Goal: Transaction & Acquisition: Book appointment/travel/reservation

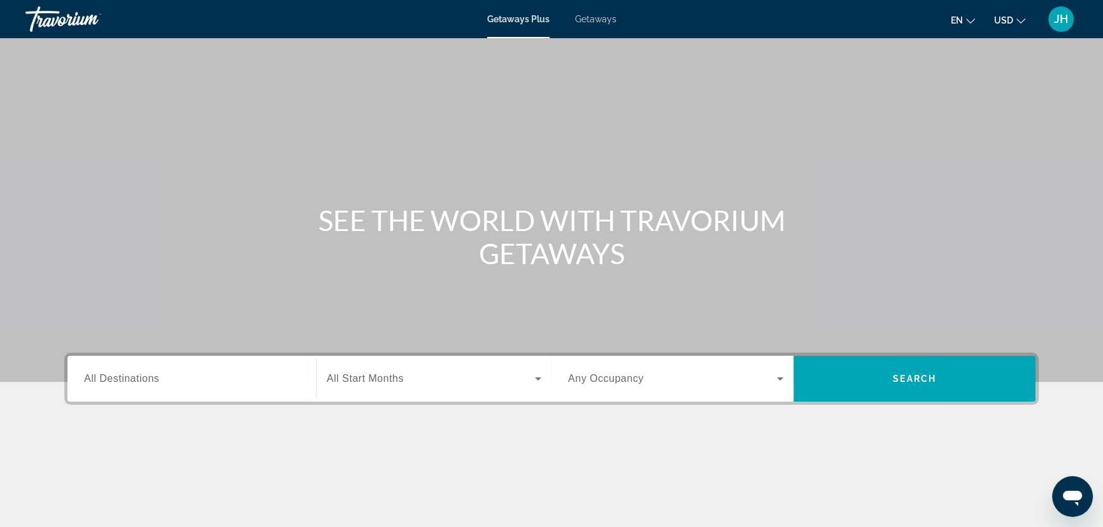
click at [589, 17] on span "Getaways" at bounding box center [595, 19] width 41 height 10
click at [148, 373] on span "All Destinations" at bounding box center [121, 378] width 75 height 11
click at [148, 372] on input "Destination All Destinations" at bounding box center [191, 379] width 215 height 15
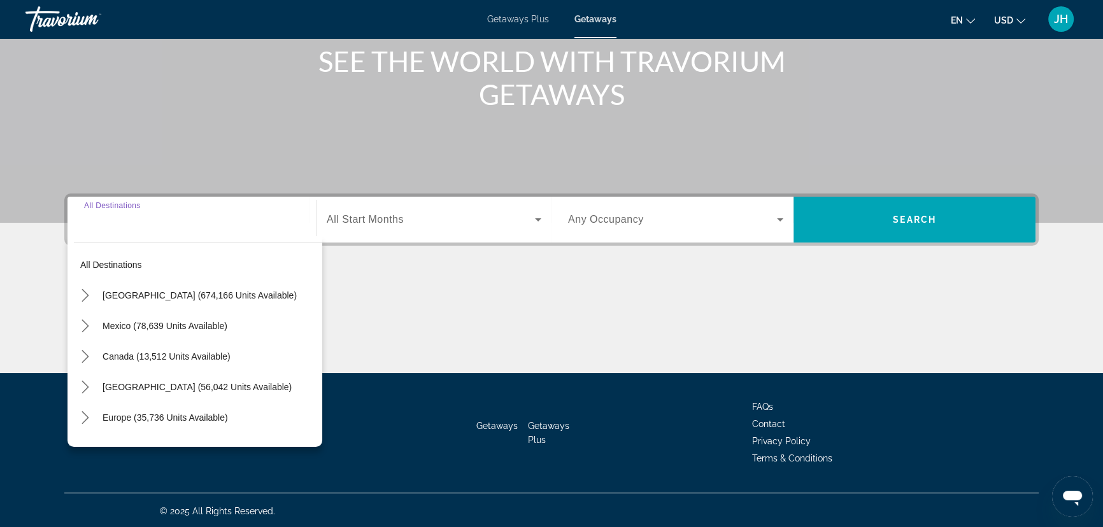
scroll to position [161, 0]
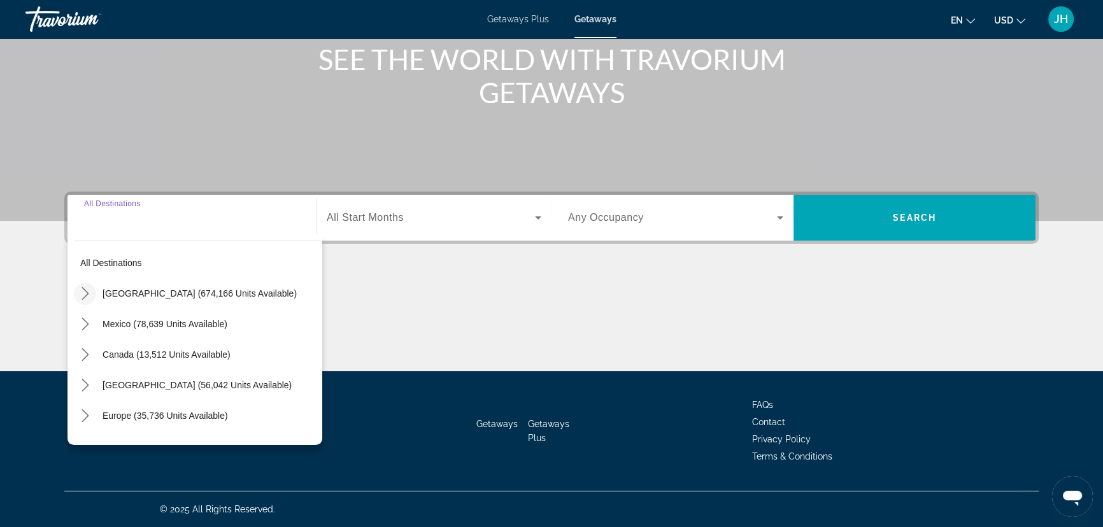
click at [80, 290] on icon "Toggle United States (674,166 units available) submenu" at bounding box center [85, 293] width 13 height 13
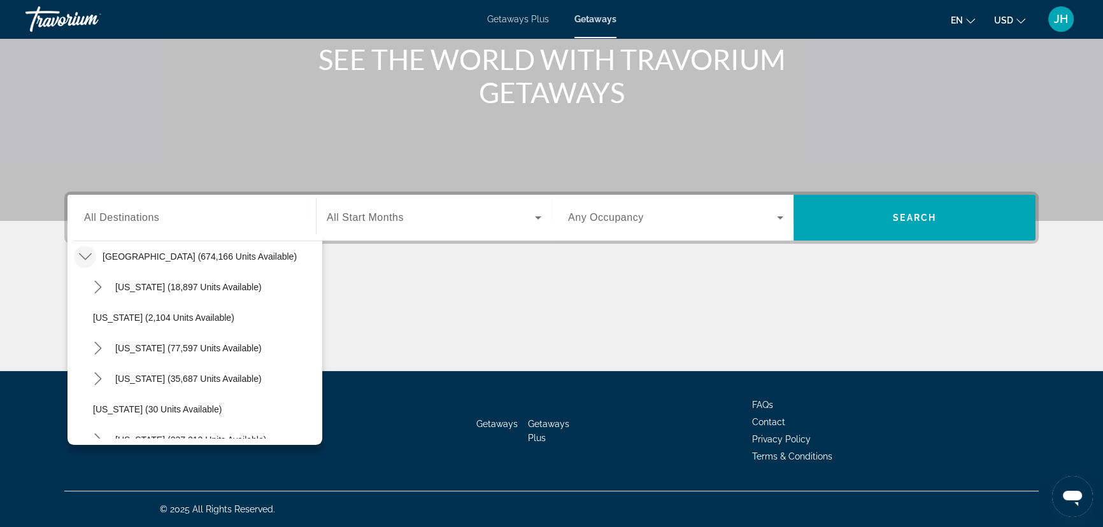
click at [194, 225] on div "Search widget" at bounding box center [191, 218] width 215 height 36
click at [138, 259] on span "[GEOGRAPHIC_DATA] (674,166 units available)" at bounding box center [199, 256] width 194 height 10
type input "**********"
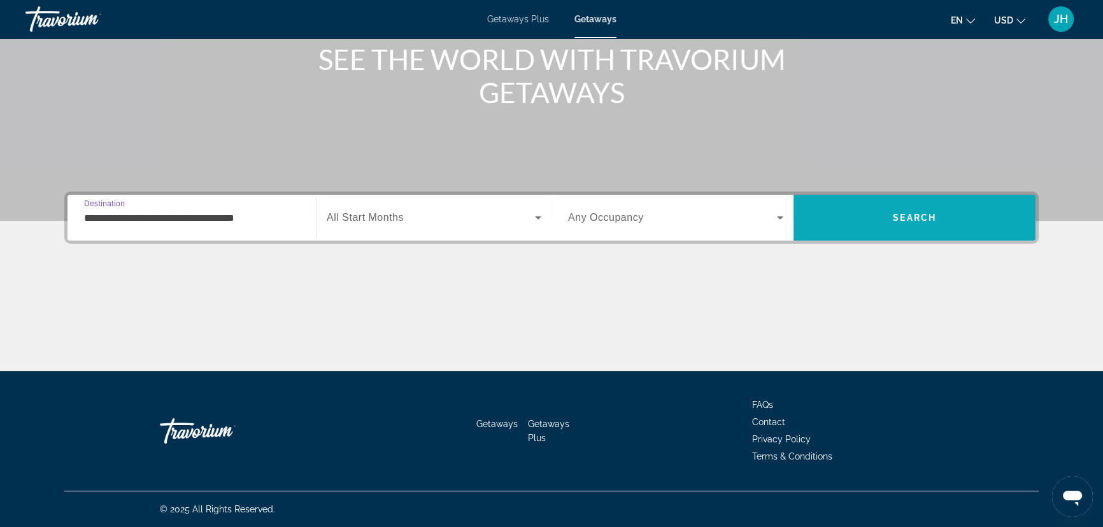
click at [879, 222] on span "Search" at bounding box center [914, 217] width 242 height 31
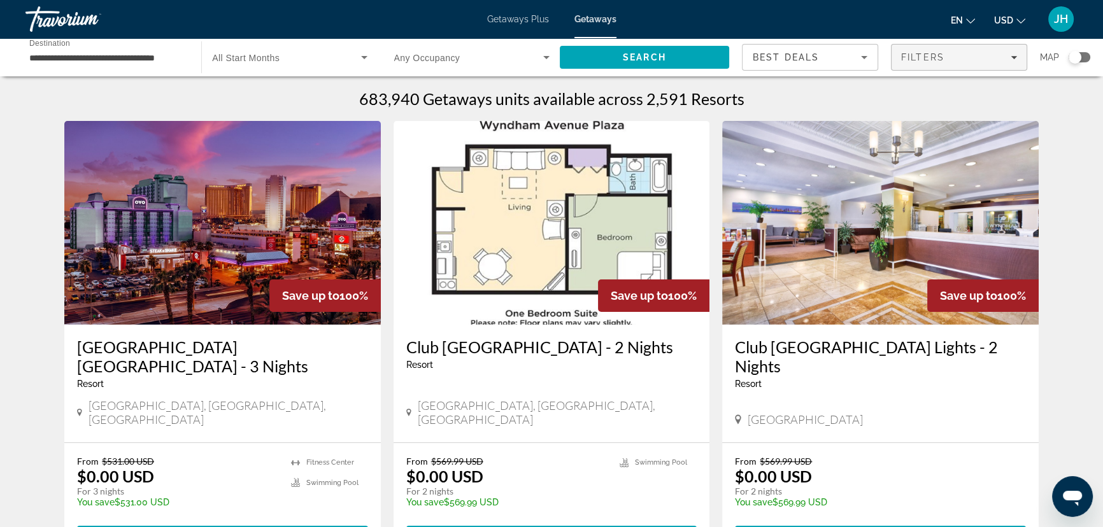
click at [992, 55] on div "Filters" at bounding box center [959, 57] width 116 height 10
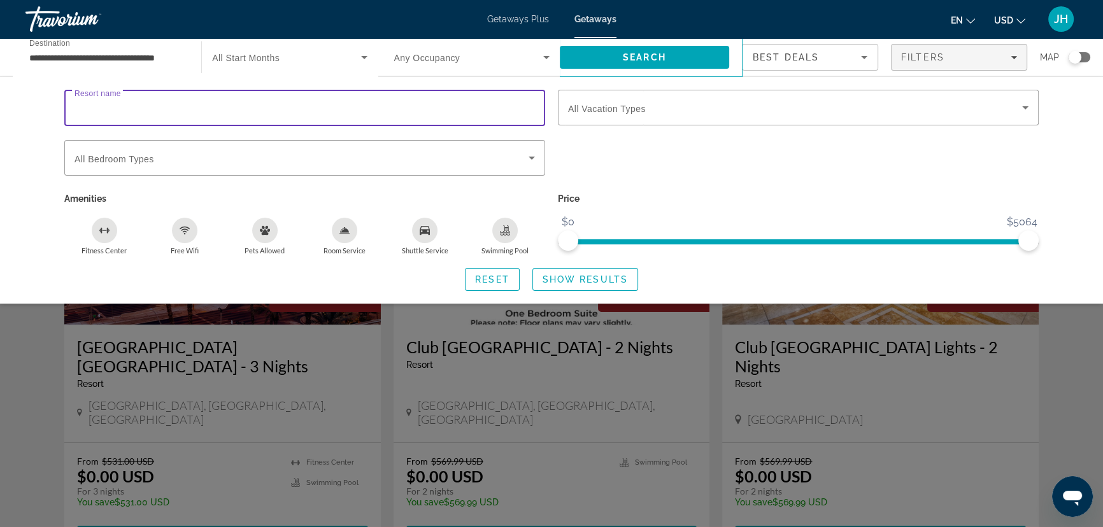
click at [439, 108] on input "Resort name" at bounding box center [304, 108] width 460 height 15
type input "**********"
click at [562, 274] on span "Show Results" at bounding box center [584, 279] width 85 height 10
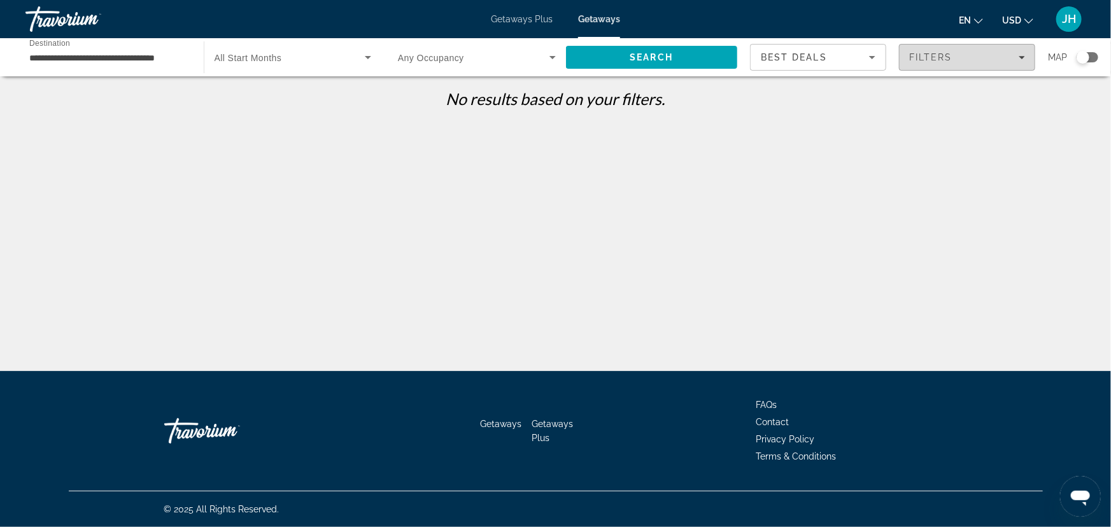
click at [945, 62] on span "Filters" at bounding box center [967, 57] width 135 height 31
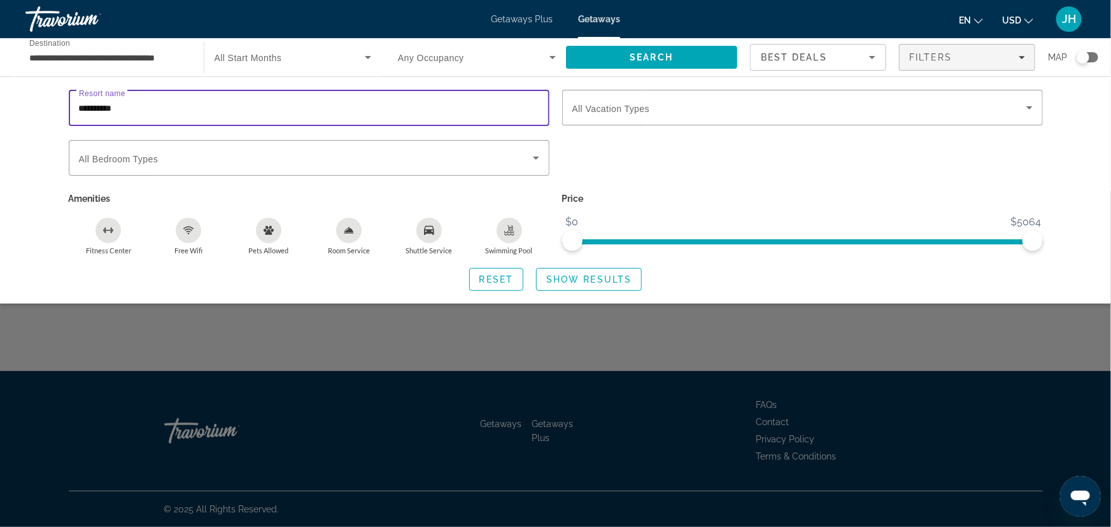
drag, startPoint x: 136, startPoint y: 104, endPoint x: 33, endPoint y: 109, distance: 102.6
click at [33, 109] on div "**********" at bounding box center [555, 189] width 1111 height 227
type input "****"
click at [674, 60] on button "Search" at bounding box center [652, 57] width 172 height 23
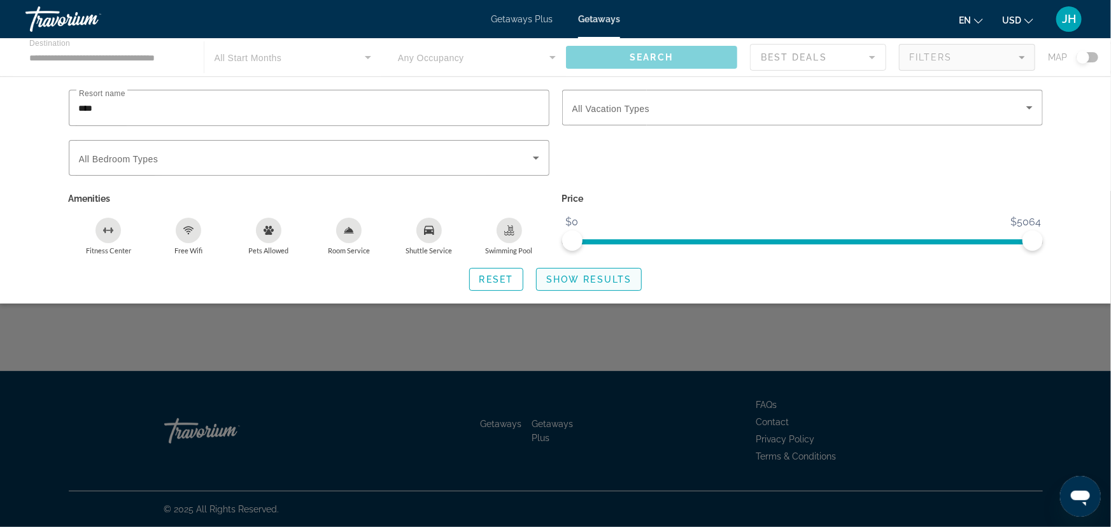
click at [594, 276] on span "Show Results" at bounding box center [588, 279] width 85 height 10
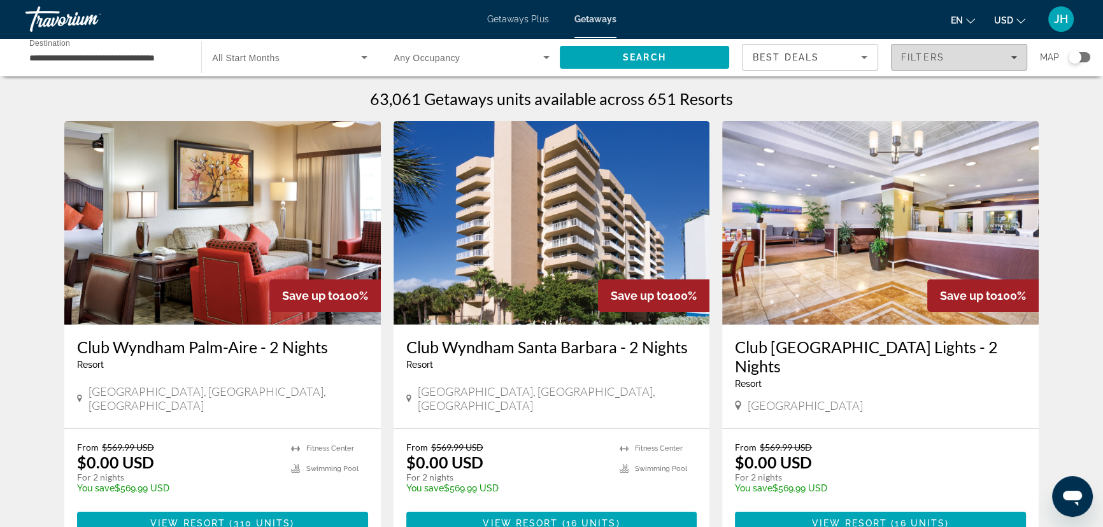
click at [970, 61] on div "Filters" at bounding box center [959, 57] width 116 height 10
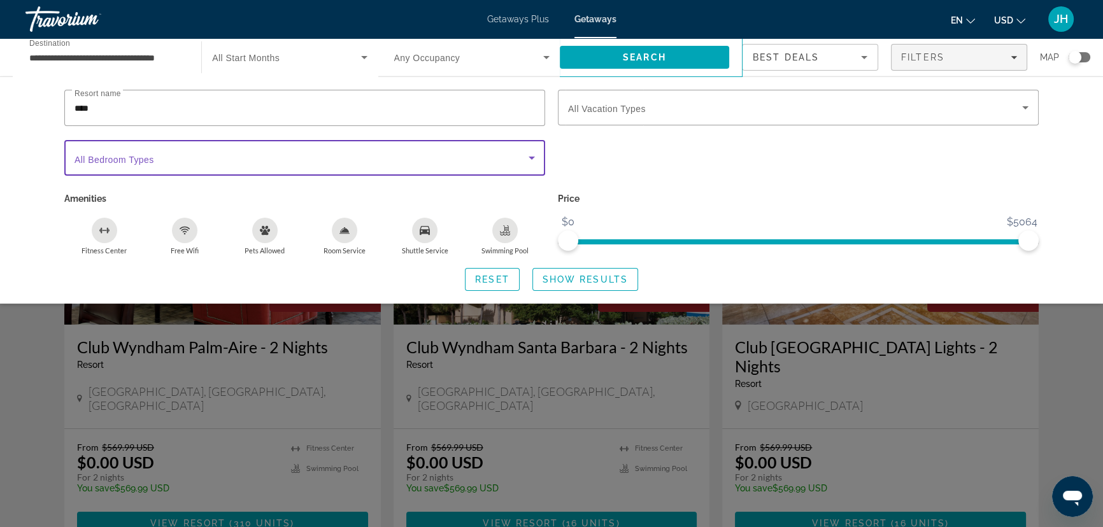
click at [252, 164] on span "Search widget" at bounding box center [301, 157] width 454 height 15
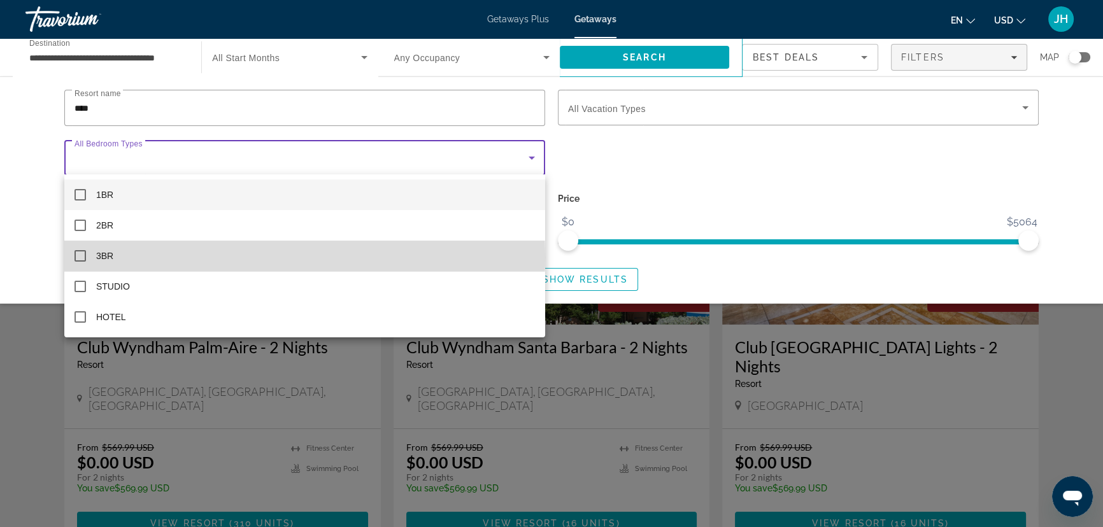
click at [117, 258] on mat-option "3BR" at bounding box center [304, 256] width 481 height 31
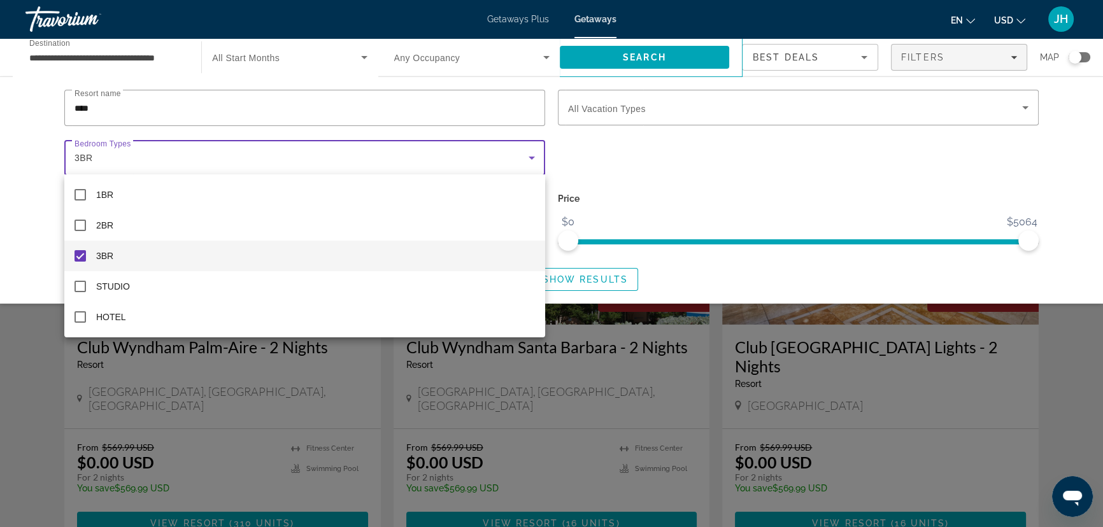
click at [633, 181] on div at bounding box center [551, 263] width 1103 height 527
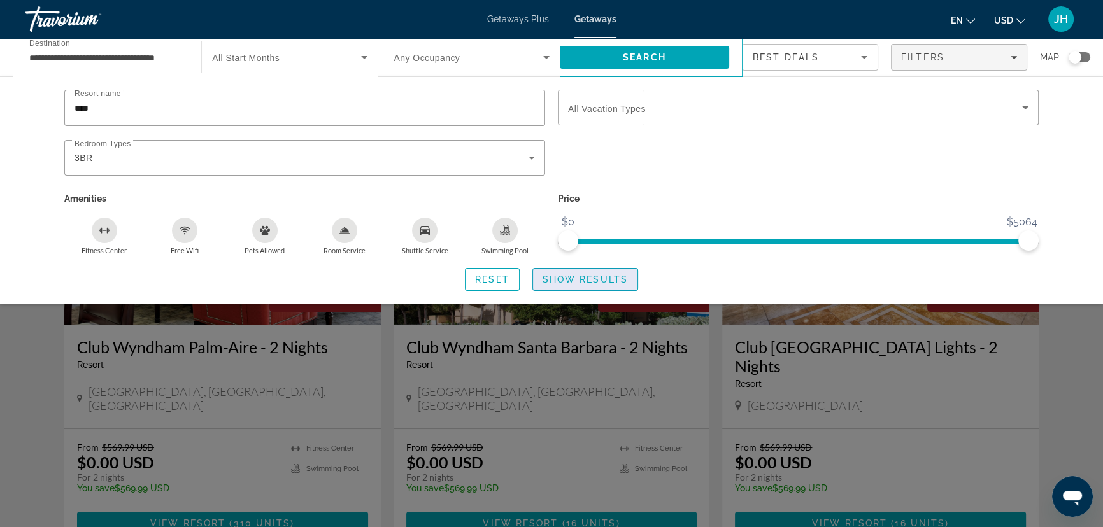
click at [583, 279] on span "Show Results" at bounding box center [584, 279] width 85 height 10
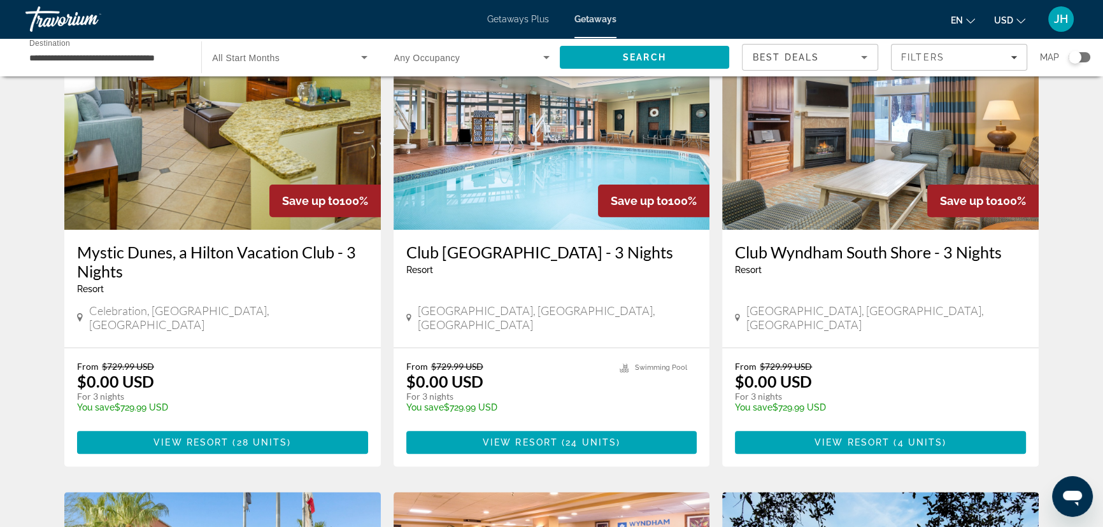
scroll to position [549, 0]
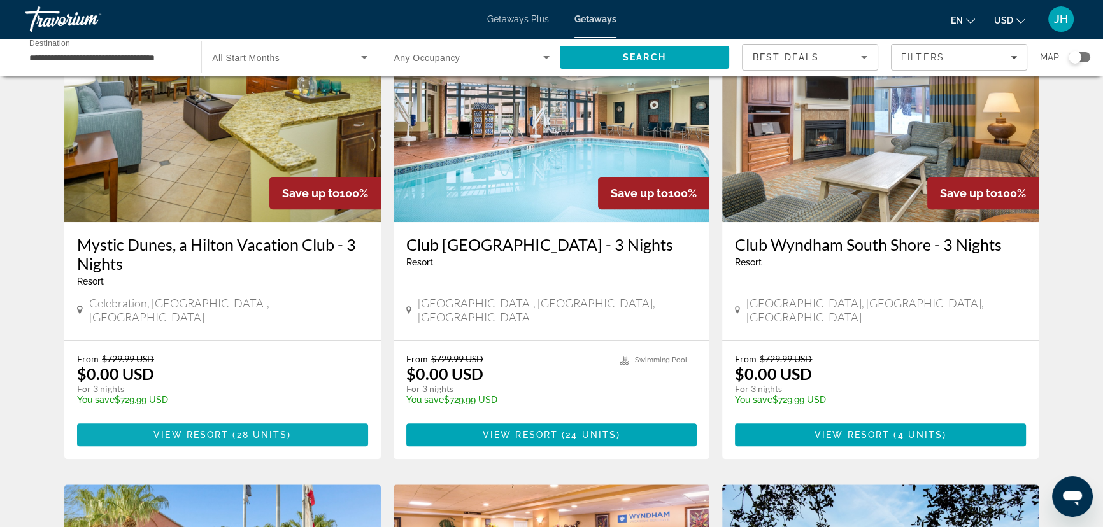
click at [294, 429] on span "Main content" at bounding box center [222, 435] width 291 height 31
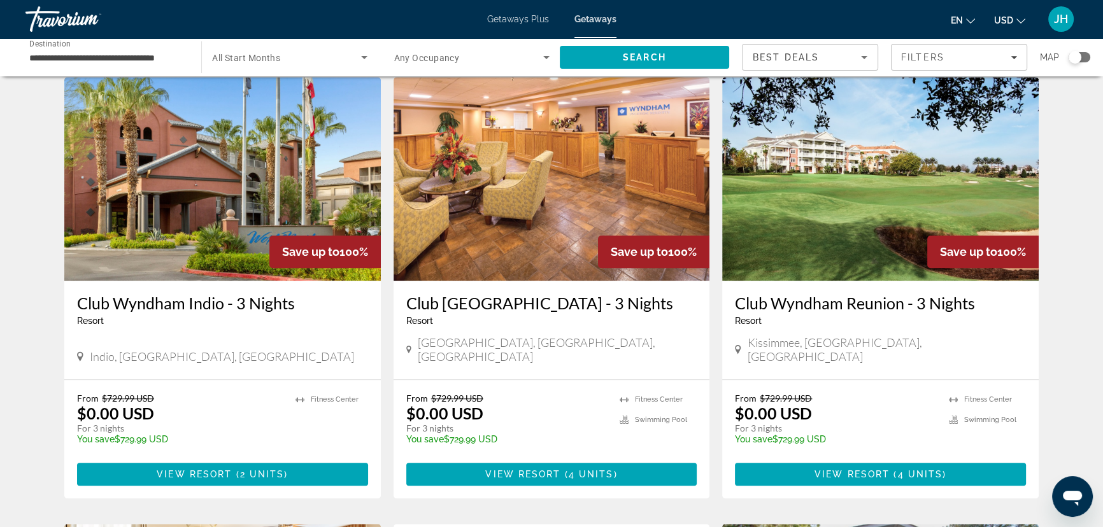
scroll to position [959, 0]
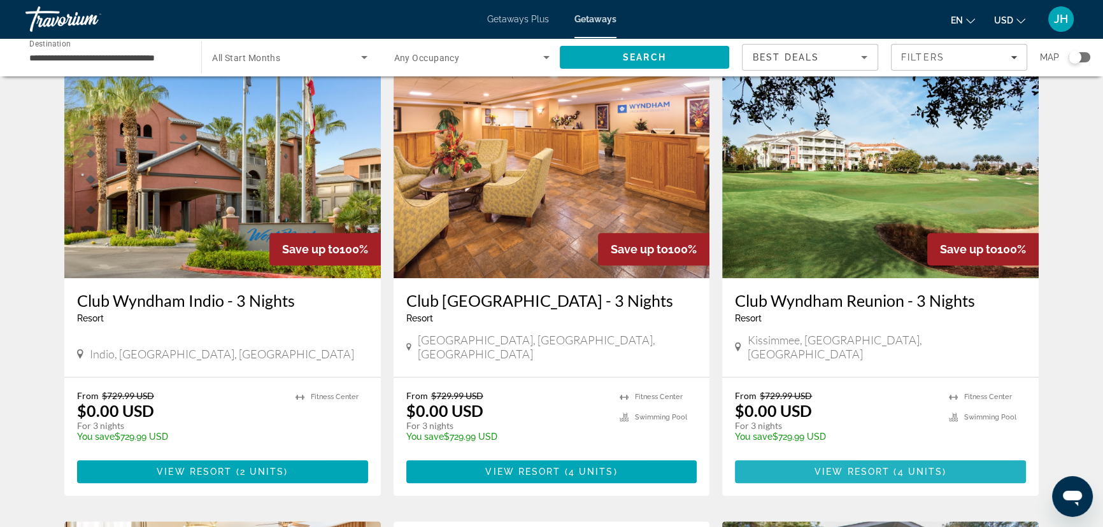
click at [860, 467] on span "View Resort" at bounding box center [851, 472] width 75 height 10
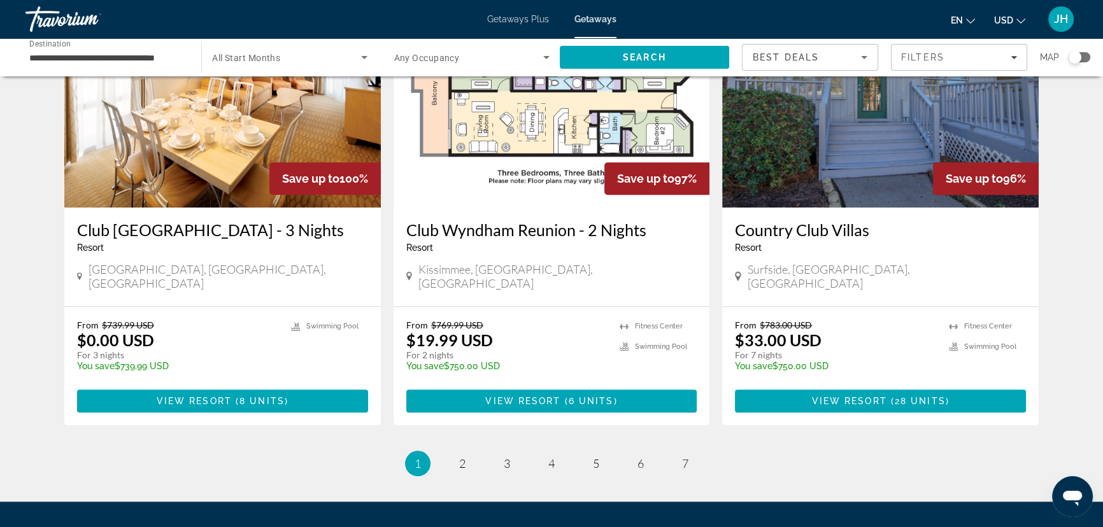
scroll to position [1483, 0]
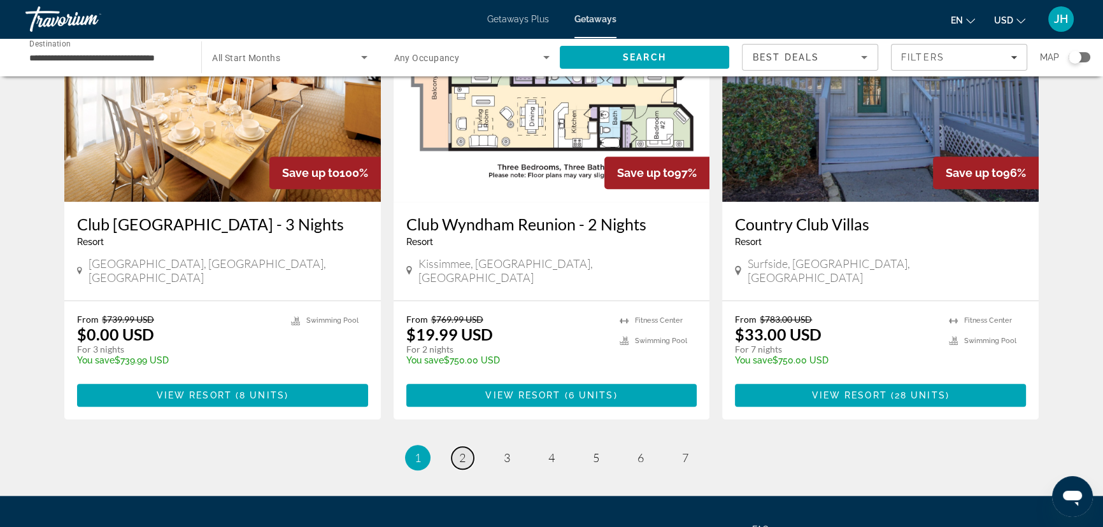
click at [466, 458] on link "page 2" at bounding box center [462, 458] width 22 height 22
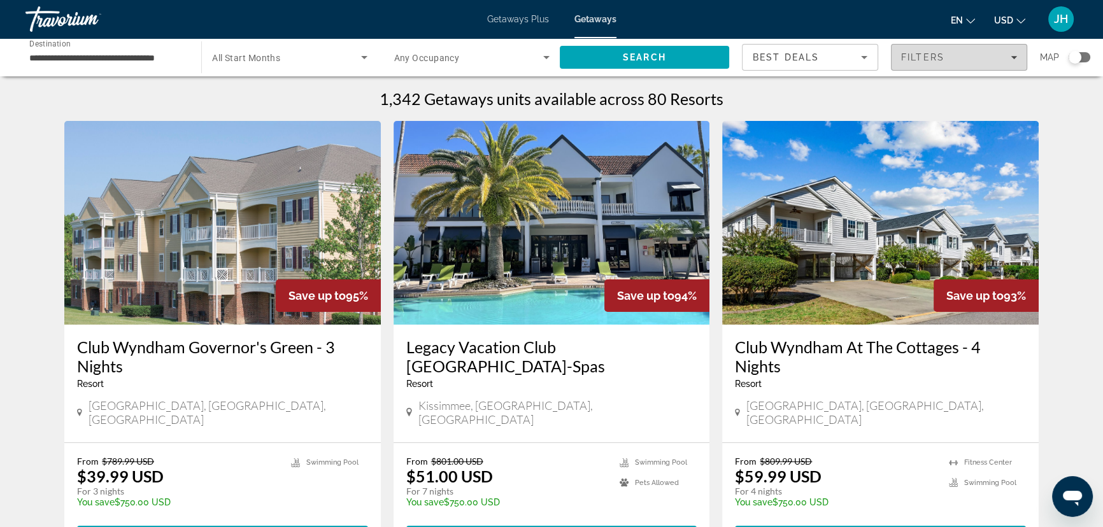
click at [987, 59] on div "Filters" at bounding box center [959, 57] width 116 height 10
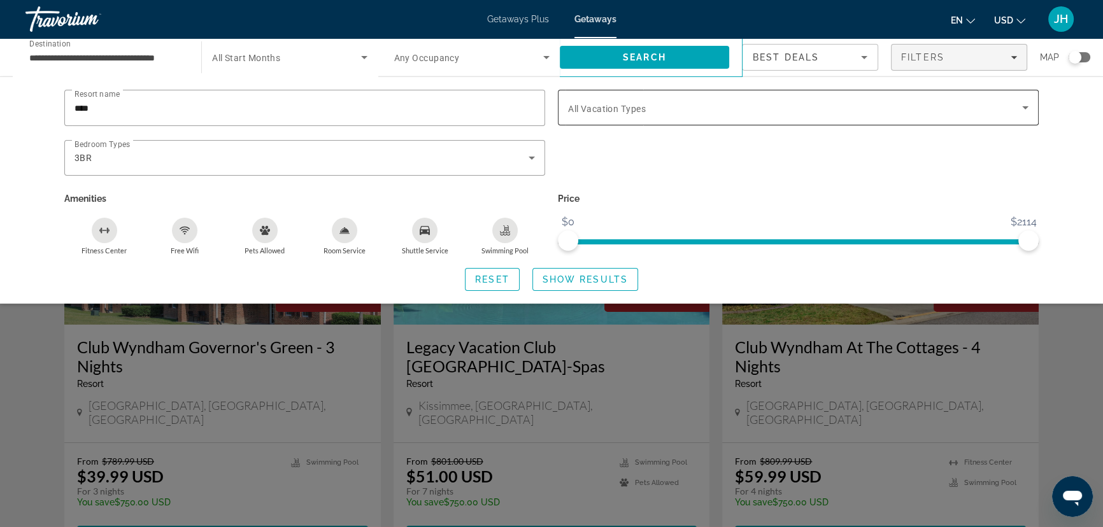
click at [1015, 113] on span "Search widget" at bounding box center [795, 107] width 454 height 15
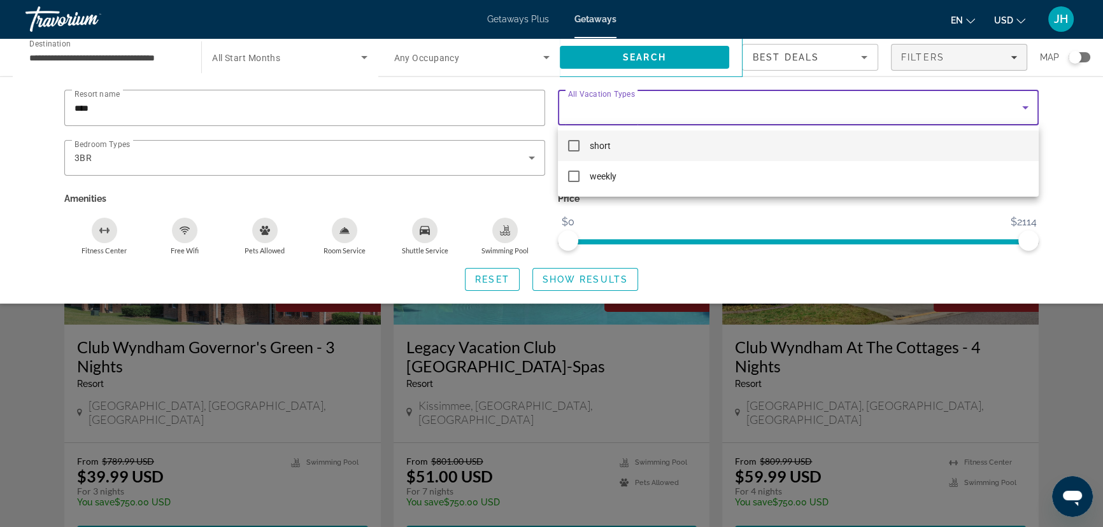
click at [1063, 107] on div at bounding box center [551, 263] width 1103 height 527
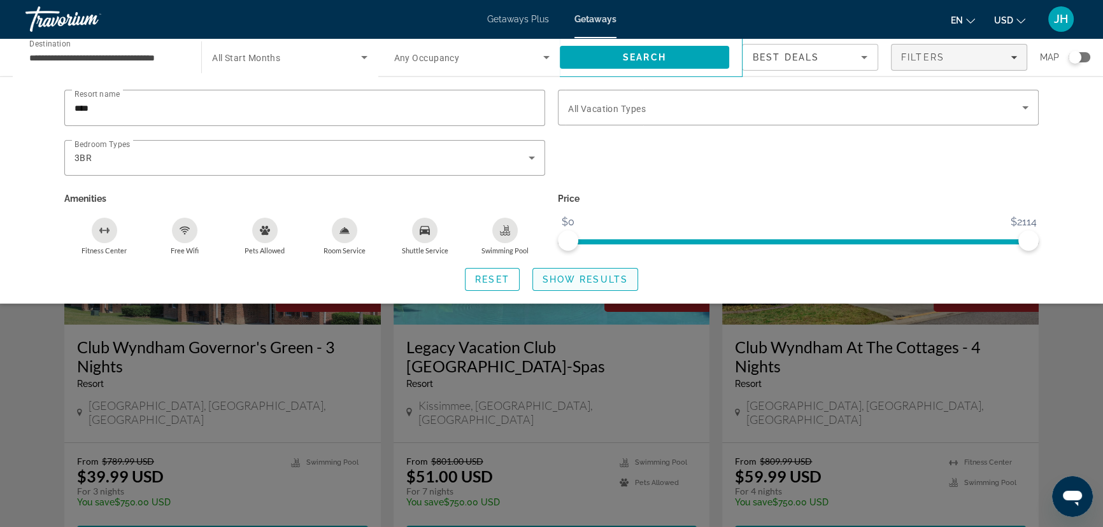
click at [582, 274] on span "Show Results" at bounding box center [584, 279] width 85 height 10
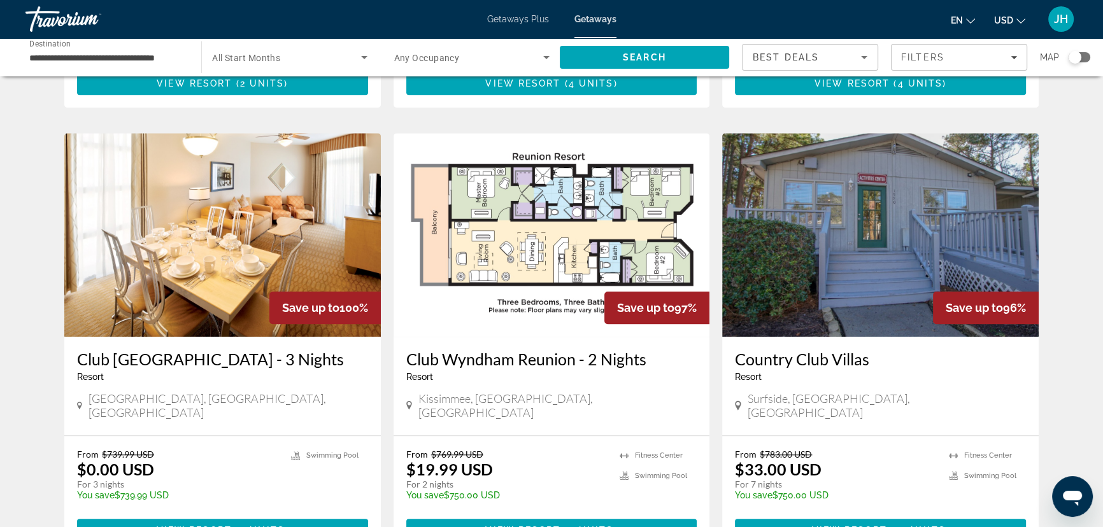
scroll to position [1609, 0]
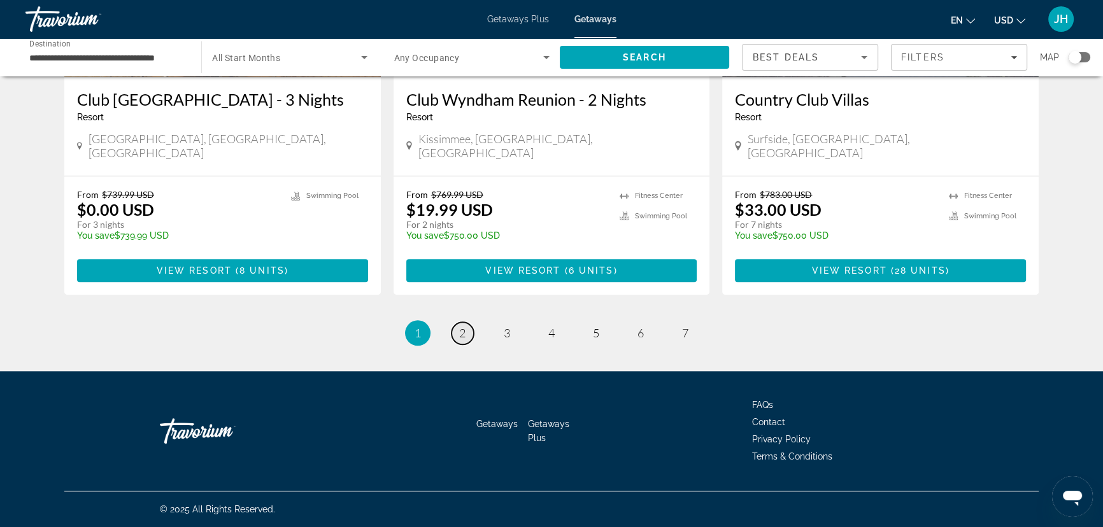
click at [459, 326] on span "2" at bounding box center [462, 333] width 6 height 14
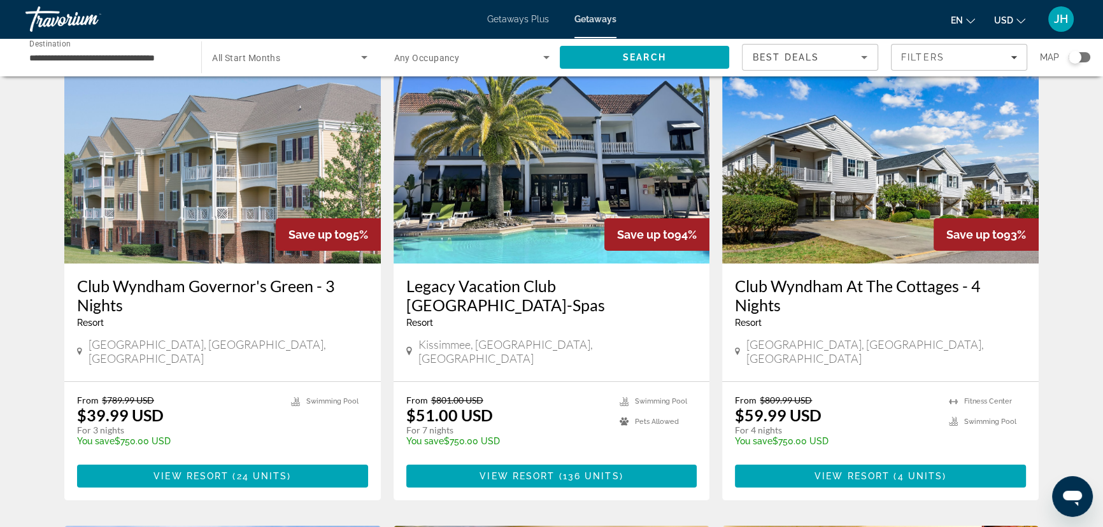
scroll to position [64, 0]
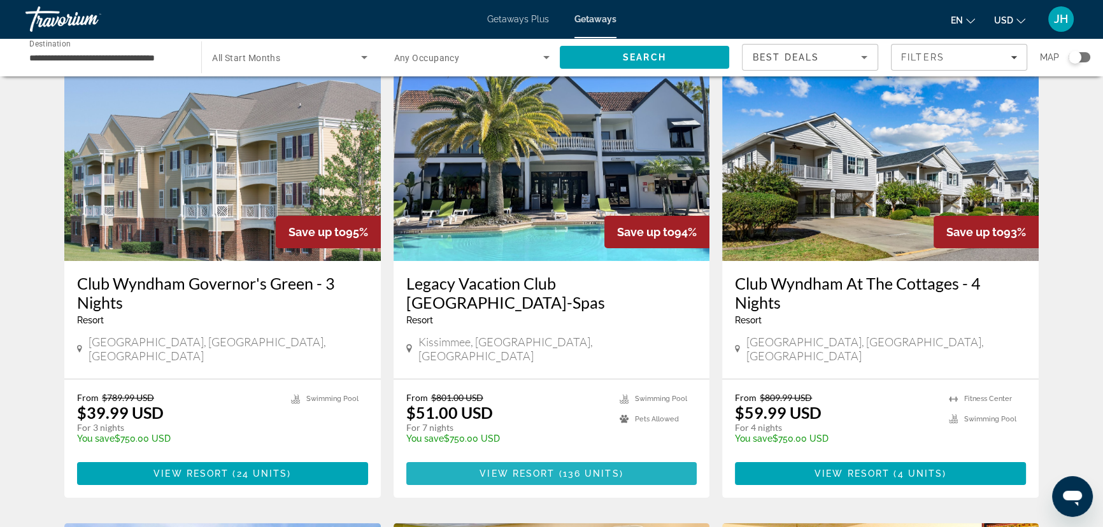
click at [542, 458] on span "Main content" at bounding box center [551, 473] width 291 height 31
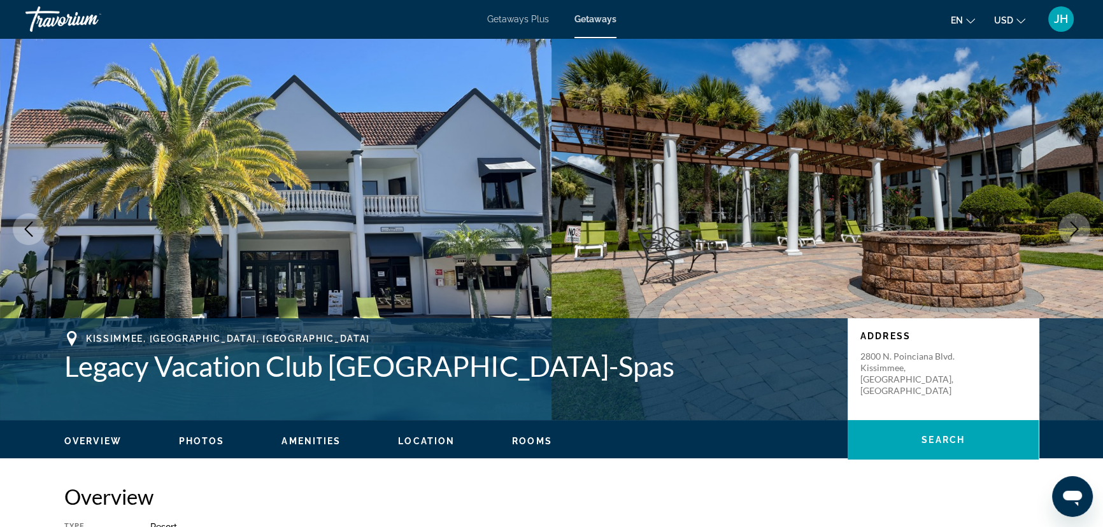
click at [420, 244] on img "Main content" at bounding box center [275, 229] width 551 height 382
click at [198, 440] on span "Photos" at bounding box center [202, 441] width 46 height 10
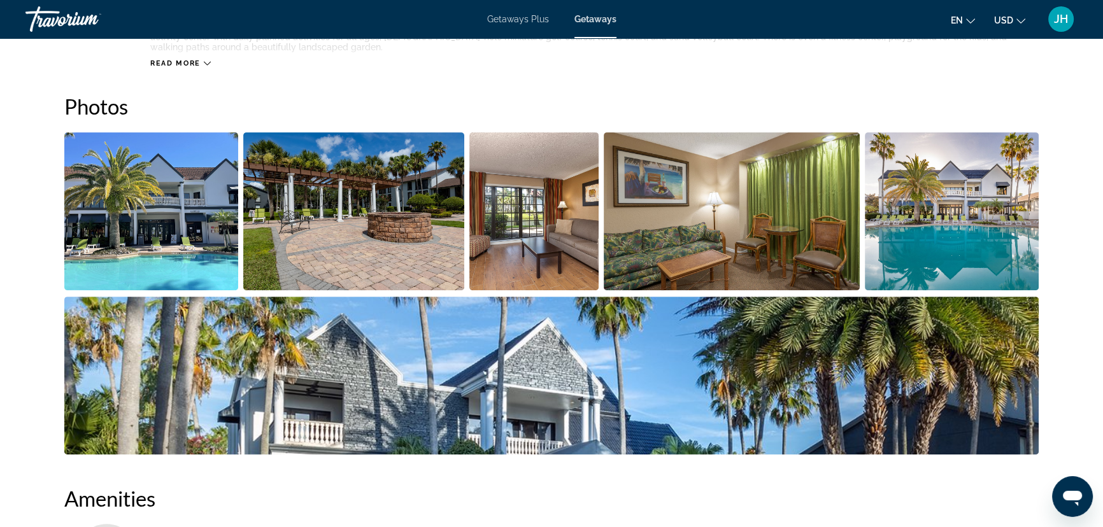
scroll to position [577, 0]
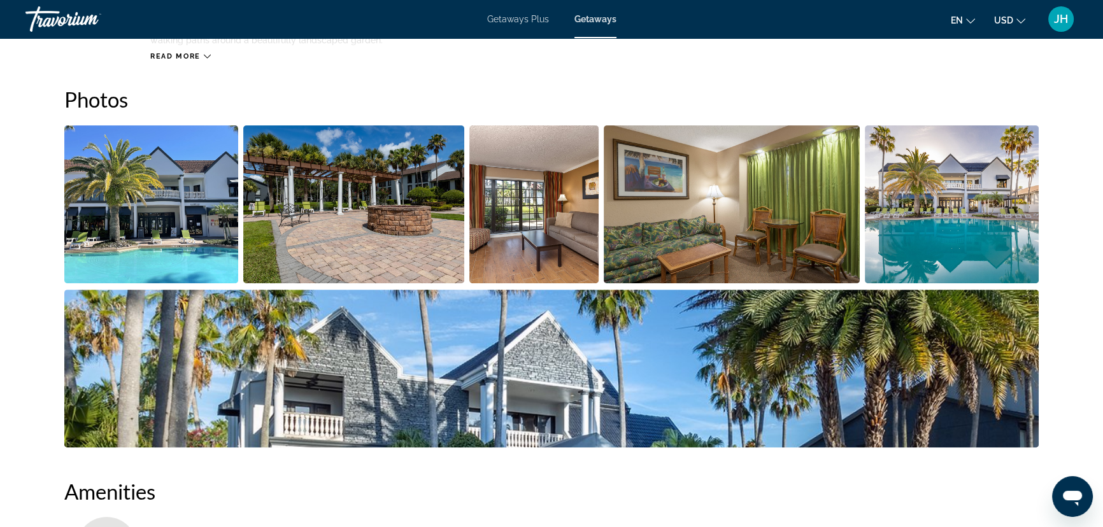
click at [657, 212] on img "Open full-screen image slider" at bounding box center [732, 204] width 257 height 158
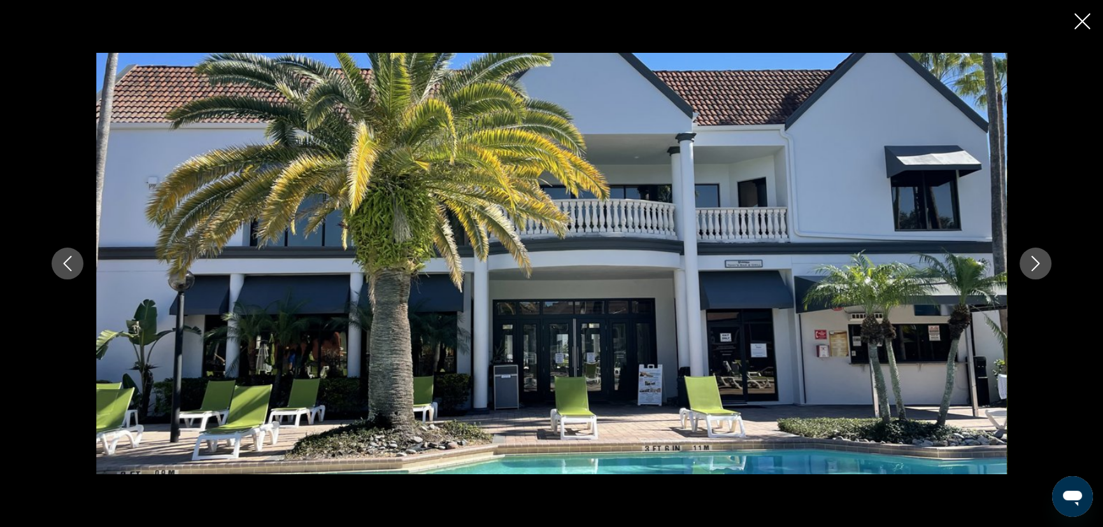
click at [1036, 263] on icon "Next image" at bounding box center [1035, 263] width 15 height 15
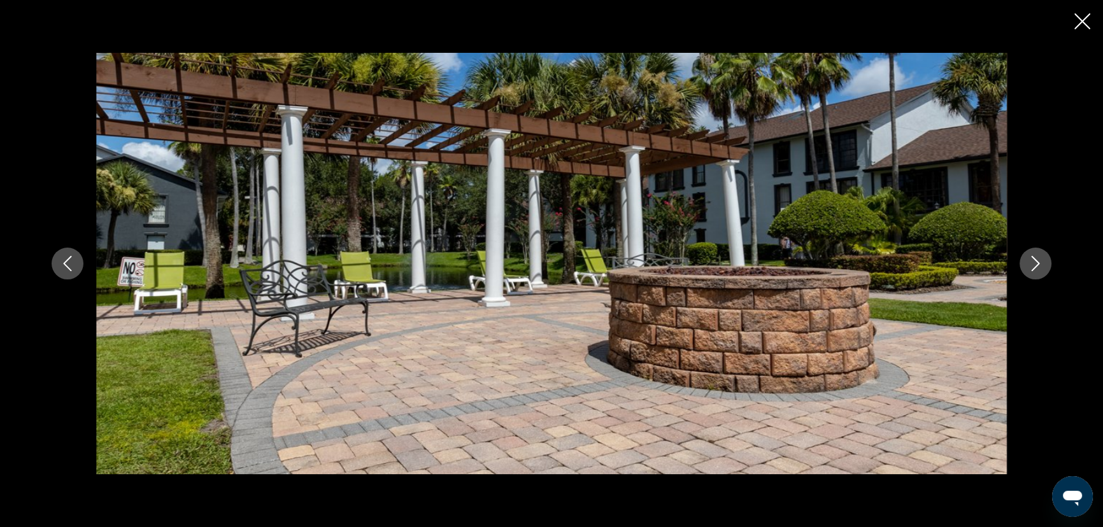
click at [1036, 263] on icon "Next image" at bounding box center [1035, 263] width 15 height 15
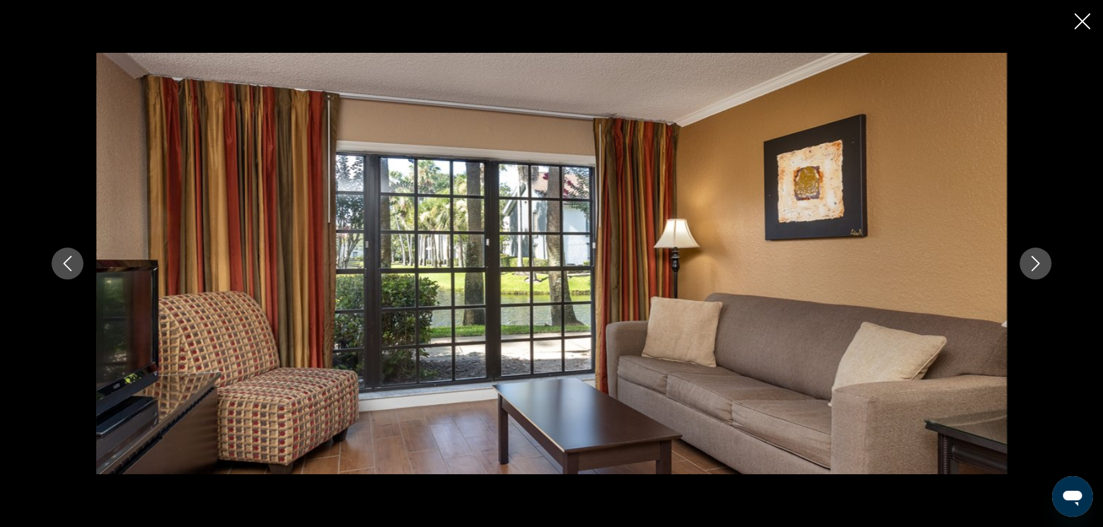
click at [1036, 263] on icon "Next image" at bounding box center [1035, 263] width 15 height 15
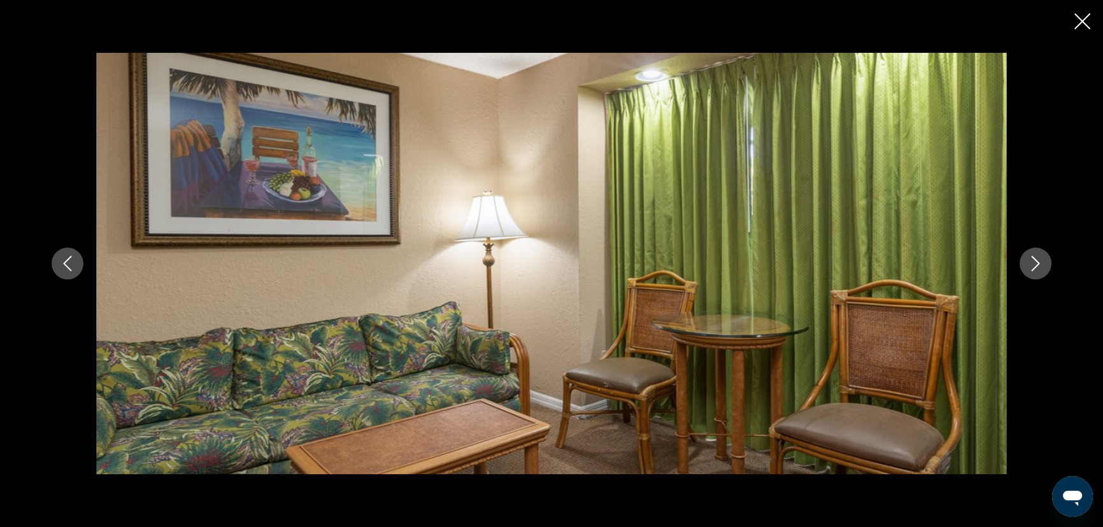
click at [1036, 263] on icon "Next image" at bounding box center [1035, 263] width 15 height 15
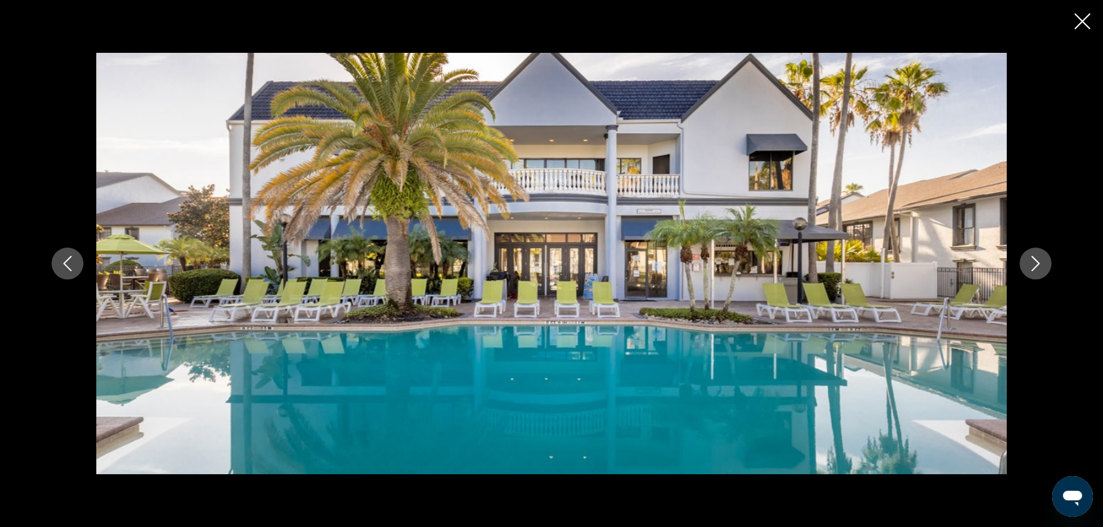
click at [1036, 263] on icon "Next image" at bounding box center [1035, 263] width 15 height 15
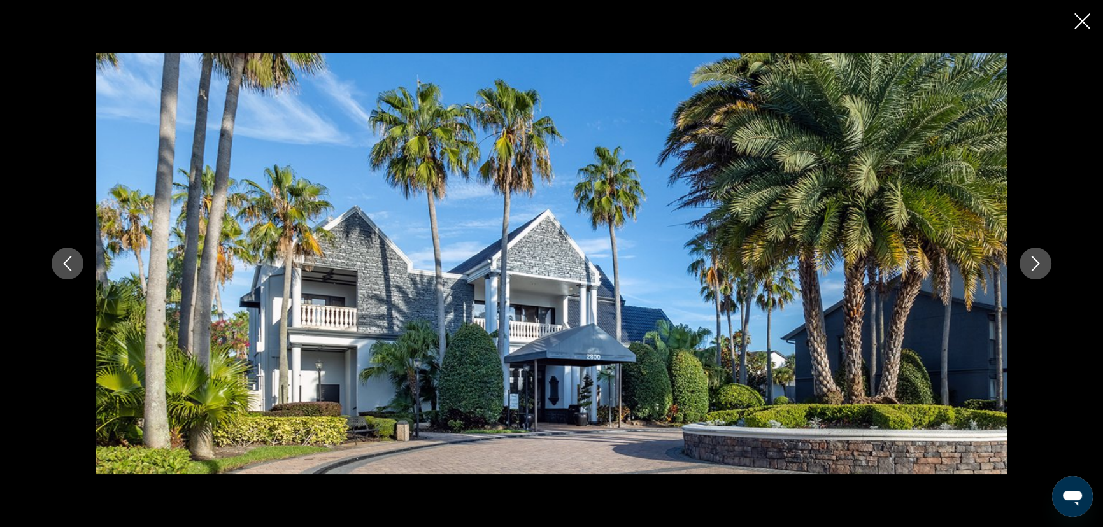
click at [1036, 263] on icon "Next image" at bounding box center [1035, 263] width 15 height 15
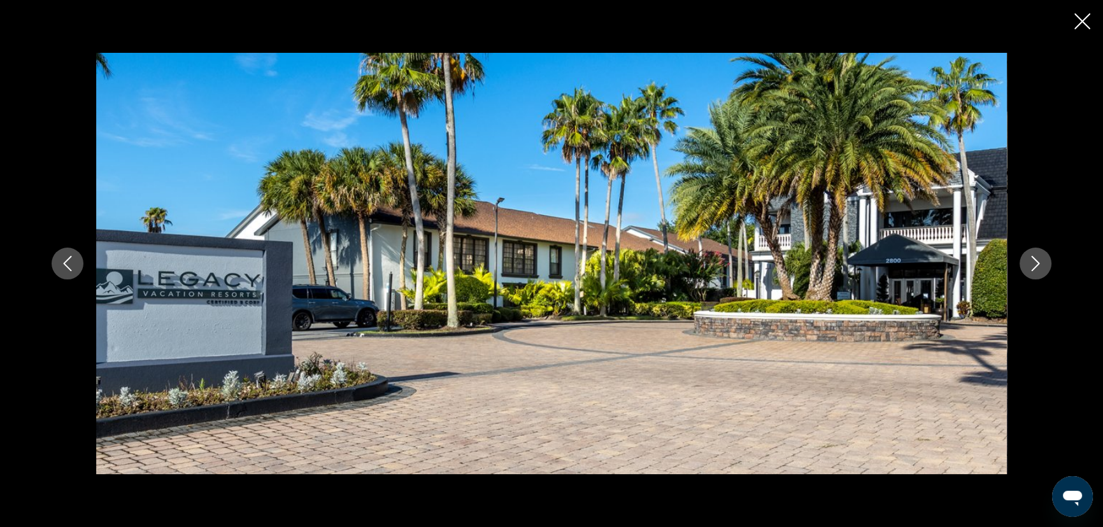
click at [1036, 263] on icon "Next image" at bounding box center [1035, 263] width 15 height 15
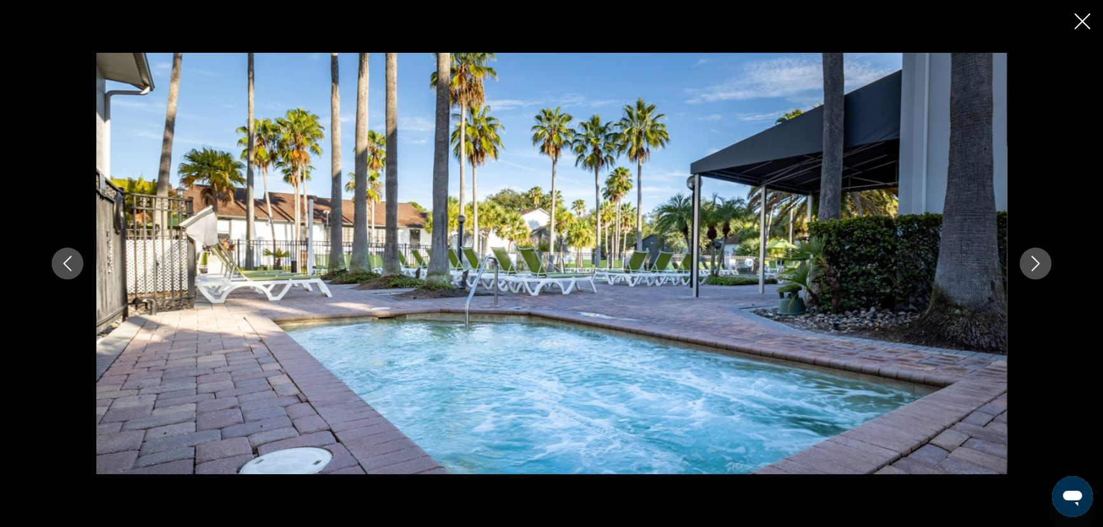
click at [1036, 263] on icon "Next image" at bounding box center [1035, 263] width 15 height 15
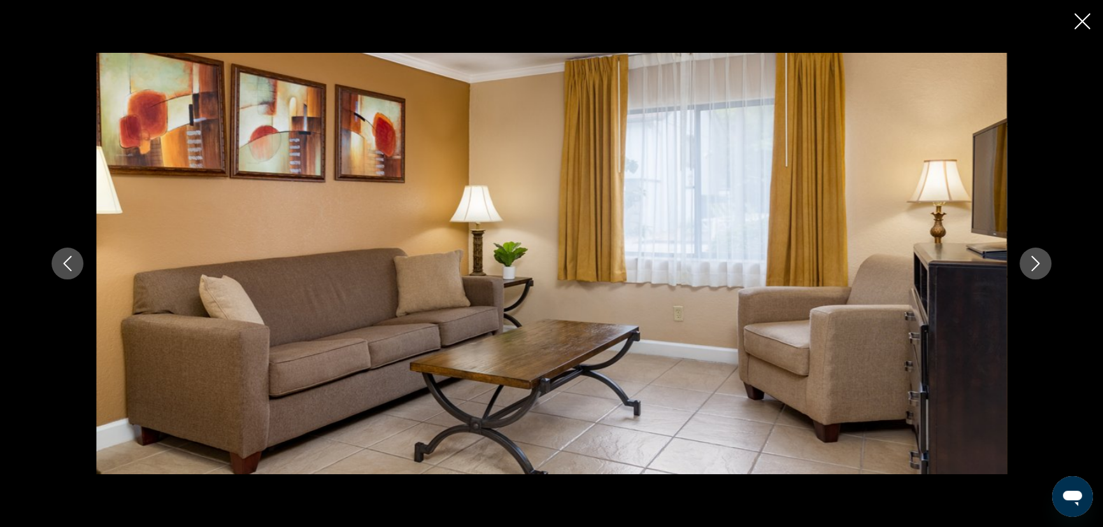
click at [1080, 25] on icon "Close slideshow" at bounding box center [1082, 21] width 16 height 16
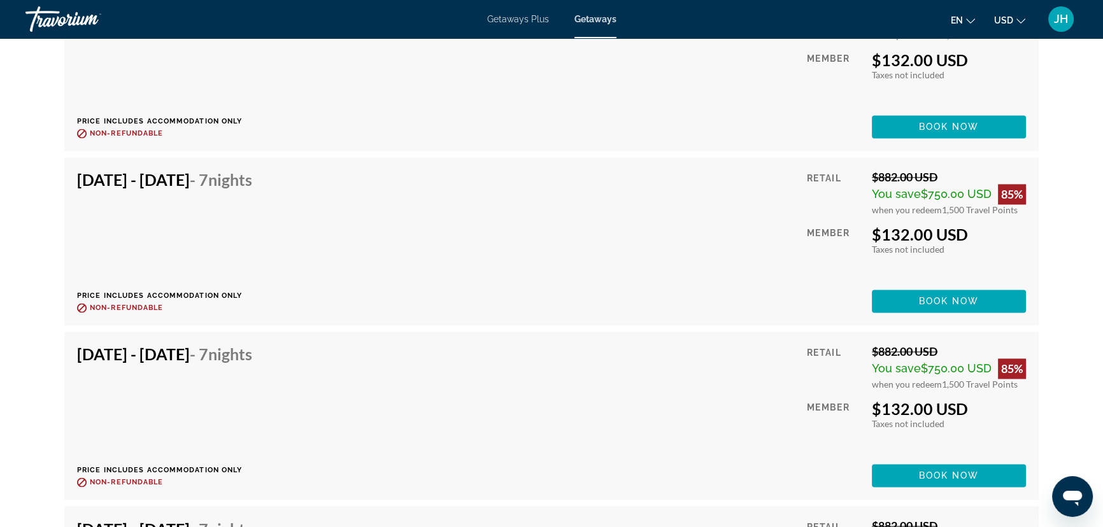
scroll to position [0, 0]
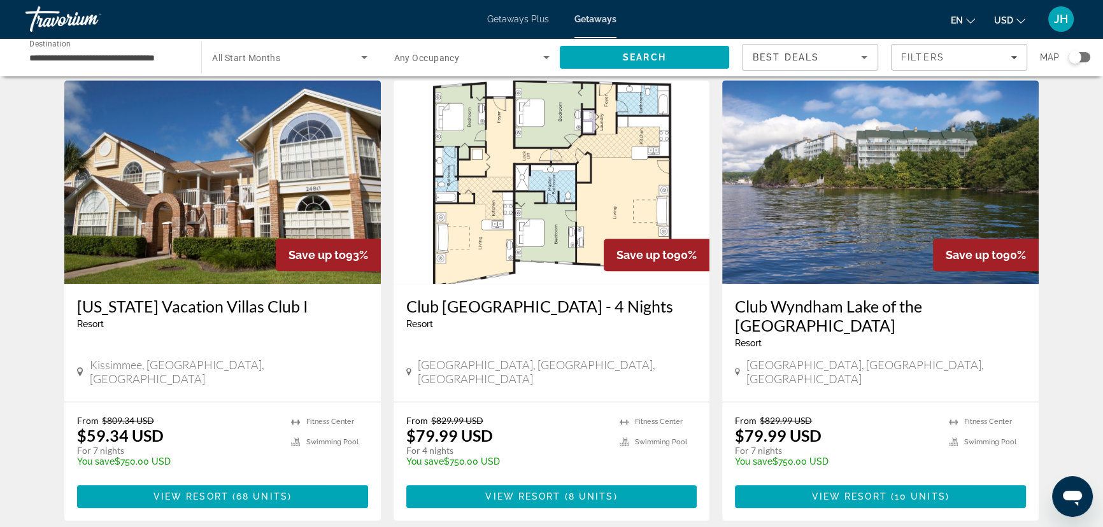
scroll to position [1441, 0]
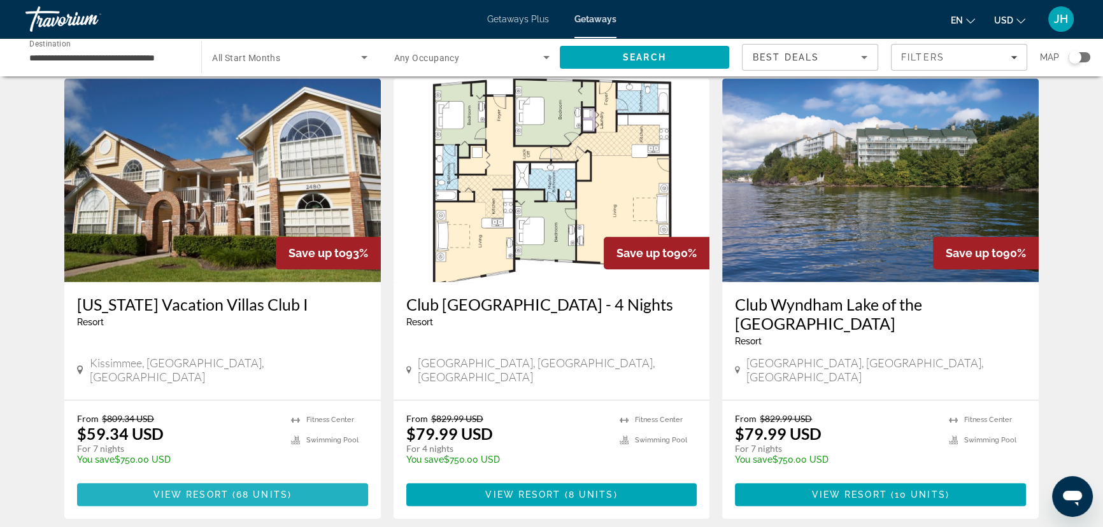
click at [215, 490] on span "View Resort" at bounding box center [190, 495] width 75 height 10
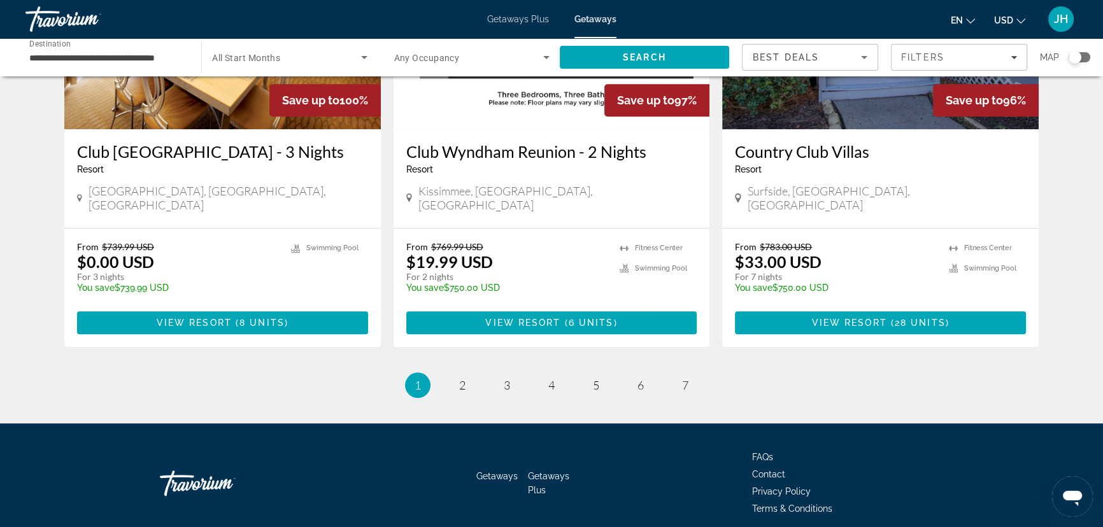
scroll to position [1558, 0]
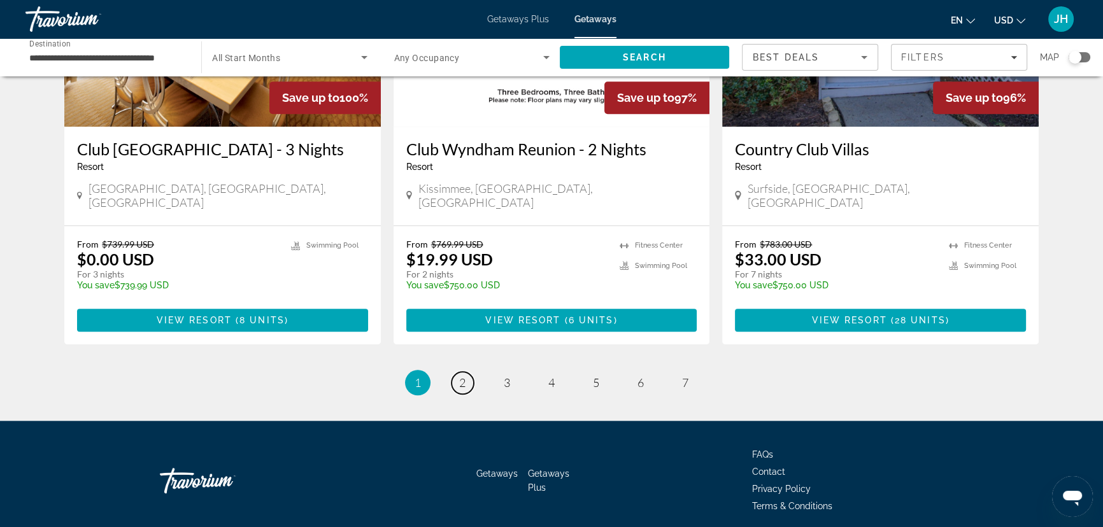
click at [469, 393] on li "page 2" at bounding box center [461, 382] width 25 height 25
click at [460, 386] on span "2" at bounding box center [462, 383] width 6 height 14
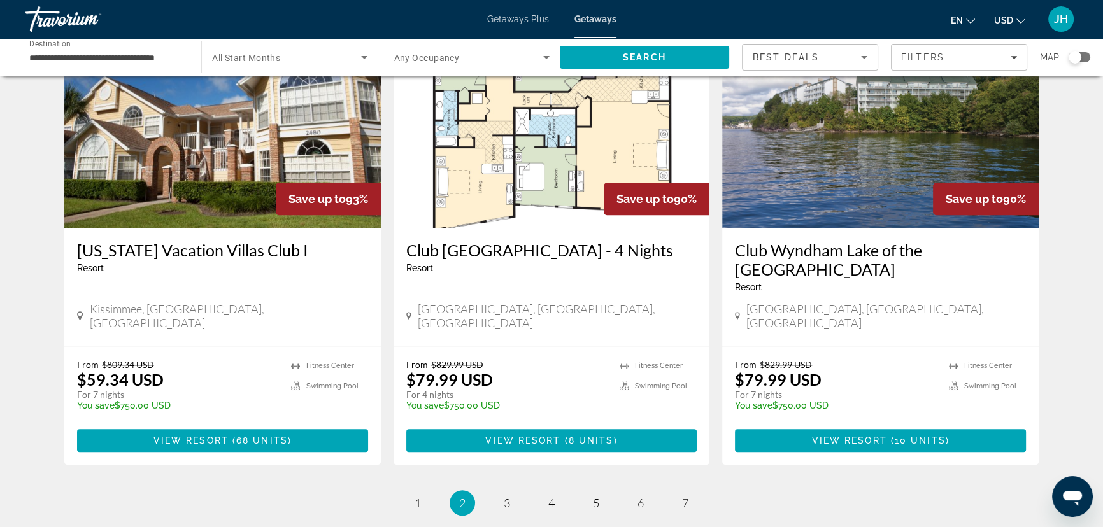
scroll to position [1502, 0]
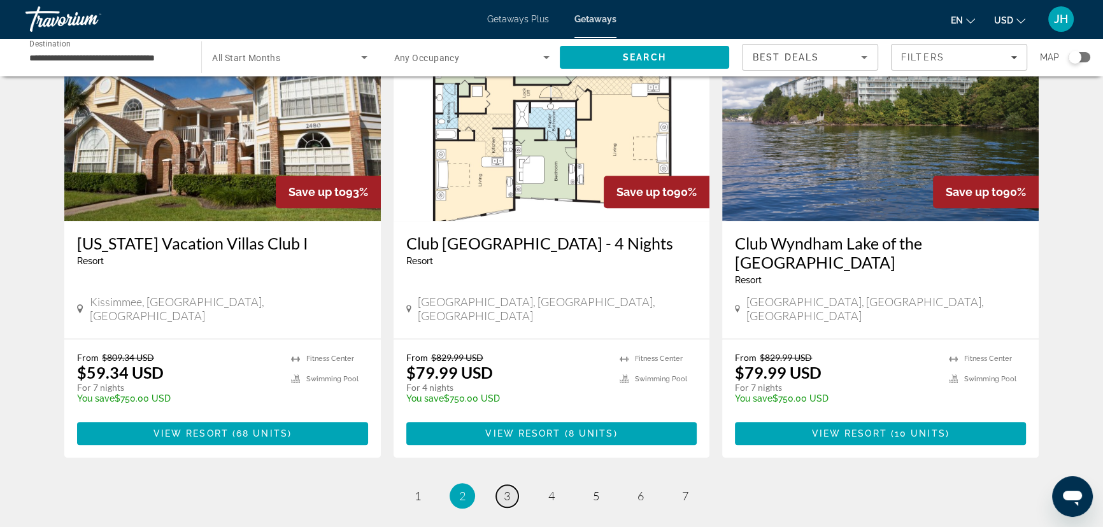
click at [505, 489] on span "3" at bounding box center [507, 496] width 6 height 14
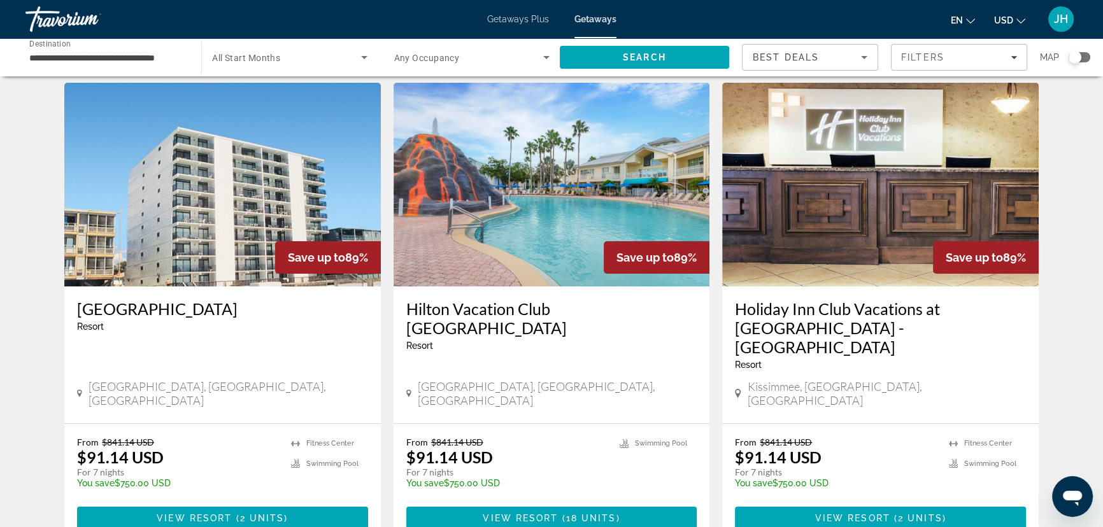
scroll to position [36, 0]
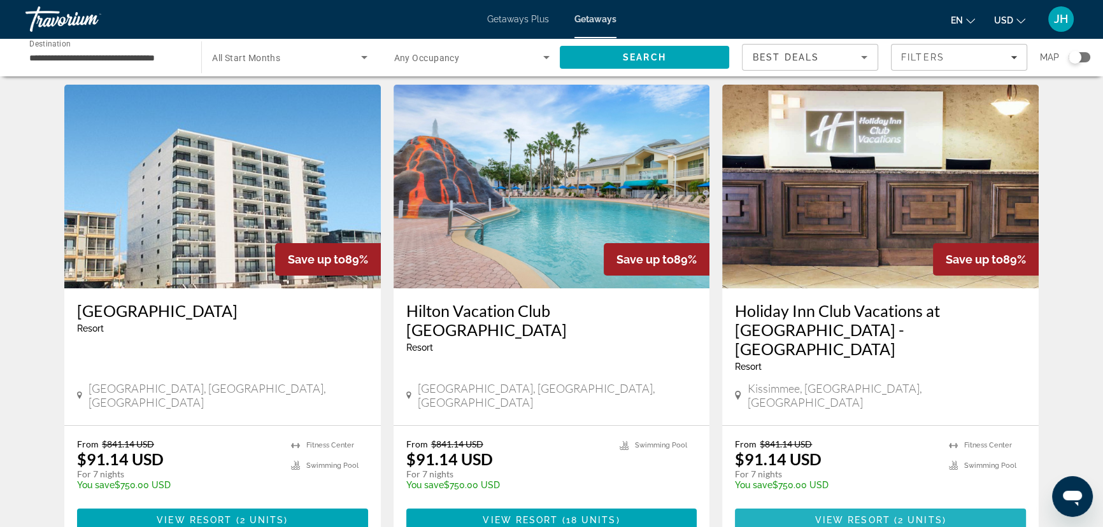
click at [847, 515] on span "View Resort" at bounding box center [852, 520] width 75 height 10
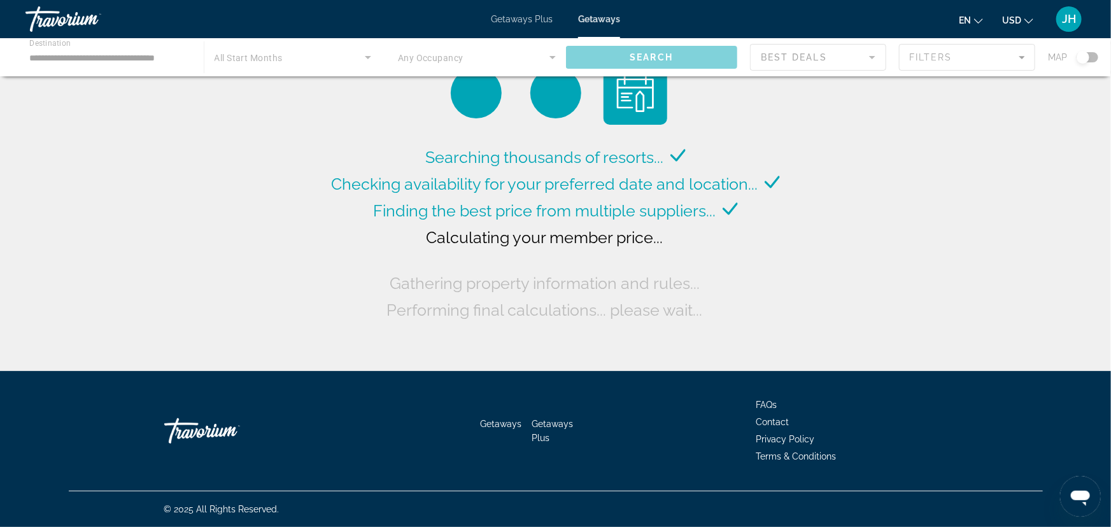
click at [602, 24] on span "Getaways" at bounding box center [599, 19] width 42 height 10
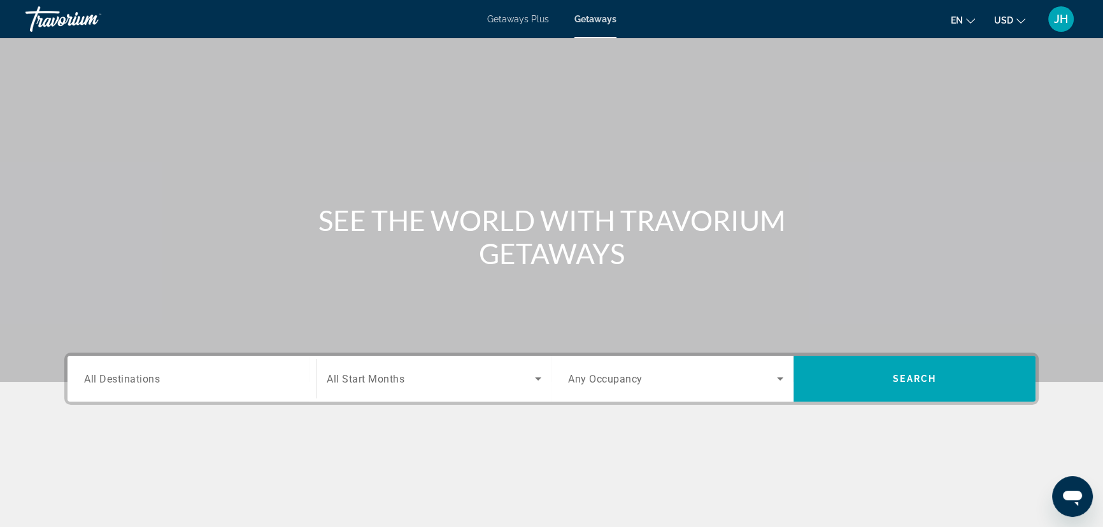
click at [146, 366] on div "Search widget" at bounding box center [191, 379] width 215 height 36
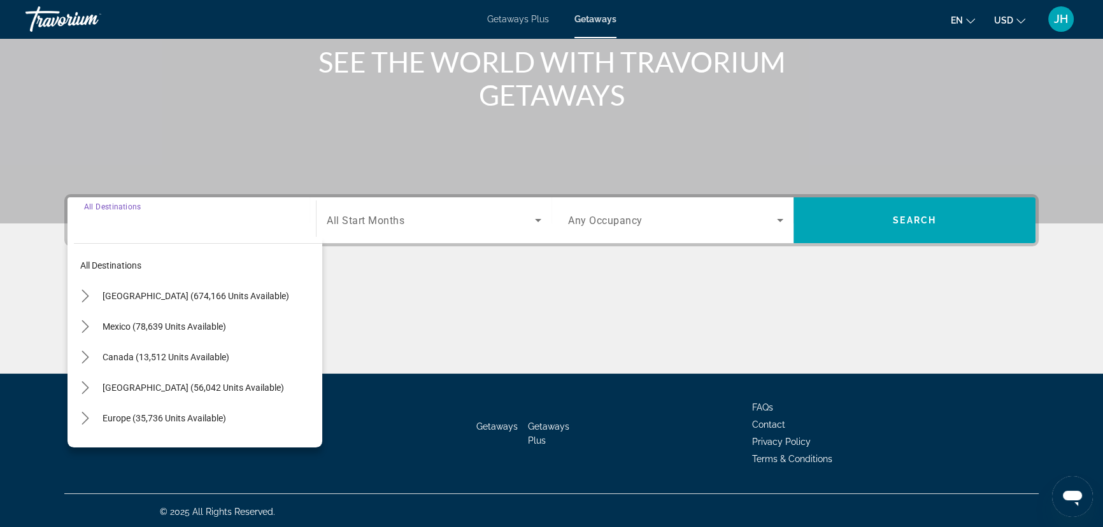
scroll to position [161, 0]
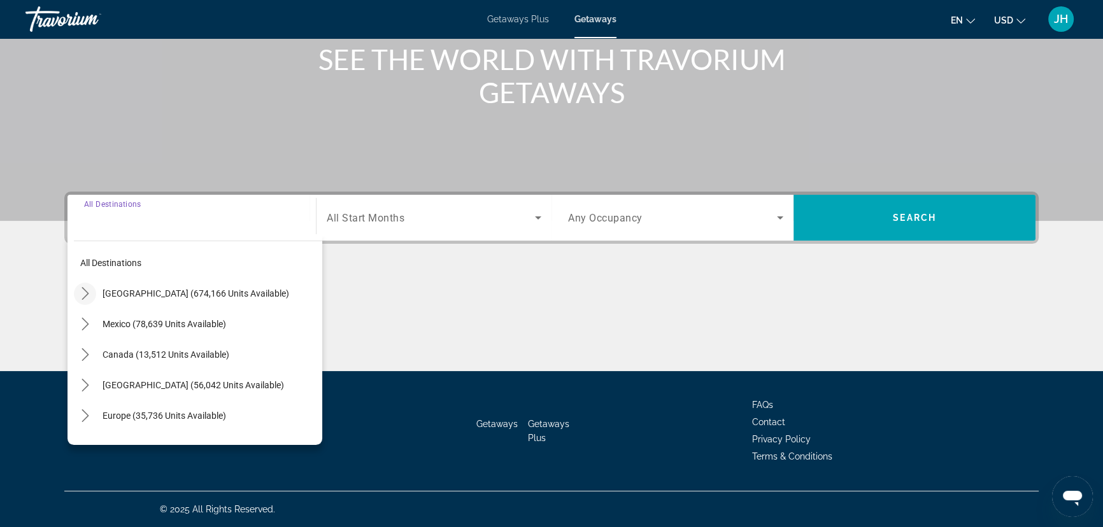
click at [81, 298] on icon "Toggle United States (674,166 units available) submenu" at bounding box center [84, 293] width 7 height 13
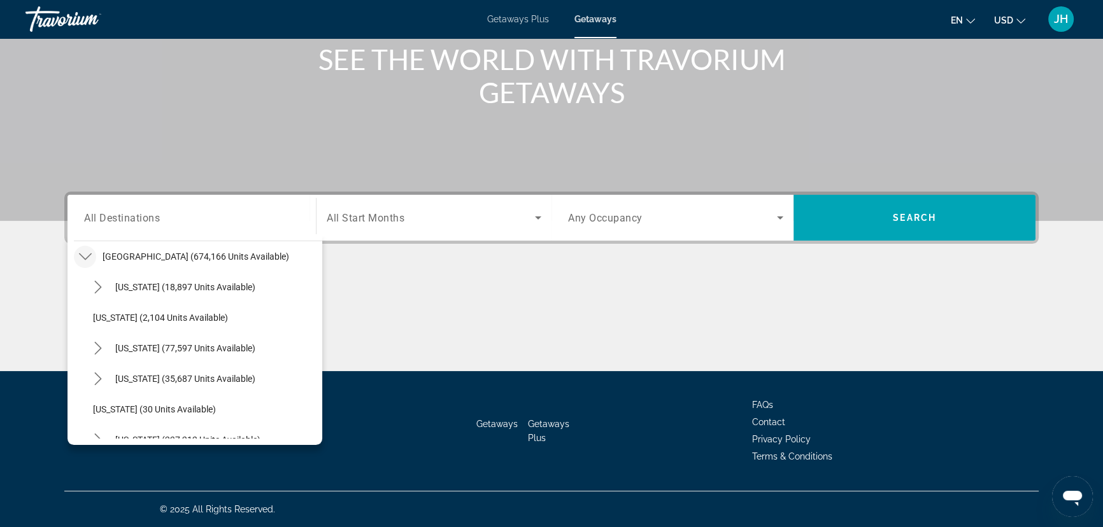
scroll to position [209, 0]
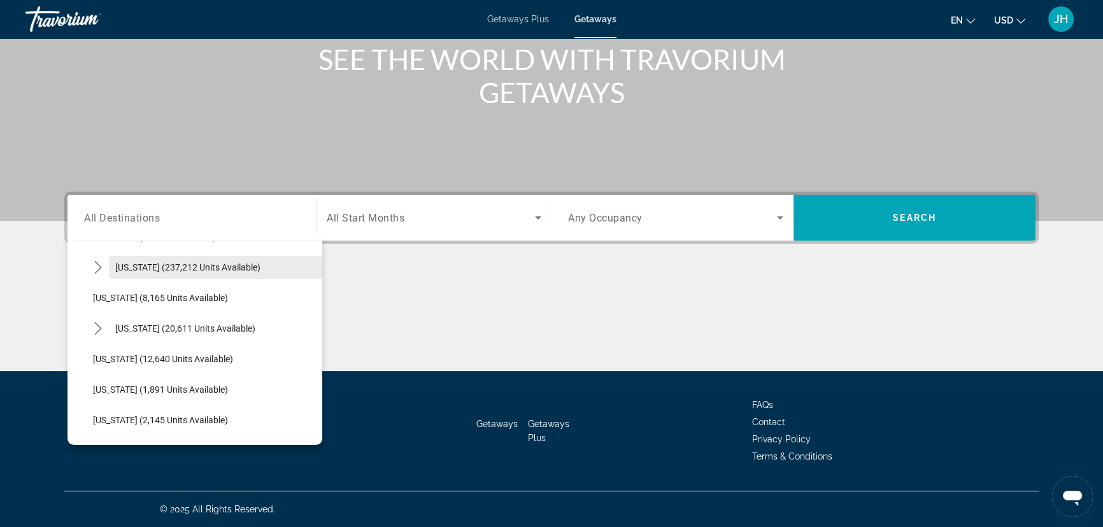
click at [184, 269] on span "[US_STATE] (237,212 units available)" at bounding box center [187, 267] width 145 height 10
type input "**********"
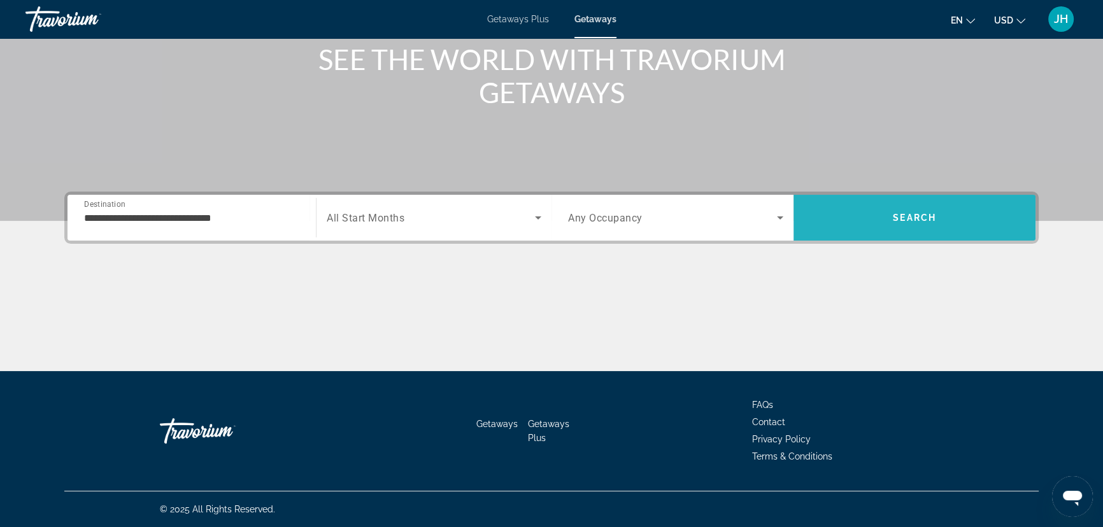
click at [880, 227] on span "Search" at bounding box center [914, 217] width 242 height 31
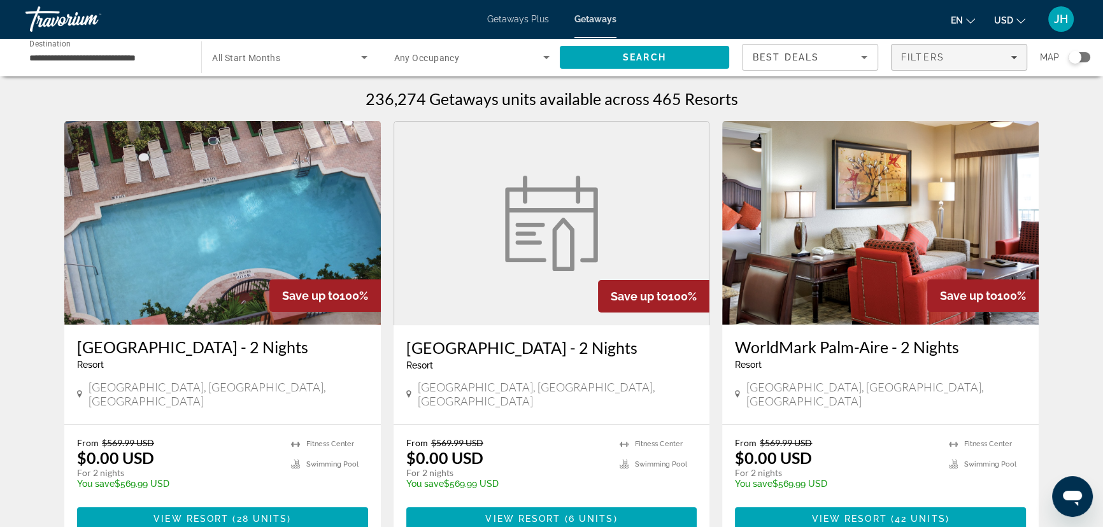
click at [979, 66] on span "Filters" at bounding box center [958, 57] width 135 height 31
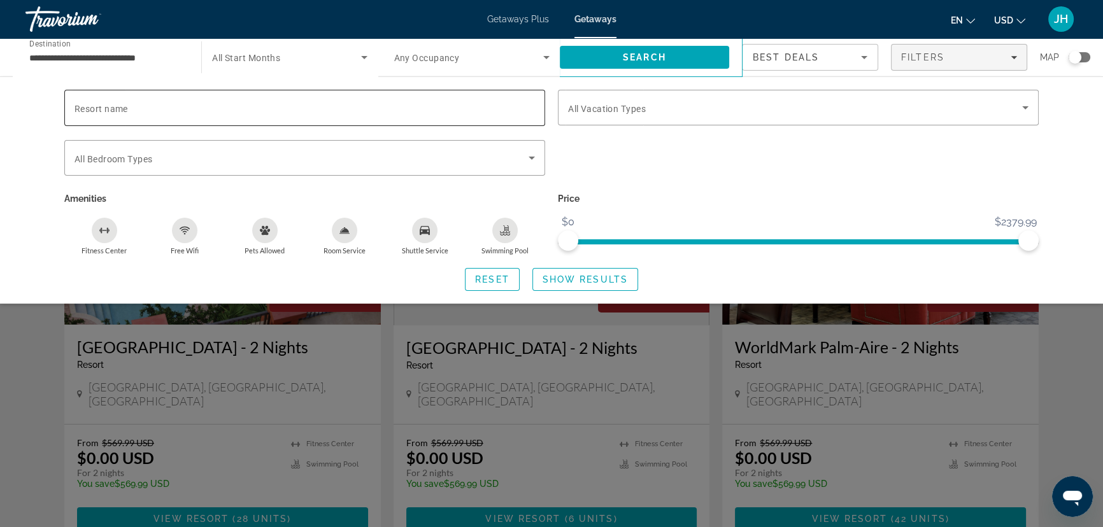
drag, startPoint x: 354, startPoint y: 95, endPoint x: 359, endPoint y: 101, distance: 7.7
click at [359, 101] on div "Search widget" at bounding box center [304, 108] width 460 height 36
type input "*"
type input "*********"
click at [514, 145] on div "Search widget" at bounding box center [304, 158] width 460 height 36
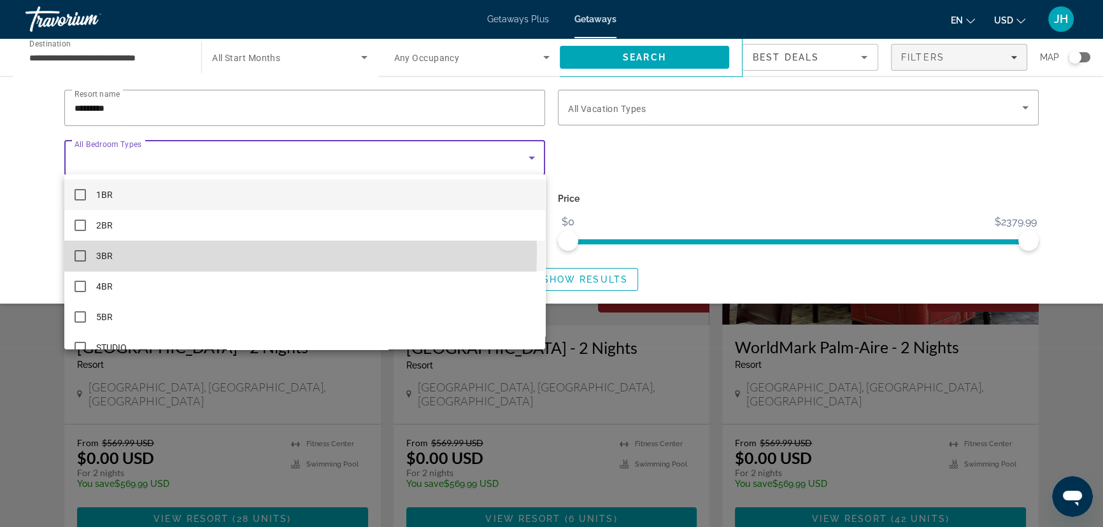
click at [117, 253] on mat-option "3BR" at bounding box center [304, 256] width 481 height 31
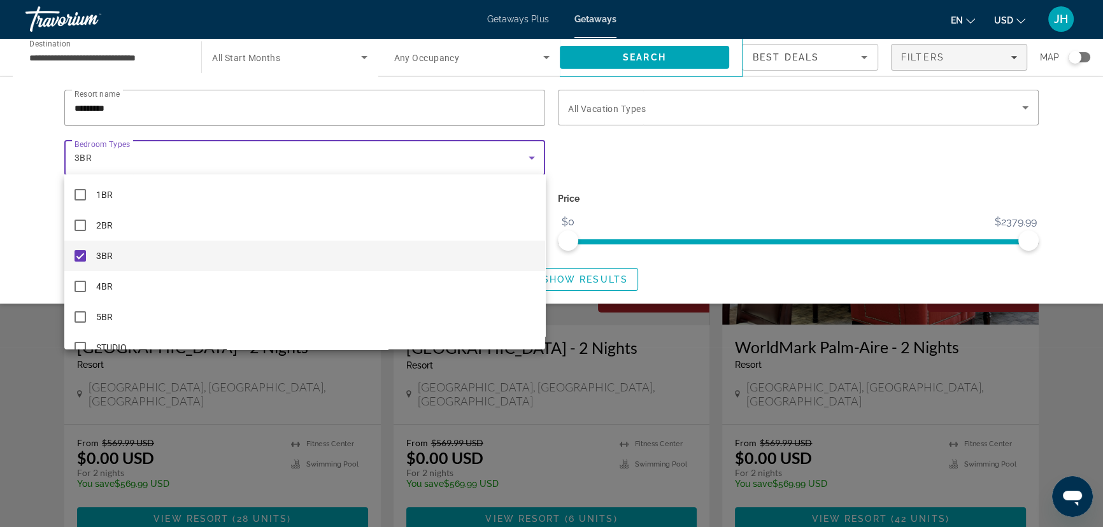
click at [586, 266] on div at bounding box center [551, 263] width 1103 height 527
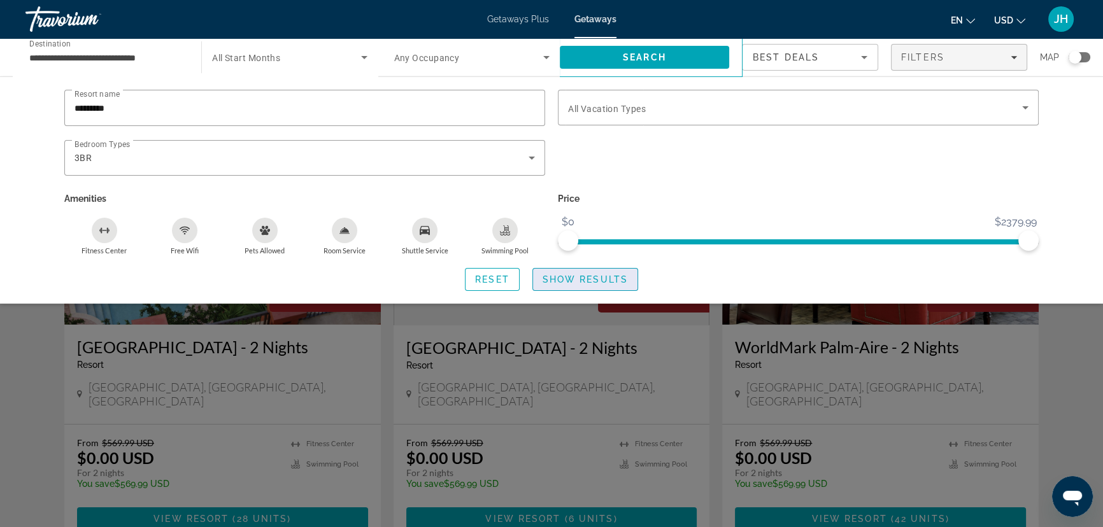
click at [587, 274] on span "Show Results" at bounding box center [584, 279] width 85 height 10
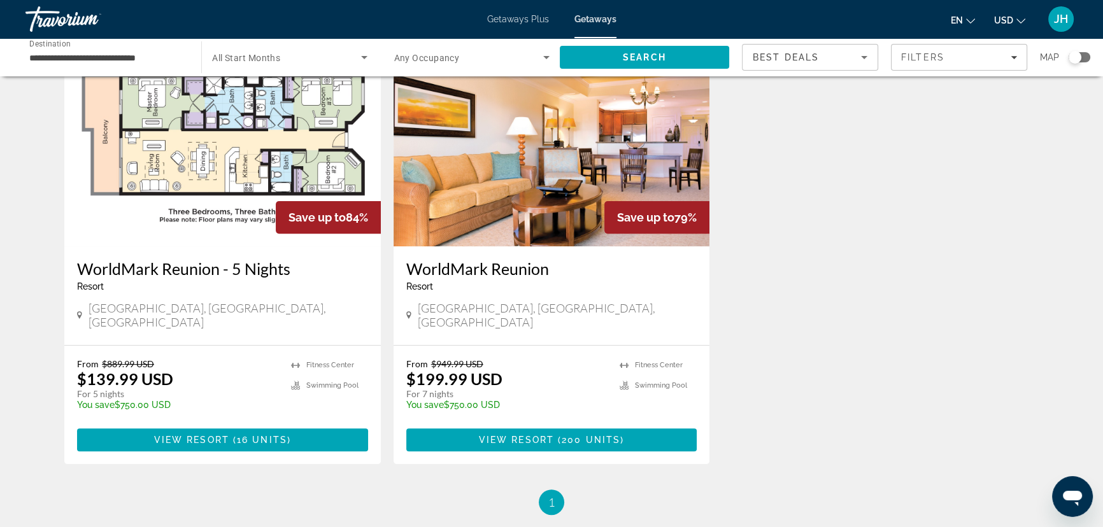
scroll to position [526, 0]
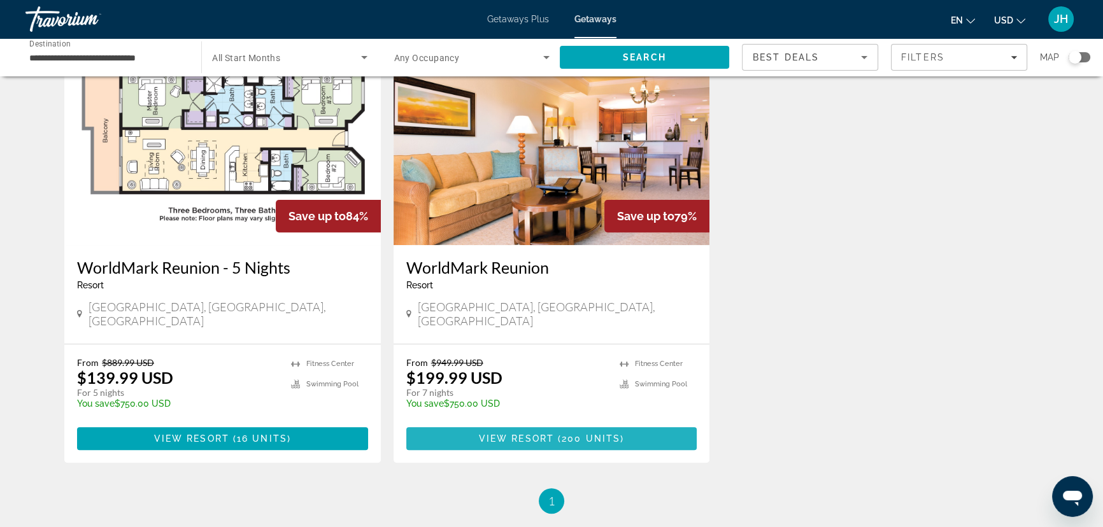
click at [577, 434] on span "200 units" at bounding box center [591, 439] width 59 height 10
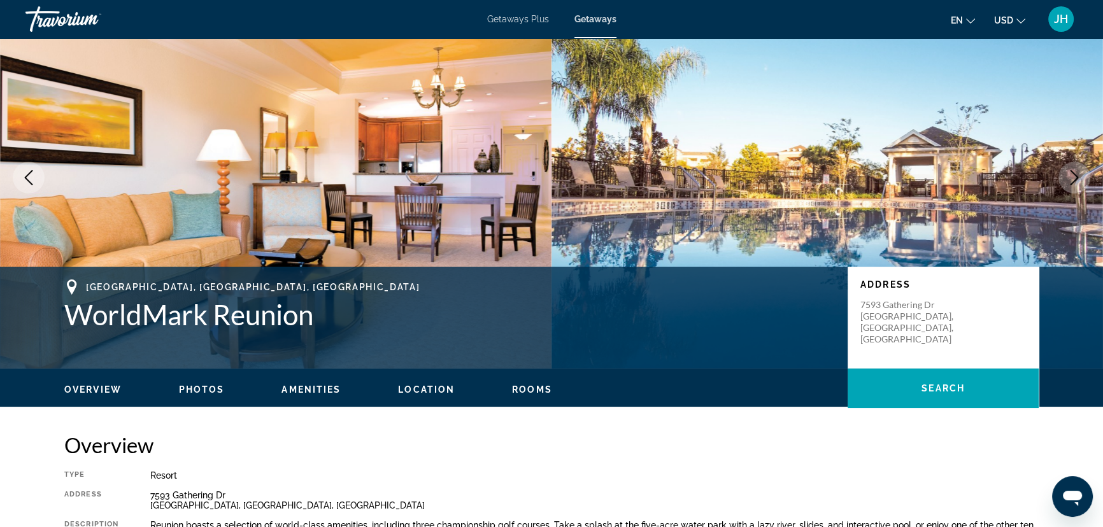
scroll to position [13, 0]
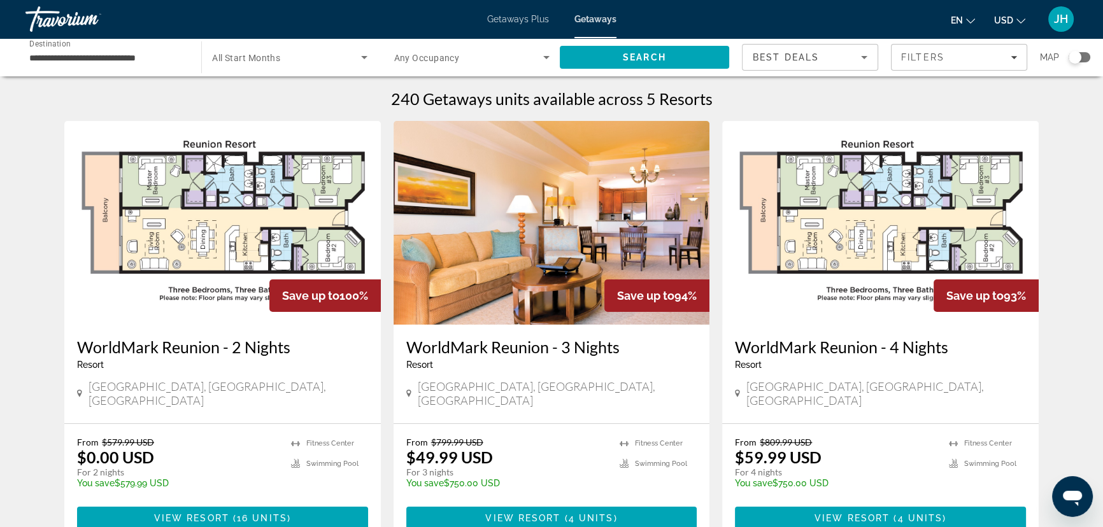
click at [76, 54] on input "**********" at bounding box center [106, 57] width 155 height 15
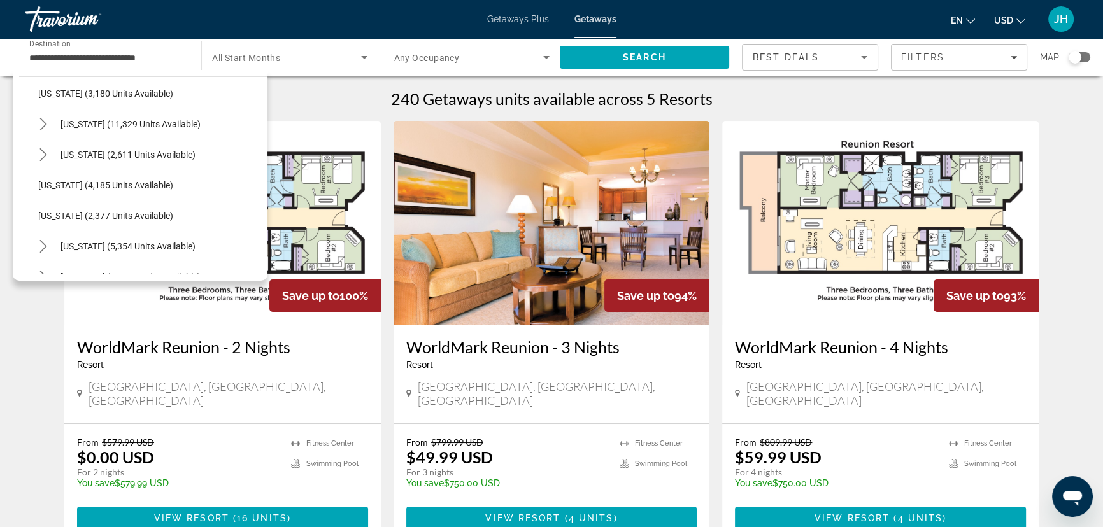
scroll to position [866, 0]
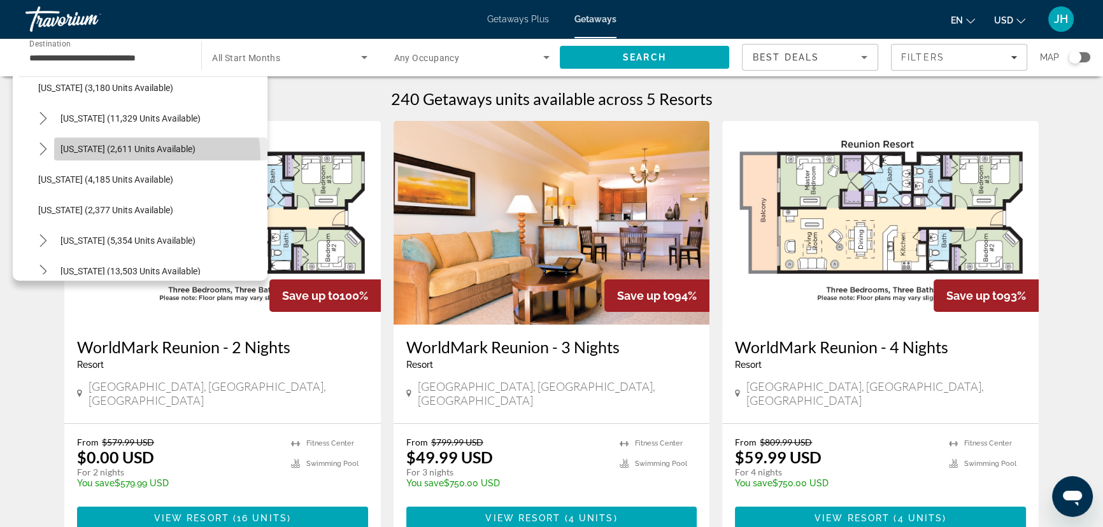
click at [146, 157] on span "Select destination: New Hampshire (2,611 units available)" at bounding box center [160, 149] width 213 height 31
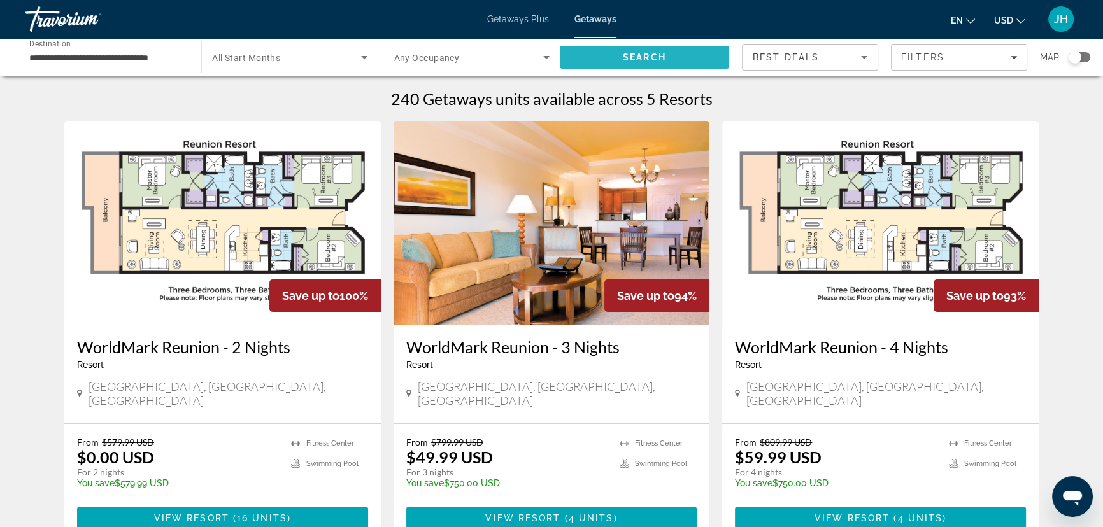
click at [590, 57] on span "Search" at bounding box center [644, 57] width 169 height 31
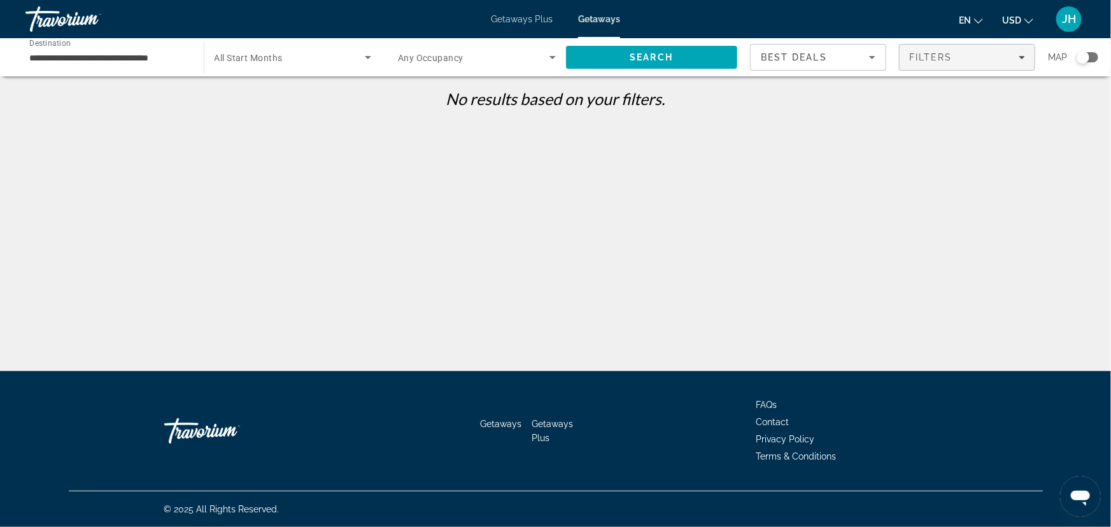
click at [971, 55] on div "Filters" at bounding box center [967, 57] width 116 height 10
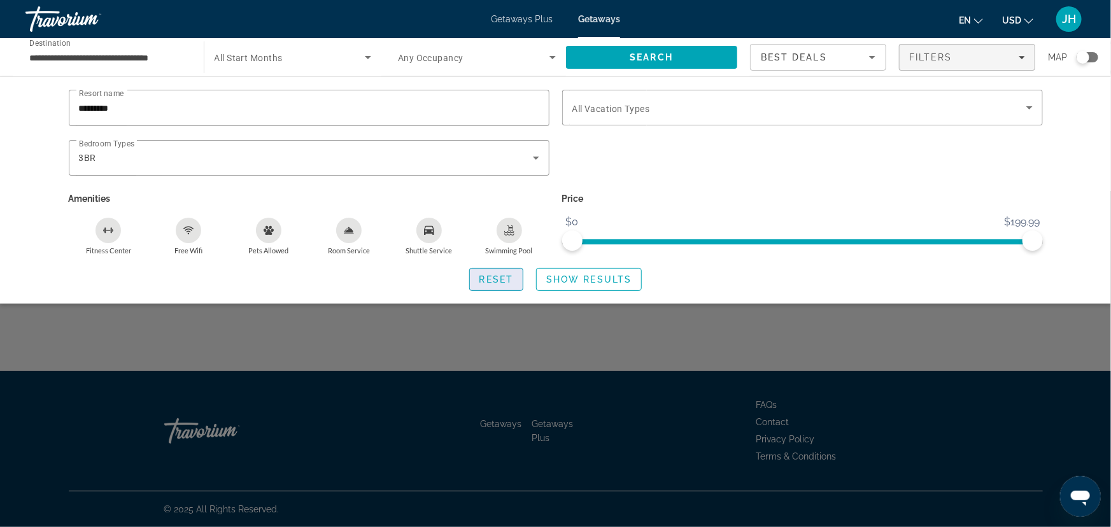
click at [516, 279] on span "Search widget" at bounding box center [496, 279] width 53 height 31
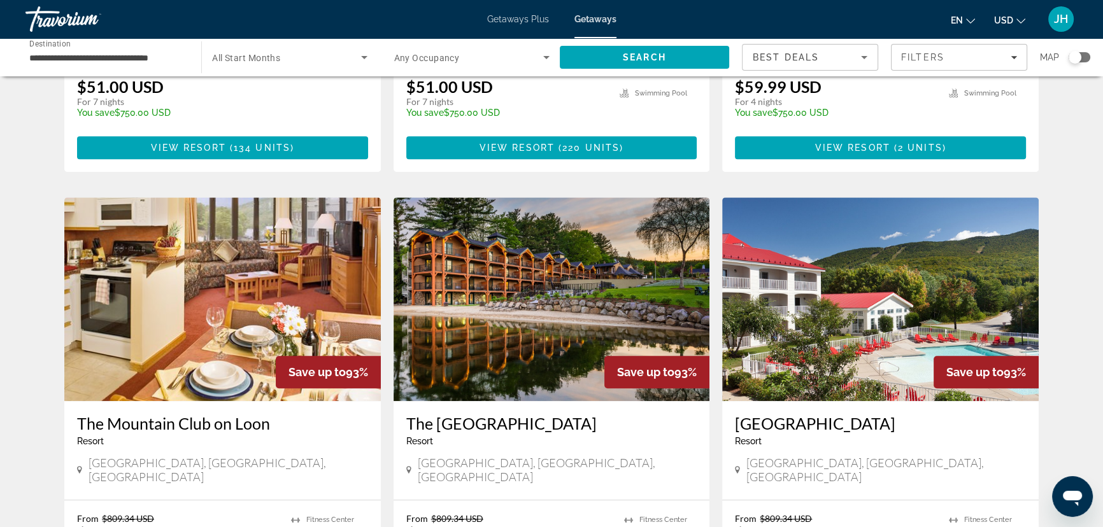
scroll to position [1343, 0]
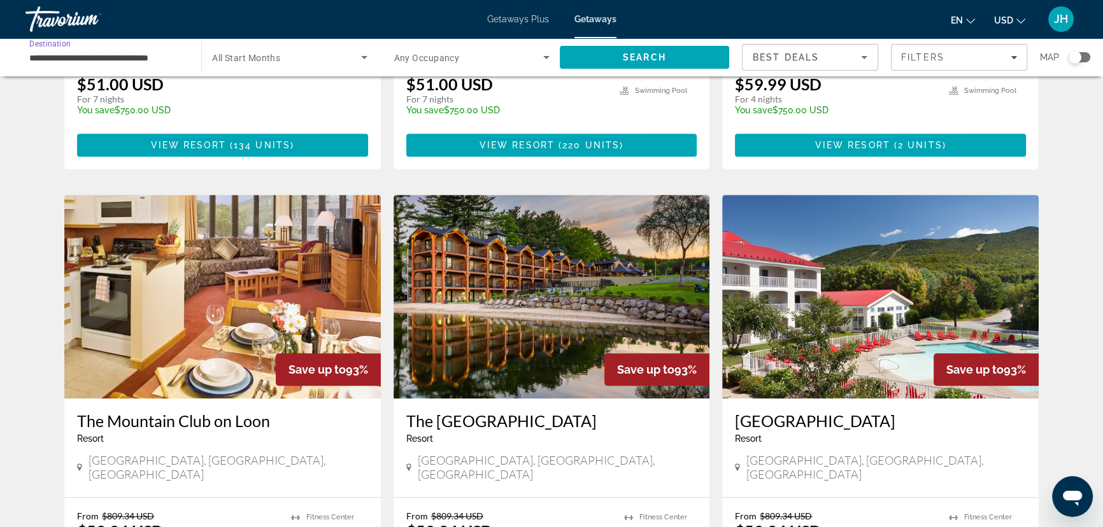
click at [89, 56] on input "**********" at bounding box center [106, 57] width 155 height 15
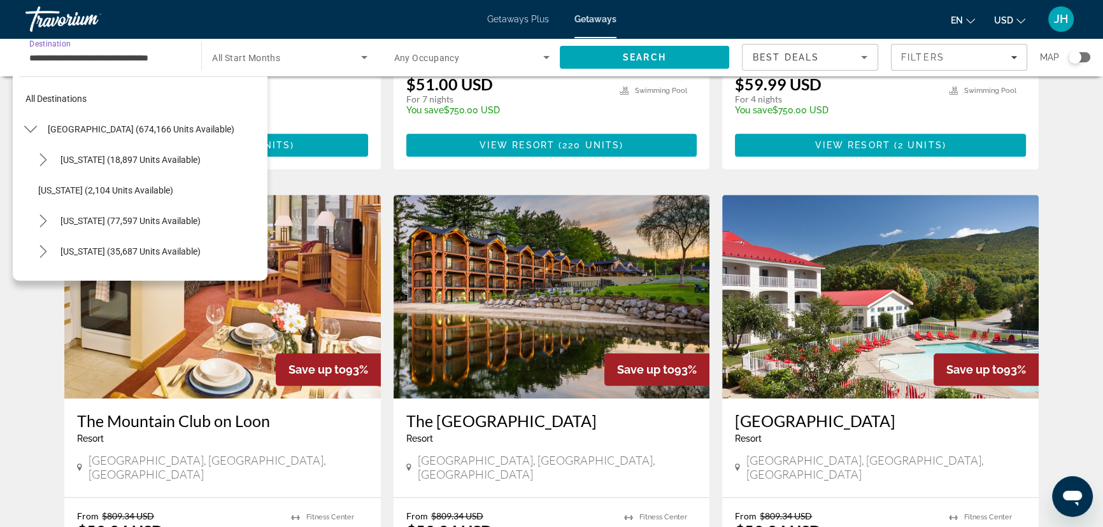
scroll to position [687, 0]
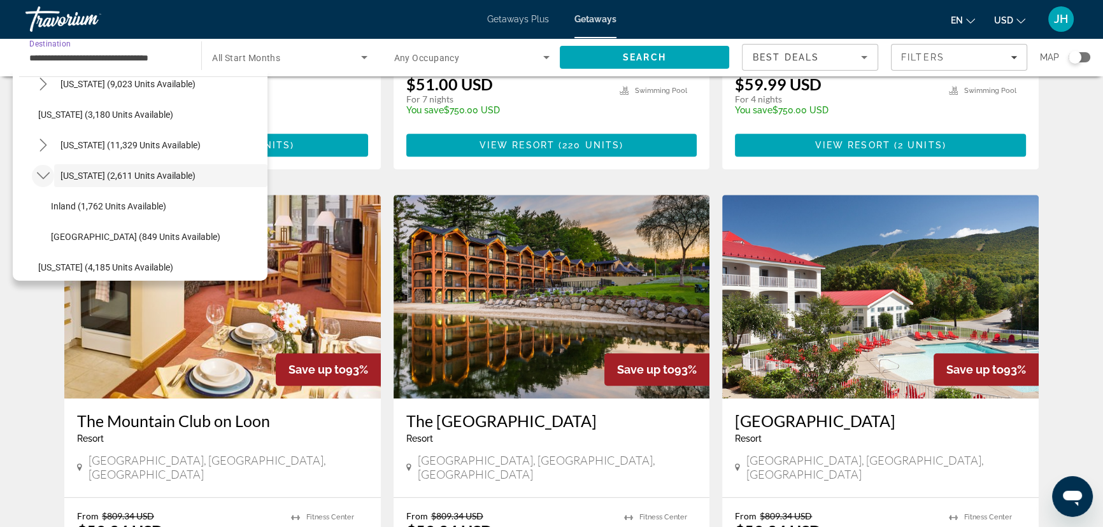
click at [43, 173] on icon "Toggle New Hampshire (2,611 units available) submenu" at bounding box center [43, 175] width 13 height 13
click at [100, 260] on span "Select destination: New York (5,354 units available)" at bounding box center [160, 267] width 213 height 31
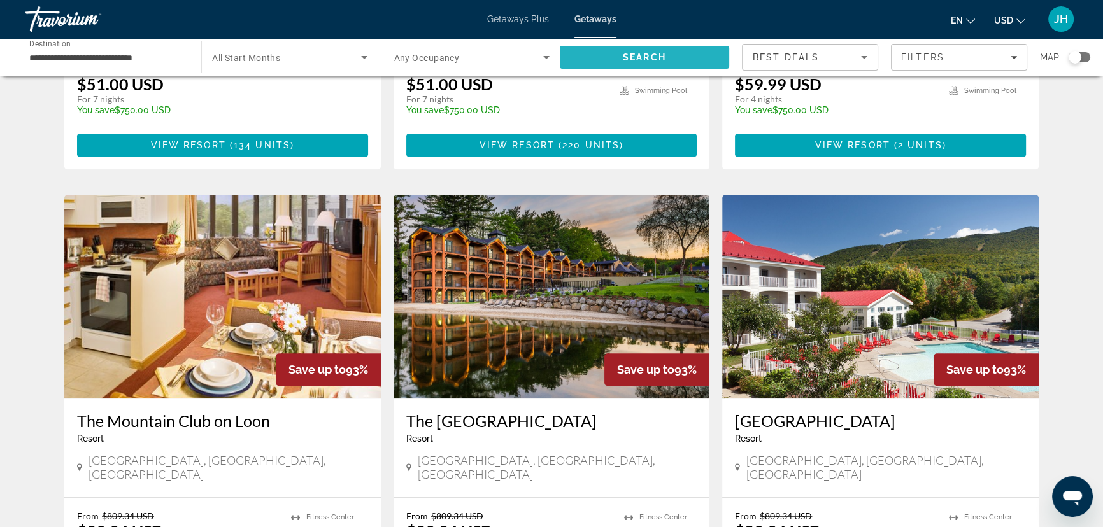
click at [615, 53] on span "Search" at bounding box center [644, 57] width 169 height 31
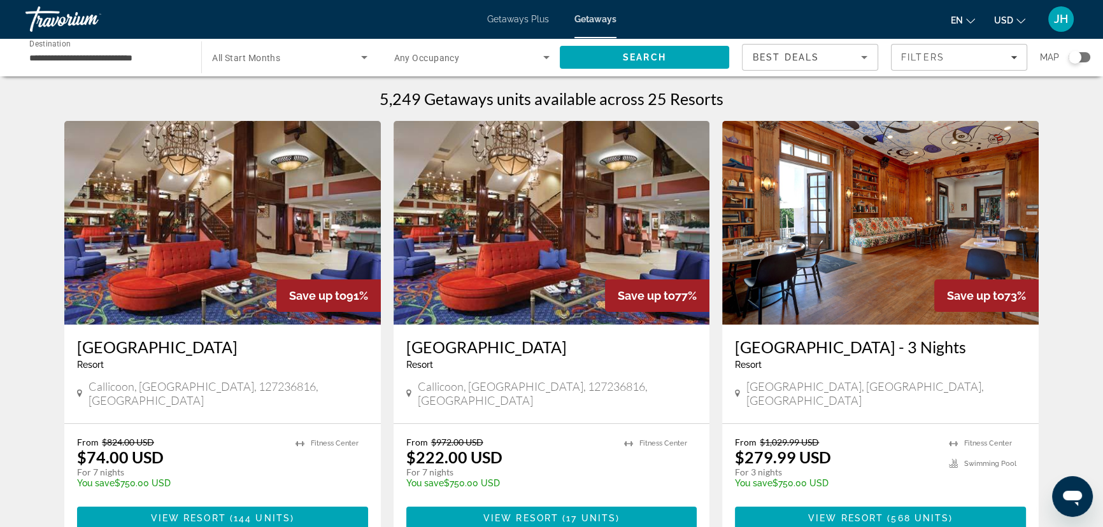
click at [1082, 58] on div "Search widget" at bounding box center [1079, 57] width 22 height 10
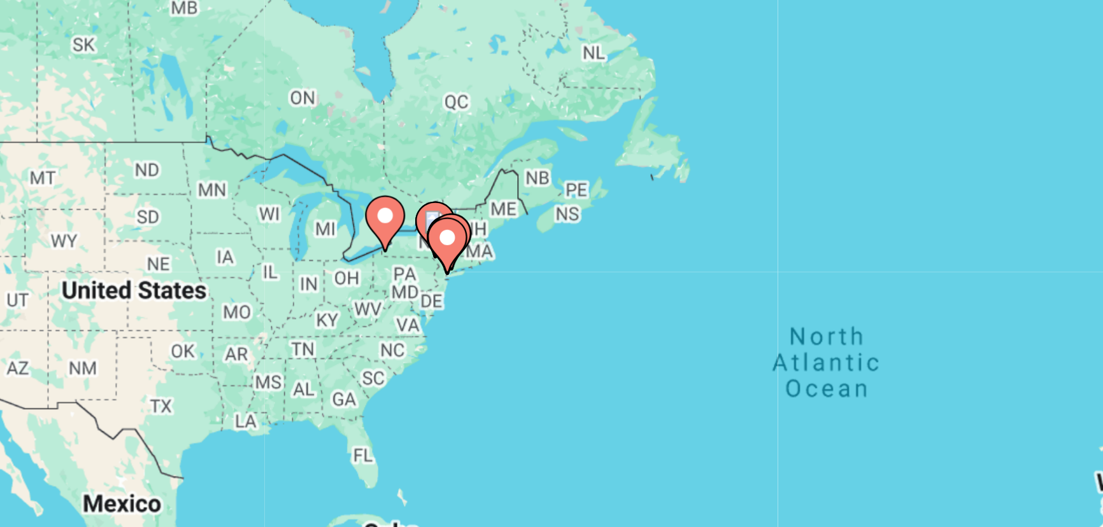
click at [386, 226] on gmp-advanced-marker "Main content" at bounding box center [392, 222] width 13 height 19
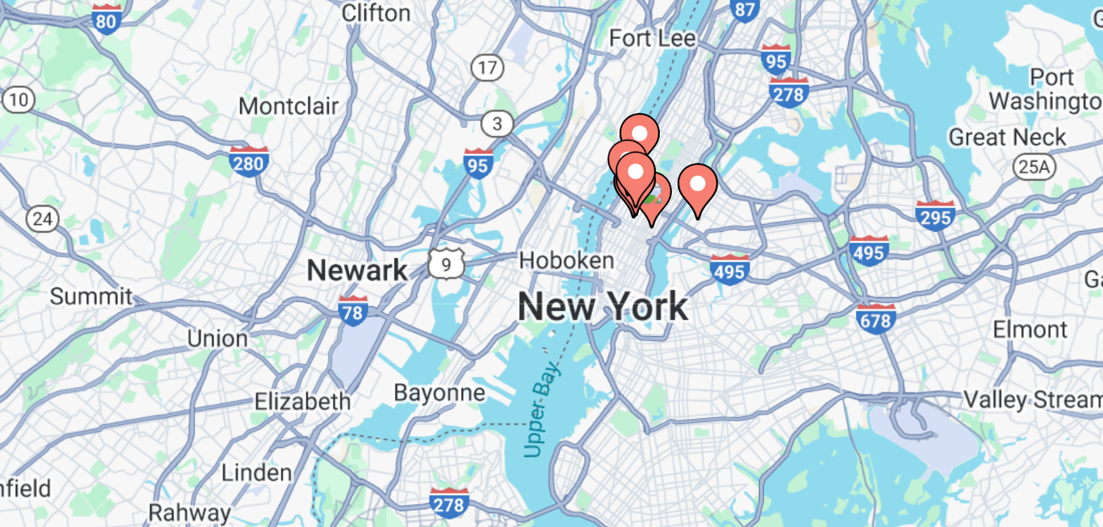
drag, startPoint x: 511, startPoint y: 277, endPoint x: 427, endPoint y: 206, distance: 110.2
click at [427, 206] on div "To activate drag with keyboard, press Alt + Enter. Once in keyboard drag state,…" at bounding box center [551, 280] width 974 height 382
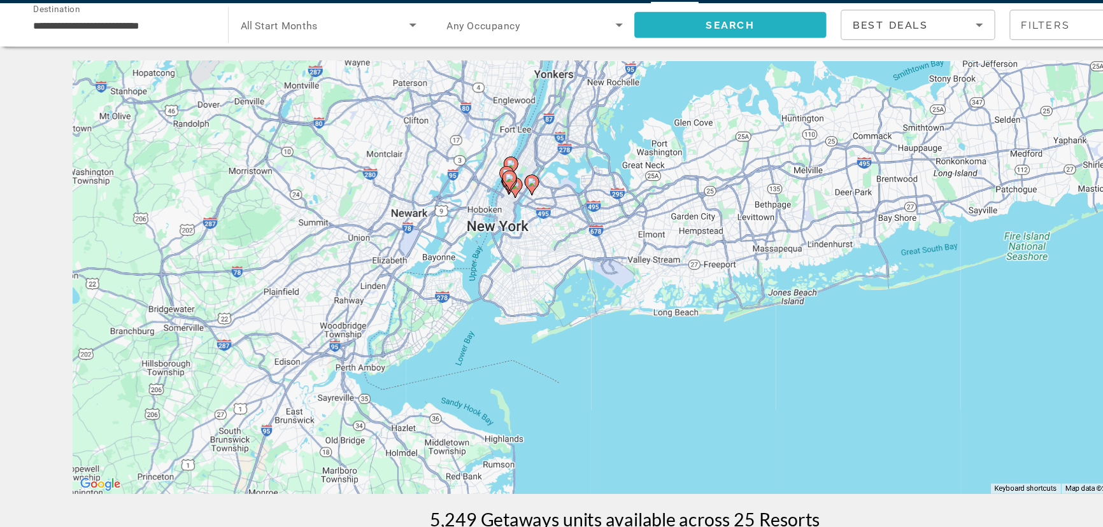
click at [636, 64] on span "Search" at bounding box center [644, 57] width 169 height 31
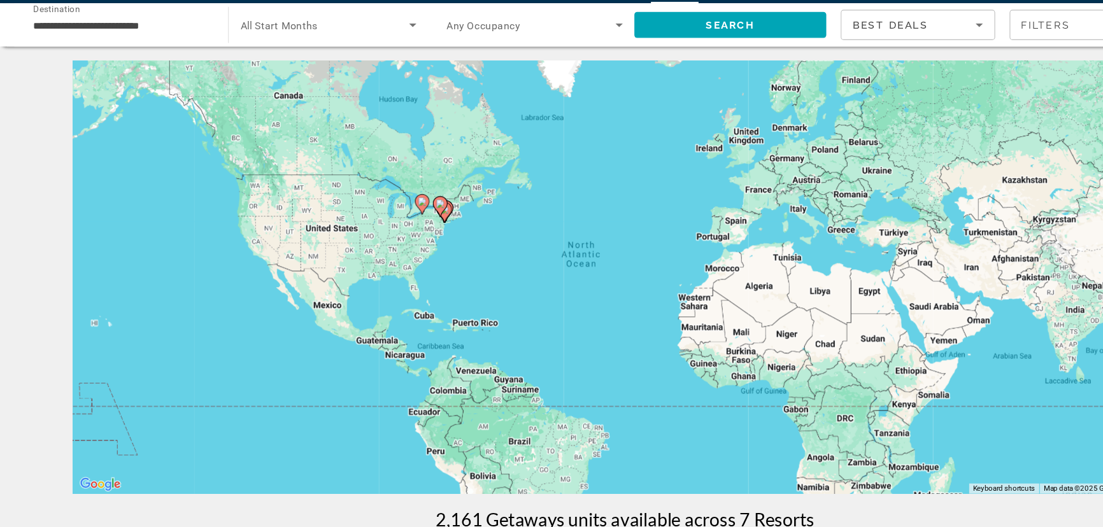
click at [379, 235] on div "To activate drag with keyboard, press Alt + Enter. Once in keyboard drag state,…" at bounding box center [551, 280] width 974 height 382
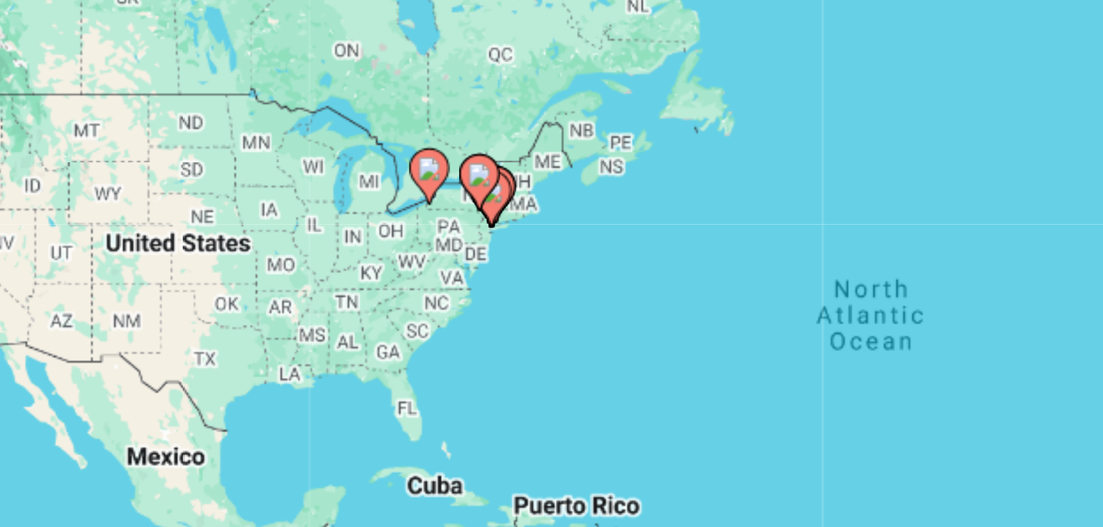
click at [377, 224] on gmp-advanced-marker "Main content" at bounding box center [372, 215] width 13 height 19
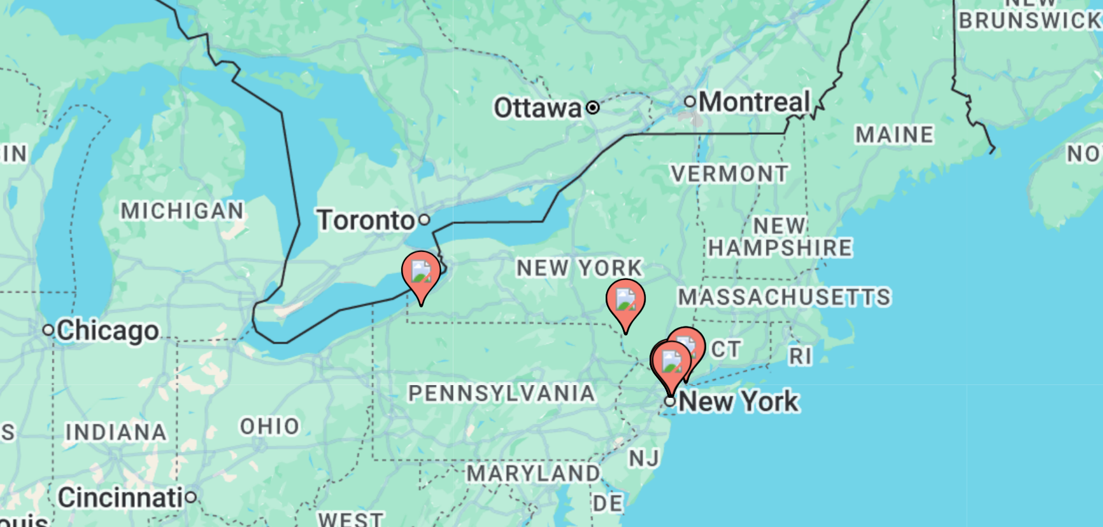
drag, startPoint x: 549, startPoint y: 288, endPoint x: 365, endPoint y: 264, distance: 185.6
click at [365, 264] on div "To activate drag with keyboard, press Alt + Enter. Once in keyboard drag state,…" at bounding box center [551, 280] width 974 height 382
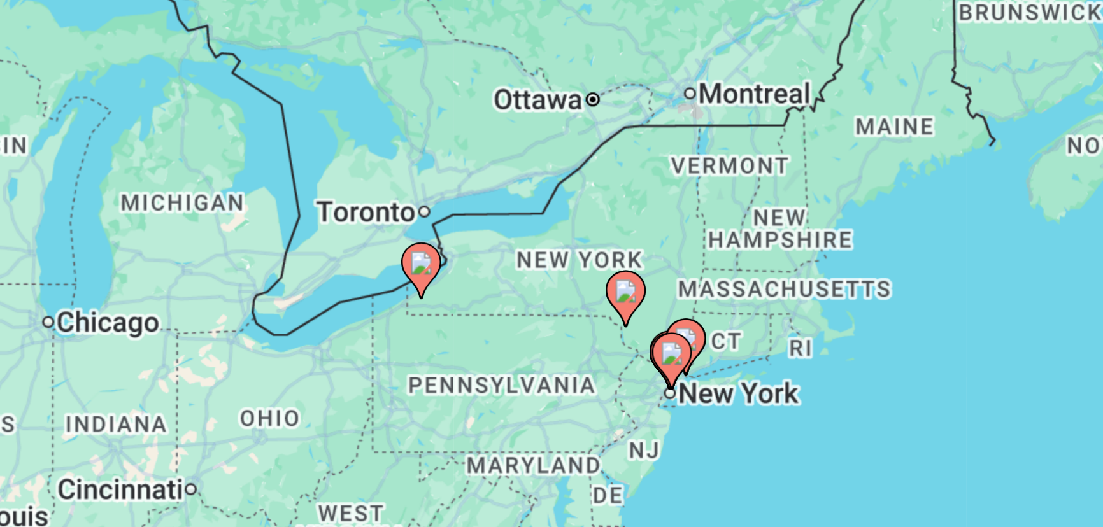
click at [370, 243] on image "Main content" at bounding box center [370, 243] width 8 height 8
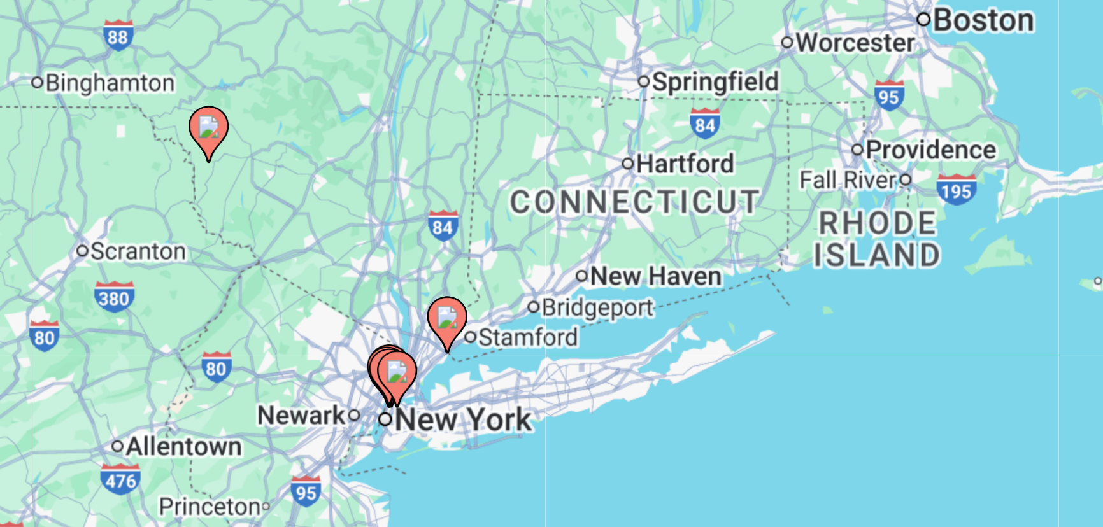
drag, startPoint x: 268, startPoint y: 238, endPoint x: 486, endPoint y: 234, distance: 218.4
click at [486, 234] on div "To activate drag with keyboard, press Alt + Enter. Once in keyboard drag state,…" at bounding box center [551, 280] width 974 height 382
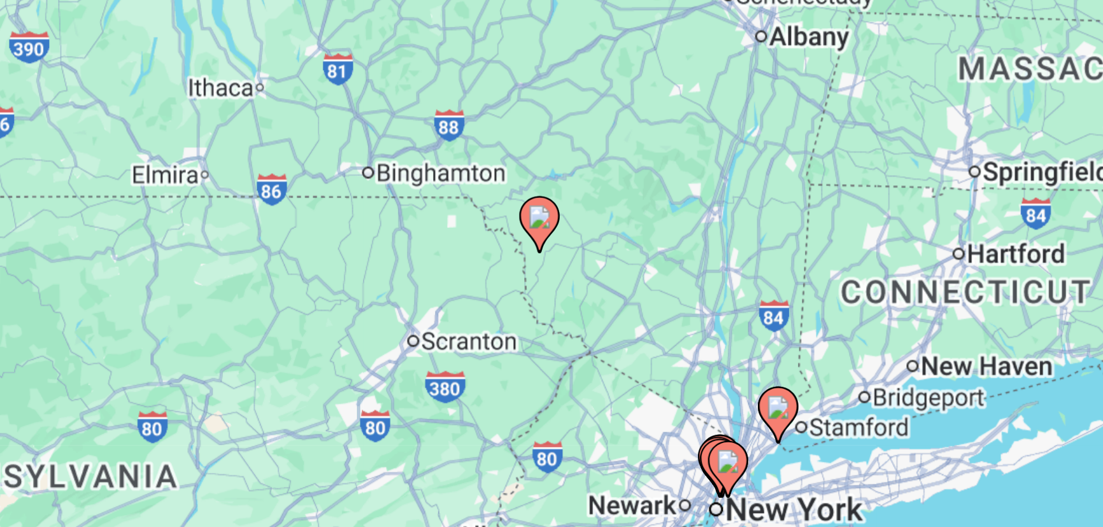
drag, startPoint x: 300, startPoint y: 215, endPoint x: 404, endPoint y: 243, distance: 108.1
click at [404, 243] on div "To activate drag with keyboard, press Alt + Enter. Once in keyboard drag state,…" at bounding box center [551, 280] width 974 height 382
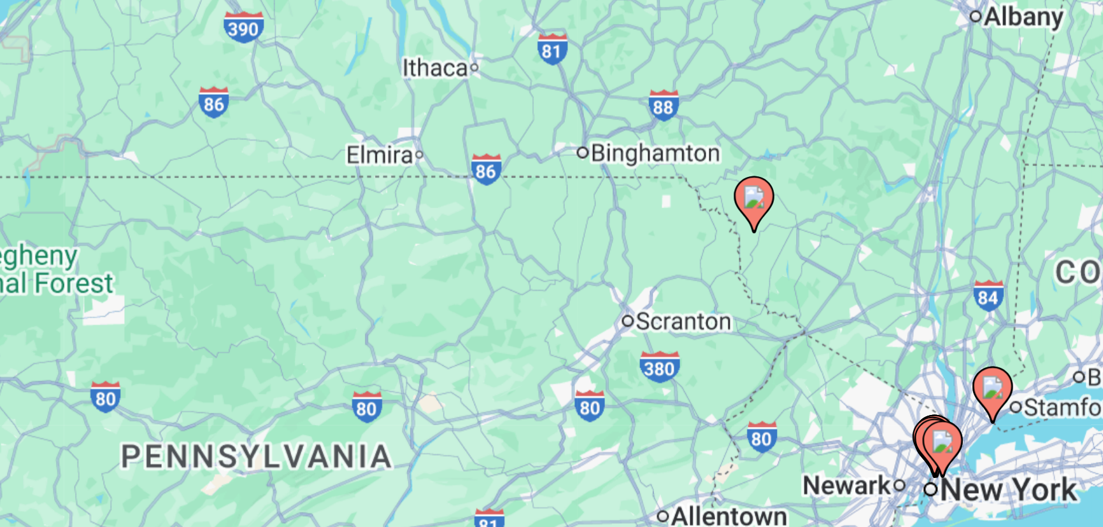
drag, startPoint x: 324, startPoint y: 246, endPoint x: 387, endPoint y: 240, distance: 63.3
click at [387, 240] on div "To activate drag with keyboard, press Alt + Enter. Once in keyboard drag state,…" at bounding box center [551, 280] width 974 height 382
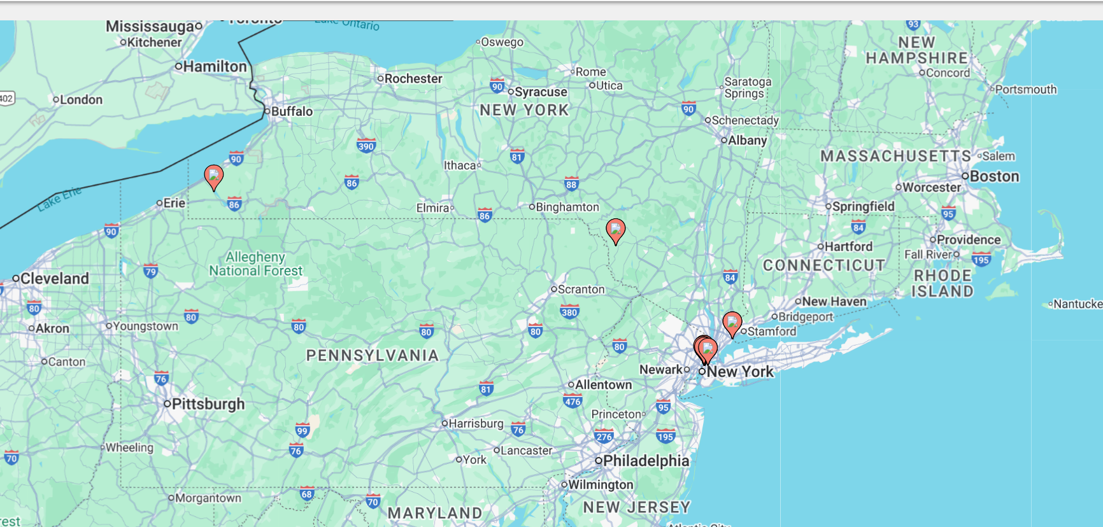
click at [217, 190] on image "Main content" at bounding box center [217, 189] width 8 height 8
type input "**********"
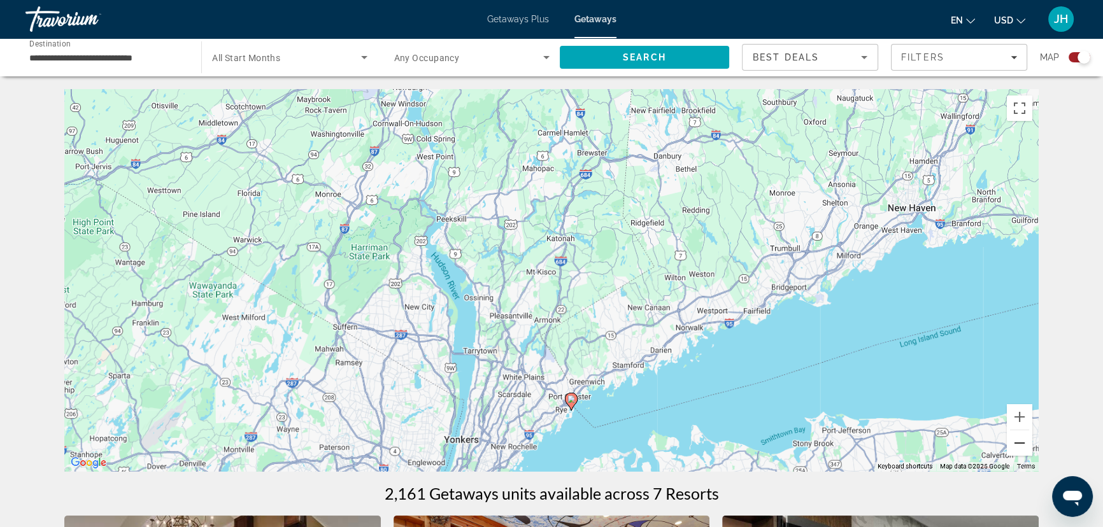
click at [1014, 444] on button "Zoom out" at bounding box center [1019, 442] width 25 height 25
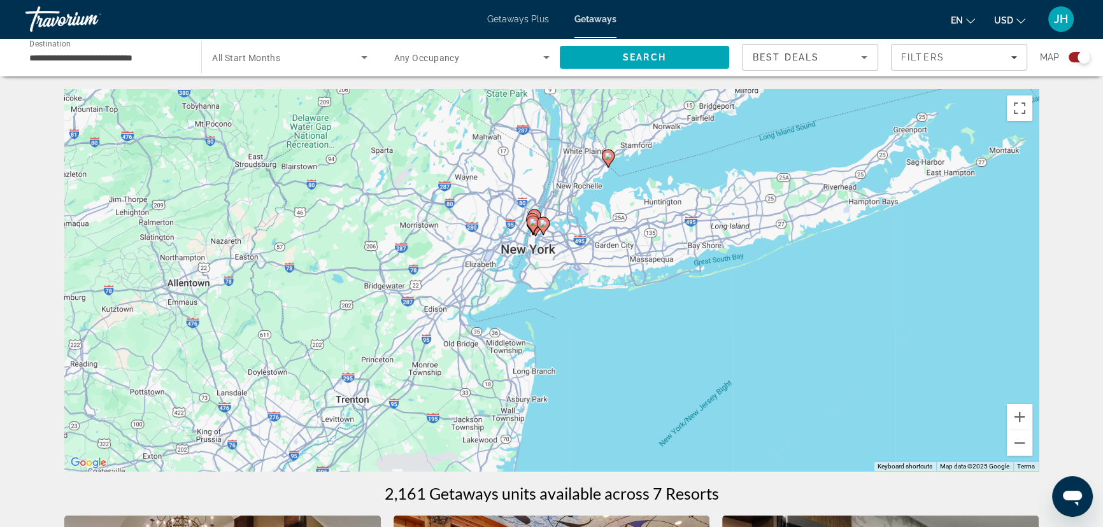
drag, startPoint x: 609, startPoint y: 385, endPoint x: 653, endPoint y: 208, distance: 182.5
click at [653, 208] on div "To activate drag with keyboard, press Alt + Enter. Once in keyboard drag state,…" at bounding box center [551, 280] width 974 height 382
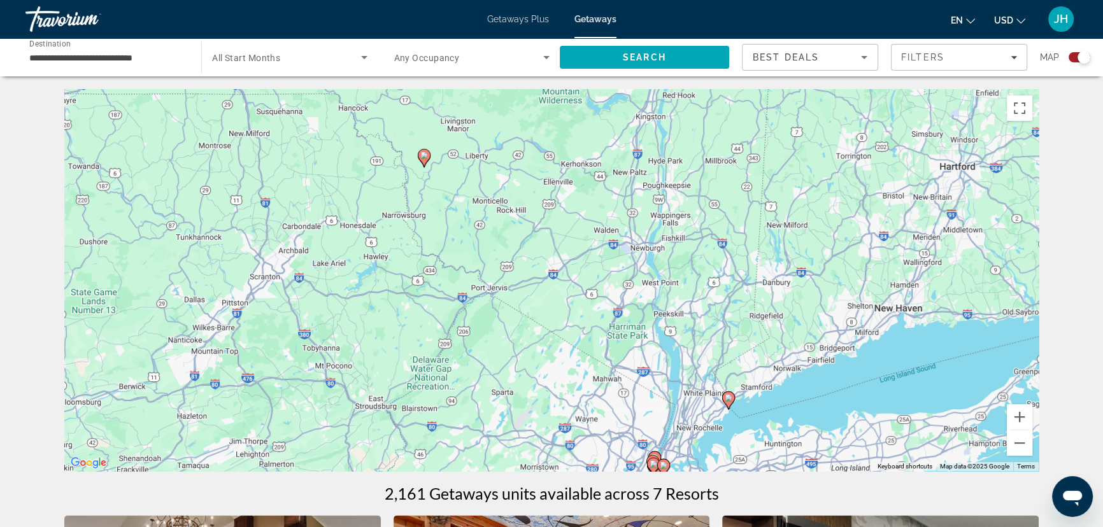
drag, startPoint x: 509, startPoint y: 230, endPoint x: 626, endPoint y: 474, distance: 270.2
click at [1015, 444] on button "Zoom out" at bounding box center [1019, 442] width 25 height 25
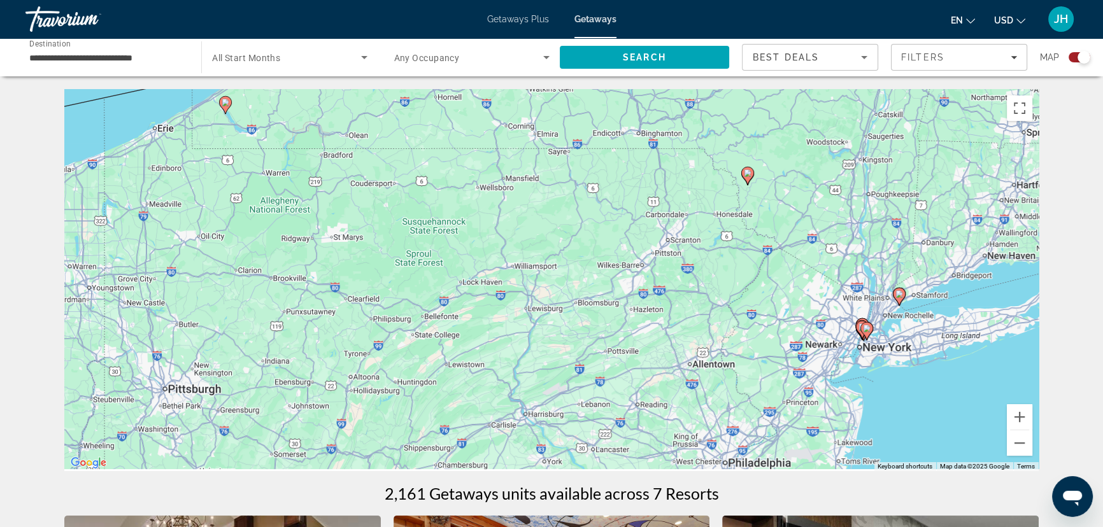
drag, startPoint x: 388, startPoint y: 346, endPoint x: 660, endPoint y: 305, distance: 274.9
click at [660, 305] on div "To activate drag with keyboard, press Alt + Enter. Once in keyboard drag state,…" at bounding box center [551, 280] width 974 height 382
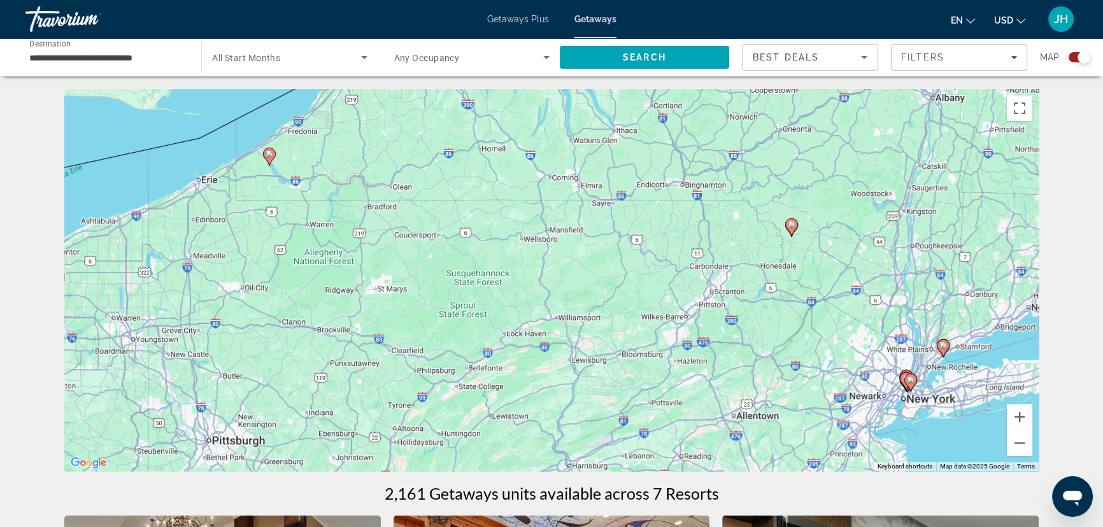
drag, startPoint x: 497, startPoint y: 261, endPoint x: 539, endPoint y: 327, distance: 78.8
click at [539, 327] on div "To activate drag with keyboard, press Alt + Enter. Once in keyboard drag state,…" at bounding box center [551, 280] width 974 height 382
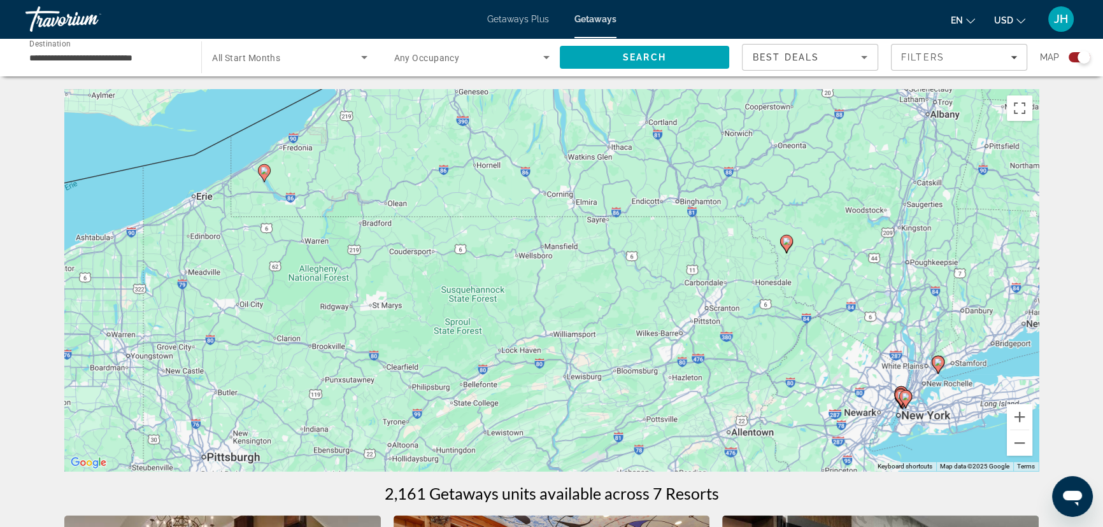
click at [261, 172] on image "Main content" at bounding box center [264, 171] width 8 height 8
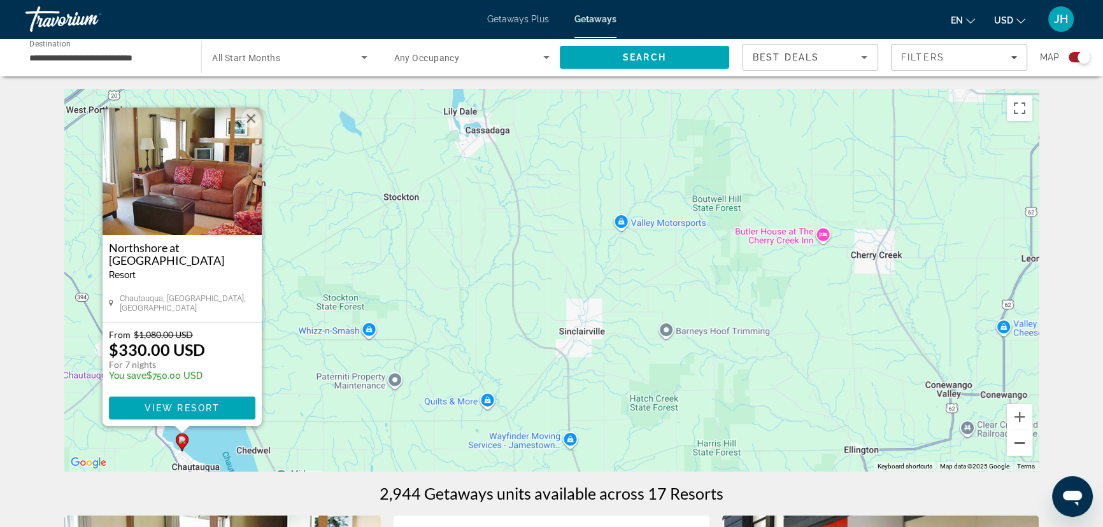
click at [1012, 439] on button "Zoom out" at bounding box center [1019, 442] width 25 height 25
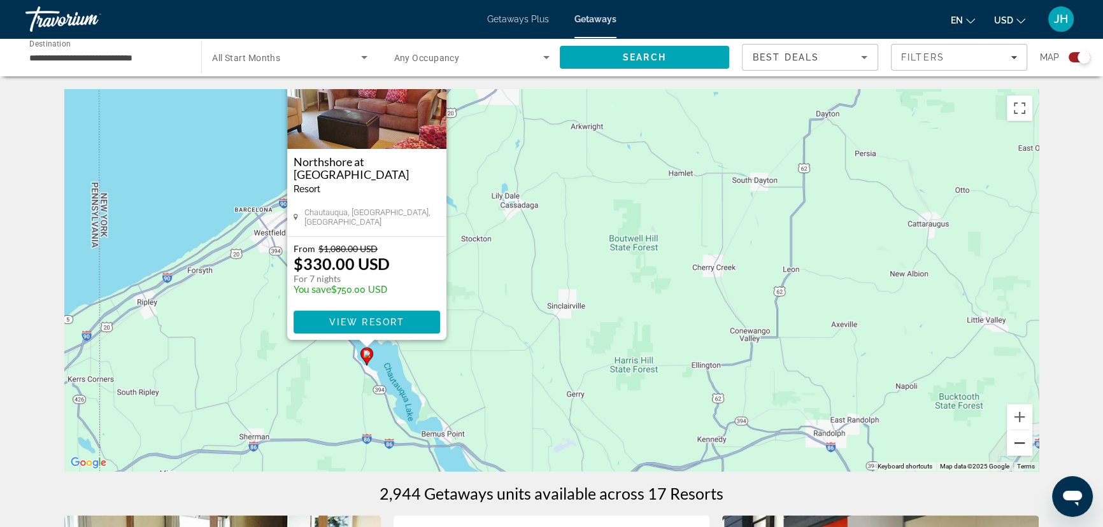
click at [1012, 439] on button "Zoom out" at bounding box center [1019, 442] width 25 height 25
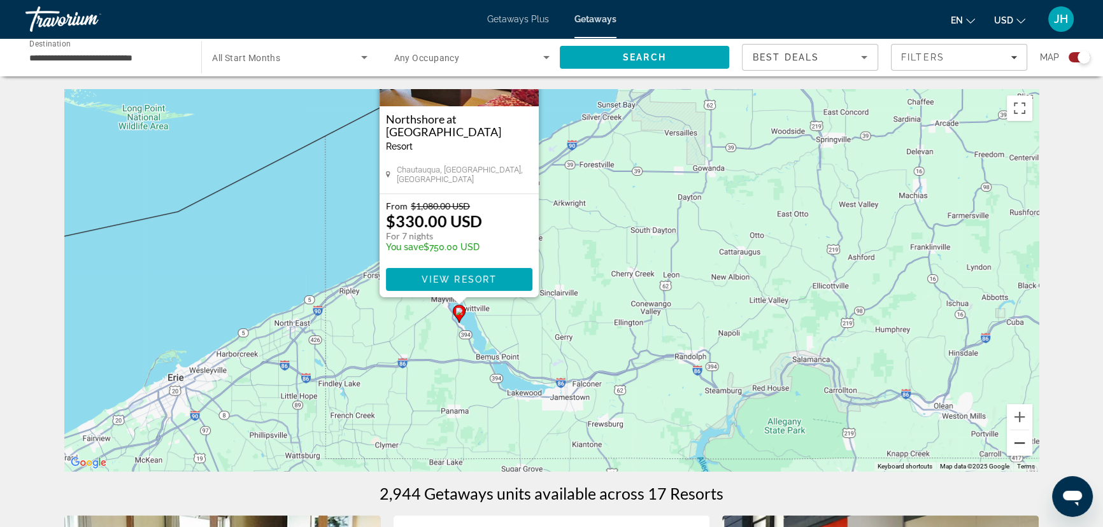
click at [1012, 439] on button "Zoom out" at bounding box center [1019, 442] width 25 height 25
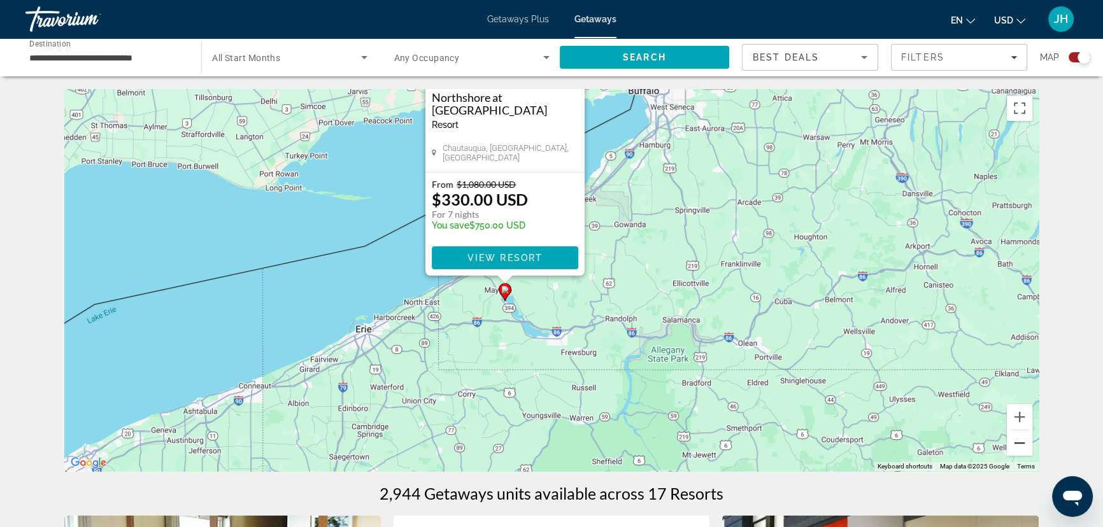
click at [1012, 439] on button "Zoom out" at bounding box center [1019, 442] width 25 height 25
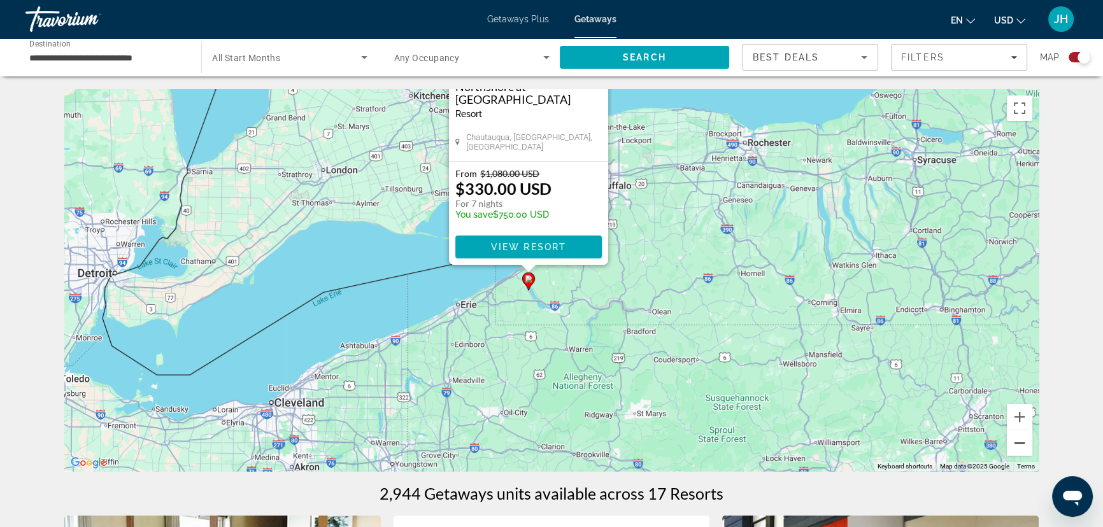
click at [1012, 439] on button "Zoom out" at bounding box center [1019, 442] width 25 height 25
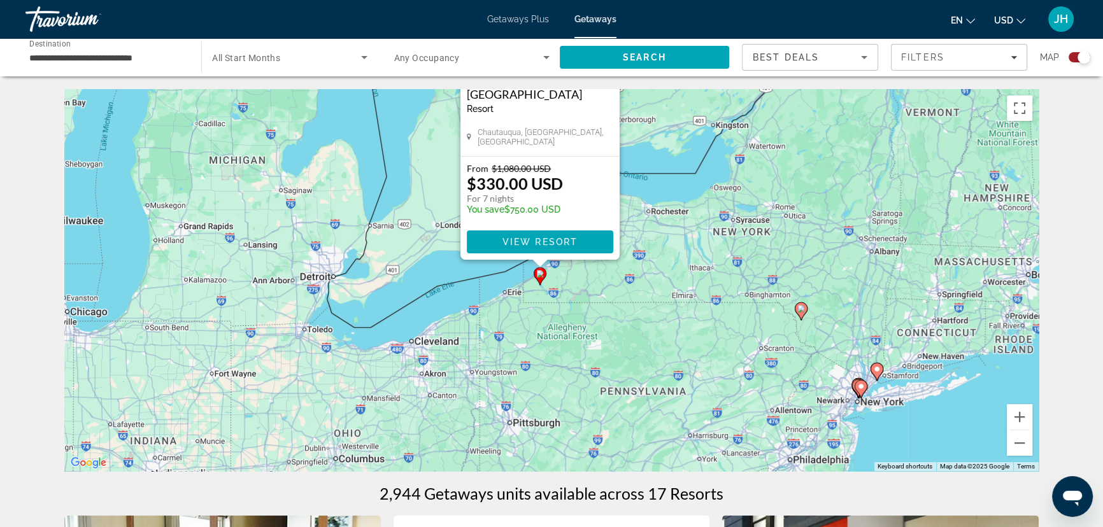
click at [477, 273] on div "To activate drag with keyboard, press Alt + Enter. Once in keyboard drag state,…" at bounding box center [551, 280] width 974 height 382
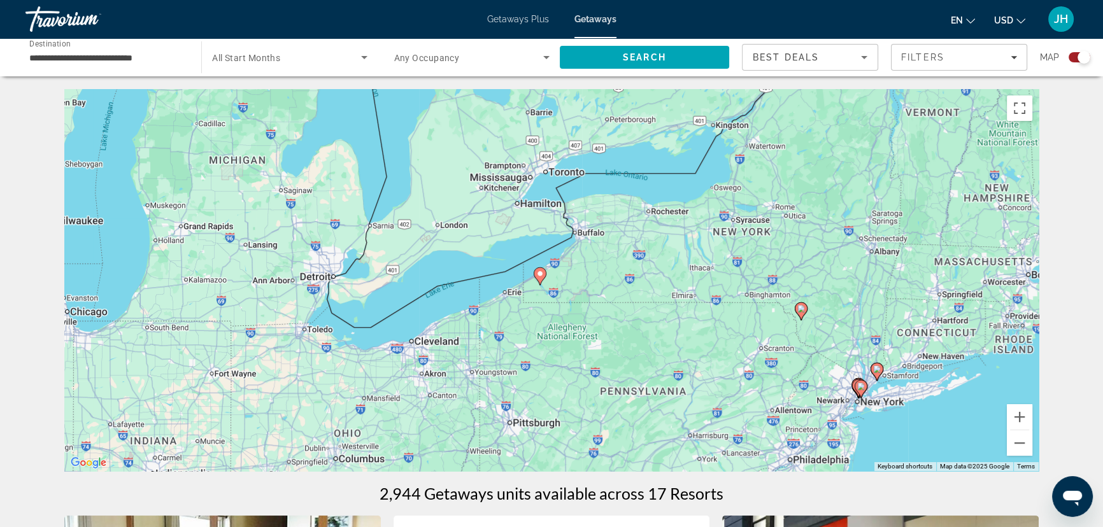
click at [532, 275] on div "To activate drag with keyboard, press Alt + Enter. Once in keyboard drag state,…" at bounding box center [551, 280] width 974 height 382
click at [539, 275] on image "Main content" at bounding box center [540, 274] width 8 height 8
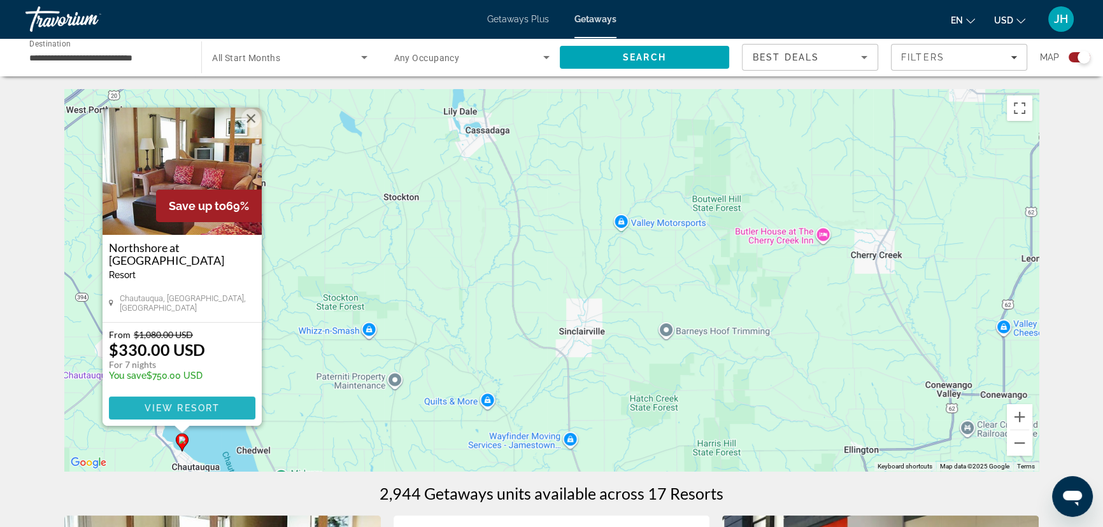
click at [202, 410] on span "View Resort" at bounding box center [182, 408] width 75 height 10
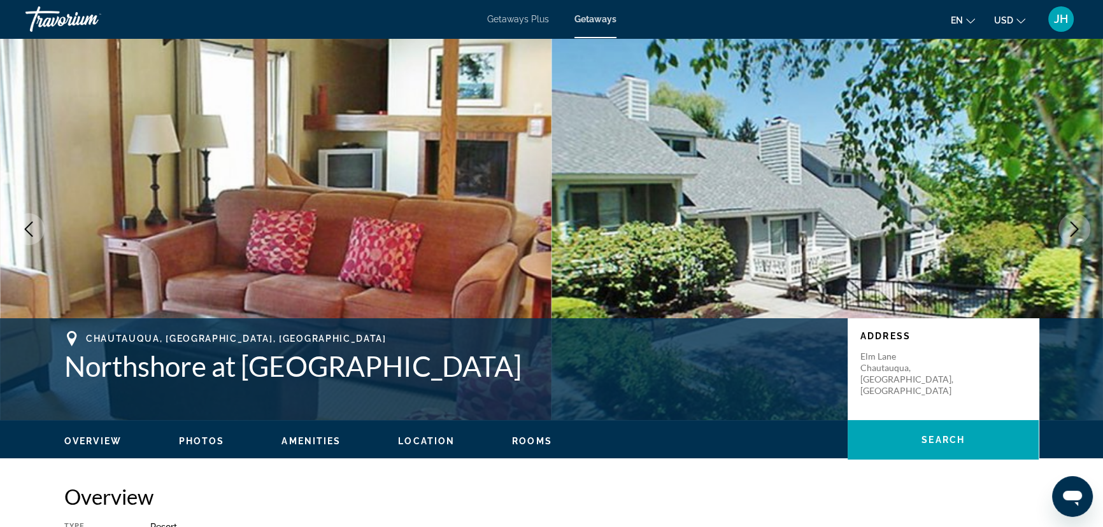
click at [1067, 231] on icon "Next image" at bounding box center [1073, 229] width 15 height 15
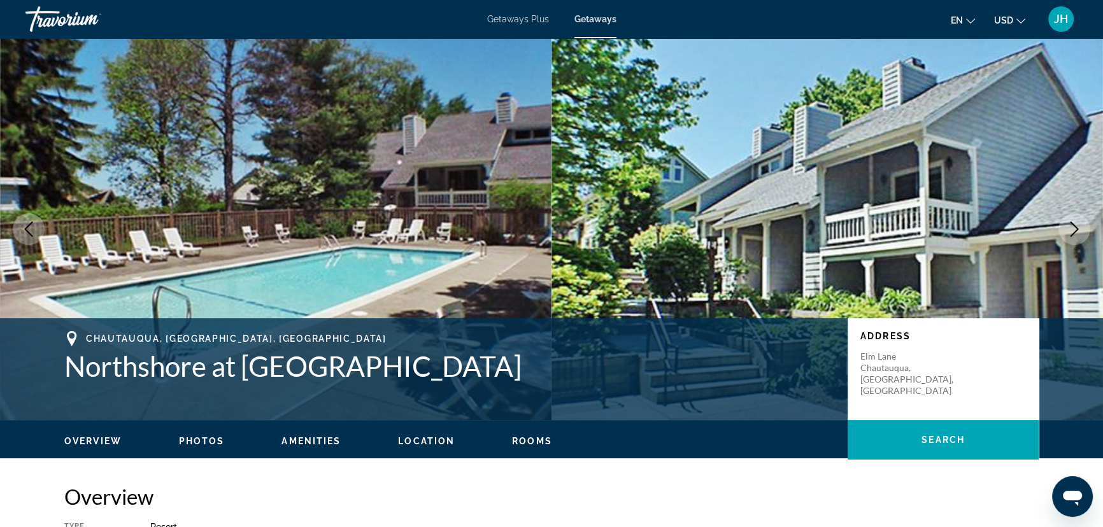
click at [1067, 231] on icon "Next image" at bounding box center [1073, 229] width 15 height 15
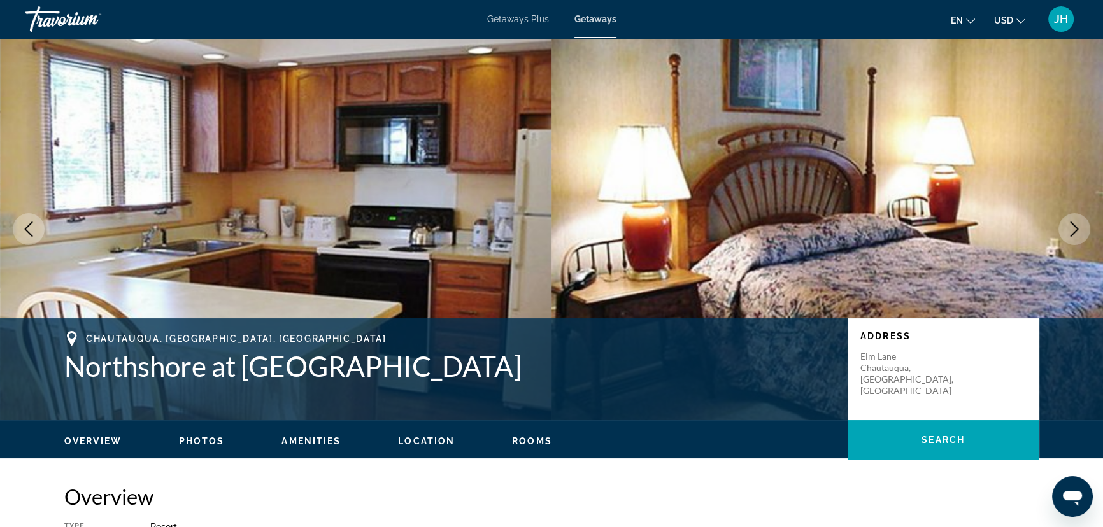
click at [1067, 231] on icon "Next image" at bounding box center [1073, 229] width 15 height 15
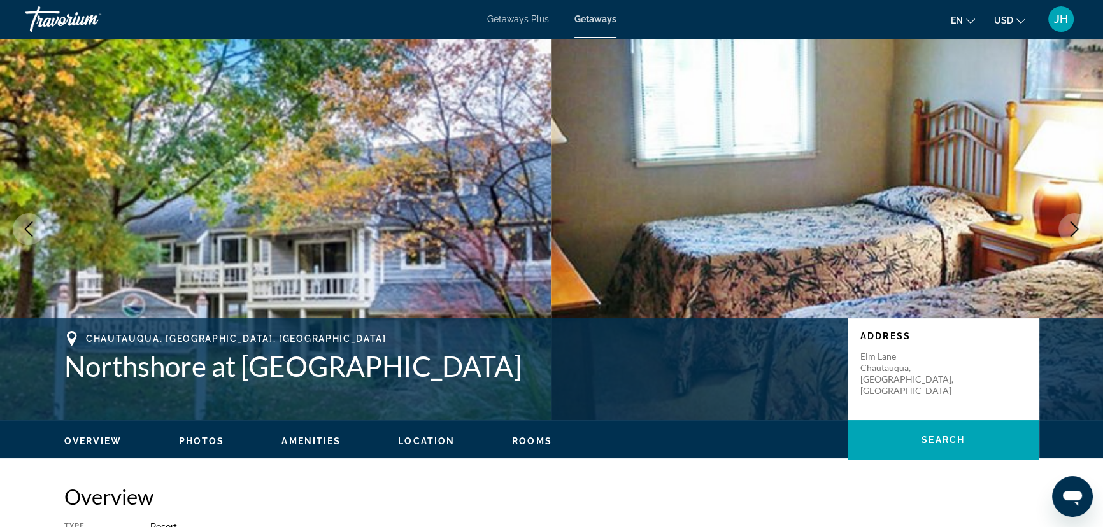
click at [1067, 231] on icon "Next image" at bounding box center [1073, 229] width 15 height 15
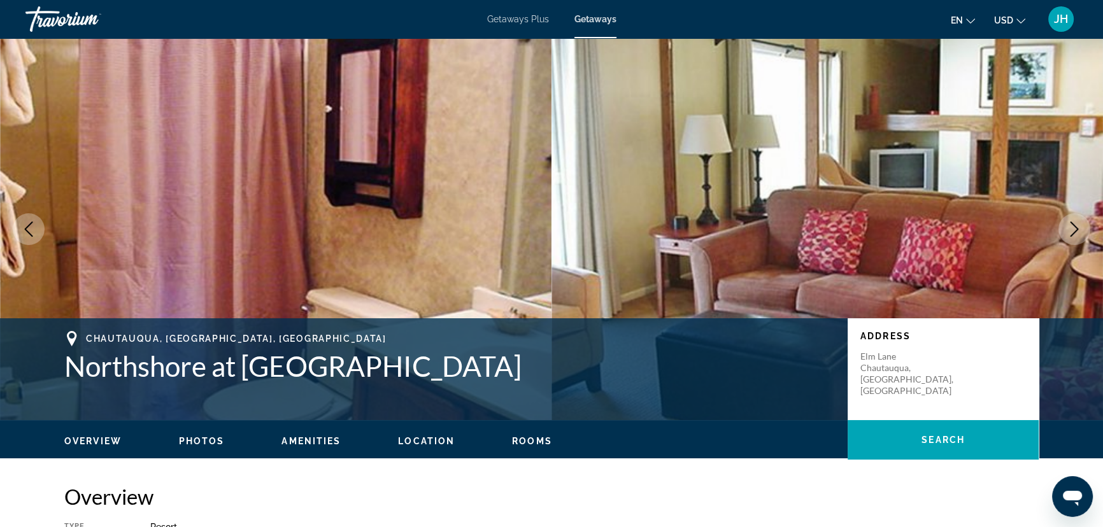
click at [1067, 231] on icon "Next image" at bounding box center [1073, 229] width 15 height 15
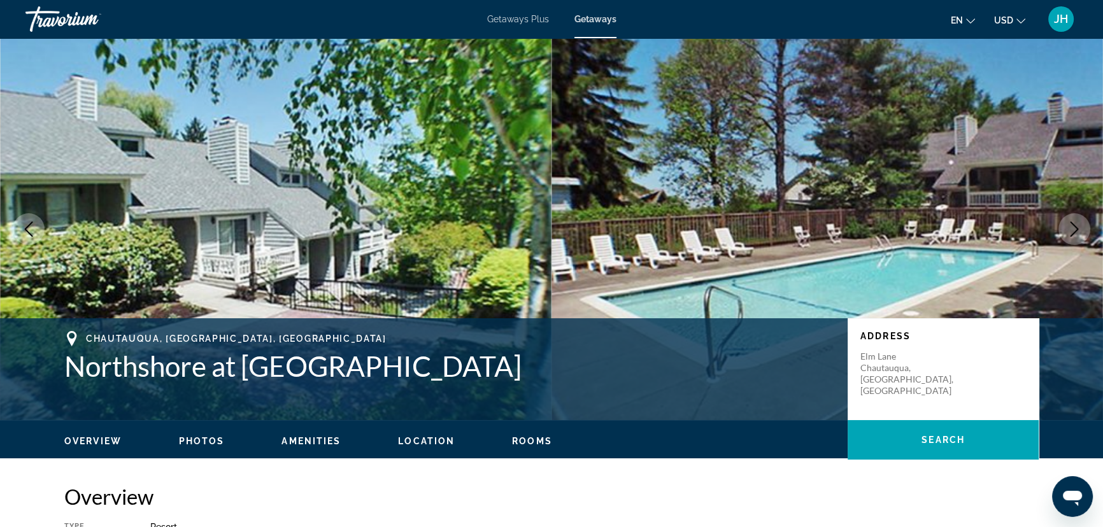
click at [1067, 231] on icon "Next image" at bounding box center [1073, 229] width 15 height 15
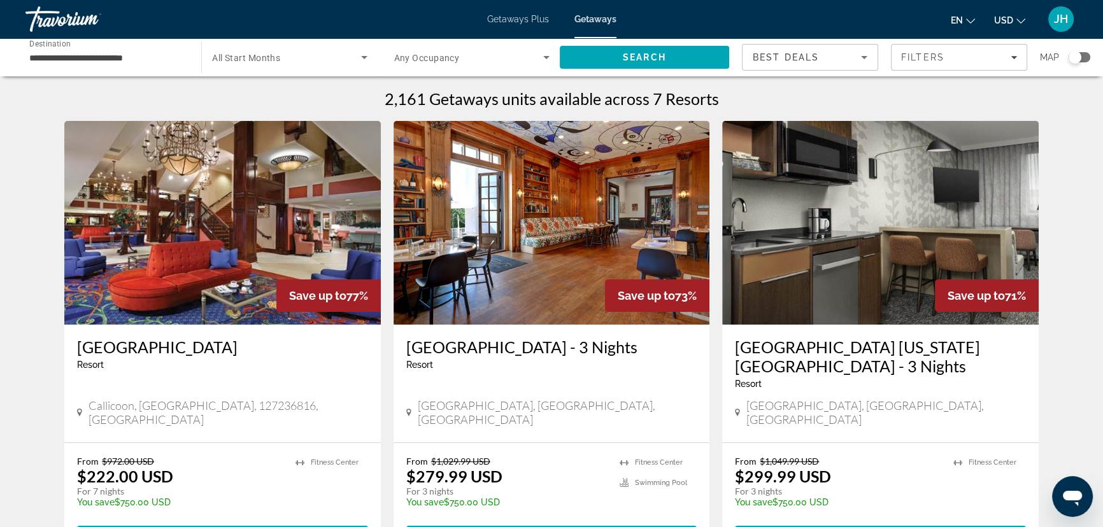
click at [115, 55] on input "**********" at bounding box center [106, 57] width 155 height 15
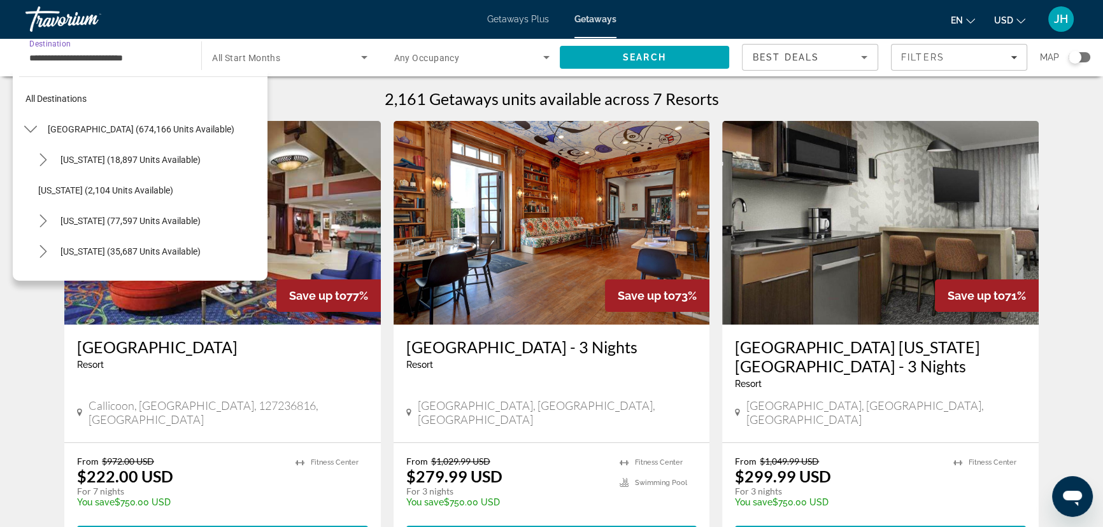
scroll to position [840, 0]
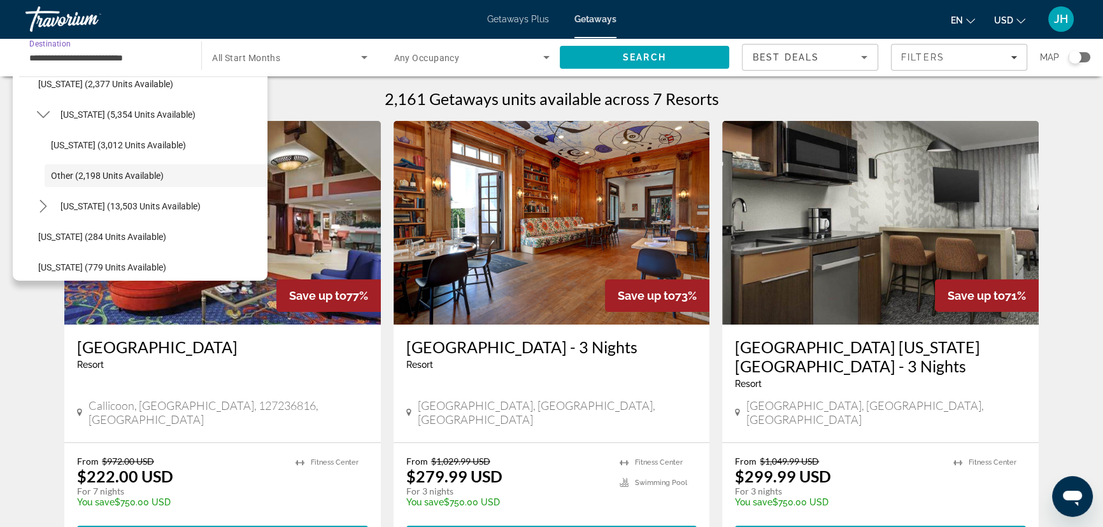
click at [535, 17] on span "Getaways Plus" at bounding box center [518, 19] width 62 height 10
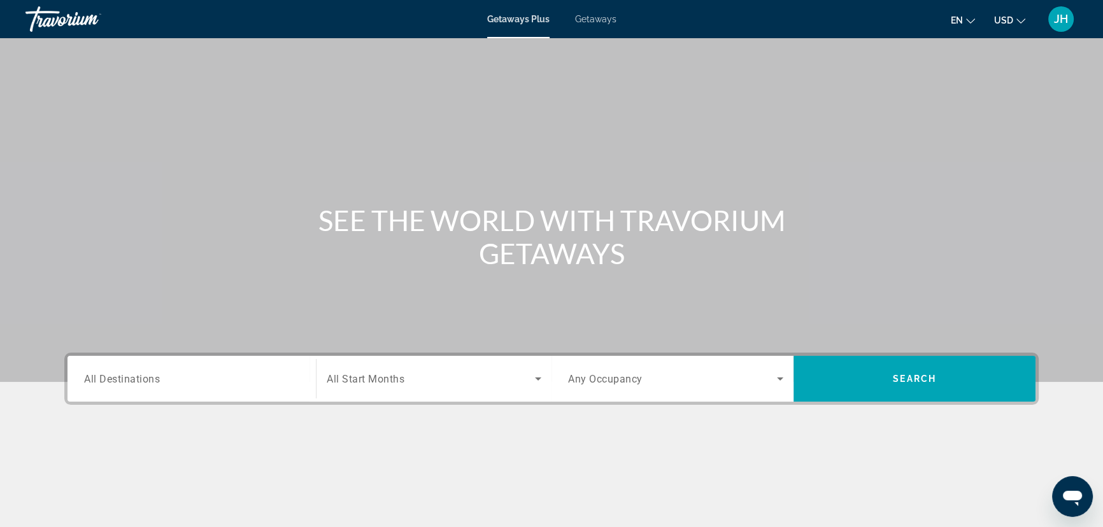
click at [188, 380] on input "Destination All Destinations" at bounding box center [191, 379] width 215 height 15
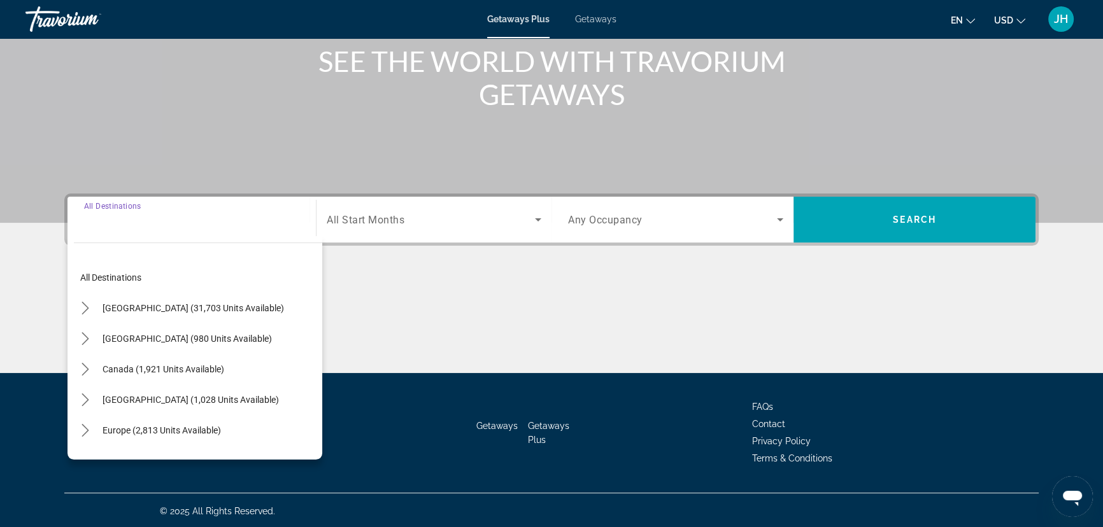
scroll to position [161, 0]
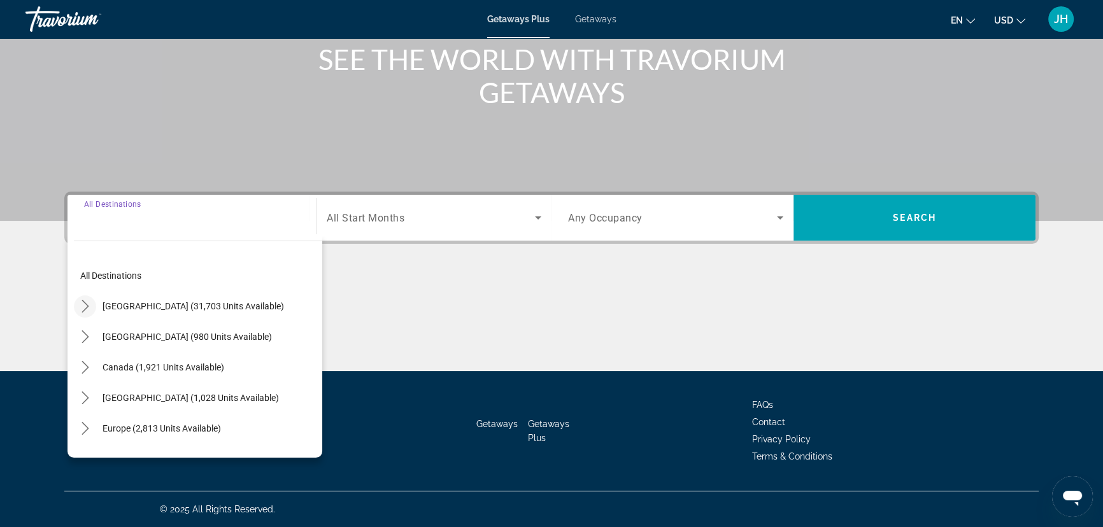
click at [81, 312] on mat-icon "Toggle United States (31,703 units available) submenu" at bounding box center [85, 306] width 22 height 22
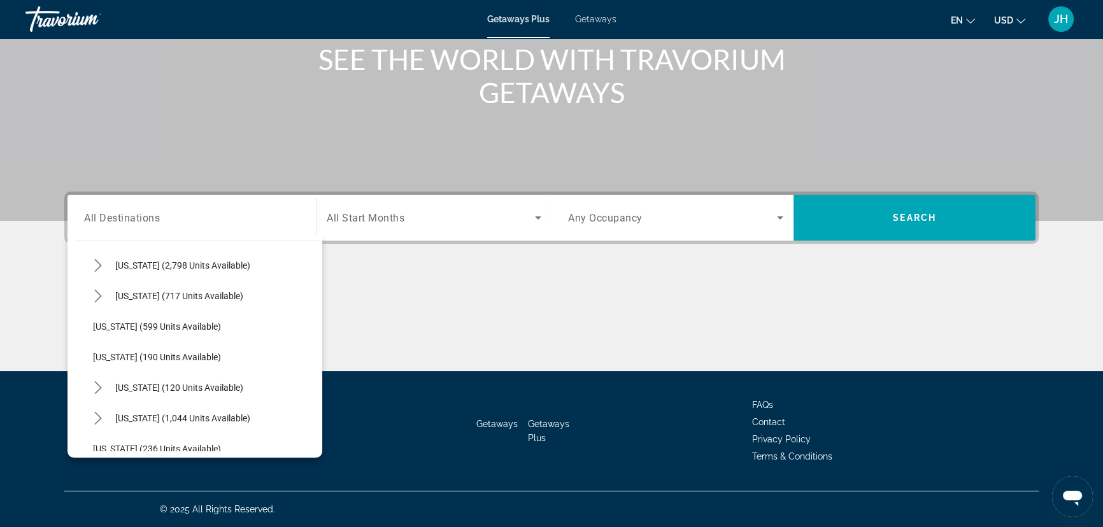
scroll to position [684, 0]
click at [228, 385] on span "[US_STATE] (120 units available)" at bounding box center [179, 386] width 128 height 10
type input "**********"
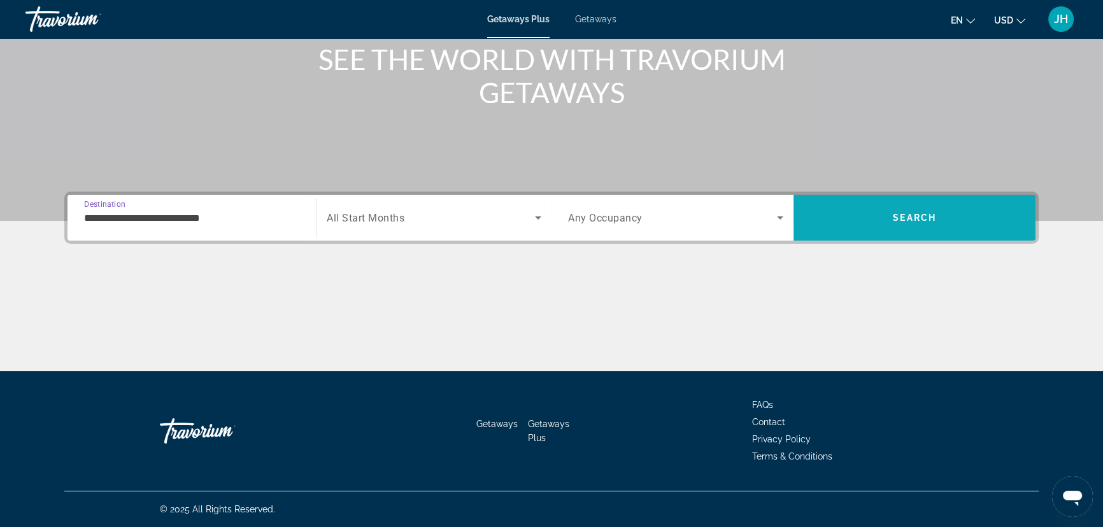
click at [905, 220] on span "Search" at bounding box center [914, 218] width 43 height 10
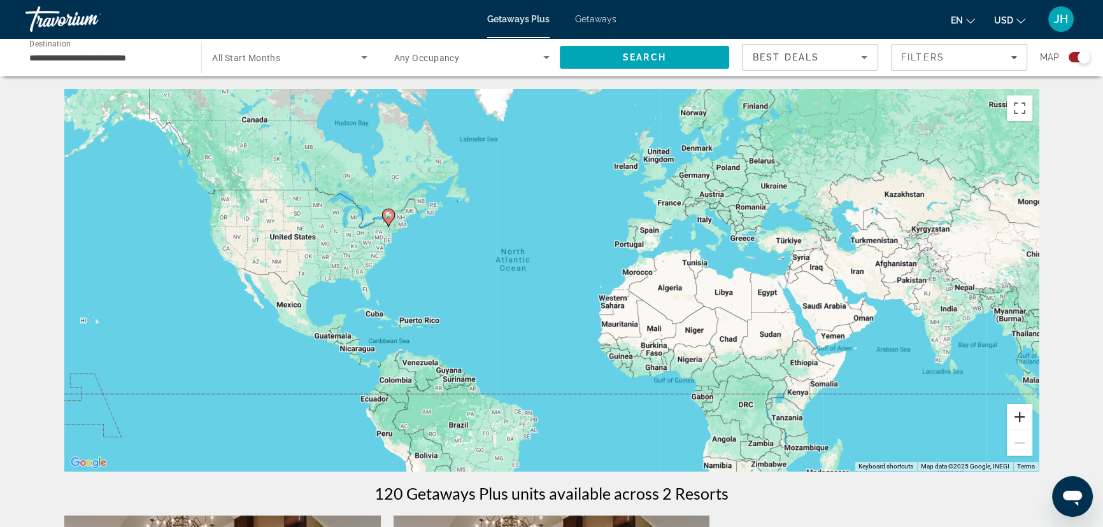
click at [1018, 413] on button "Zoom in" at bounding box center [1019, 416] width 25 height 25
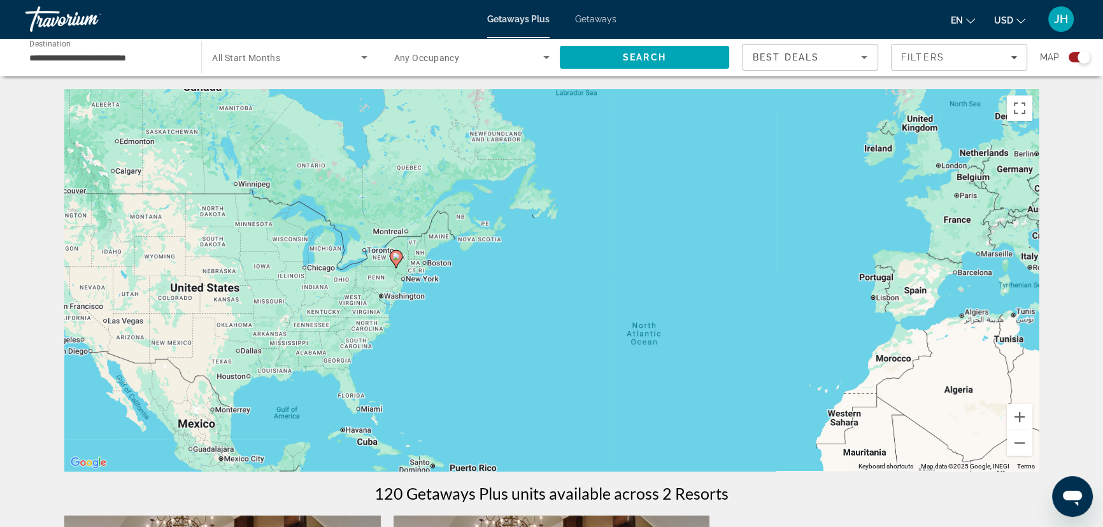
drag, startPoint x: 262, startPoint y: 188, endPoint x: 446, endPoint y: 277, distance: 203.6
click at [446, 277] on div "To activate drag with keyboard, press Alt + Enter. Once in keyboard drag state,…" at bounding box center [551, 280] width 974 height 382
click at [600, 22] on span "Getaways" at bounding box center [595, 19] width 41 height 10
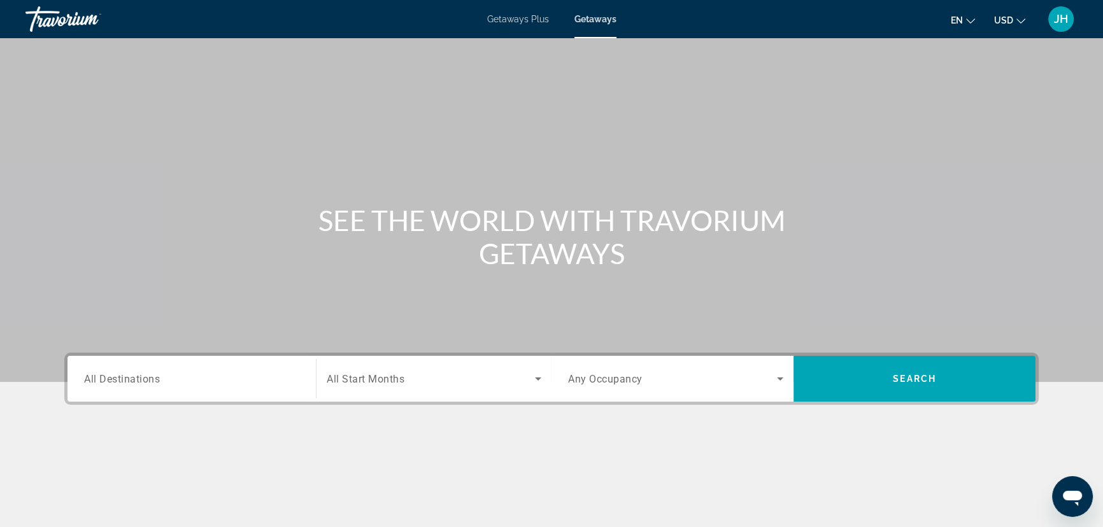
click at [154, 376] on span "All Destinations" at bounding box center [122, 378] width 76 height 12
click at [154, 376] on input "Destination All Destinations" at bounding box center [191, 379] width 215 height 15
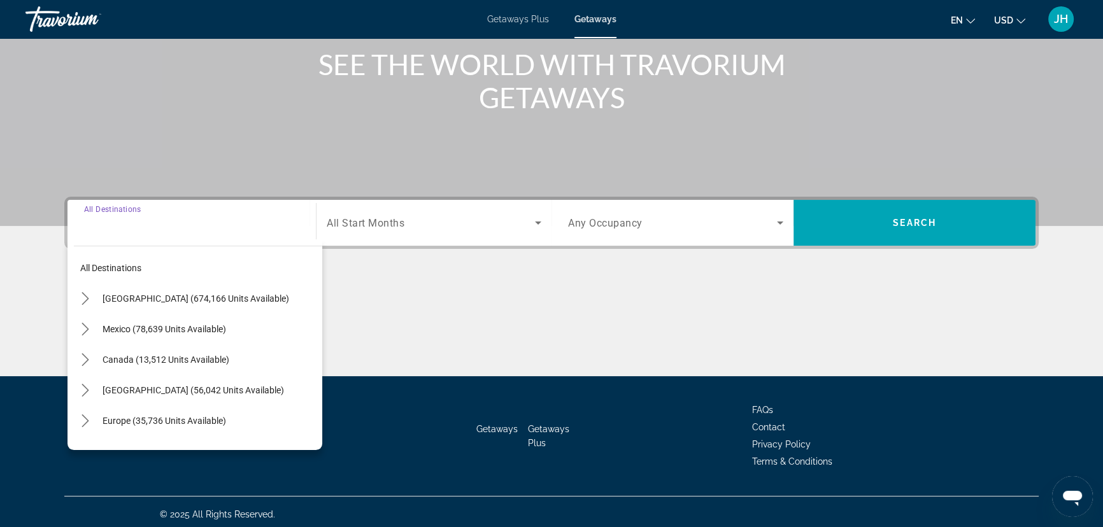
scroll to position [161, 0]
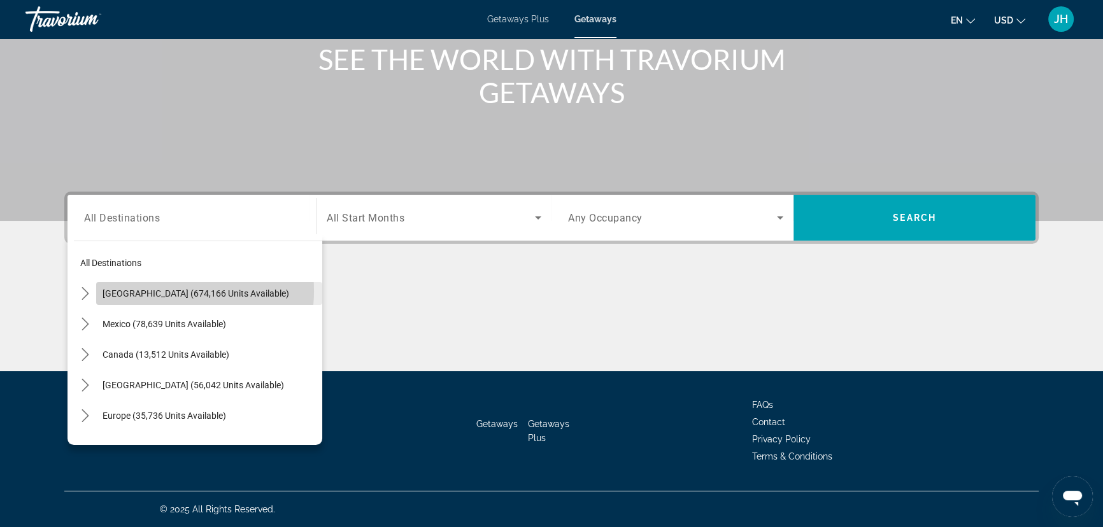
click at [167, 290] on span "[GEOGRAPHIC_DATA] (674,166 units available)" at bounding box center [195, 293] width 187 height 10
type input "**********"
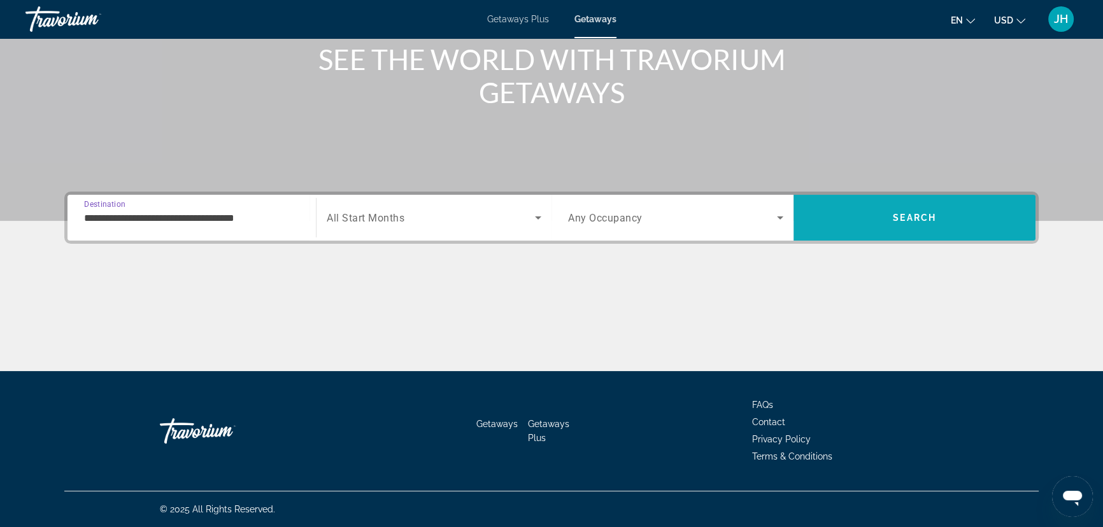
click at [847, 216] on span "Search" at bounding box center [914, 217] width 242 height 31
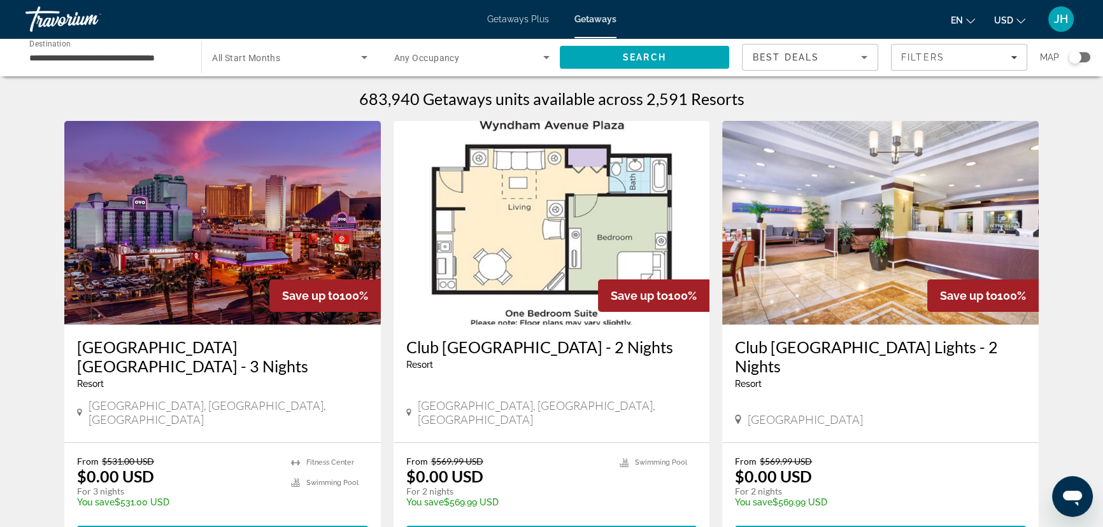
click at [242, 56] on span "All Start Months" at bounding box center [246, 58] width 68 height 10
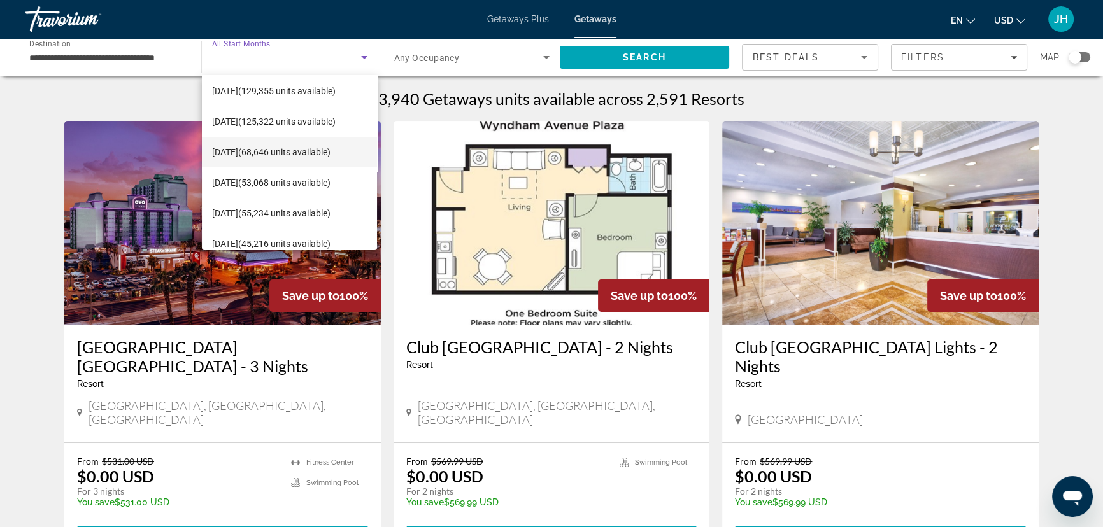
scroll to position [72, 0]
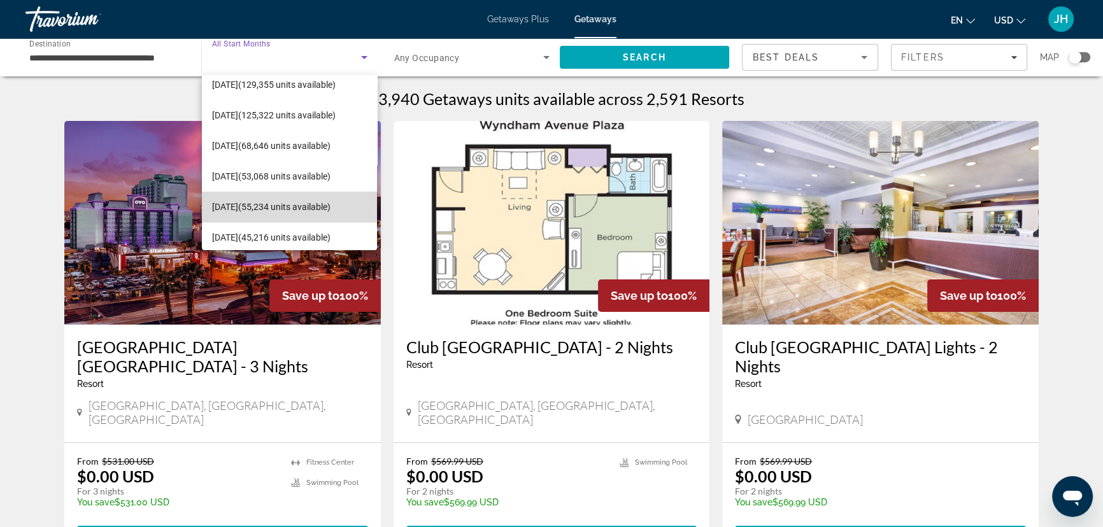
click at [306, 206] on span "[DATE] (55,234 units available)" at bounding box center [271, 206] width 118 height 15
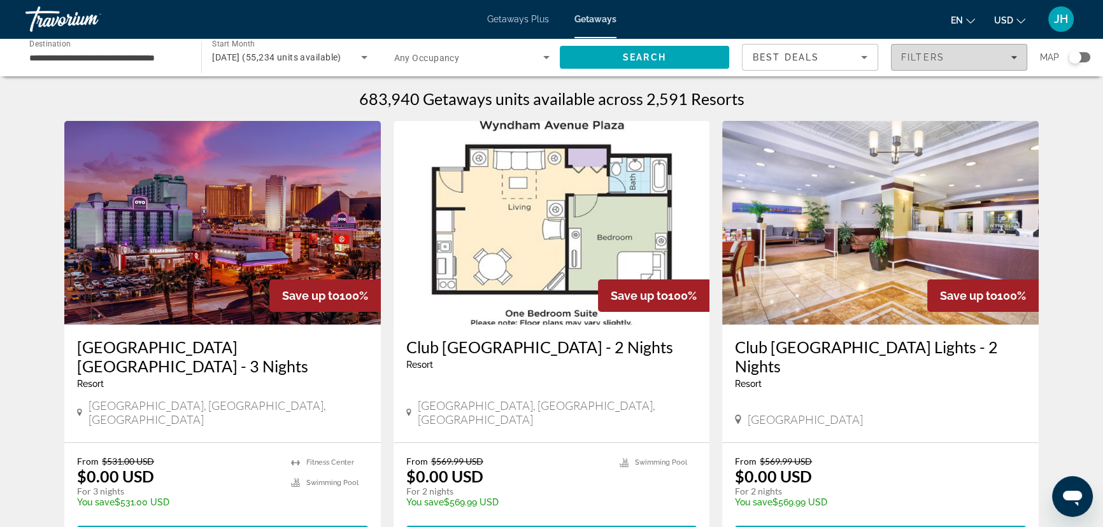
click at [933, 59] on span "Filters" at bounding box center [922, 57] width 43 height 10
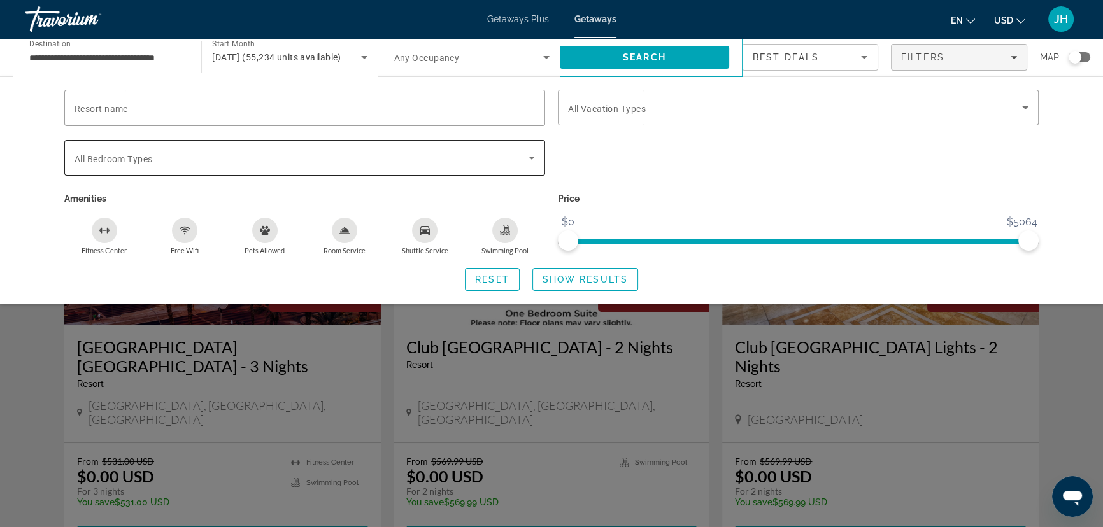
click at [352, 147] on div "Search widget" at bounding box center [304, 158] width 460 height 36
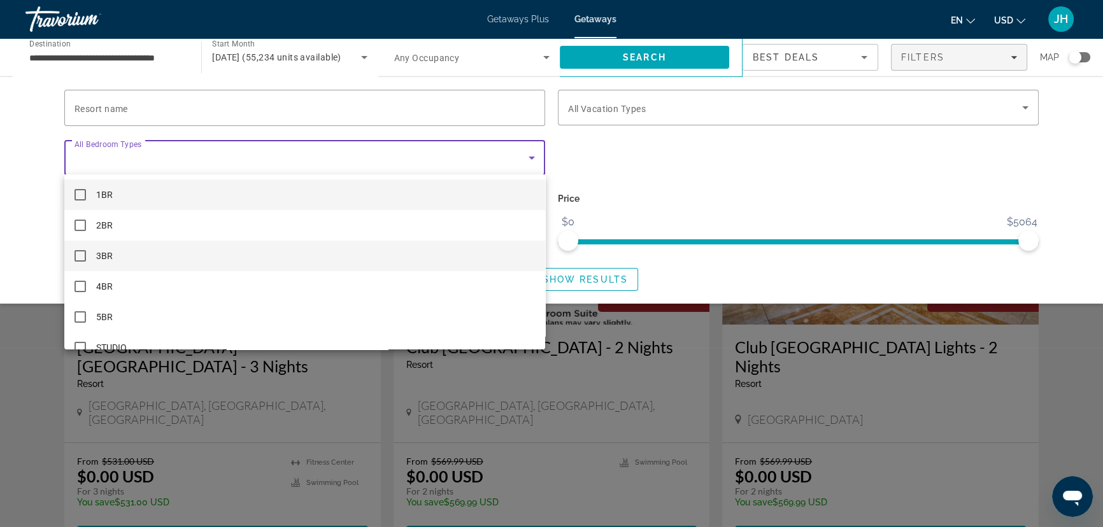
click at [204, 246] on mat-option "3BR" at bounding box center [304, 256] width 481 height 31
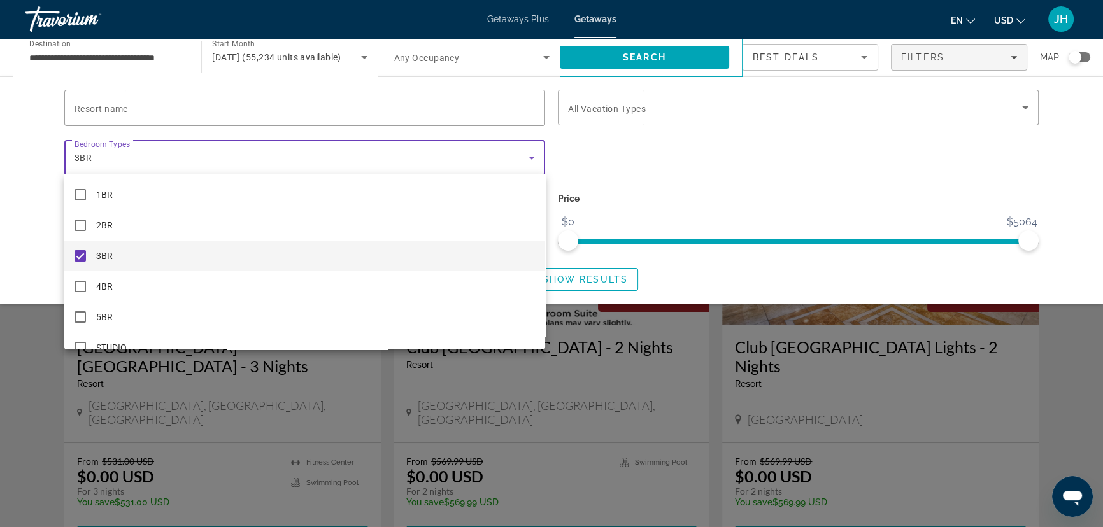
click at [783, 147] on div at bounding box center [551, 263] width 1103 height 527
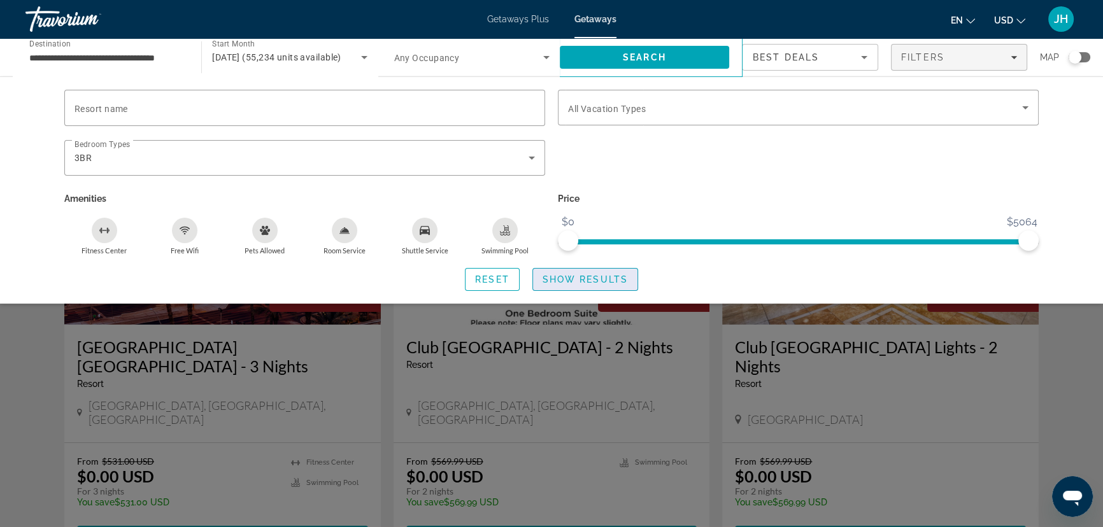
click at [580, 286] on span "Search widget" at bounding box center [585, 279] width 104 height 31
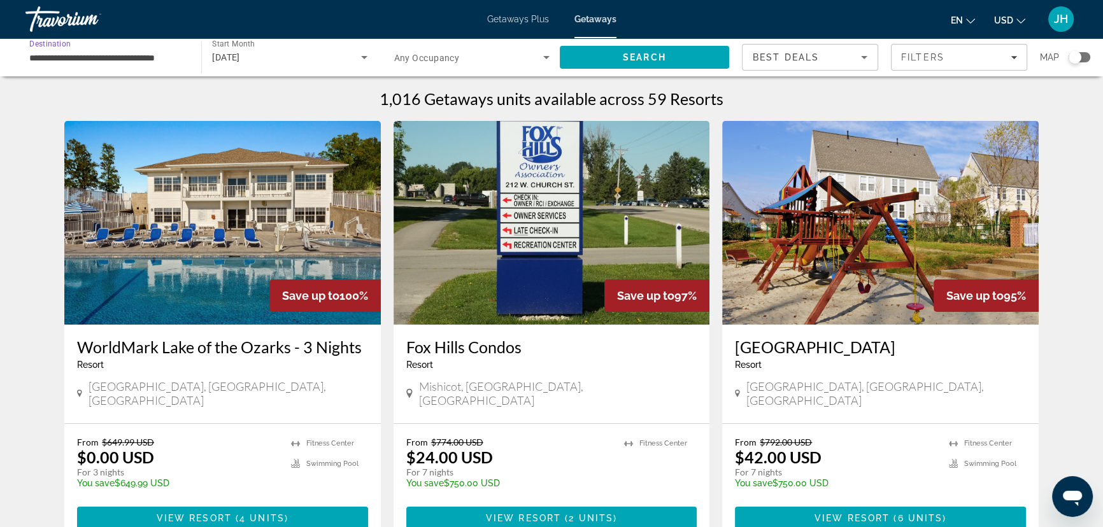
click at [78, 59] on input "**********" at bounding box center [106, 57] width 155 height 15
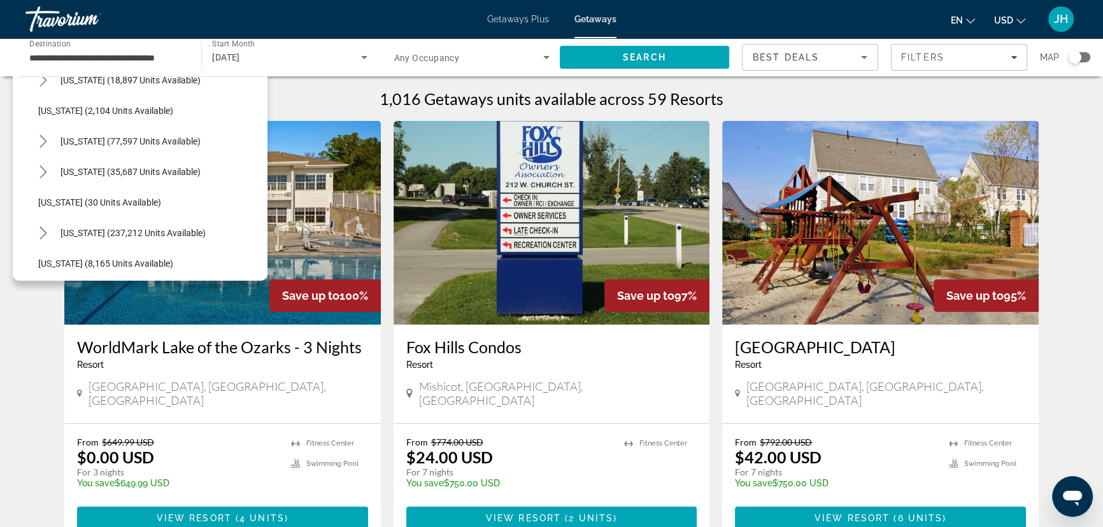
scroll to position [143, 0]
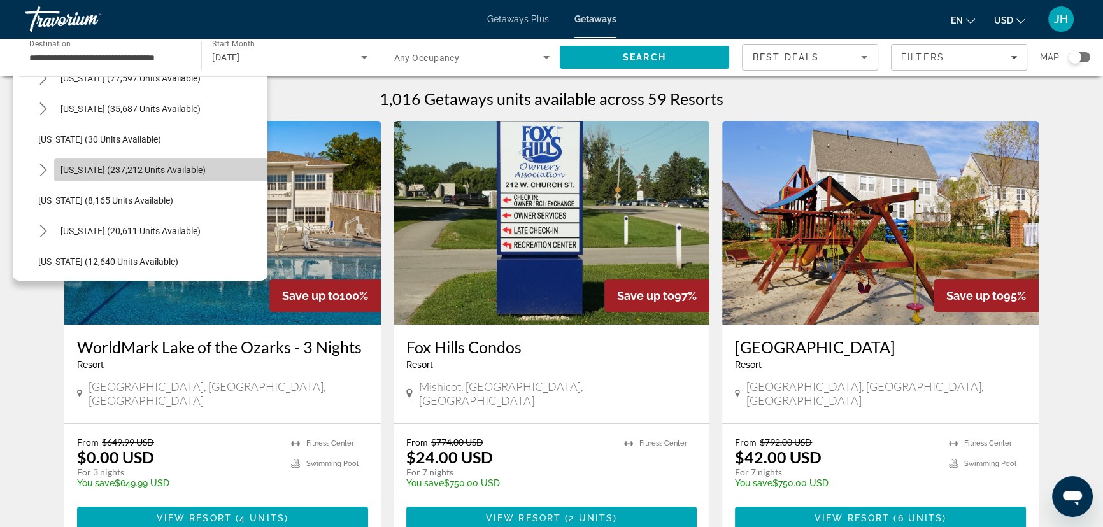
click at [167, 174] on span "[US_STATE] (237,212 units available)" at bounding box center [132, 170] width 145 height 10
type input "**********"
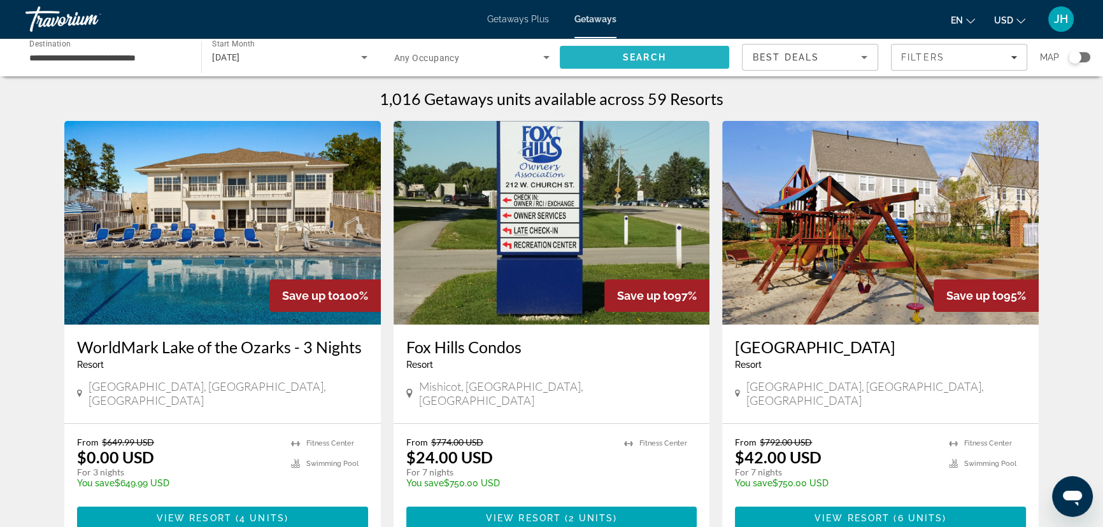
click at [635, 63] on span "Search" at bounding box center [644, 57] width 169 height 31
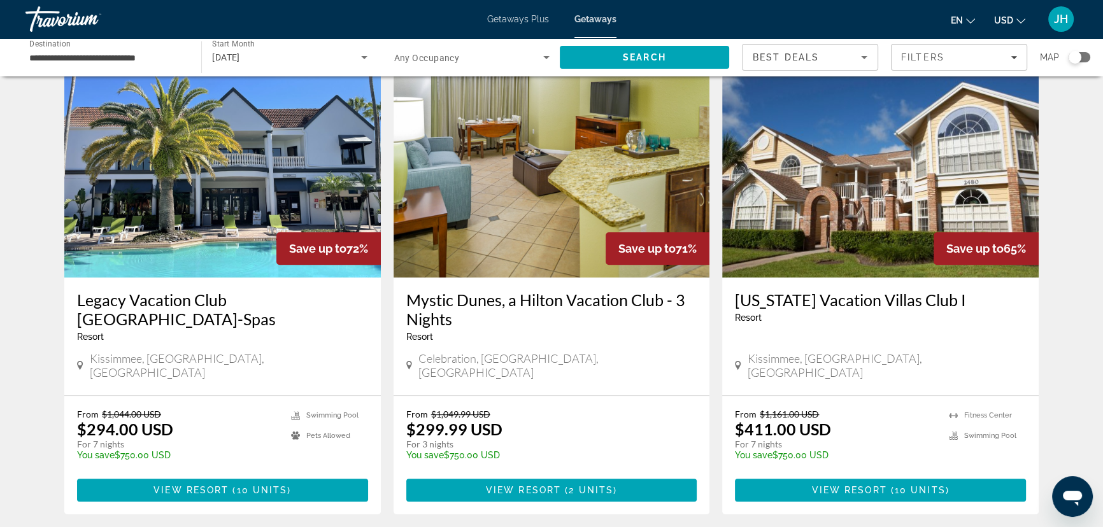
scroll to position [508, 0]
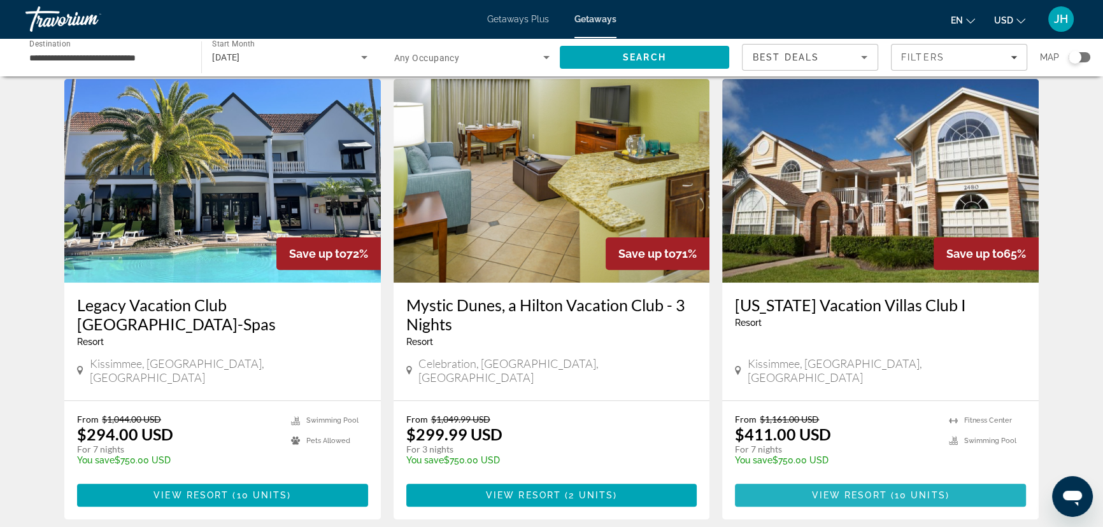
click at [911, 490] on span "10 units" at bounding box center [919, 495] width 51 height 10
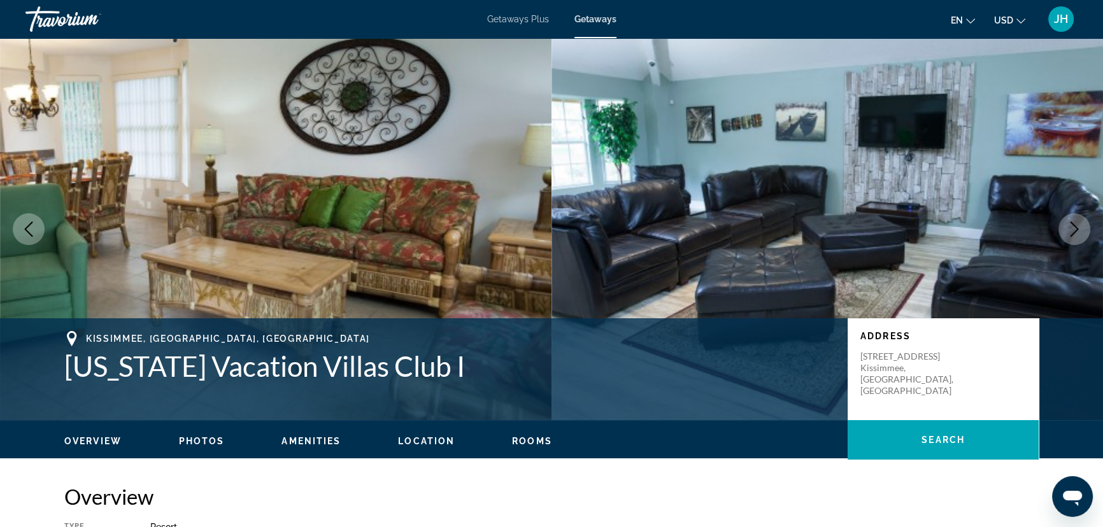
click at [1076, 225] on icon "Next image" at bounding box center [1073, 229] width 15 height 15
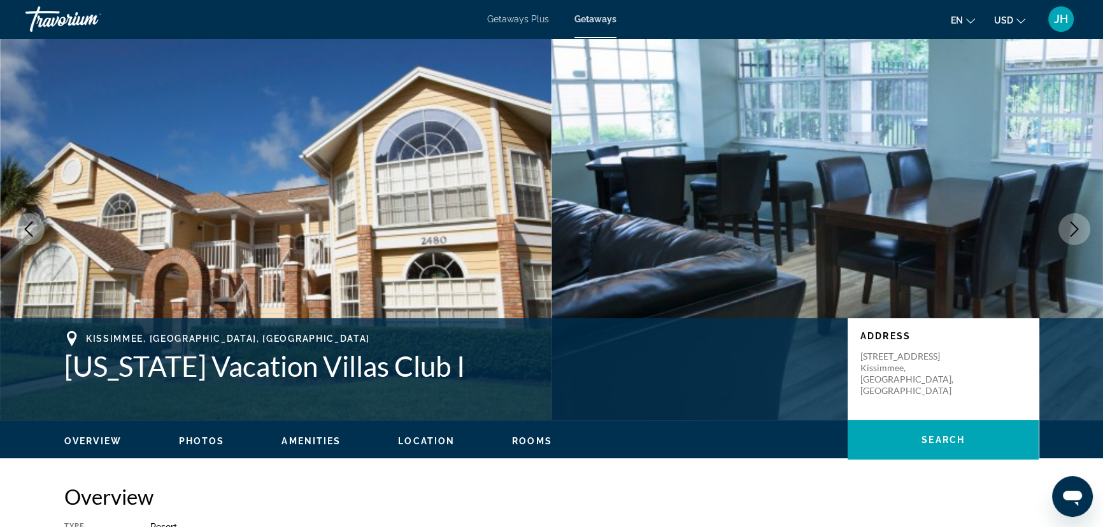
click at [1076, 225] on icon "Next image" at bounding box center [1073, 229] width 15 height 15
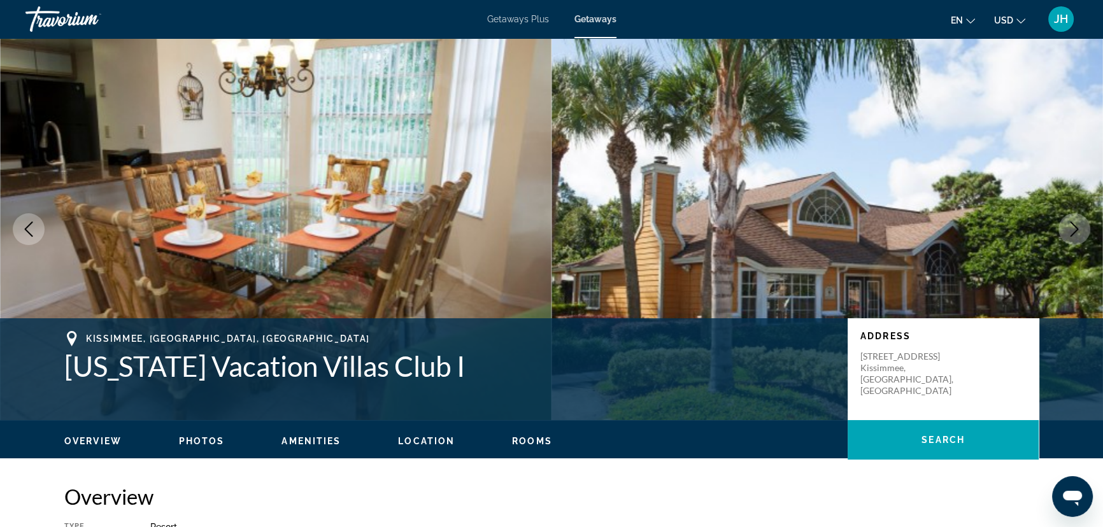
click at [1076, 225] on icon "Next image" at bounding box center [1073, 229] width 15 height 15
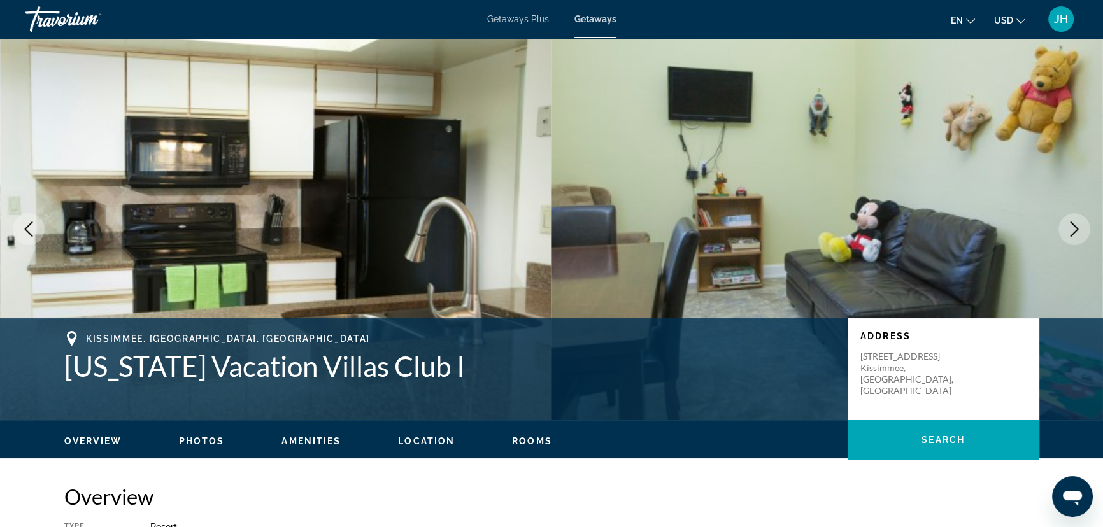
click at [1076, 225] on icon "Next image" at bounding box center [1073, 229] width 15 height 15
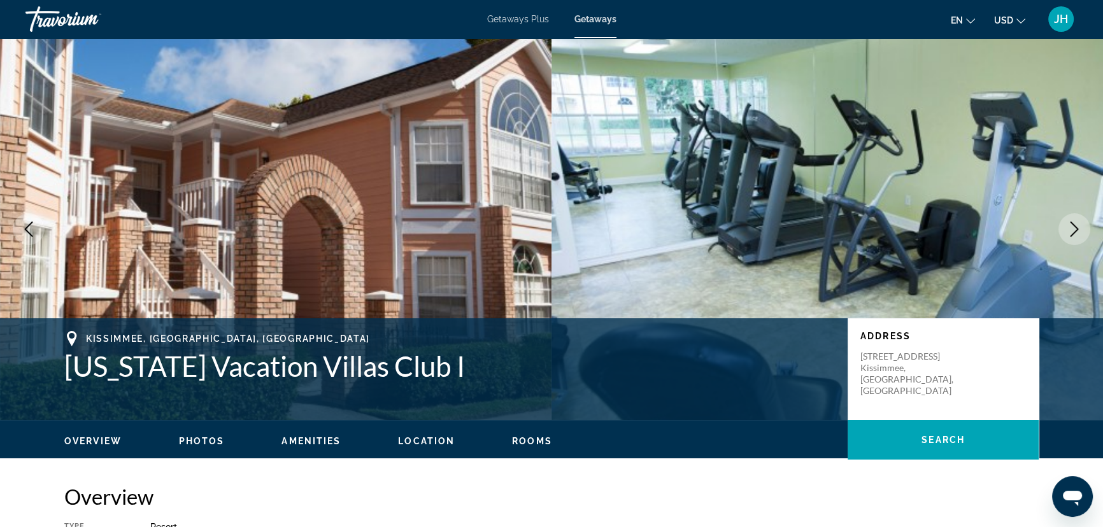
click at [1076, 225] on icon "Next image" at bounding box center [1073, 229] width 15 height 15
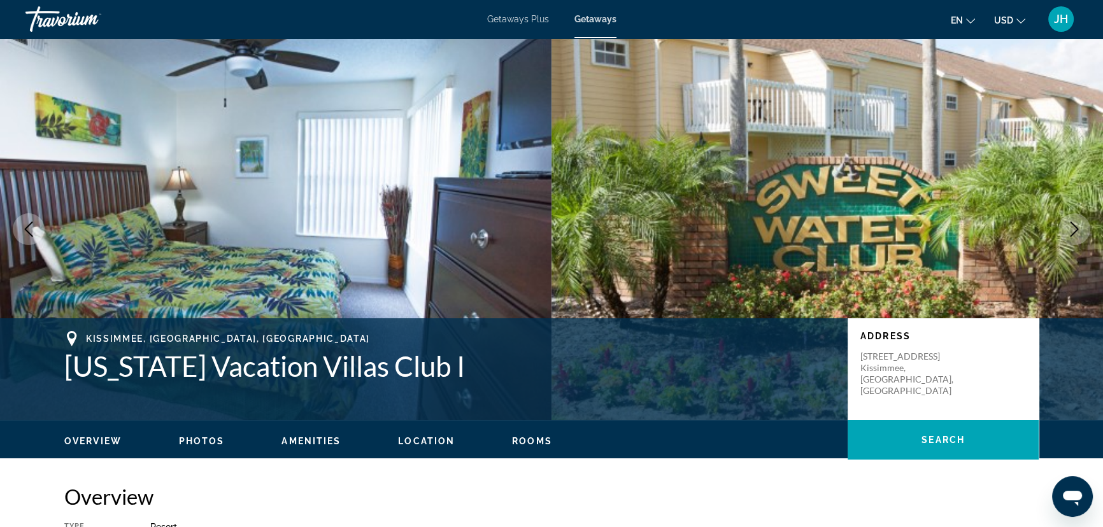
click at [1076, 225] on icon "Next image" at bounding box center [1073, 229] width 15 height 15
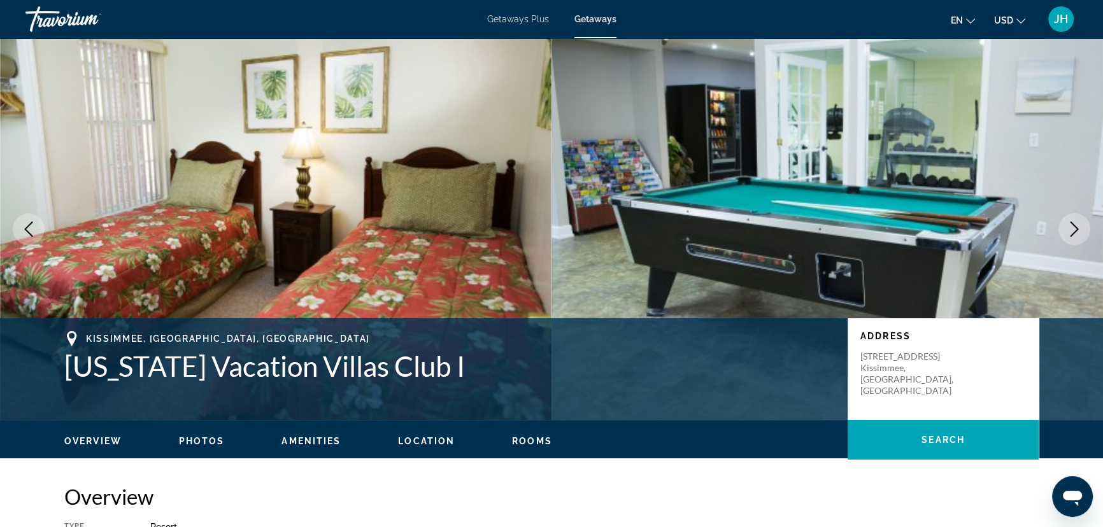
click at [1076, 225] on icon "Next image" at bounding box center [1073, 229] width 15 height 15
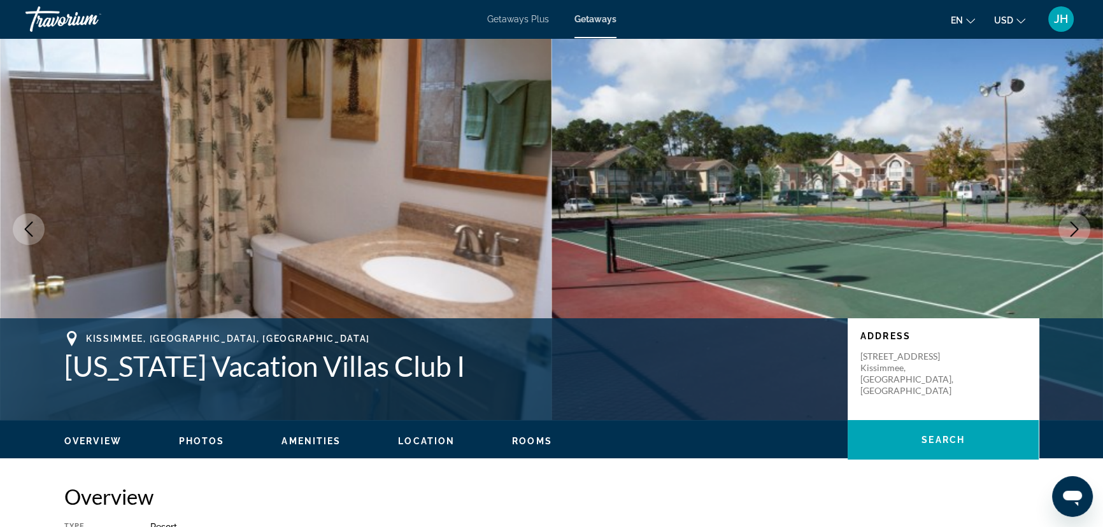
click at [1076, 225] on icon "Next image" at bounding box center [1073, 229] width 15 height 15
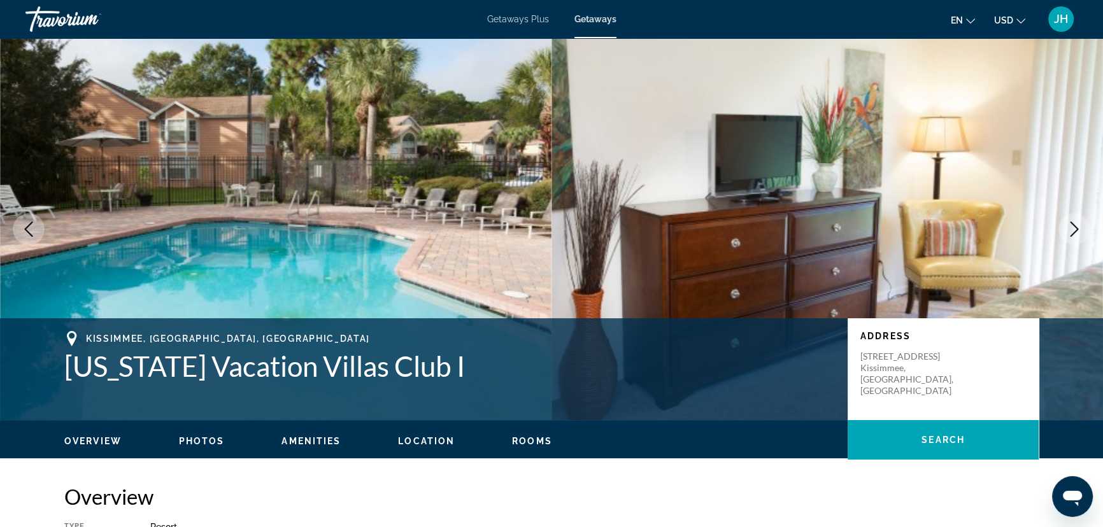
click at [1076, 225] on icon "Next image" at bounding box center [1073, 229] width 15 height 15
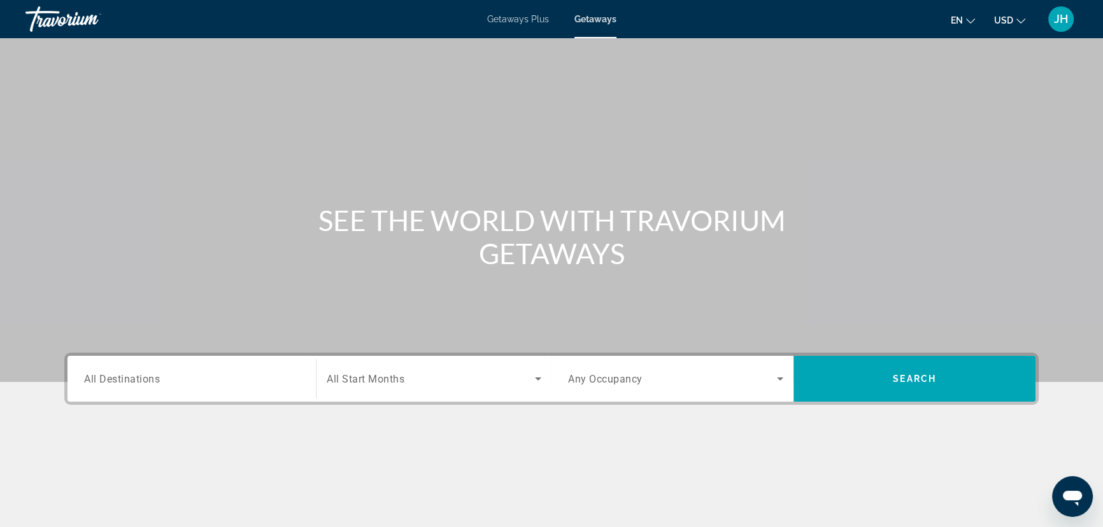
click at [197, 367] on div "Search widget" at bounding box center [191, 379] width 215 height 36
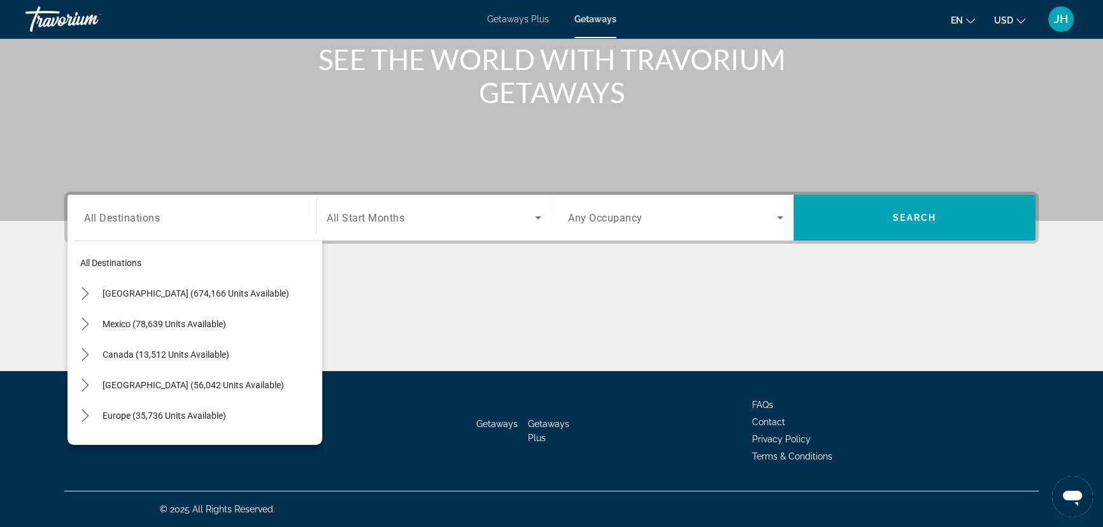
scroll to position [4, 0]
click at [83, 295] on mat-icon "Toggle United States (674,166 units available) submenu" at bounding box center [85, 290] width 22 height 22
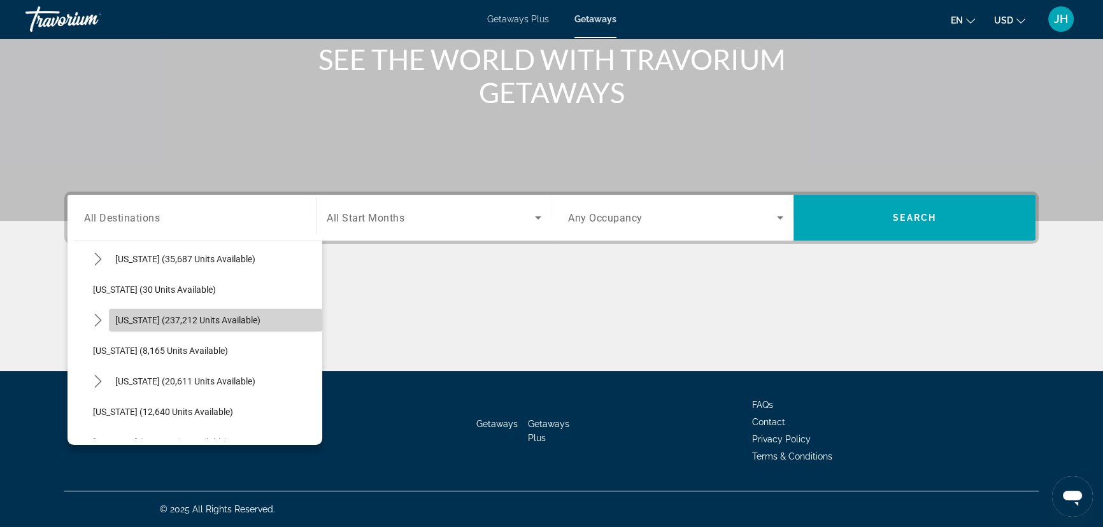
click at [218, 315] on span "[US_STATE] (237,212 units available)" at bounding box center [187, 320] width 145 height 10
type input "**********"
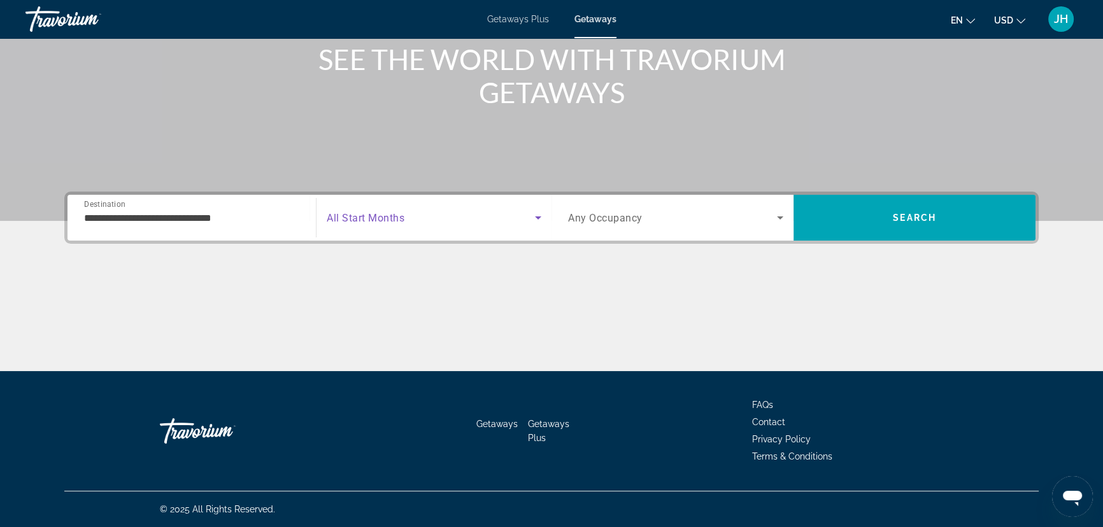
click at [459, 218] on span "Search widget" at bounding box center [431, 217] width 208 height 15
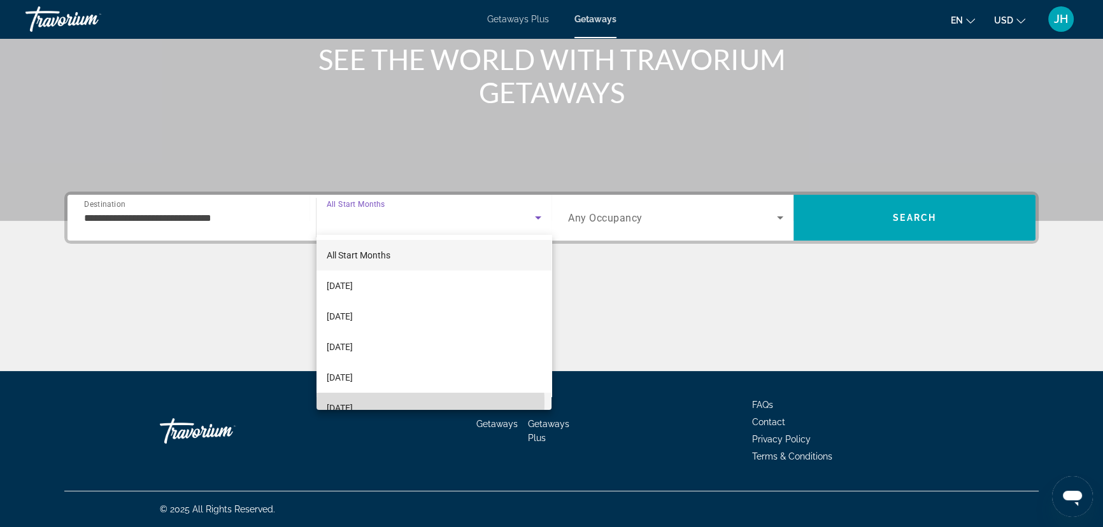
click at [400, 402] on mat-option "[DATE]" at bounding box center [433, 408] width 235 height 31
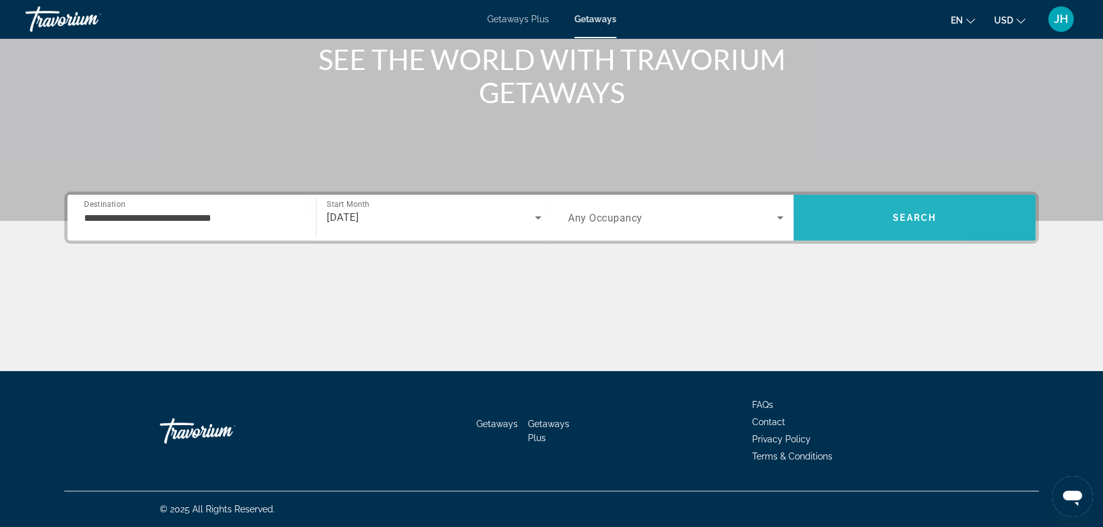
click at [838, 226] on span "Search" at bounding box center [914, 217] width 242 height 31
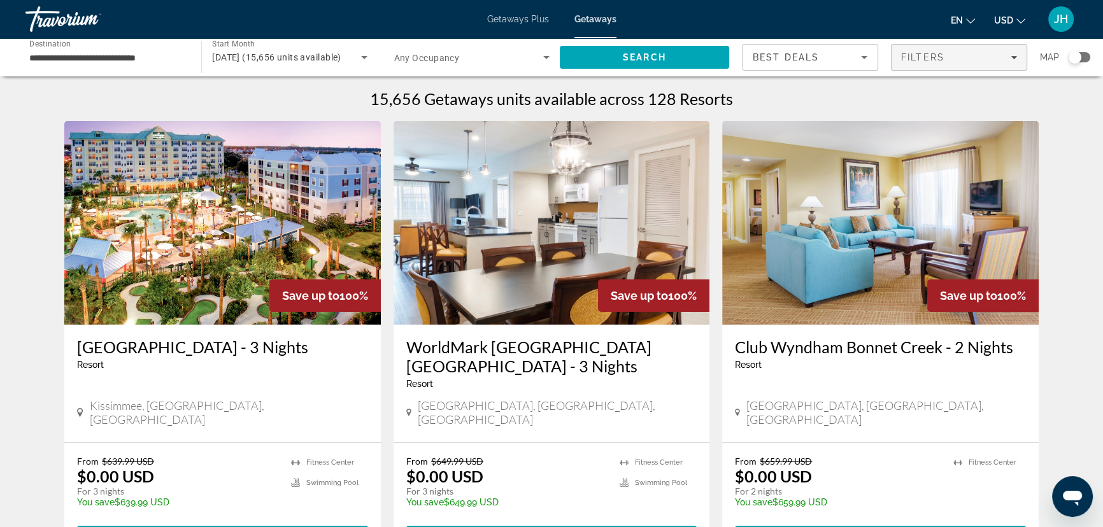
click at [978, 61] on div "Filters" at bounding box center [959, 57] width 116 height 10
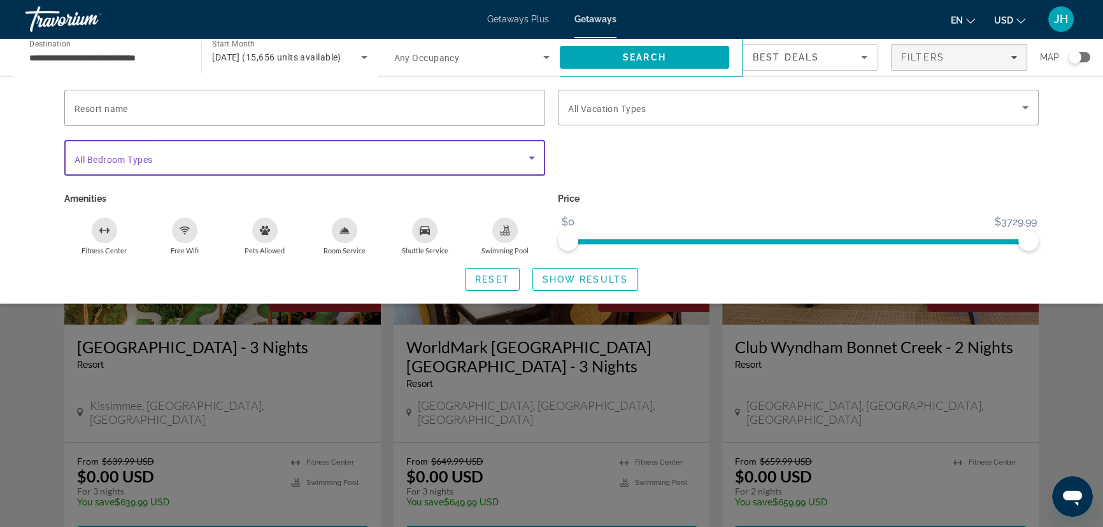
click at [489, 152] on span "Search widget" at bounding box center [301, 157] width 454 height 15
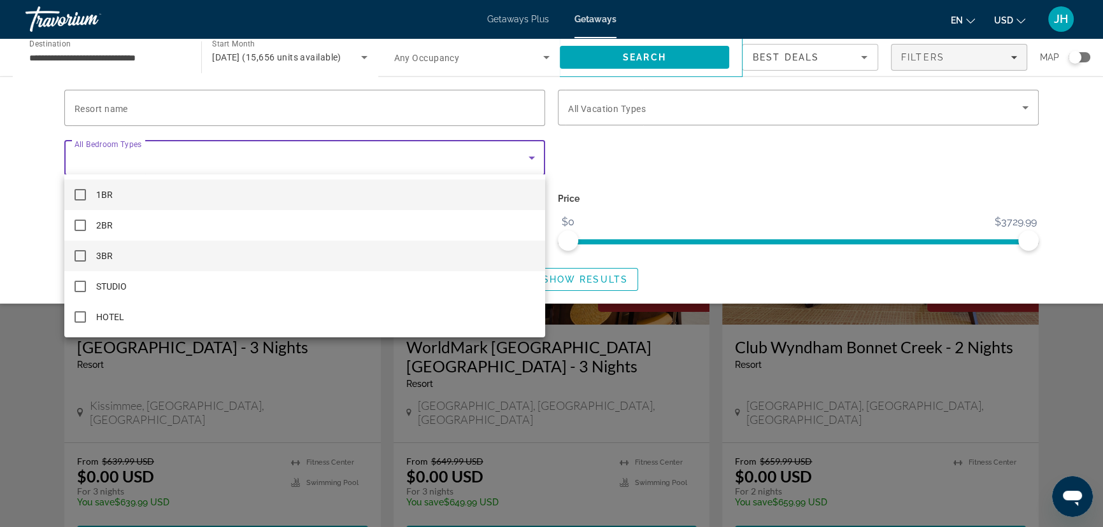
click at [166, 256] on mat-option "3BR" at bounding box center [304, 256] width 481 height 31
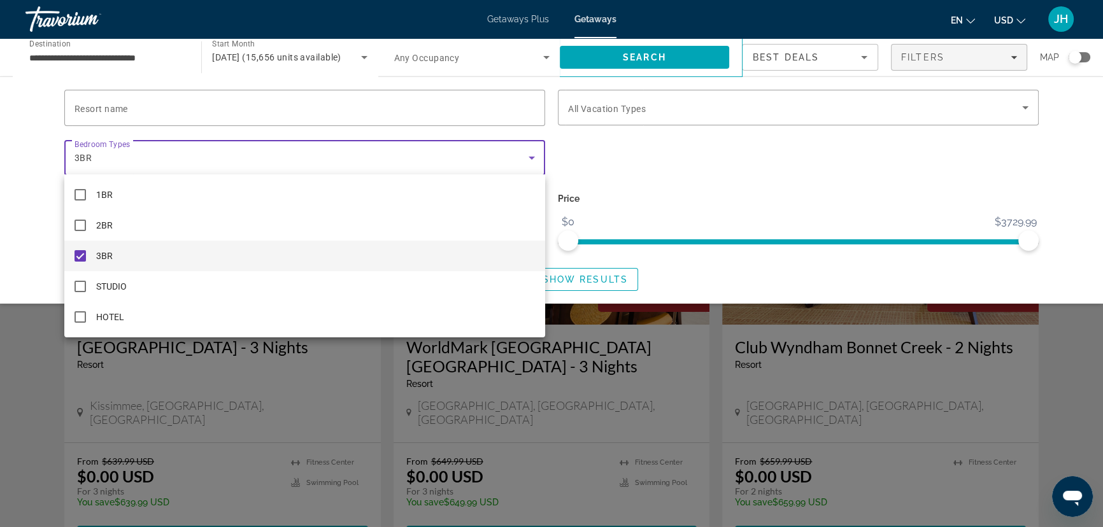
click at [646, 159] on div at bounding box center [551, 263] width 1103 height 527
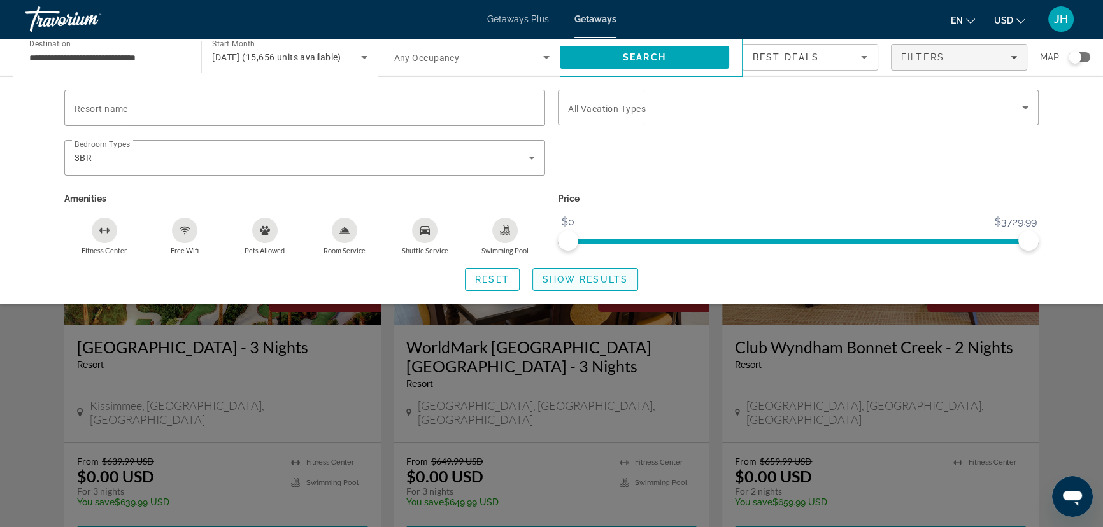
click at [569, 283] on span "Show Results" at bounding box center [584, 279] width 85 height 10
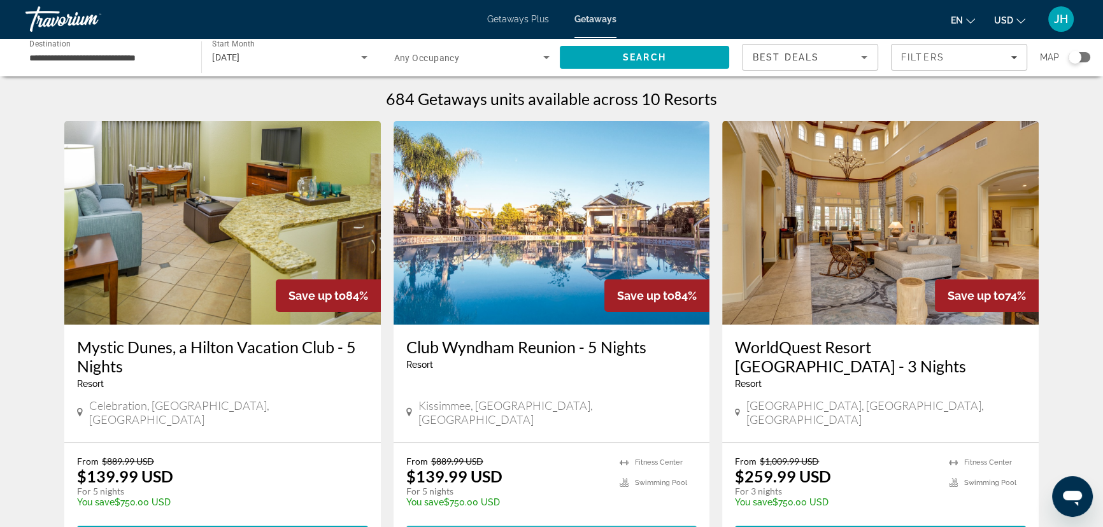
click at [546, 526] on span "View Resort" at bounding box center [522, 537] width 75 height 10
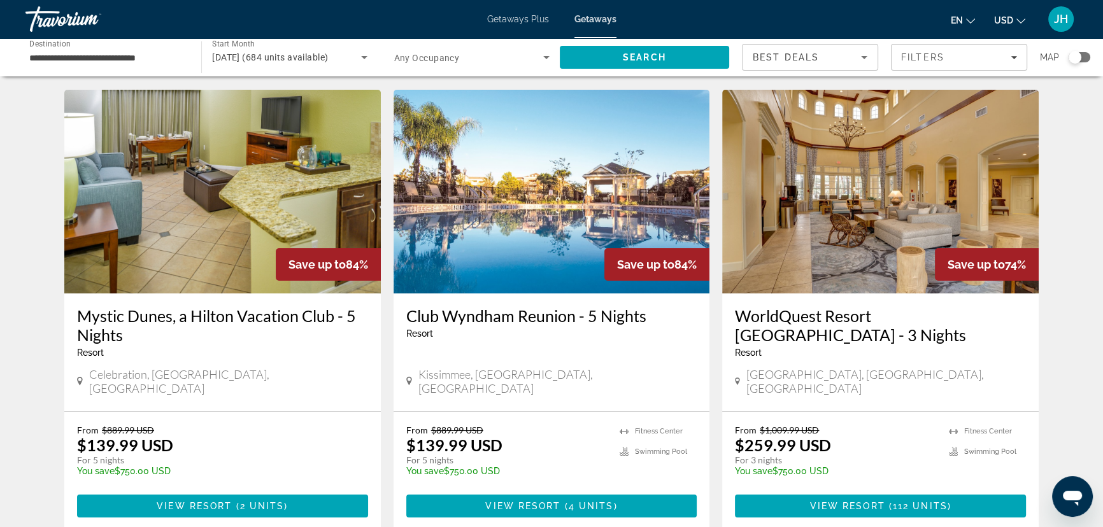
scroll to position [26, 0]
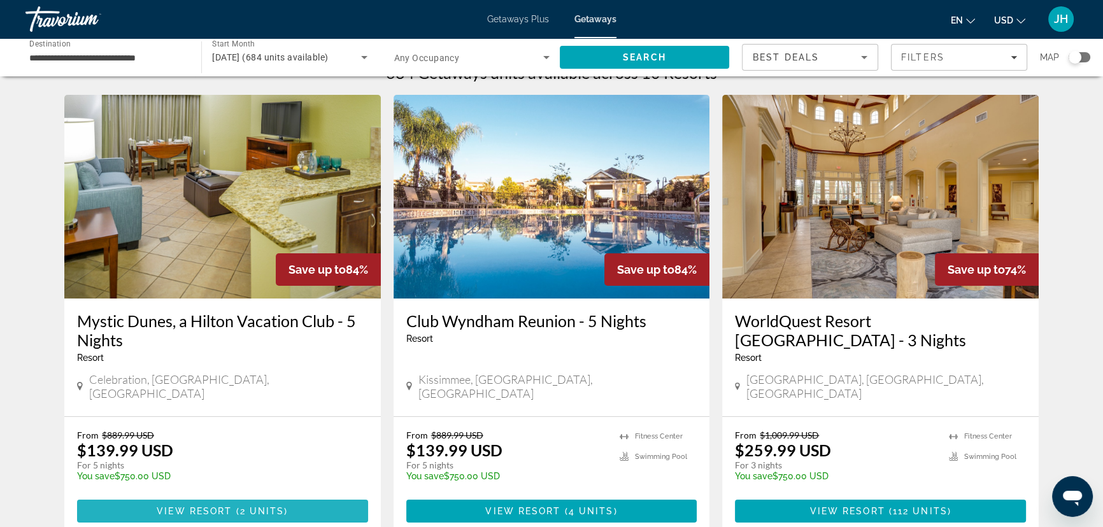
click at [287, 496] on span "Main content" at bounding box center [222, 511] width 291 height 31
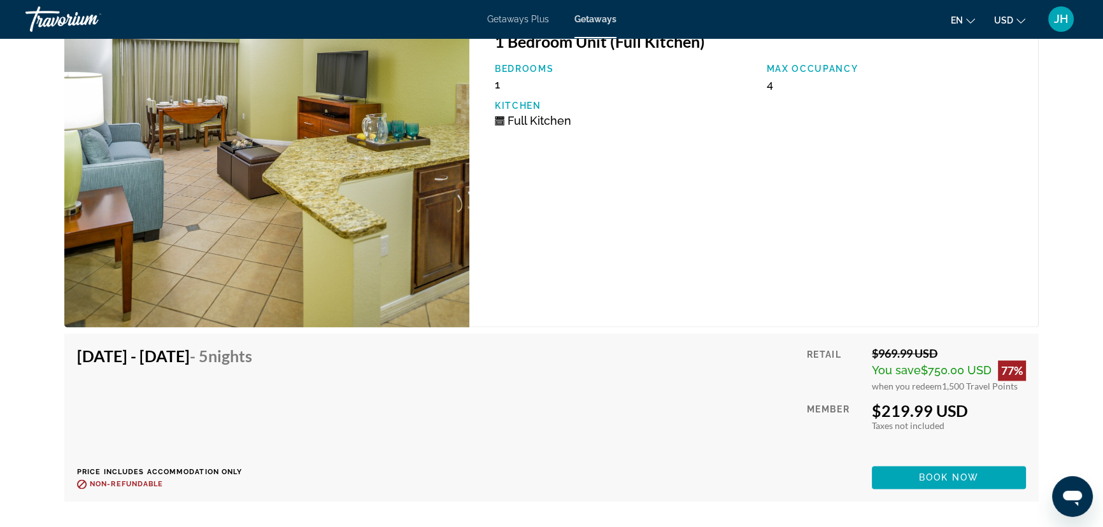
scroll to position [2648, 0]
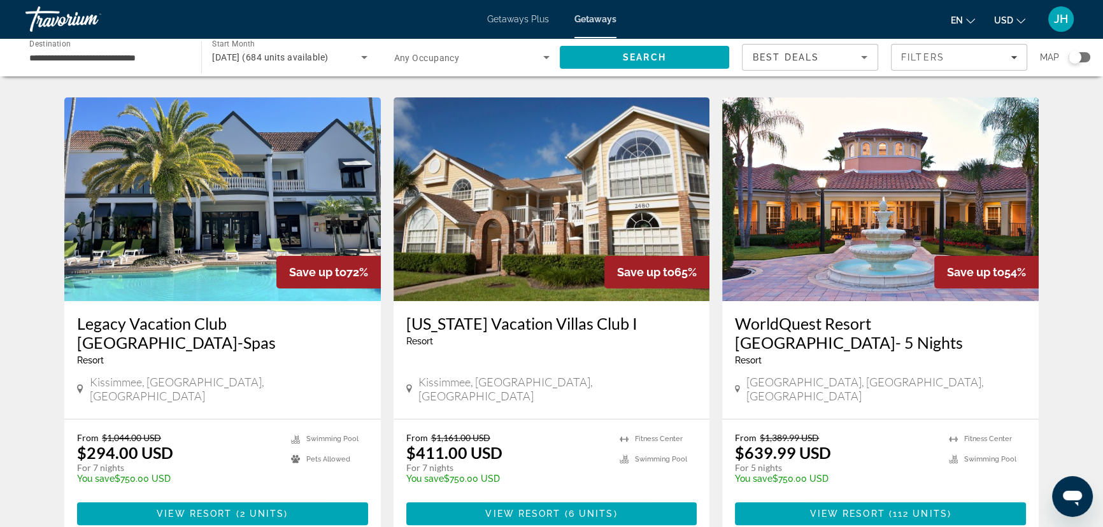
scroll to position [491, 0]
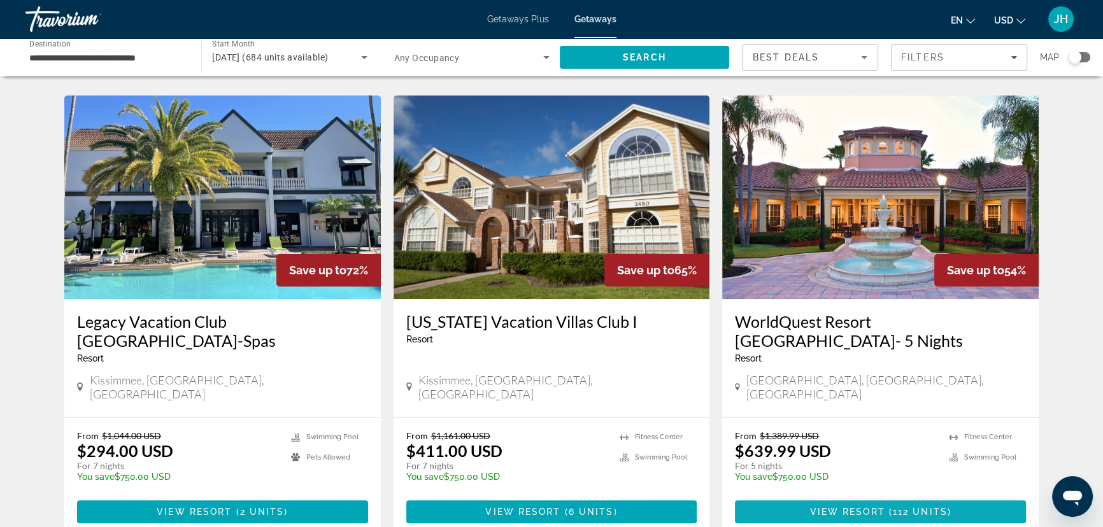
click at [885, 507] on span "Main content" at bounding box center [887, 512] width 4 height 10
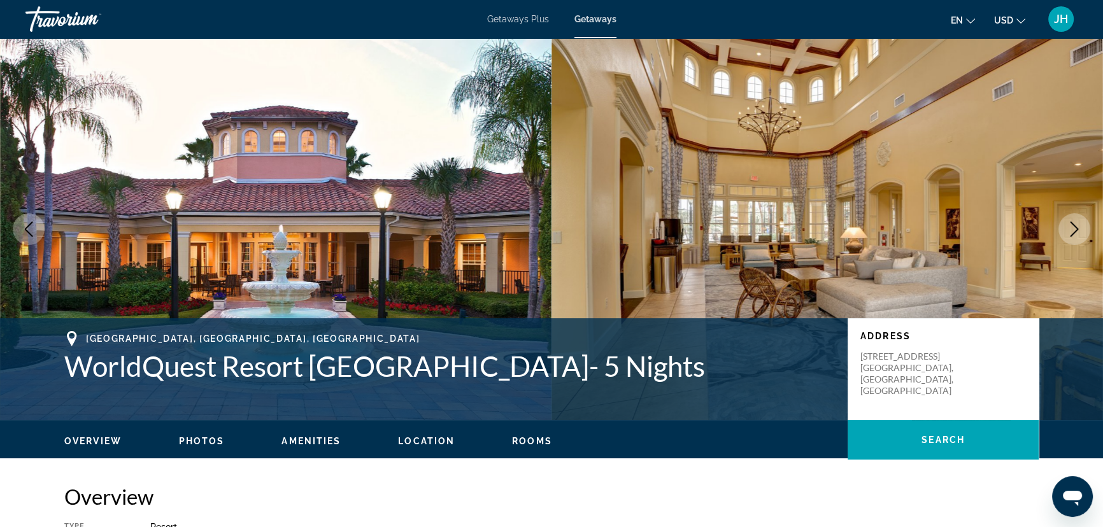
click at [1075, 223] on icon "Next image" at bounding box center [1073, 229] width 15 height 15
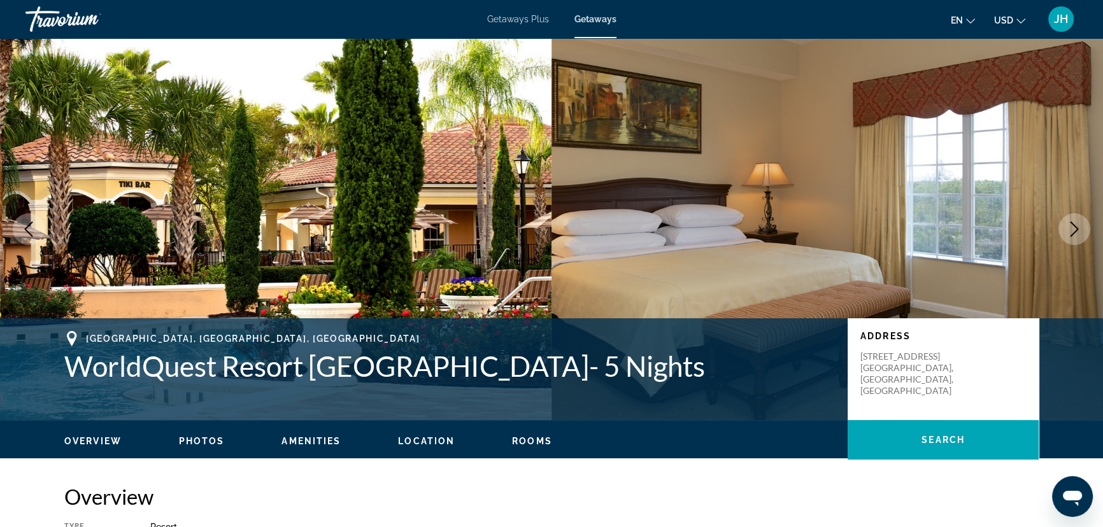
click at [1075, 223] on icon "Next image" at bounding box center [1073, 229] width 15 height 15
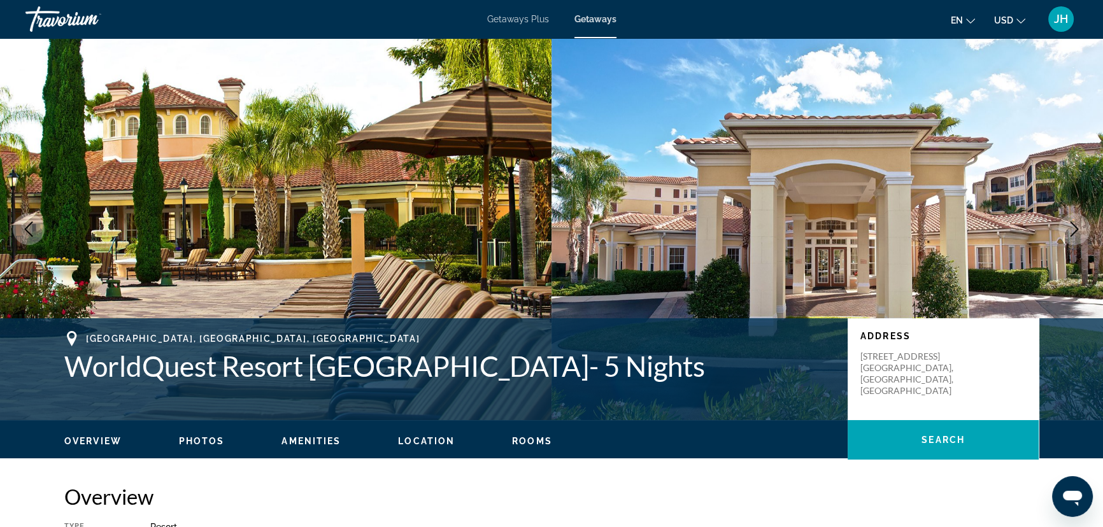
click at [1075, 223] on icon "Next image" at bounding box center [1073, 229] width 15 height 15
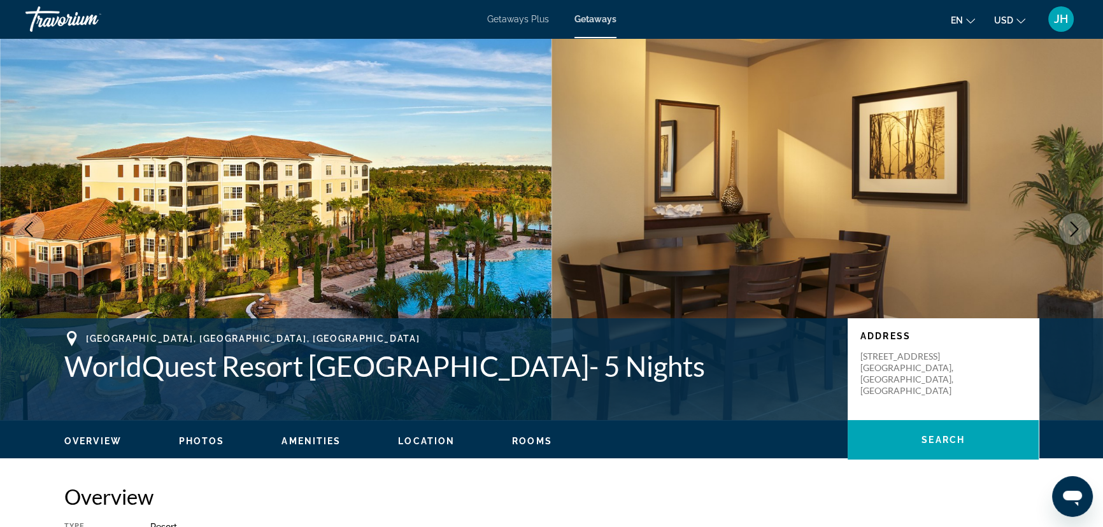
click at [1075, 223] on icon "Next image" at bounding box center [1073, 229] width 15 height 15
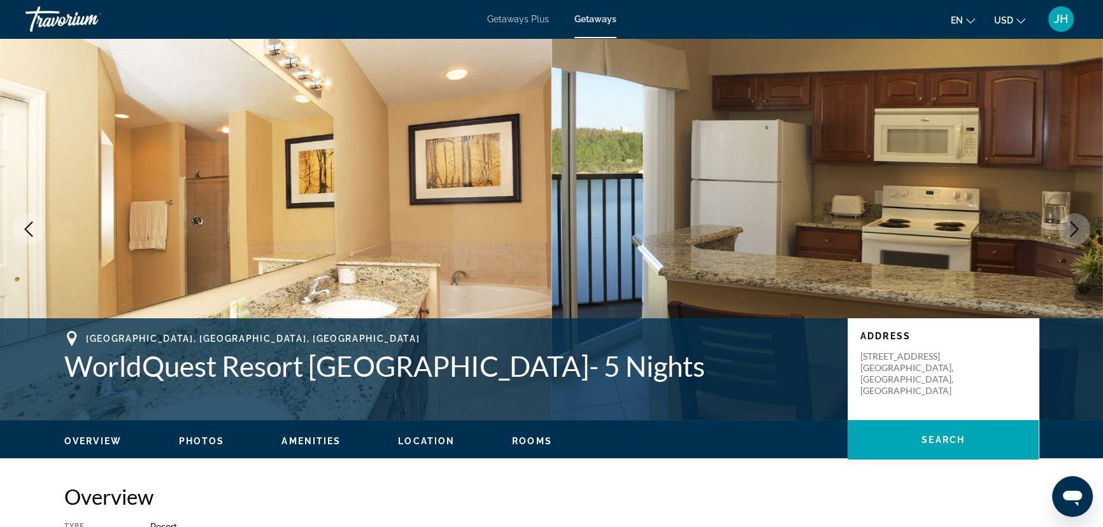
click at [1075, 223] on icon "Next image" at bounding box center [1073, 229] width 15 height 15
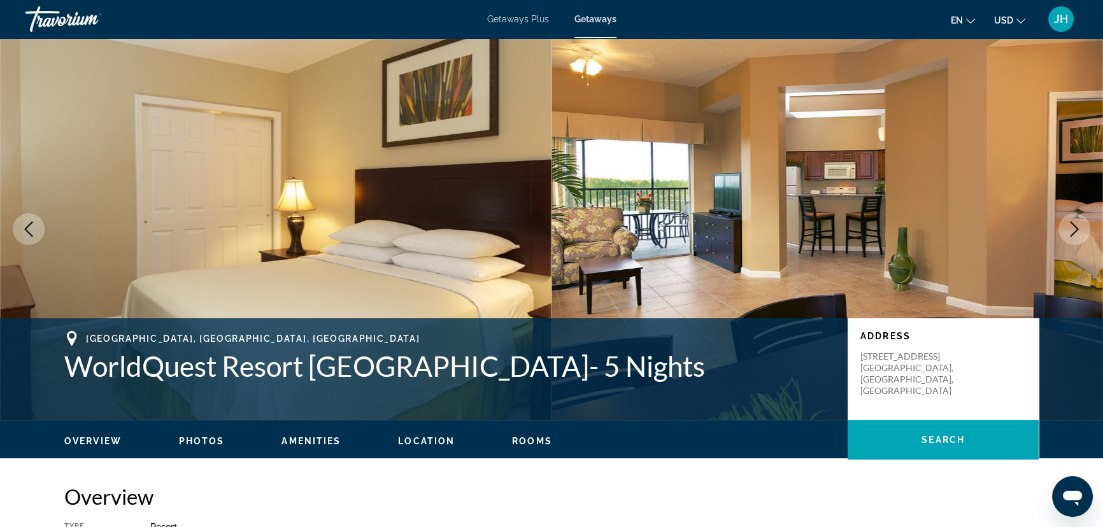
click at [1075, 223] on icon "Next image" at bounding box center [1073, 229] width 15 height 15
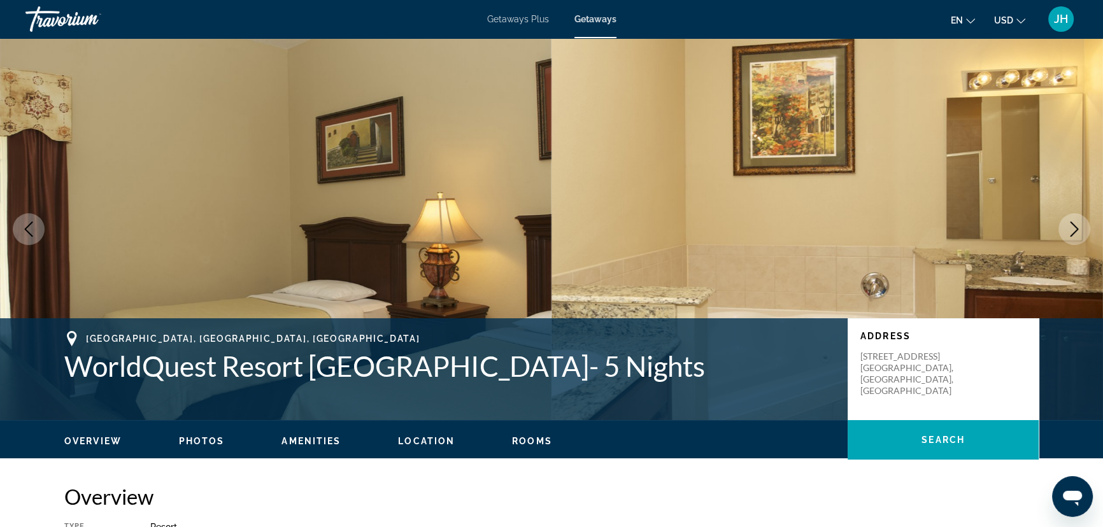
click at [1075, 223] on icon "Next image" at bounding box center [1073, 229] width 15 height 15
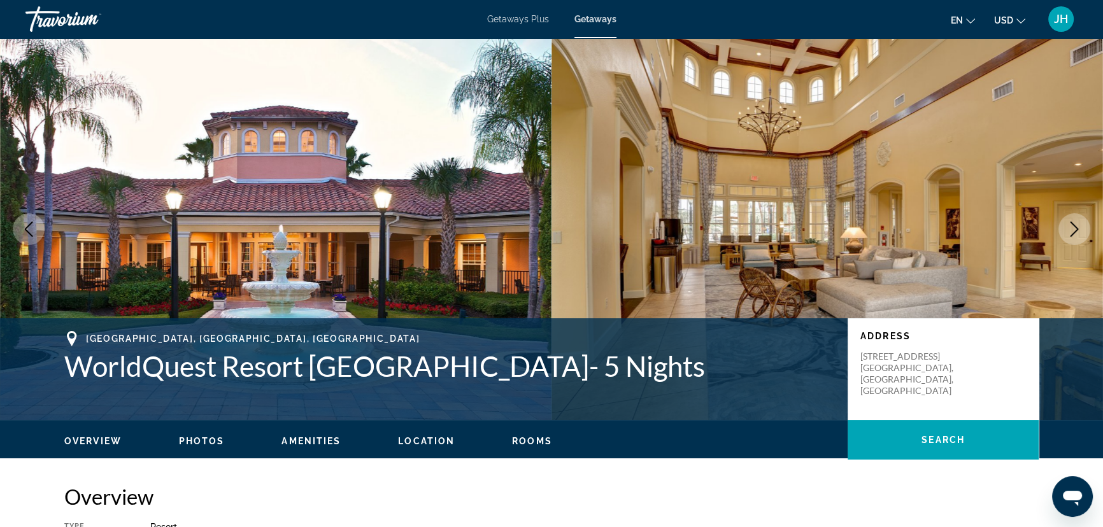
click at [1075, 223] on icon "Next image" at bounding box center [1073, 229] width 15 height 15
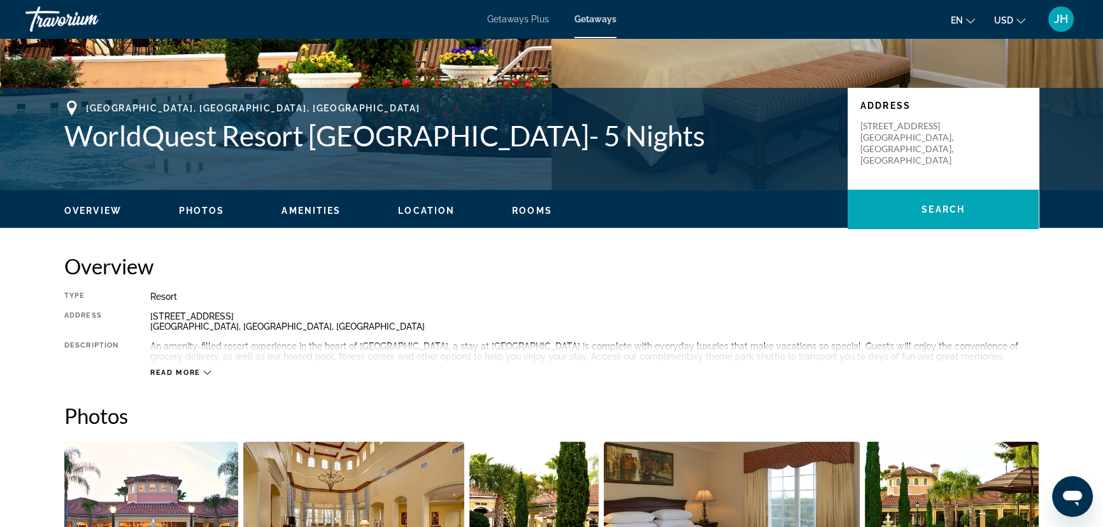
scroll to position [101, 0]
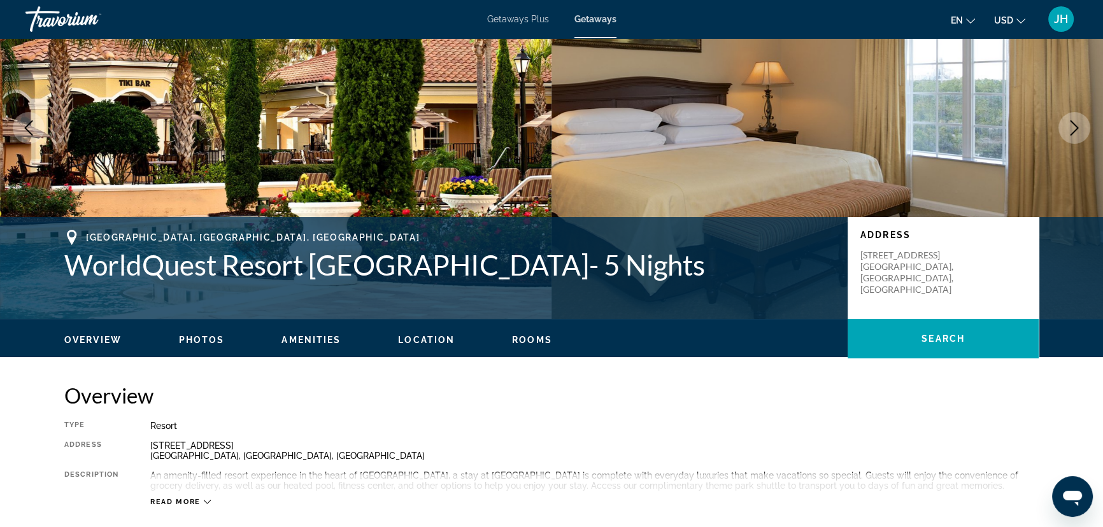
click at [1072, 131] on icon "Next image" at bounding box center [1073, 127] width 15 height 15
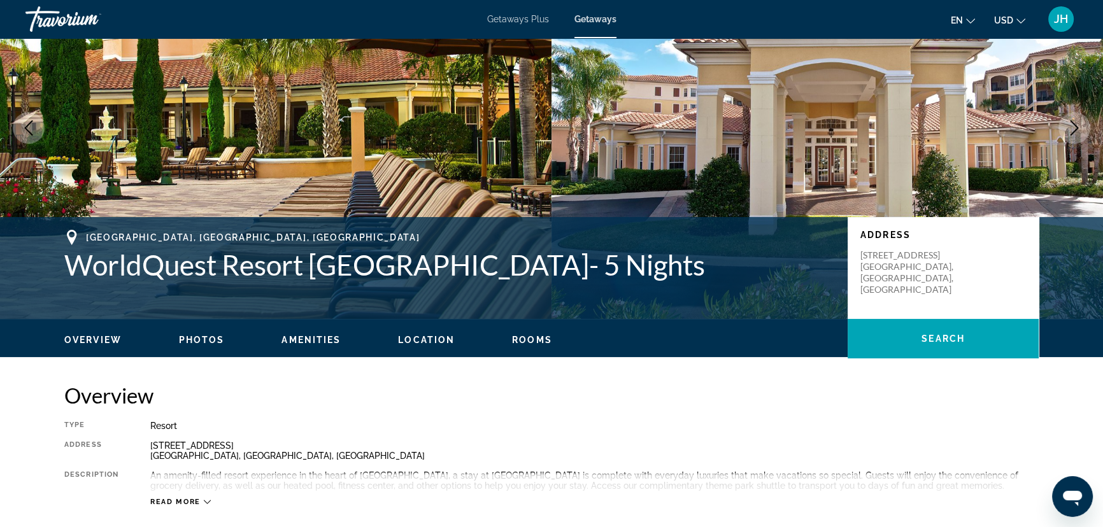
click at [1072, 131] on icon "Next image" at bounding box center [1073, 127] width 15 height 15
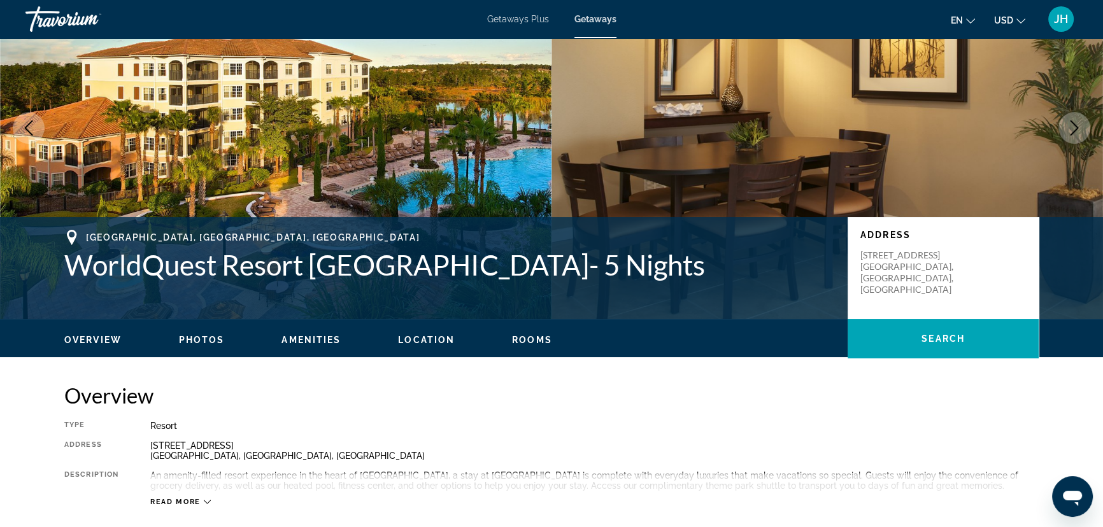
click at [1072, 131] on icon "Next image" at bounding box center [1073, 127] width 15 height 15
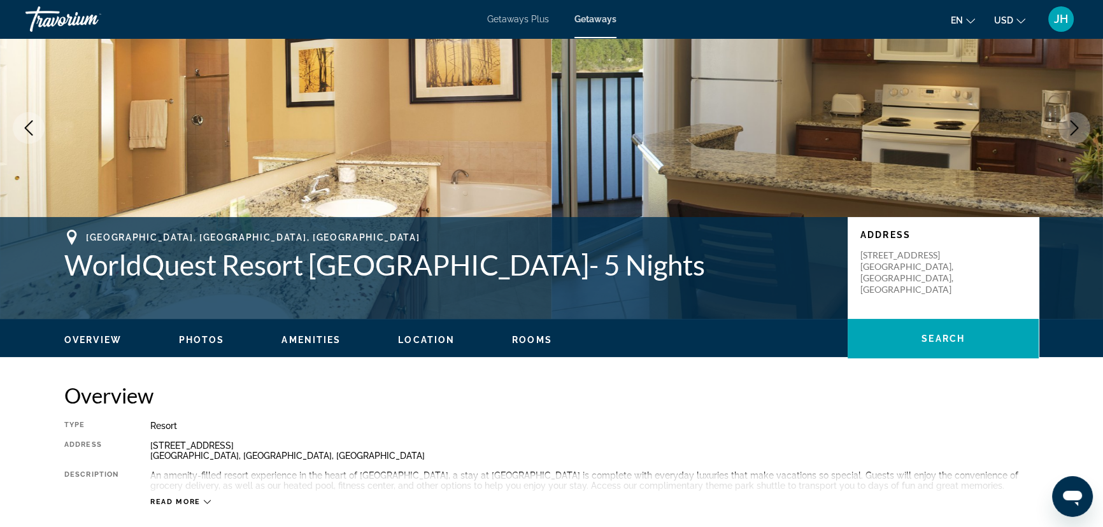
click at [1072, 131] on icon "Next image" at bounding box center [1073, 127] width 15 height 15
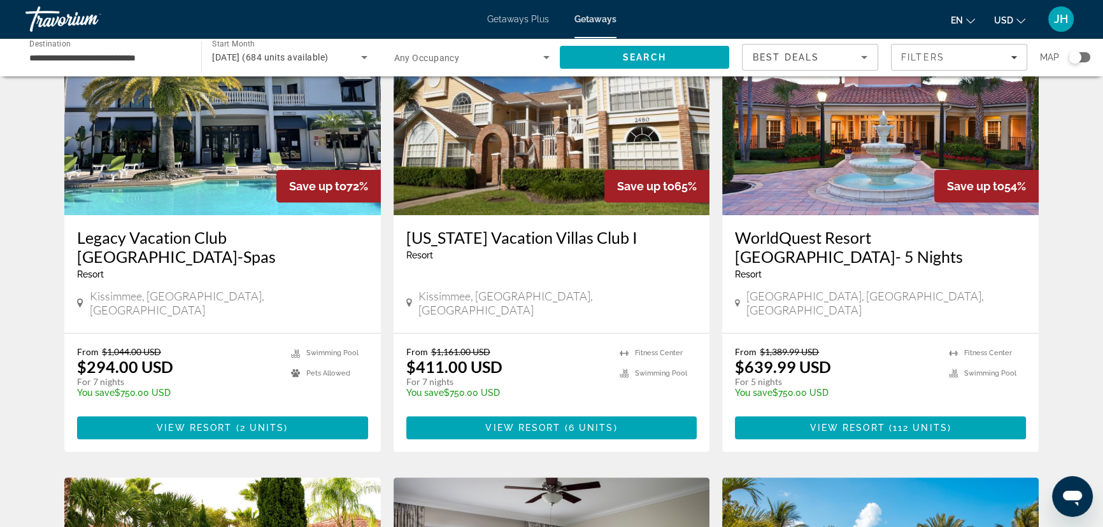
scroll to position [578, 0]
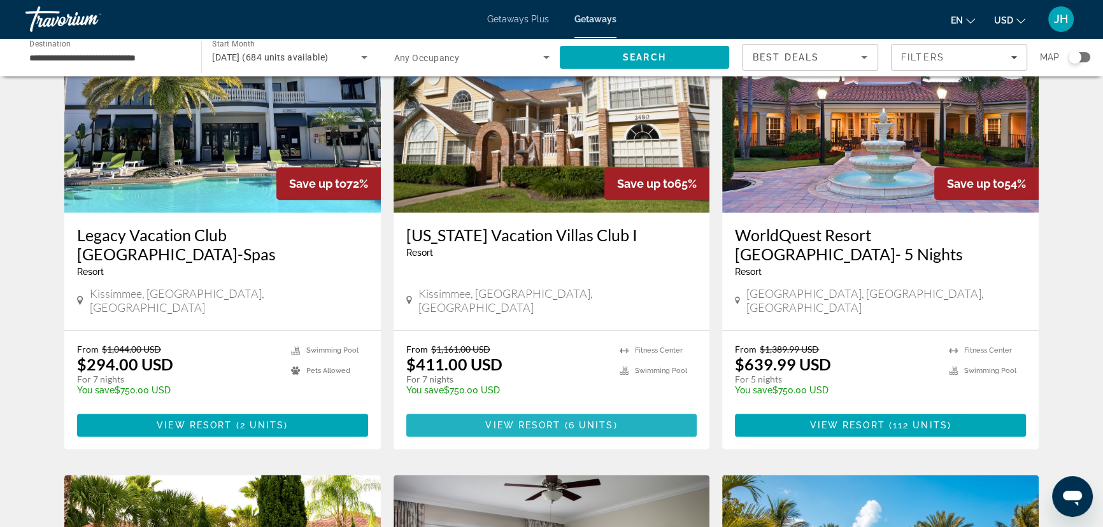
click at [602, 420] on span "6 units" at bounding box center [591, 425] width 45 height 10
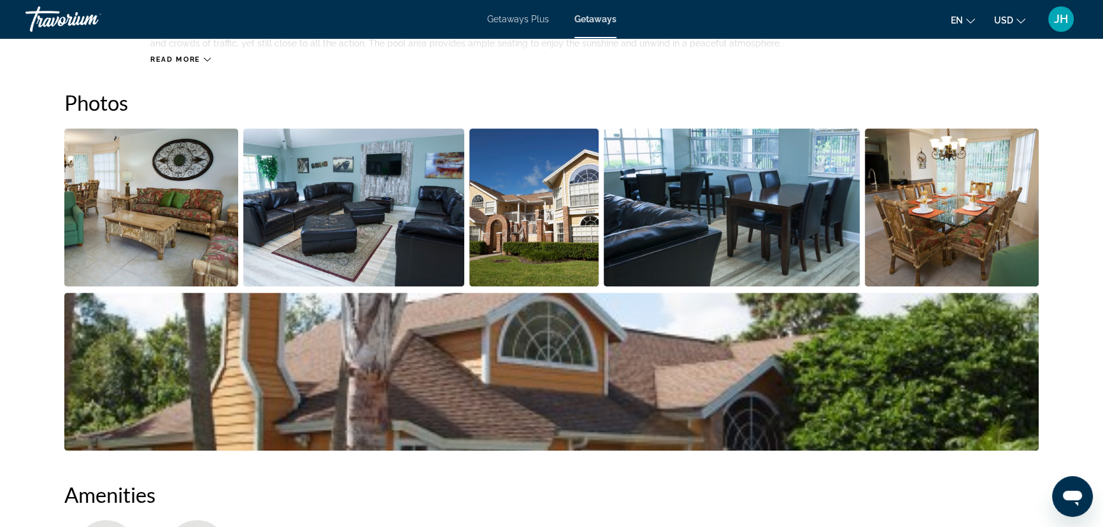
scroll to position [521, 0]
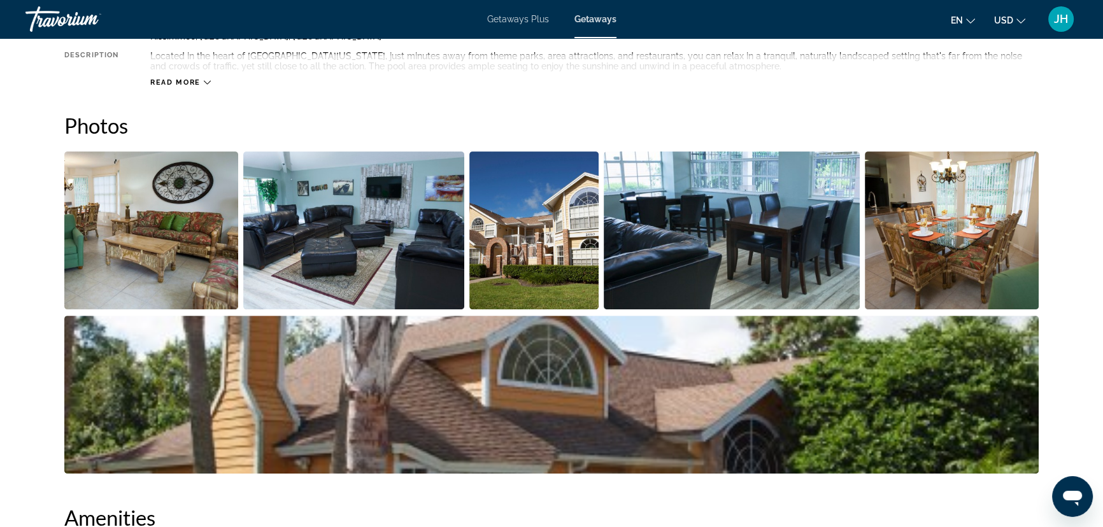
click at [695, 253] on img "Open full-screen image slider" at bounding box center [732, 231] width 257 height 158
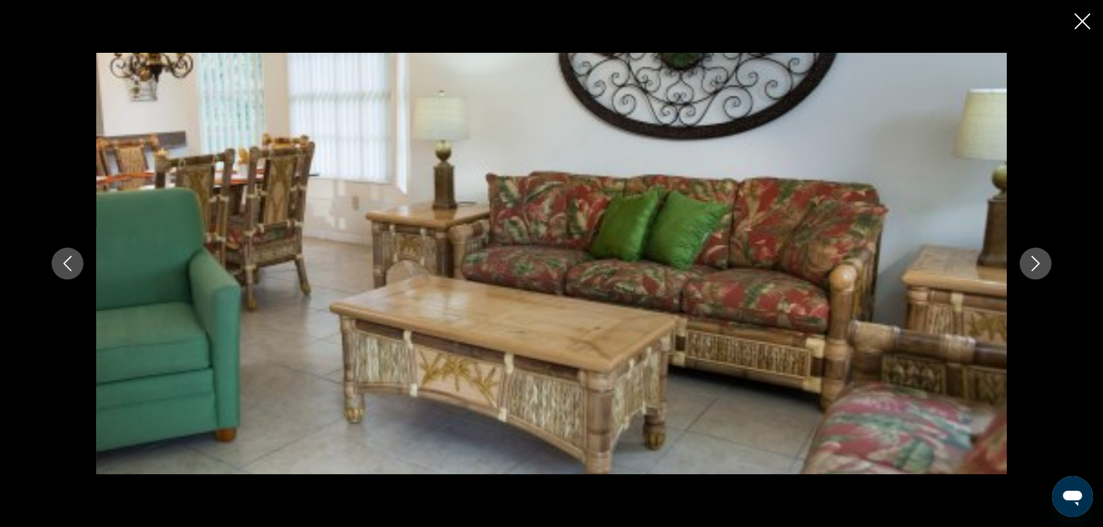
click at [1036, 265] on icon "Next image" at bounding box center [1035, 263] width 8 height 15
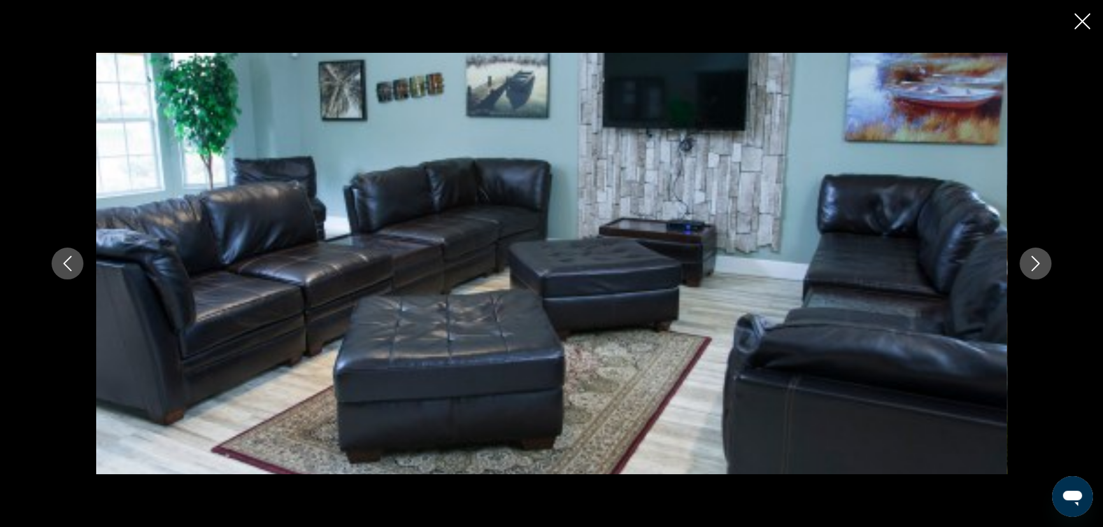
click at [1031, 267] on icon "Next image" at bounding box center [1035, 263] width 15 height 15
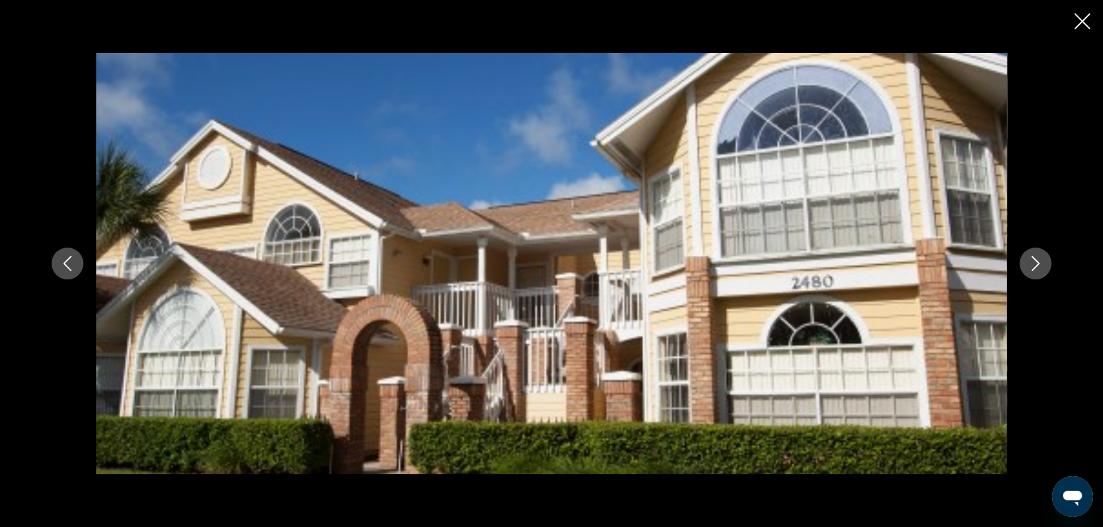
click at [1031, 267] on icon "Next image" at bounding box center [1035, 263] width 15 height 15
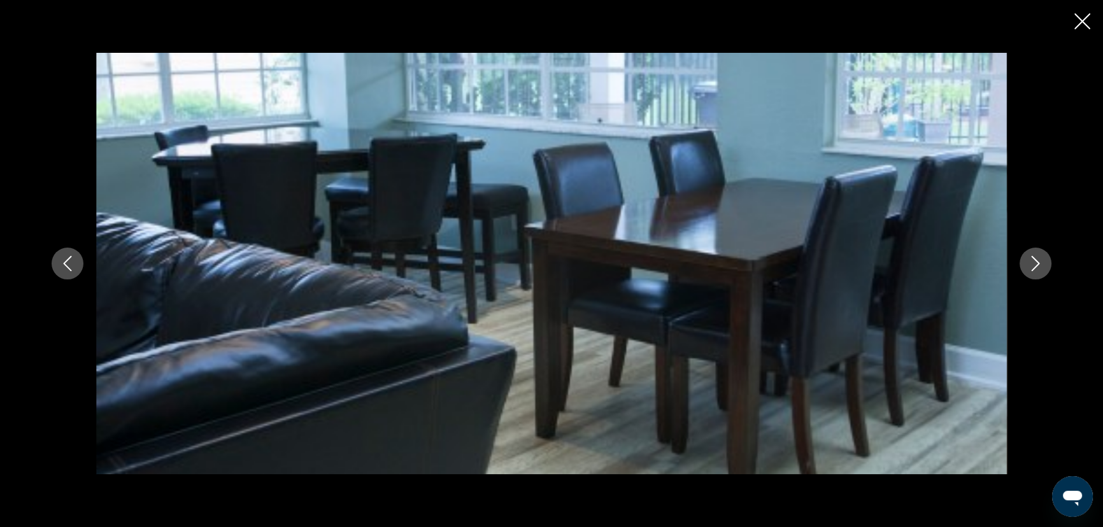
click at [1036, 267] on icon "Next image" at bounding box center [1035, 263] width 15 height 15
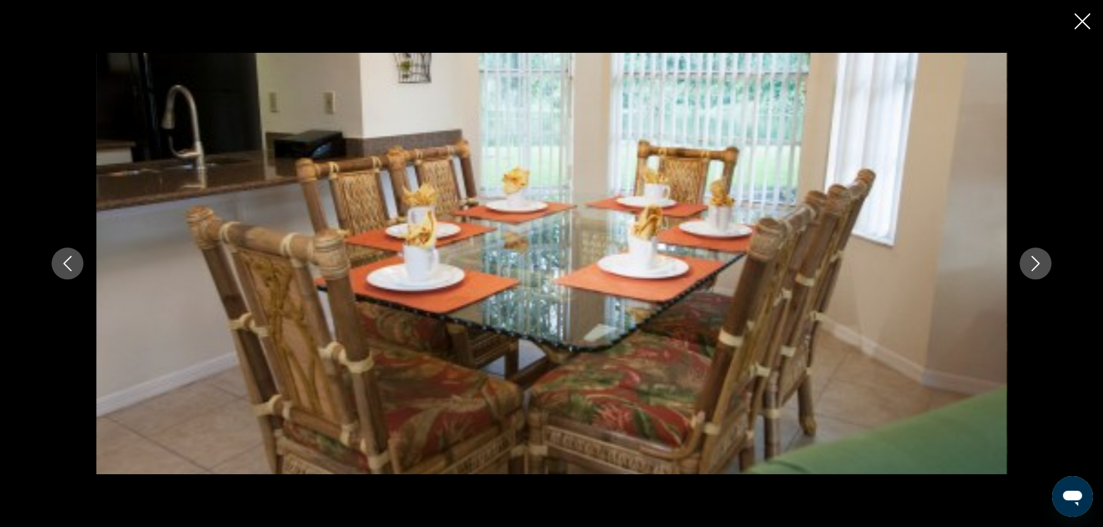
click at [1036, 267] on icon "Next image" at bounding box center [1035, 263] width 15 height 15
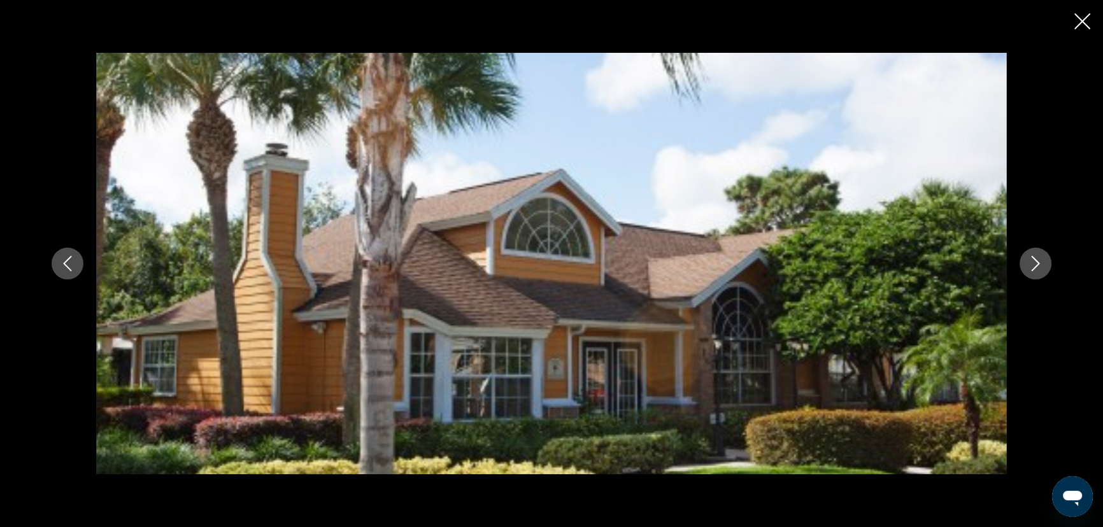
click at [1036, 267] on icon "Next image" at bounding box center [1035, 263] width 15 height 15
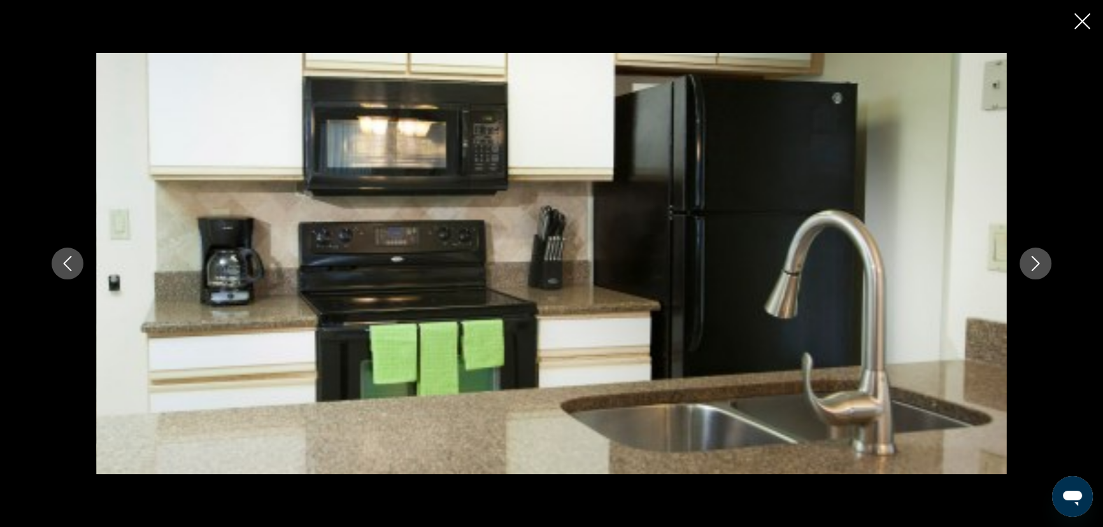
click at [1036, 267] on icon "Next image" at bounding box center [1035, 263] width 15 height 15
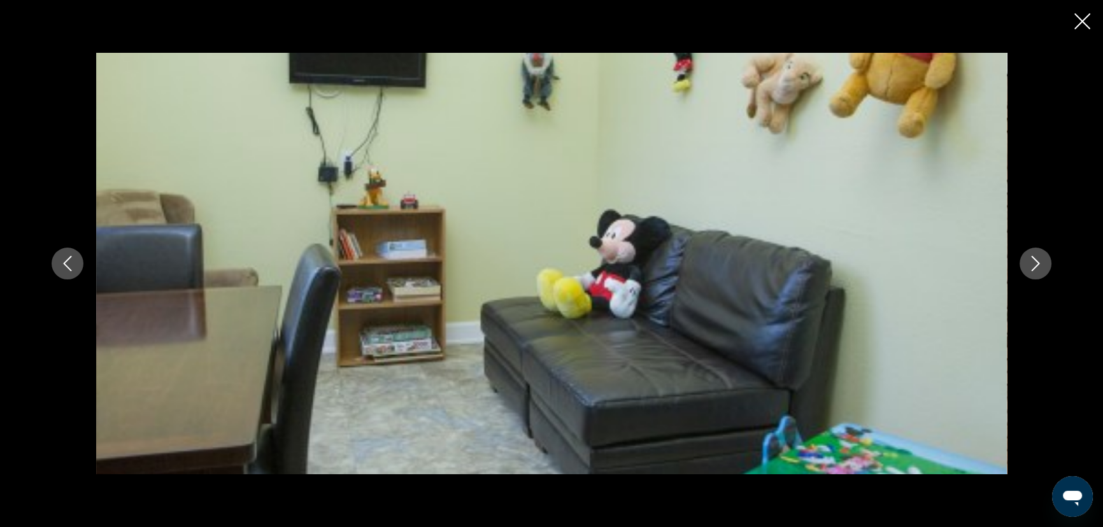
click at [1036, 267] on icon "Next image" at bounding box center [1035, 263] width 15 height 15
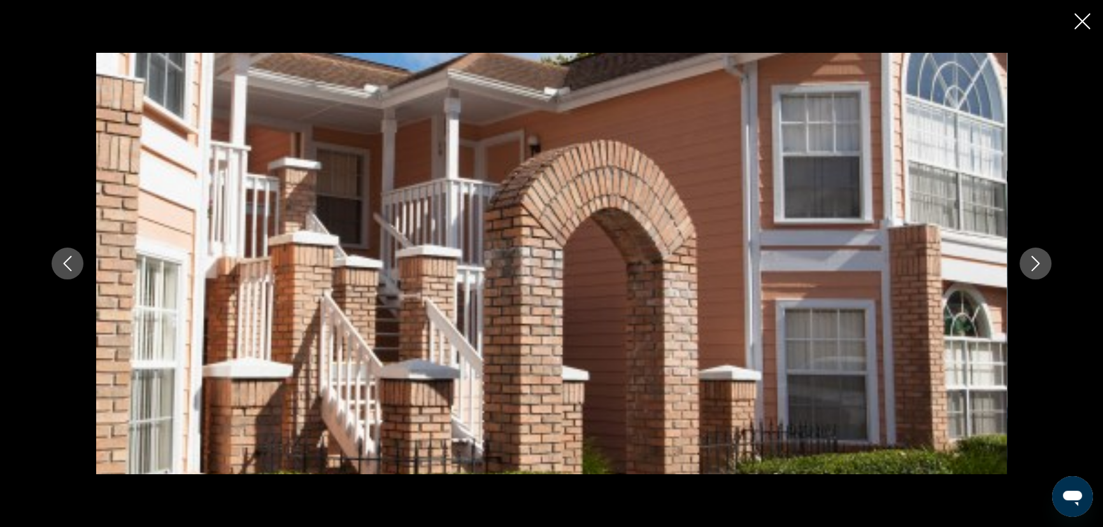
click at [1036, 267] on icon "Next image" at bounding box center [1035, 263] width 15 height 15
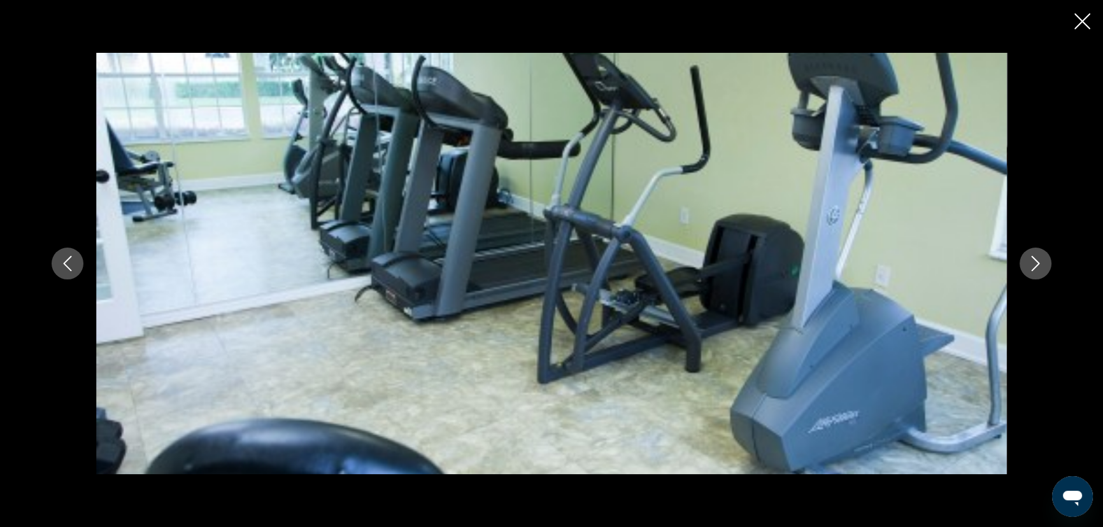
click at [1036, 267] on icon "Next image" at bounding box center [1035, 263] width 15 height 15
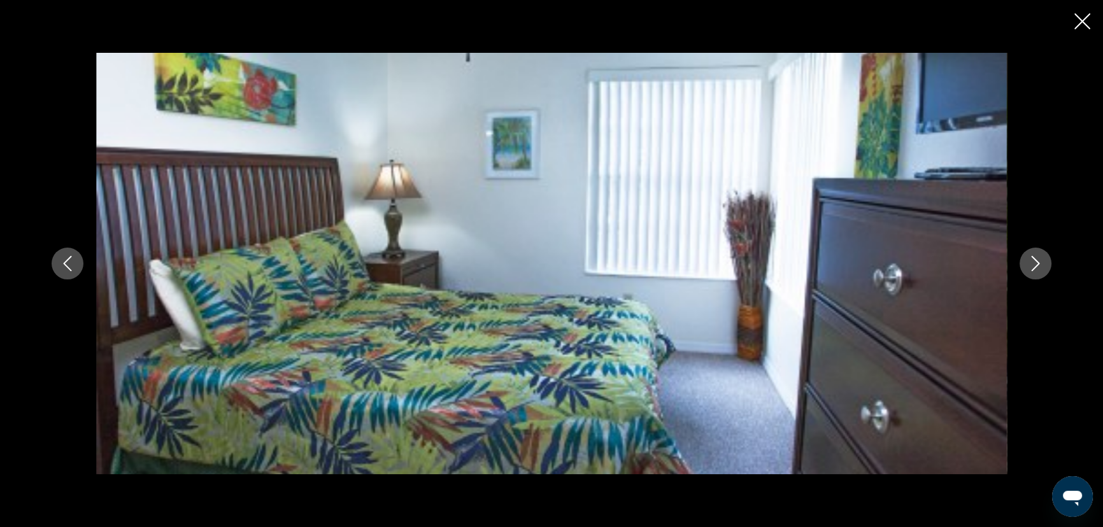
click at [1036, 267] on icon "Next image" at bounding box center [1035, 263] width 15 height 15
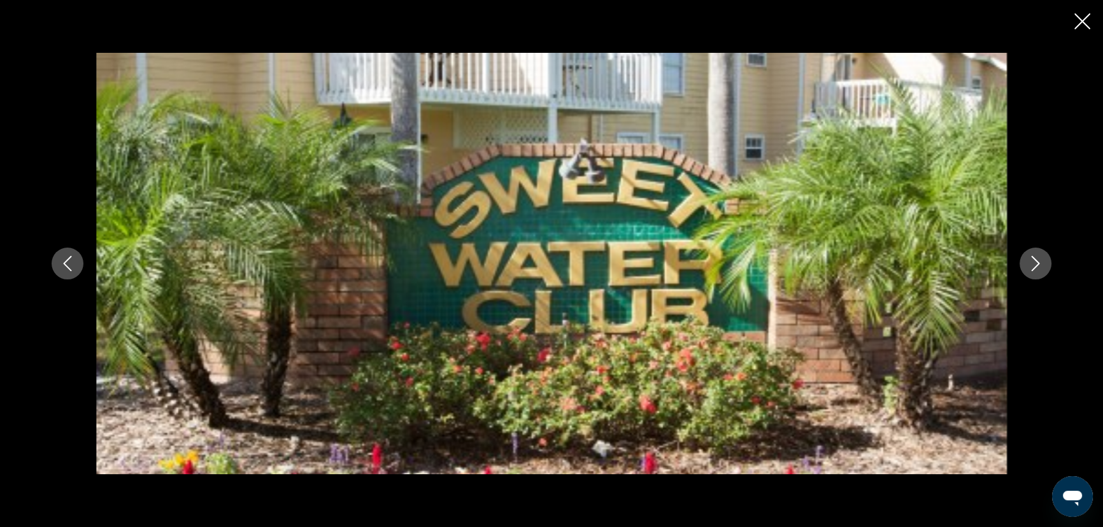
click at [1036, 267] on icon "Next image" at bounding box center [1035, 263] width 15 height 15
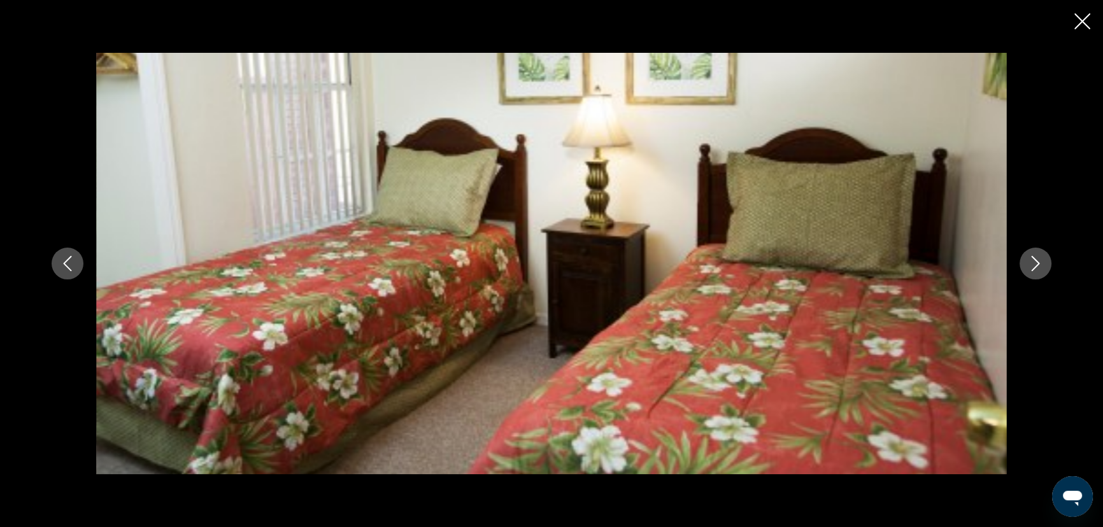
click at [1036, 267] on icon "Next image" at bounding box center [1035, 263] width 15 height 15
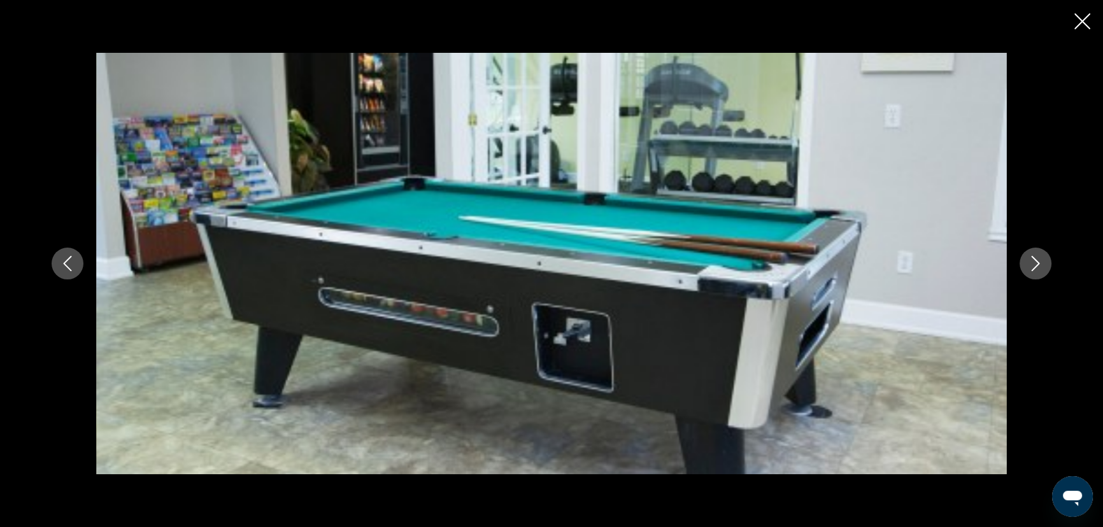
click at [1036, 267] on icon "Next image" at bounding box center [1035, 263] width 15 height 15
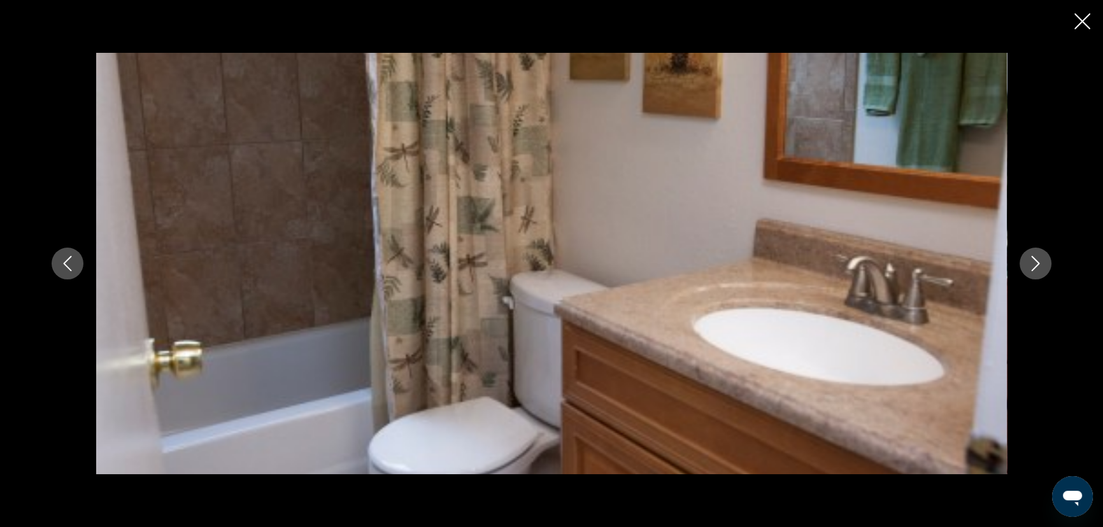
click at [1036, 267] on icon "Next image" at bounding box center [1035, 263] width 15 height 15
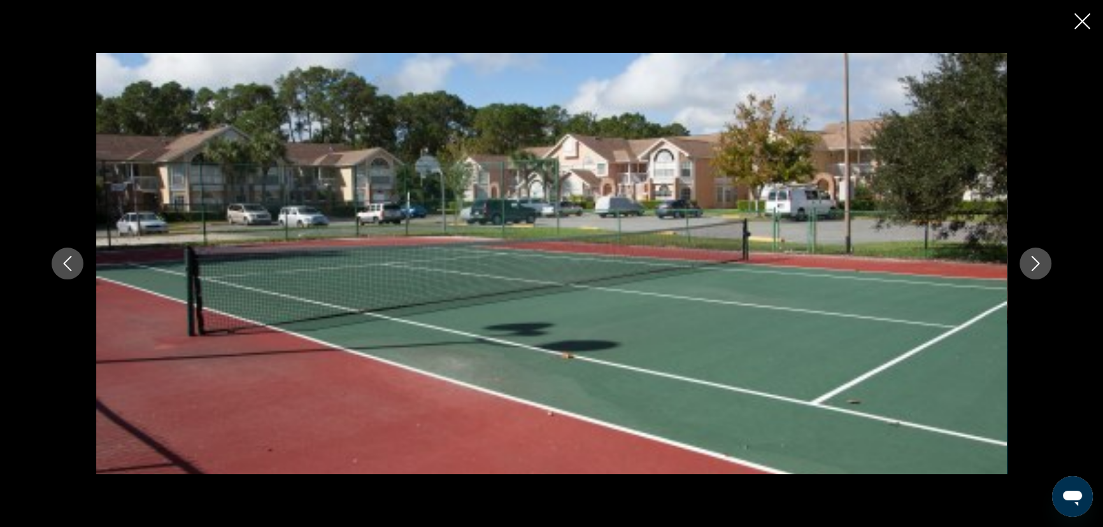
click at [1036, 267] on icon "Next image" at bounding box center [1035, 263] width 15 height 15
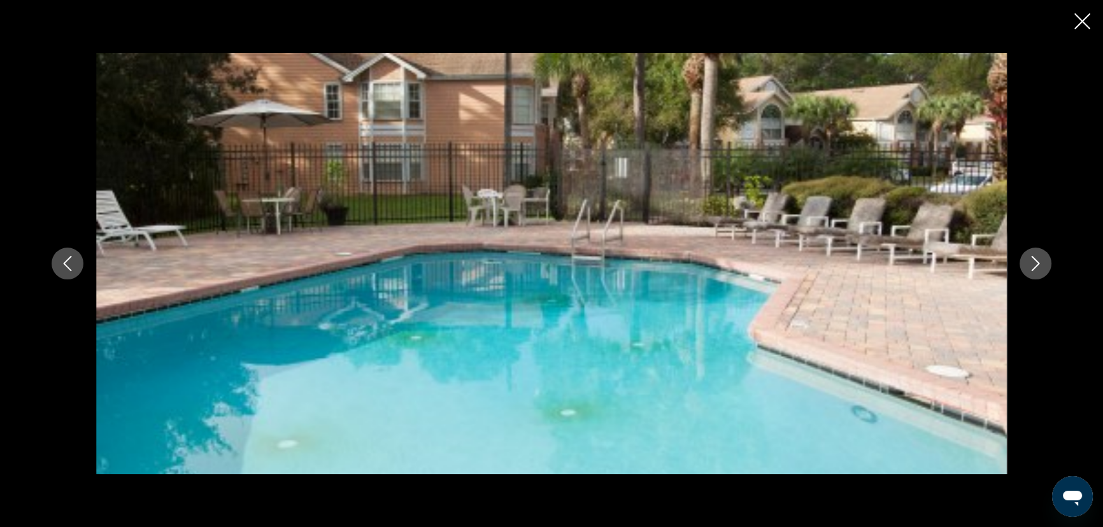
click at [1036, 267] on icon "Next image" at bounding box center [1035, 263] width 15 height 15
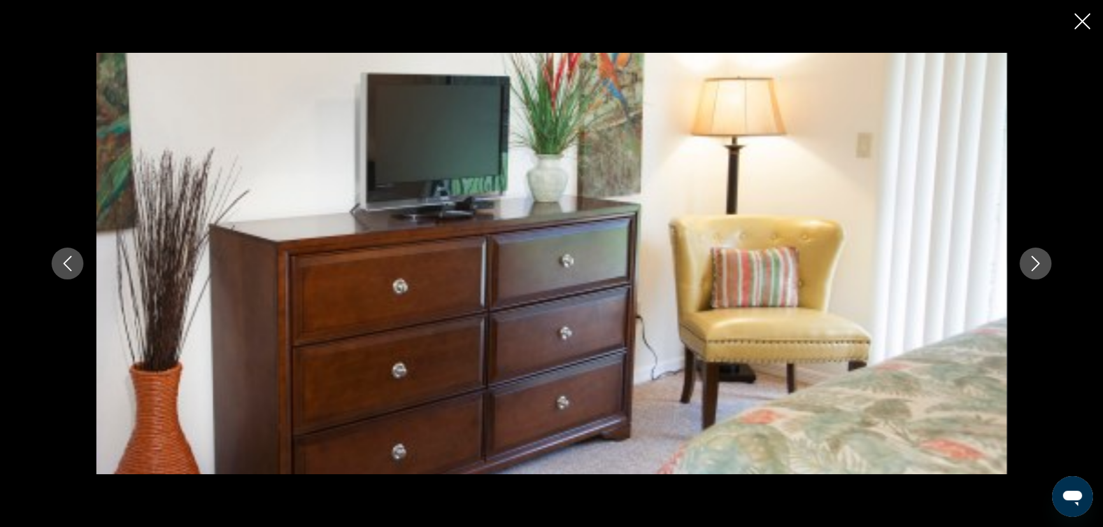
click at [1036, 267] on icon "Next image" at bounding box center [1035, 263] width 15 height 15
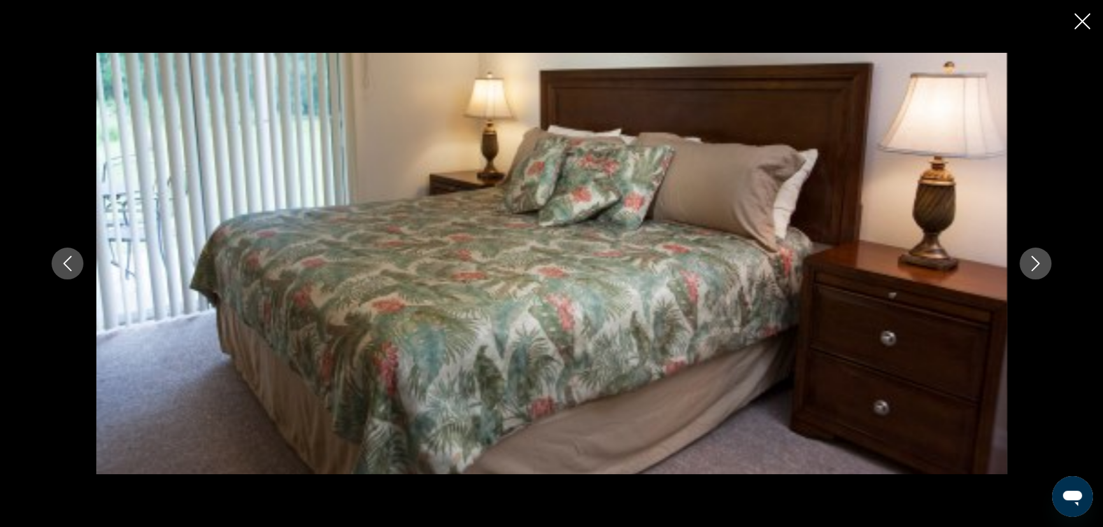
click at [1036, 267] on icon "Next image" at bounding box center [1035, 263] width 15 height 15
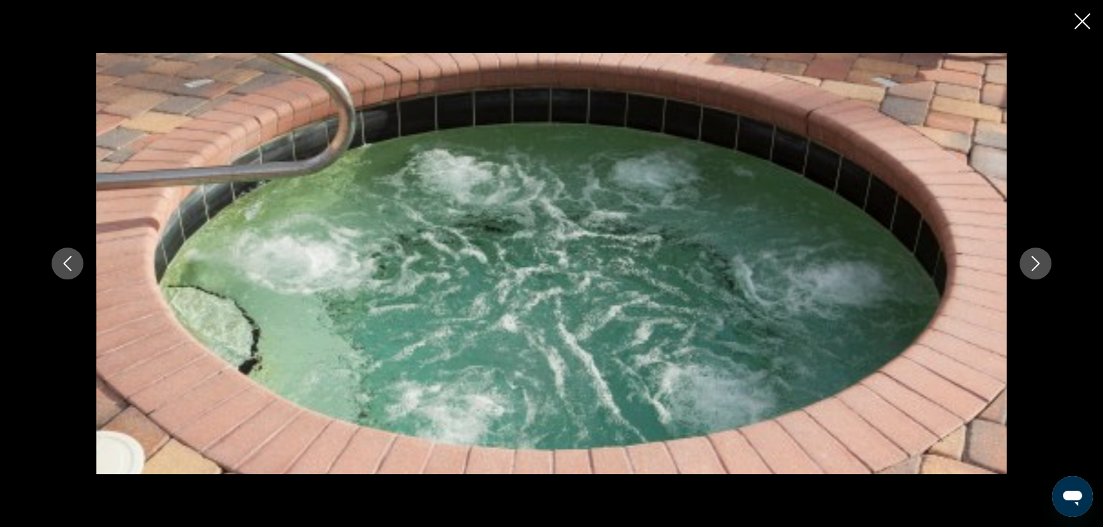
click at [1036, 267] on icon "Next image" at bounding box center [1035, 263] width 15 height 15
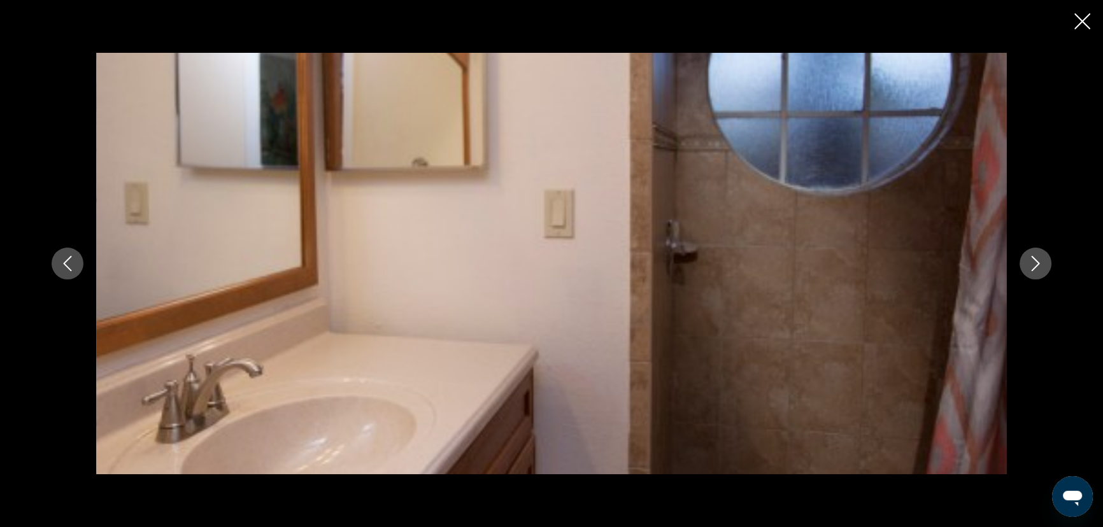
click at [1036, 267] on icon "Next image" at bounding box center [1035, 263] width 15 height 15
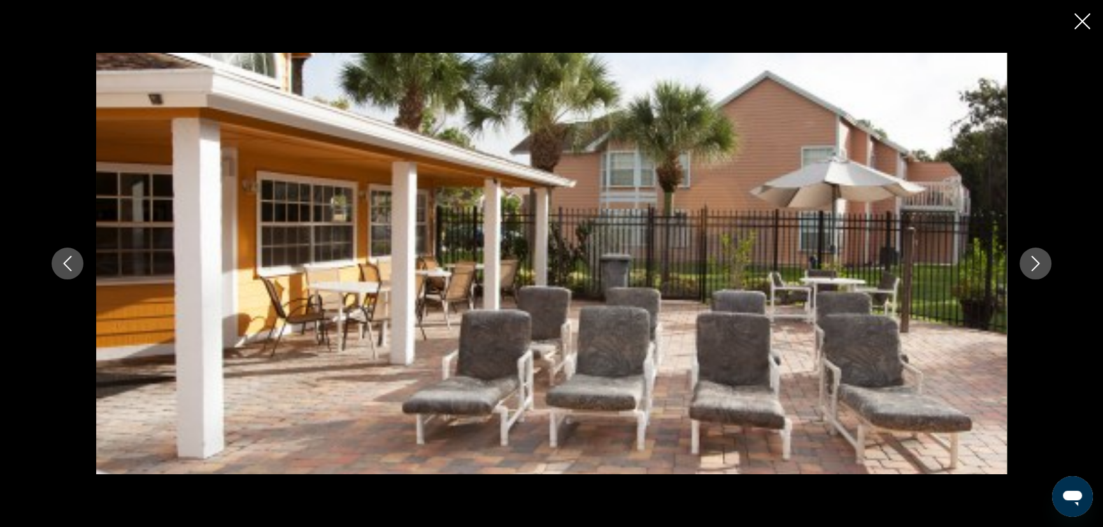
click at [1036, 267] on icon "Next image" at bounding box center [1035, 263] width 15 height 15
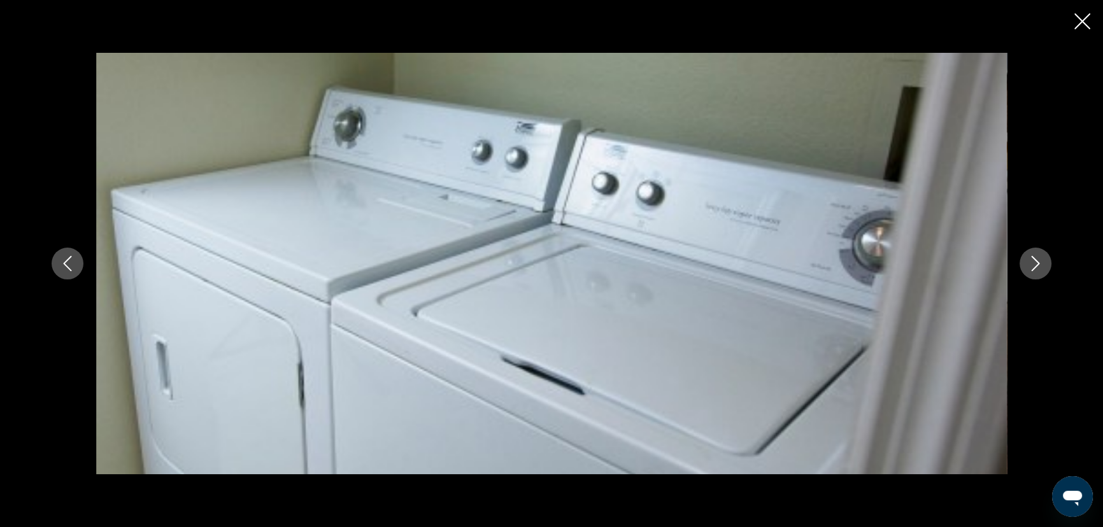
click at [1036, 267] on icon "Next image" at bounding box center [1035, 263] width 15 height 15
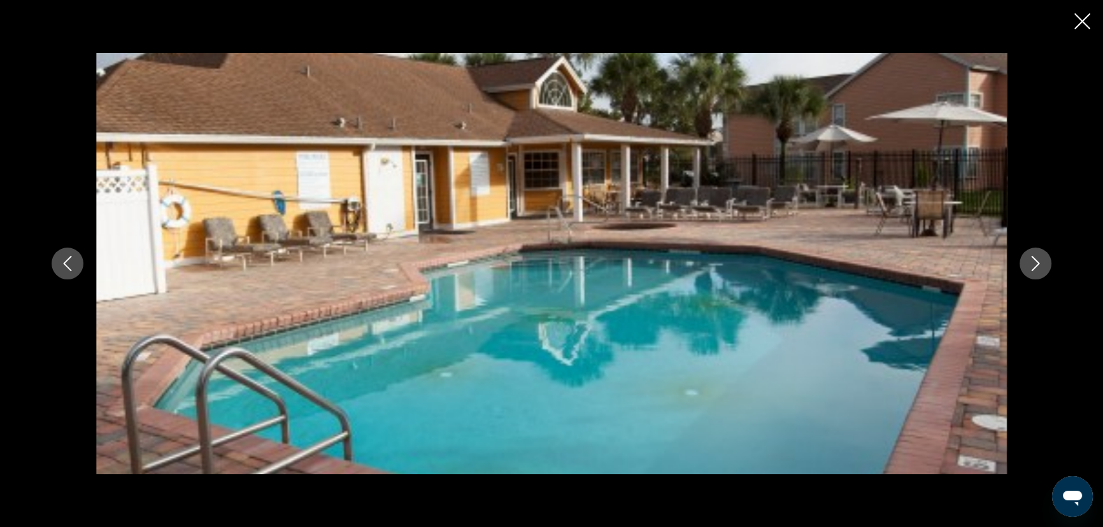
click at [1036, 267] on icon "Next image" at bounding box center [1035, 263] width 15 height 15
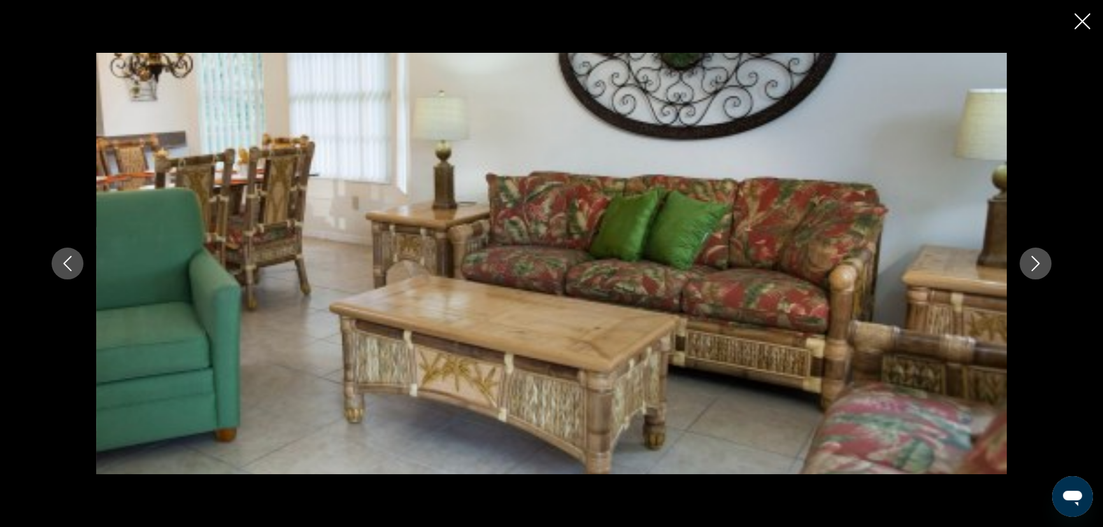
click at [1082, 19] on icon "Close slideshow" at bounding box center [1082, 21] width 16 height 16
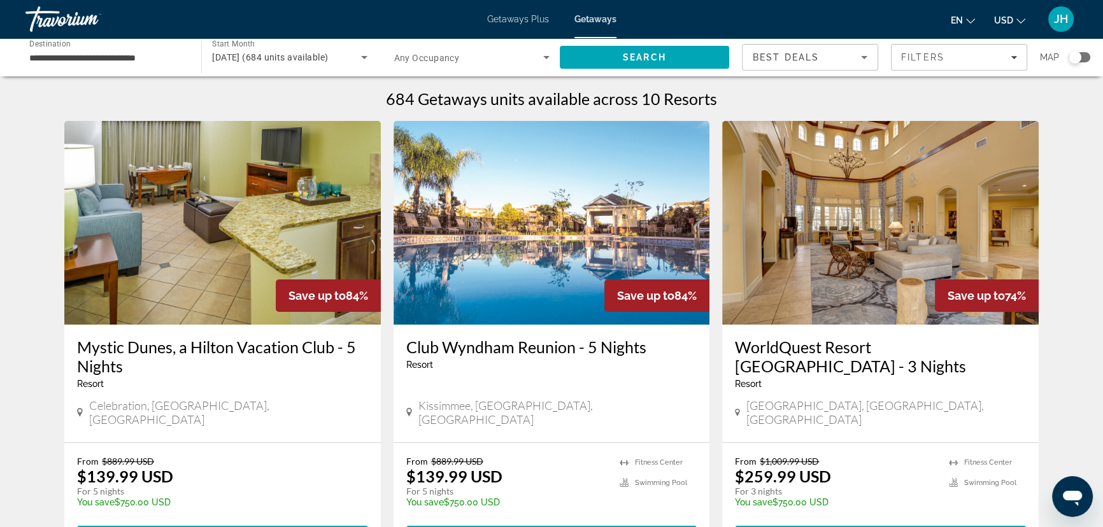
click at [328, 60] on span "[DATE] (684 units available)" at bounding box center [270, 57] width 116 height 10
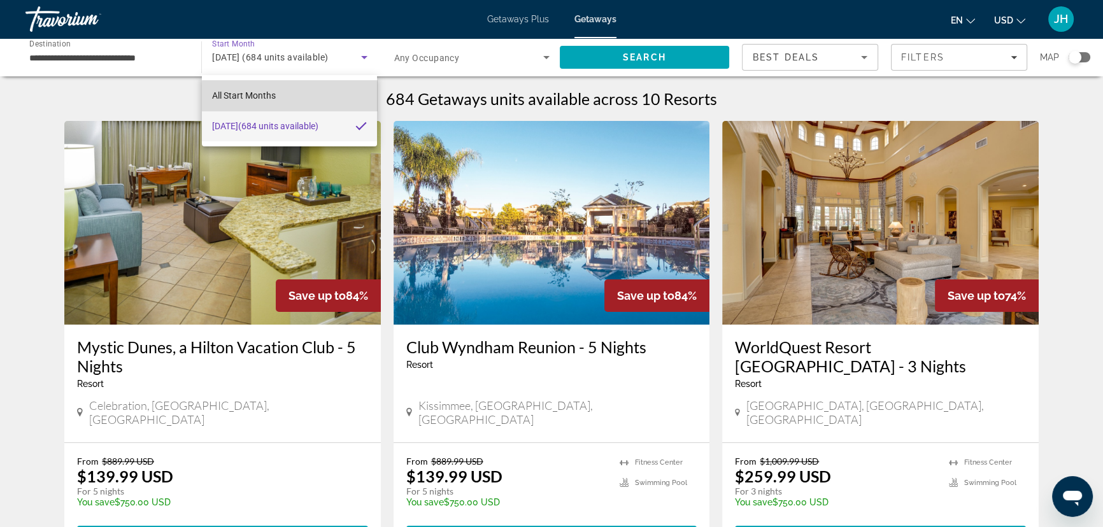
click at [298, 97] on mat-option "All Start Months" at bounding box center [289, 95] width 175 height 31
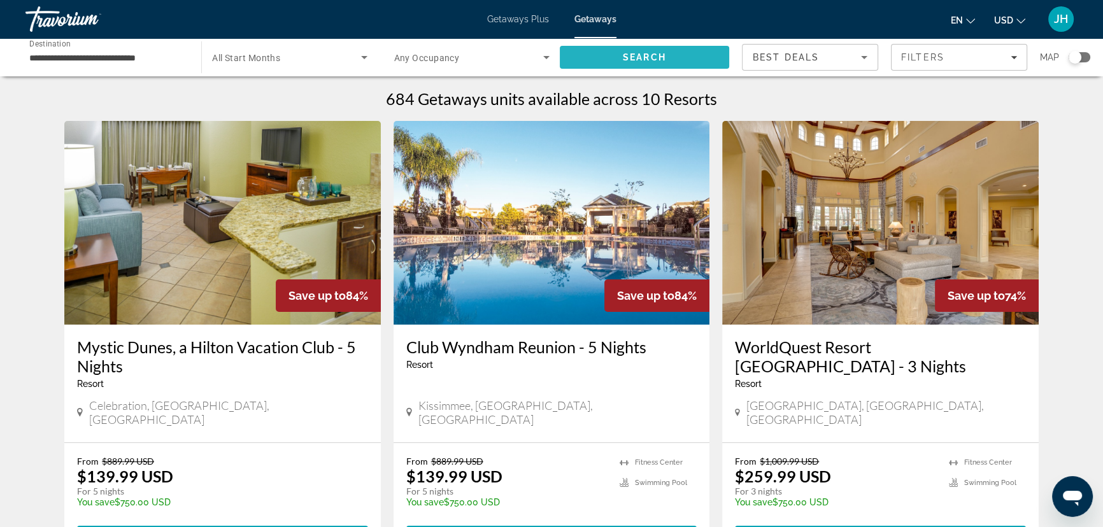
click at [597, 57] on span "Search" at bounding box center [644, 57] width 169 height 31
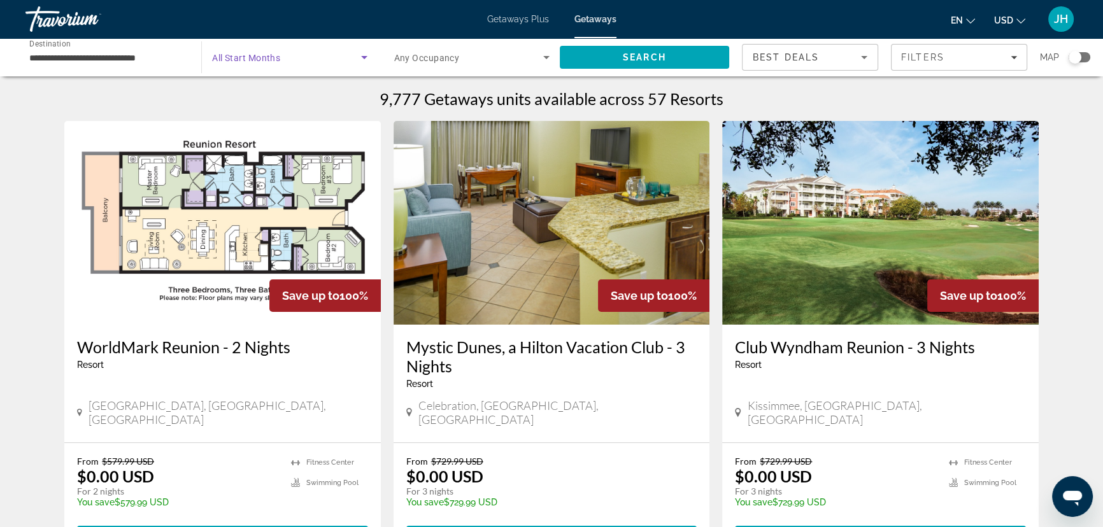
click at [366, 64] on icon "Search widget" at bounding box center [364, 57] width 15 height 15
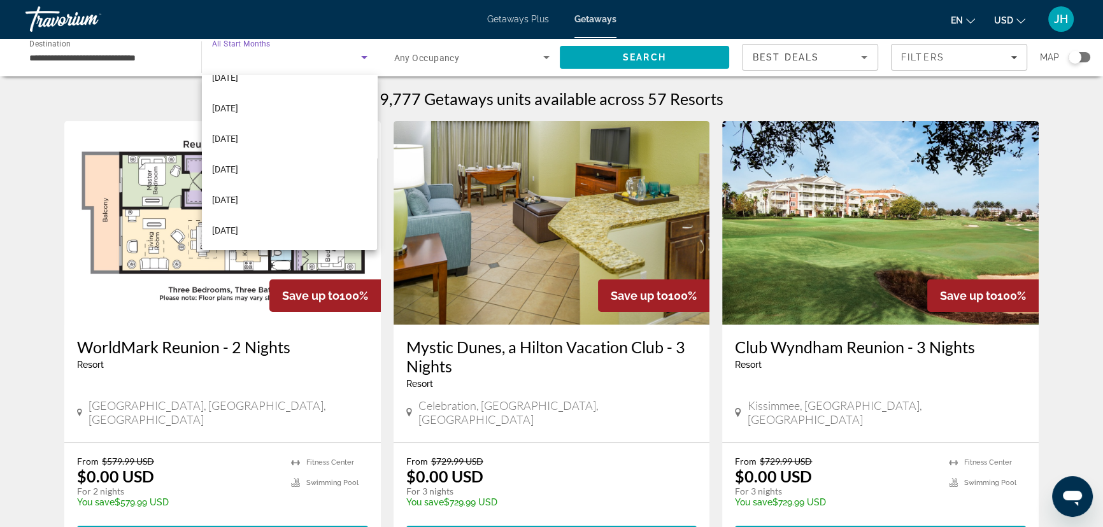
scroll to position [89, 0]
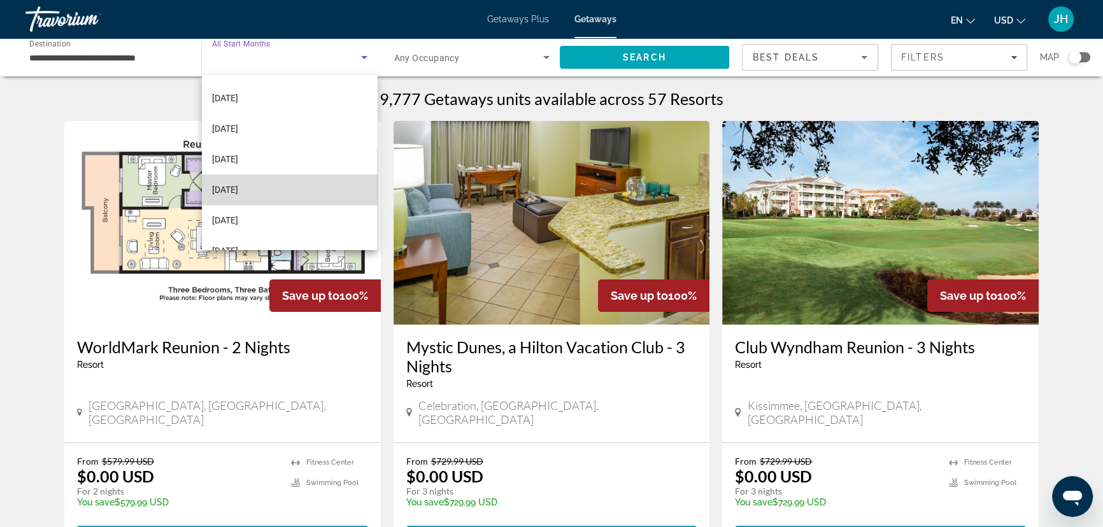
click at [311, 185] on mat-option "[DATE]" at bounding box center [289, 189] width 175 height 31
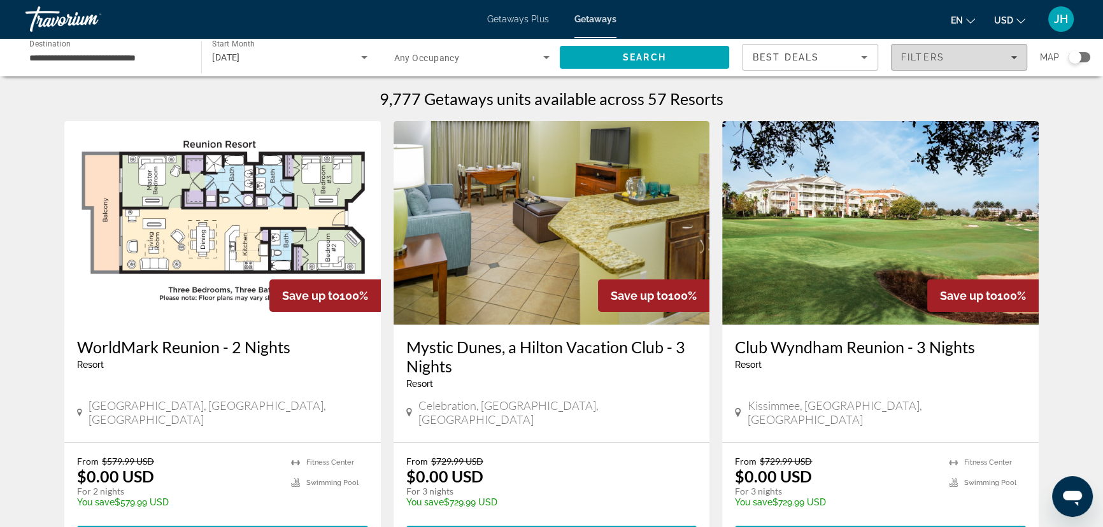
click at [943, 51] on span "Filters" at bounding box center [958, 57] width 135 height 31
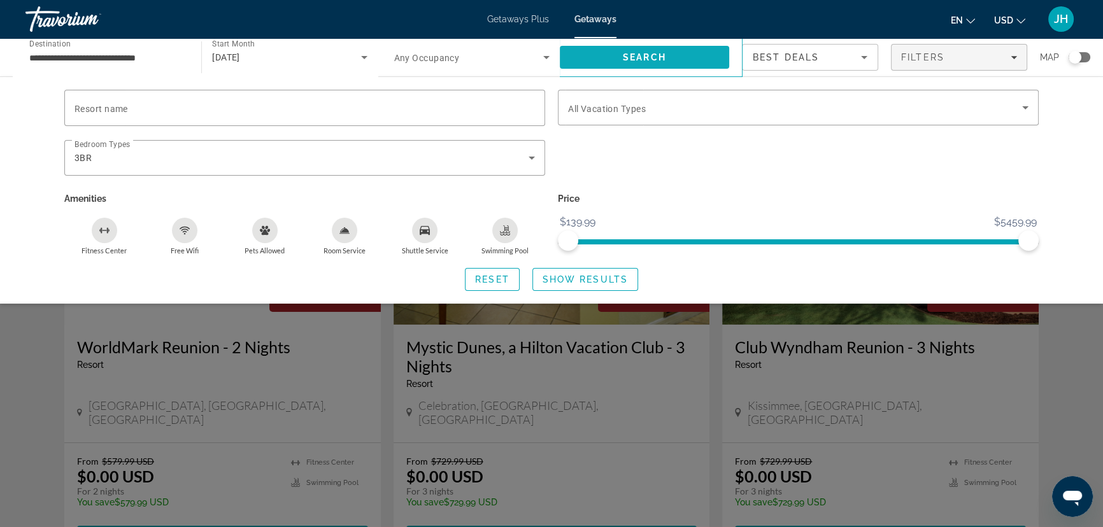
click at [679, 64] on span "Search" at bounding box center [644, 57] width 169 height 31
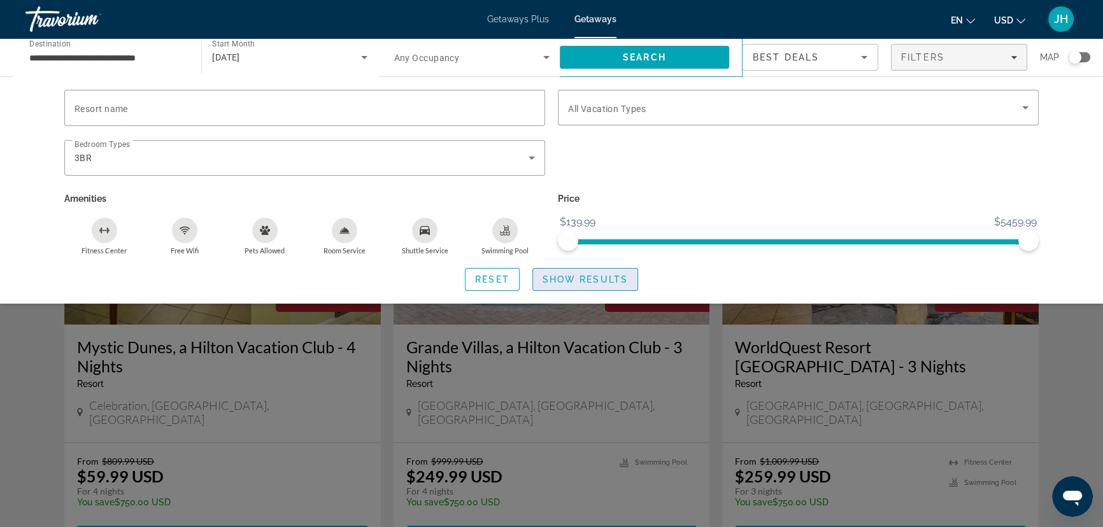
click at [579, 274] on span "Show Results" at bounding box center [584, 279] width 85 height 10
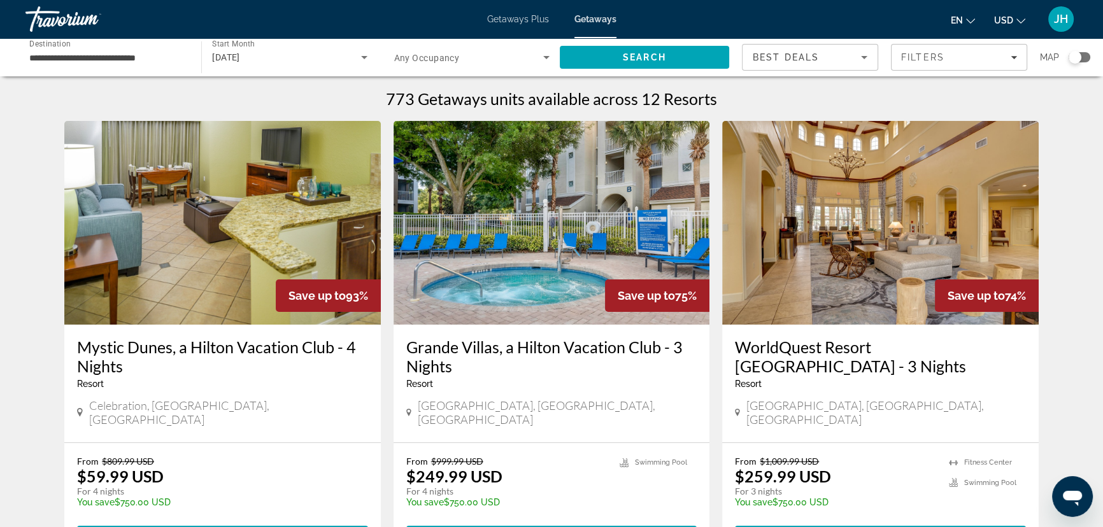
click at [362, 58] on icon "Search widget" at bounding box center [364, 57] width 15 height 15
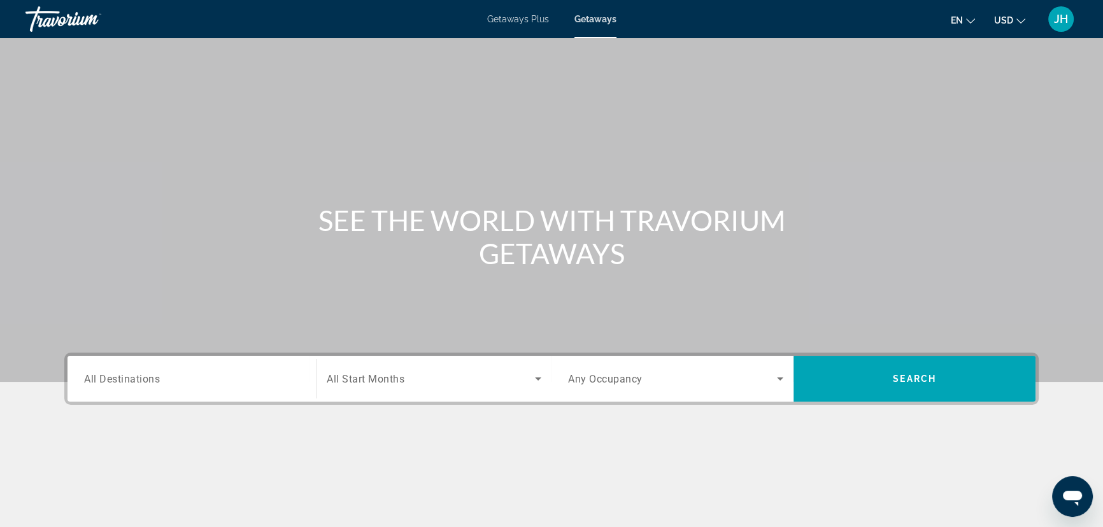
click at [197, 389] on div "Search widget" at bounding box center [191, 379] width 215 height 36
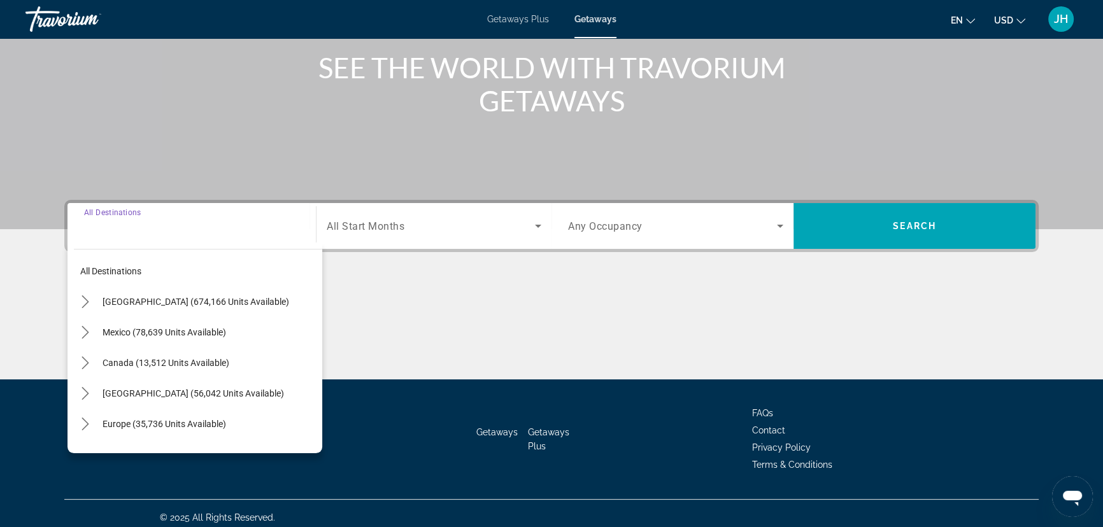
scroll to position [161, 0]
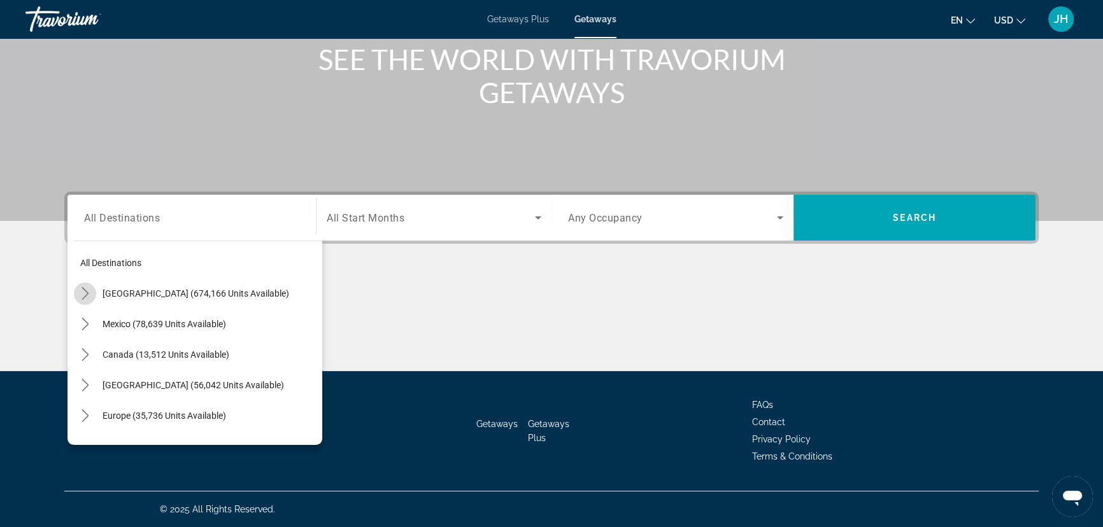
click at [89, 292] on icon "Toggle United States (674,166 units available) submenu" at bounding box center [85, 293] width 13 height 13
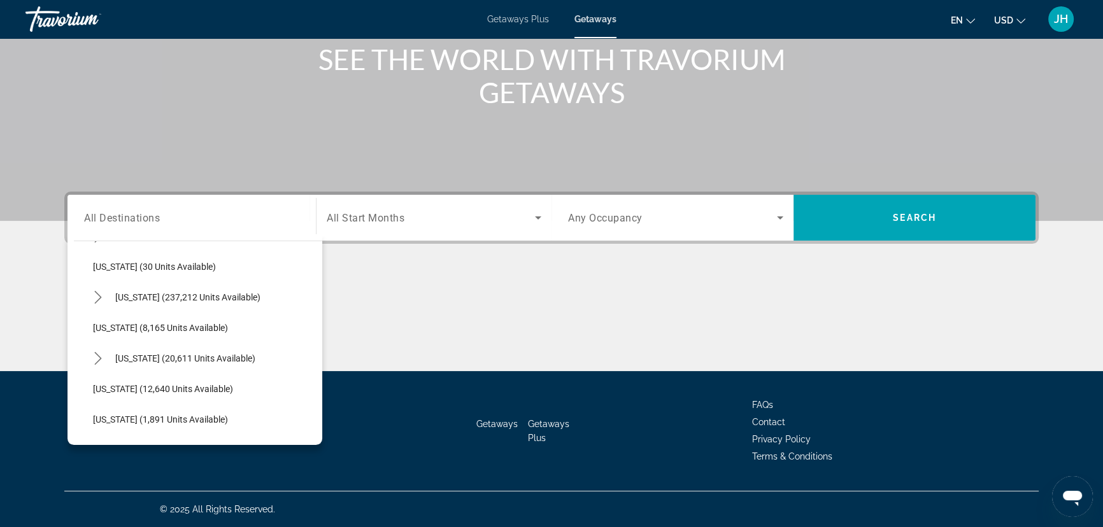
scroll to position [174, 0]
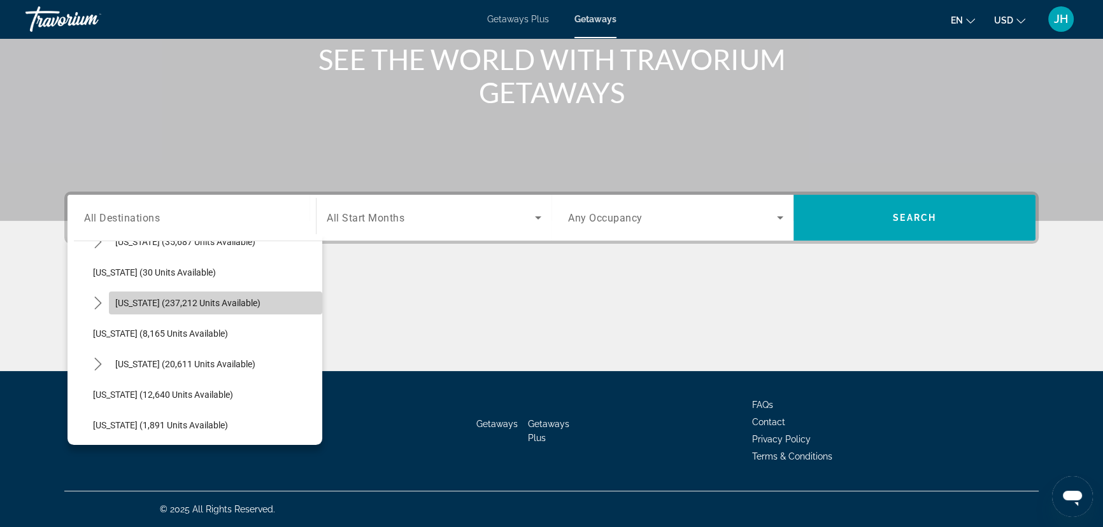
click at [220, 314] on span "Select destination: Florida (237,212 units available)" at bounding box center [215, 303] width 213 height 31
type input "**********"
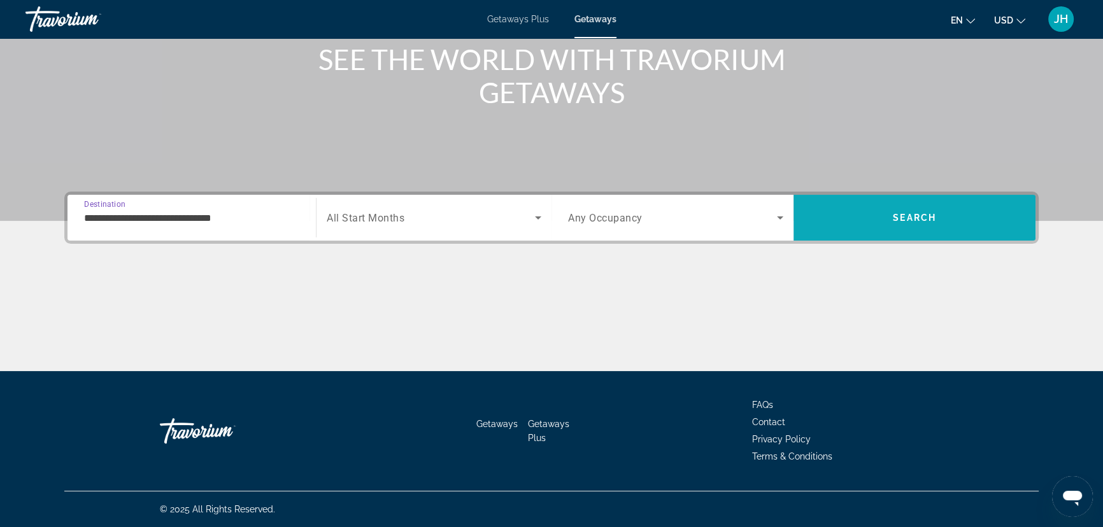
click at [887, 215] on span "Search" at bounding box center [914, 217] width 242 height 31
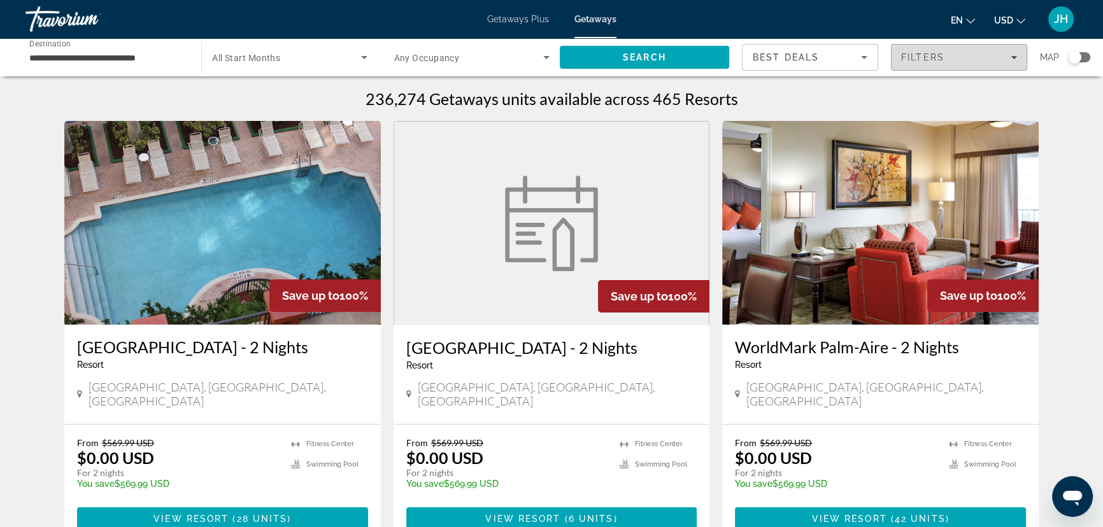
click at [925, 52] on span "Filters" at bounding box center [922, 57] width 43 height 10
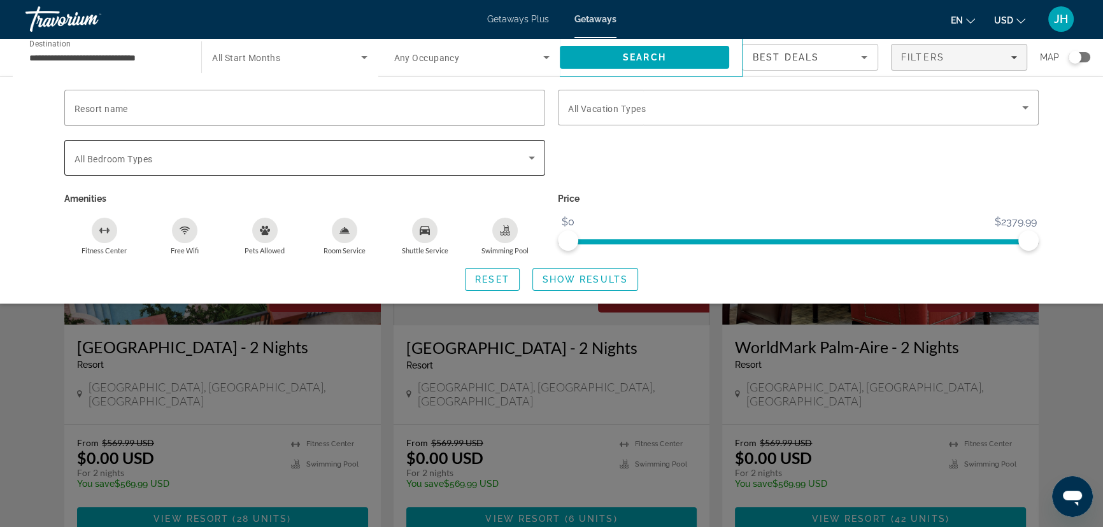
click at [420, 166] on div "Search widget" at bounding box center [304, 158] width 460 height 36
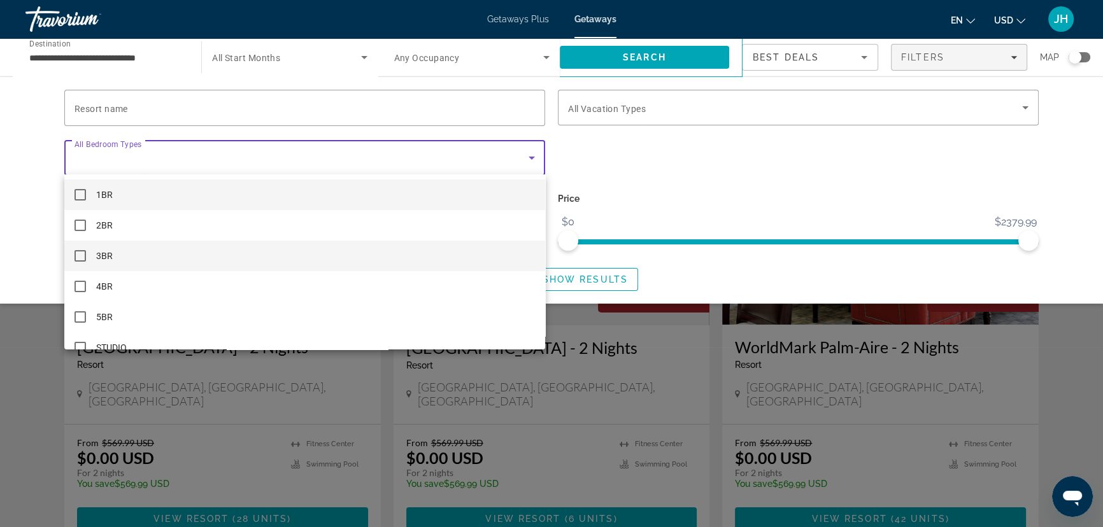
click at [157, 261] on mat-option "3BR" at bounding box center [304, 256] width 481 height 31
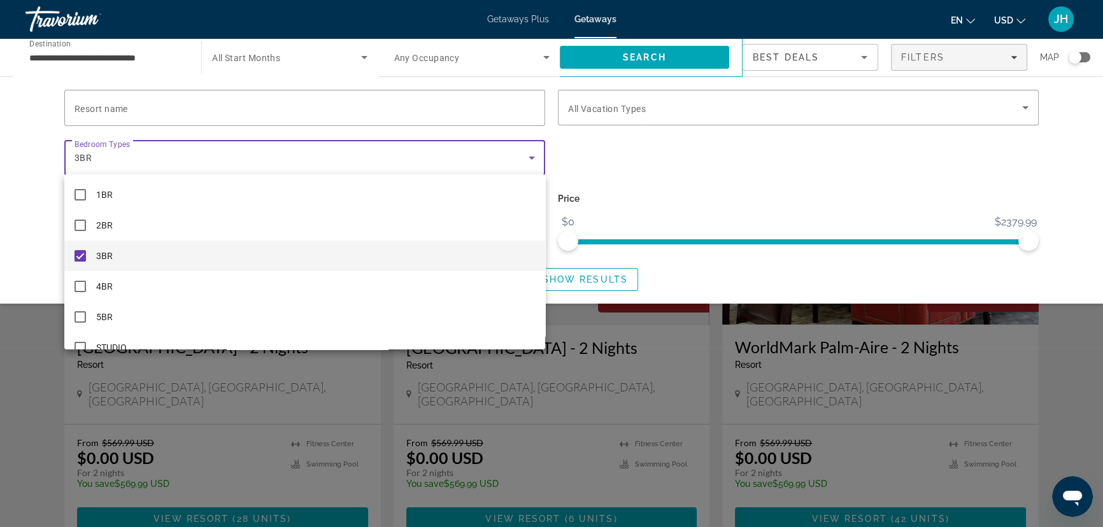
click at [305, 116] on div at bounding box center [551, 263] width 1103 height 527
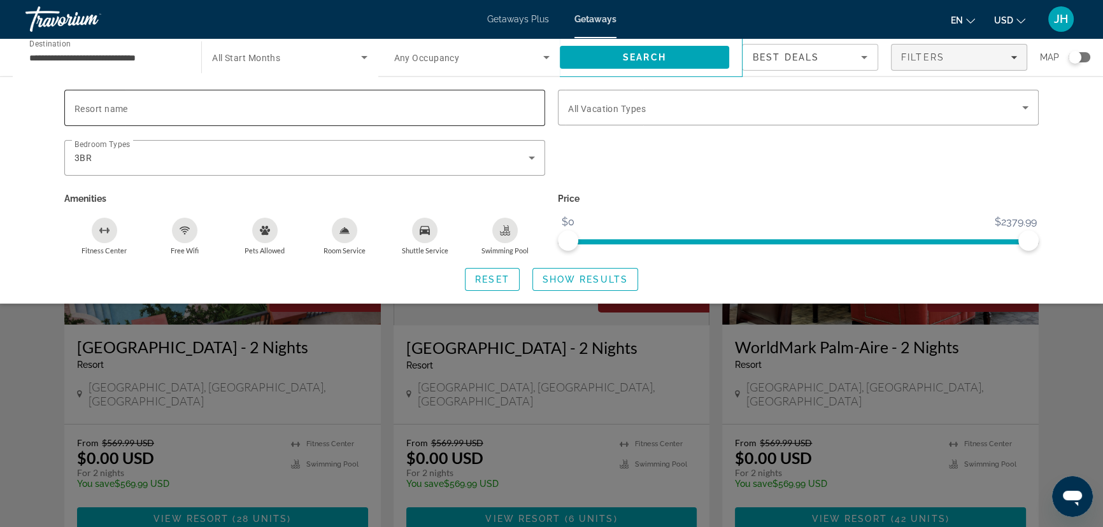
click at [305, 115] on div "Search widget" at bounding box center [304, 108] width 460 height 36
click at [593, 115] on div "Search widget" at bounding box center [798, 108] width 460 height 36
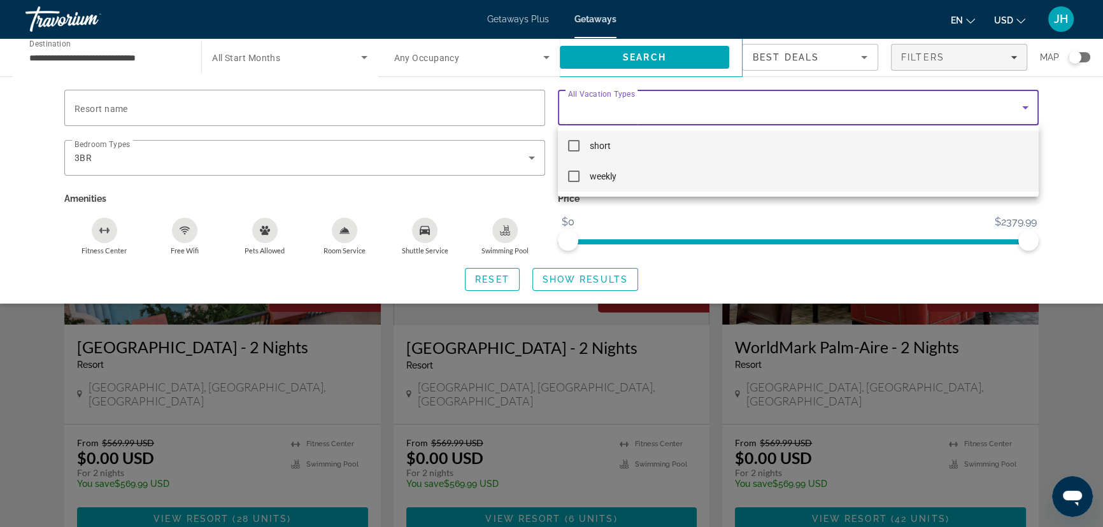
click at [578, 174] on mat-pseudo-checkbox at bounding box center [573, 176] width 11 height 11
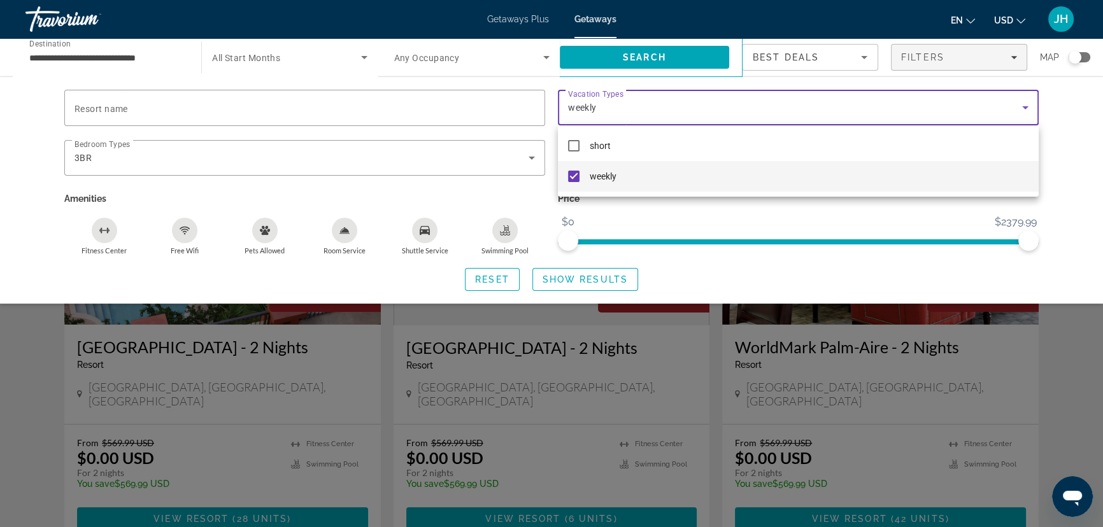
click at [604, 279] on div at bounding box center [551, 263] width 1103 height 527
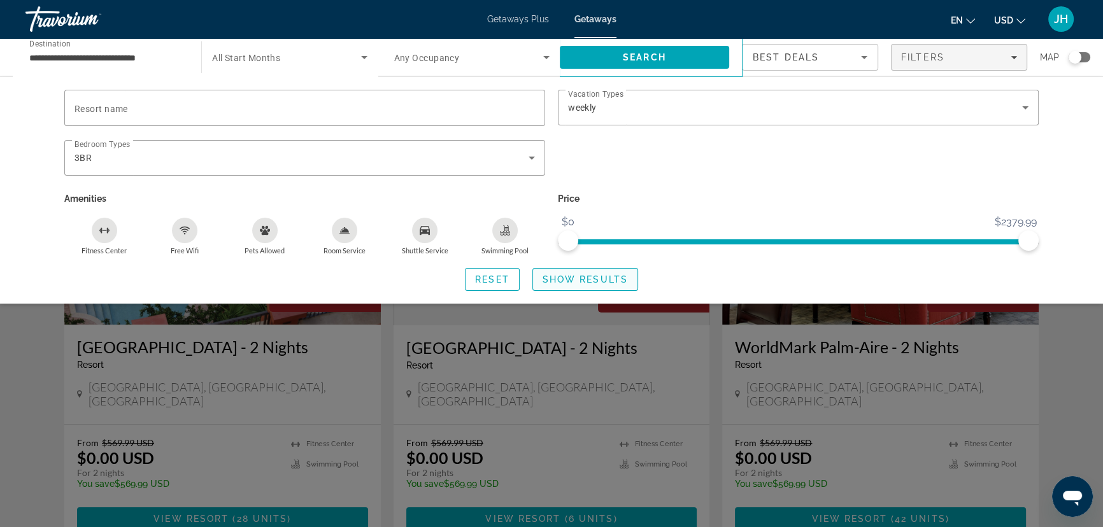
click at [575, 280] on span "Show Results" at bounding box center [584, 279] width 85 height 10
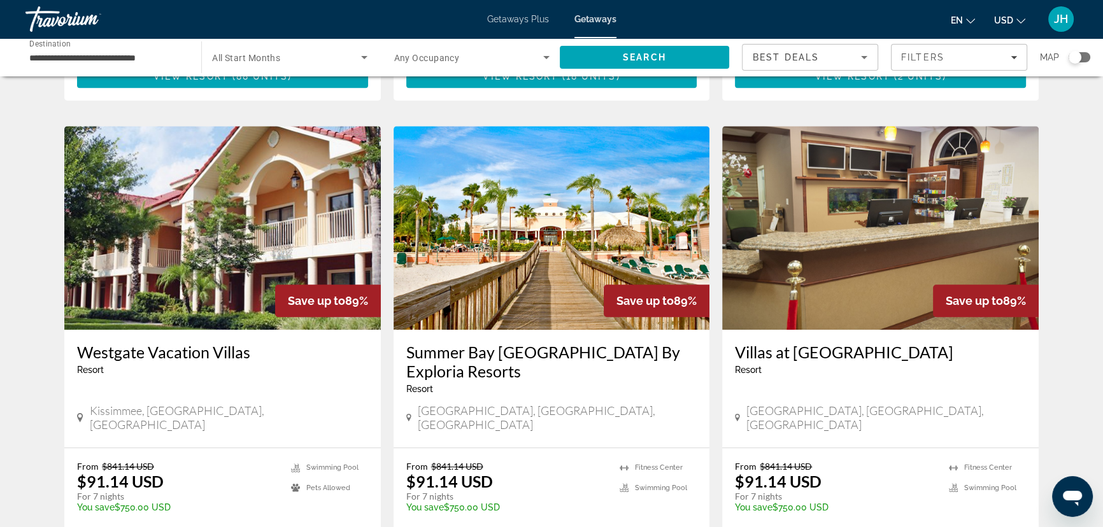
scroll to position [953, 0]
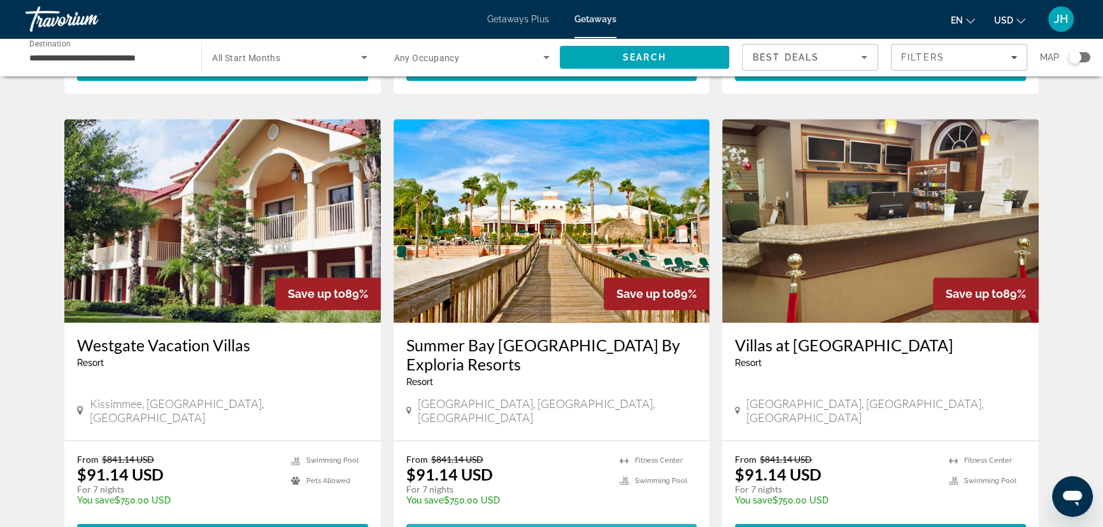
click at [571, 526] on span "2 units" at bounding box center [591, 535] width 45 height 10
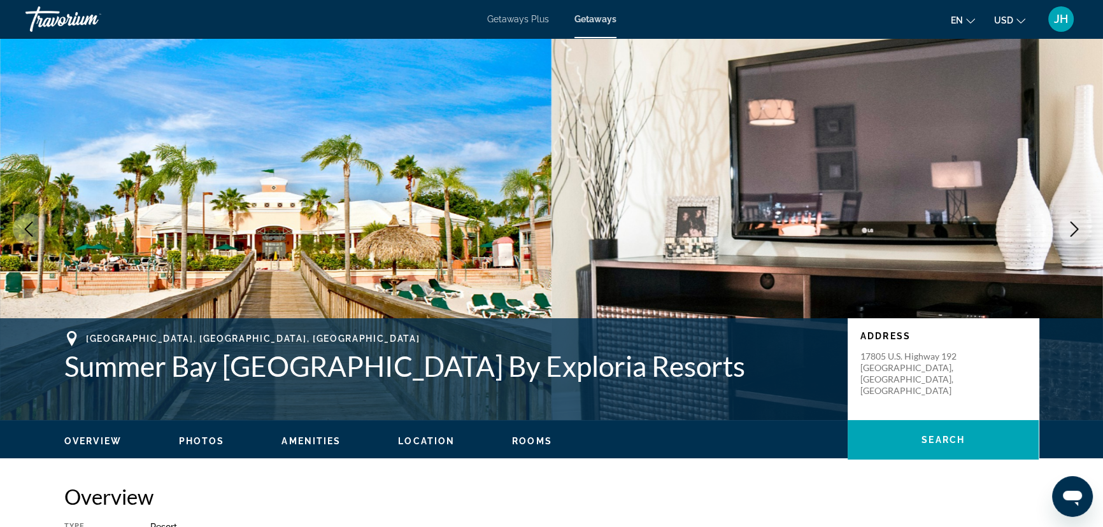
click at [1074, 227] on icon "Next image" at bounding box center [1073, 229] width 15 height 15
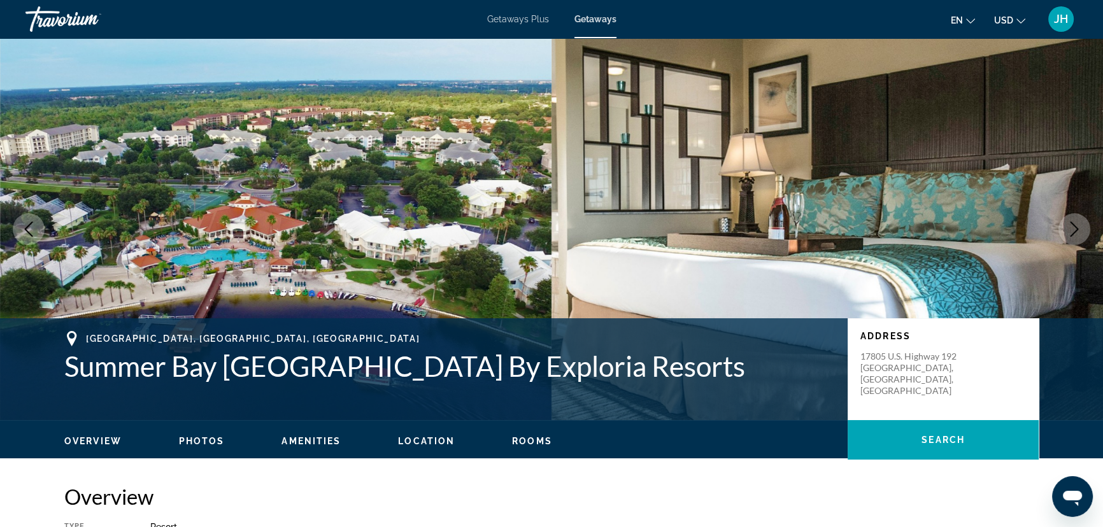
click at [1074, 227] on icon "Next image" at bounding box center [1073, 229] width 15 height 15
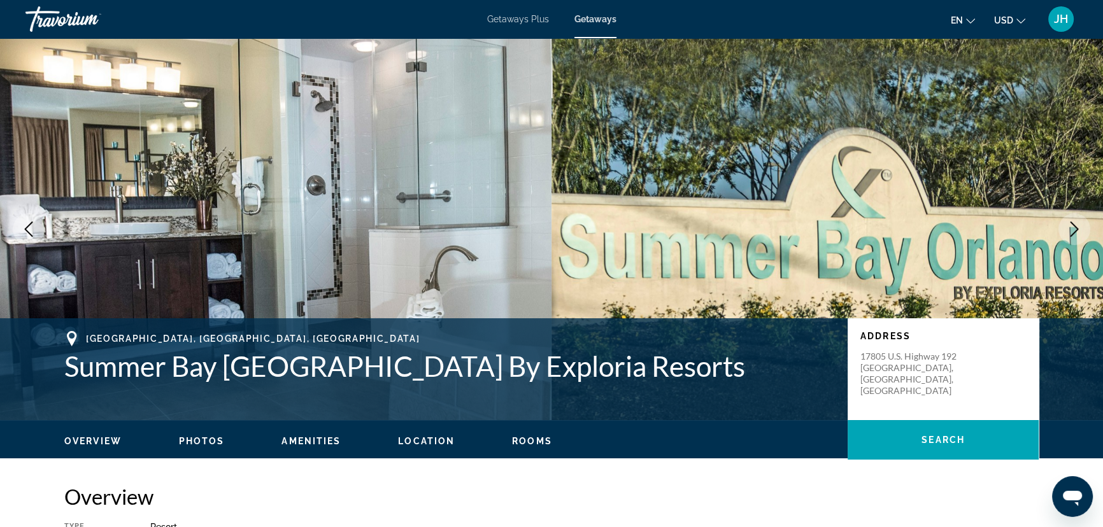
click at [1074, 227] on icon "Next image" at bounding box center [1073, 229] width 15 height 15
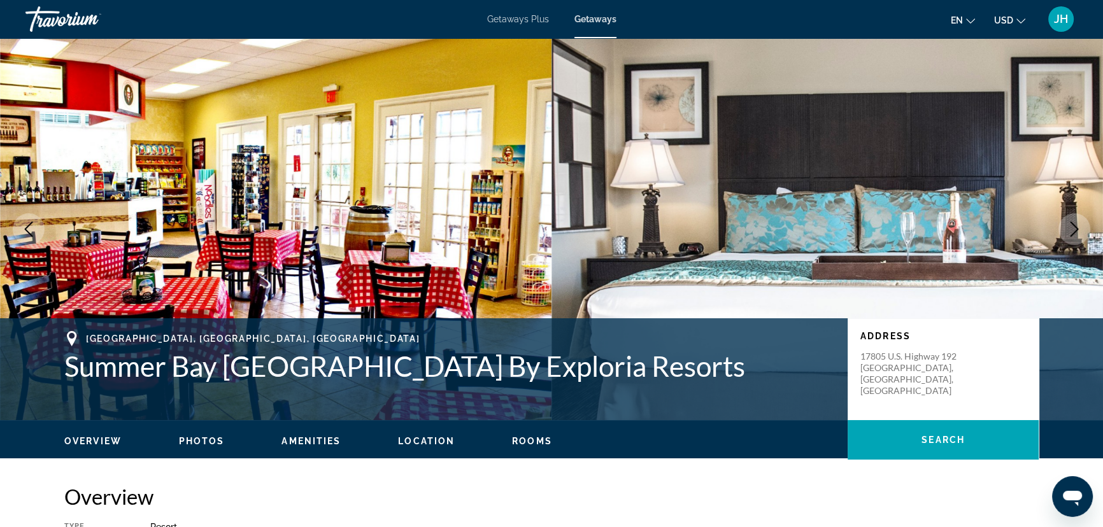
click at [1074, 227] on icon "Next image" at bounding box center [1073, 229] width 15 height 15
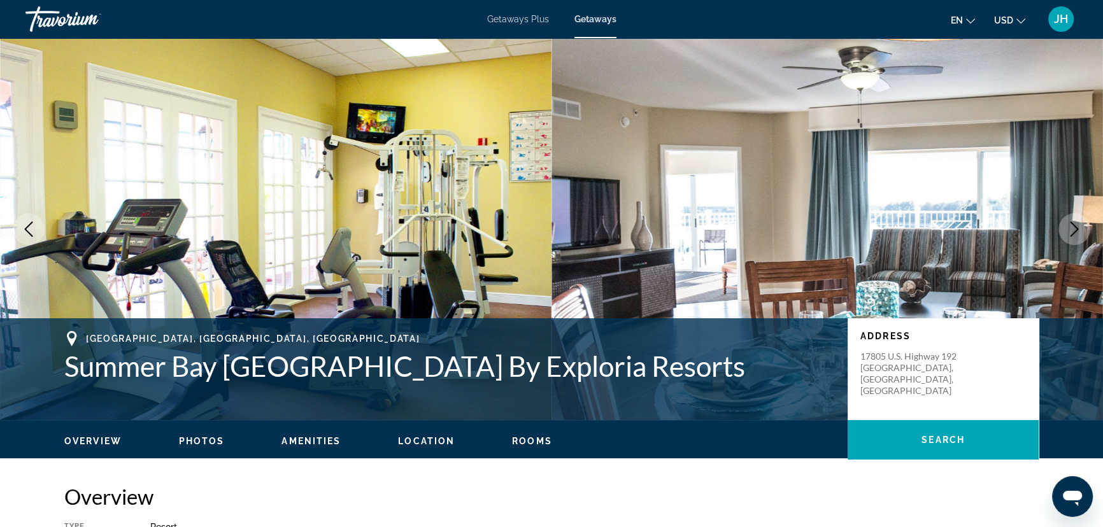
click at [1074, 227] on icon "Next image" at bounding box center [1073, 229] width 15 height 15
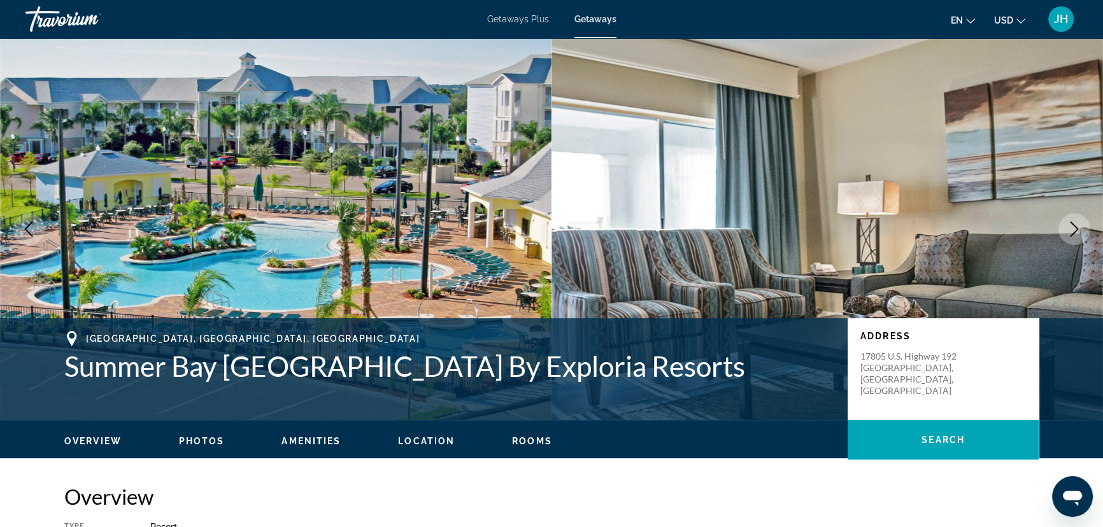
click at [1074, 227] on icon "Next image" at bounding box center [1073, 229] width 15 height 15
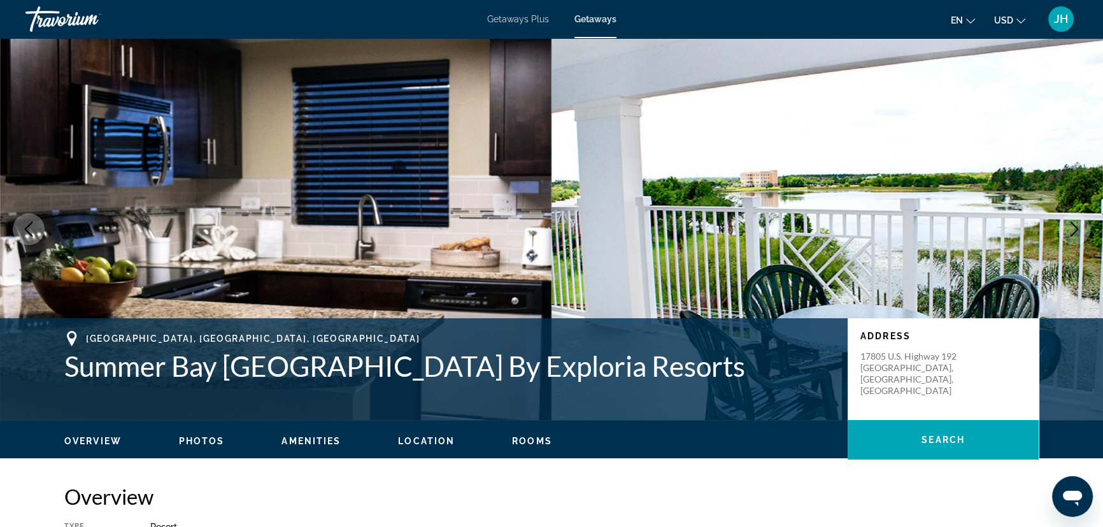
click at [1074, 227] on icon "Next image" at bounding box center [1073, 229] width 15 height 15
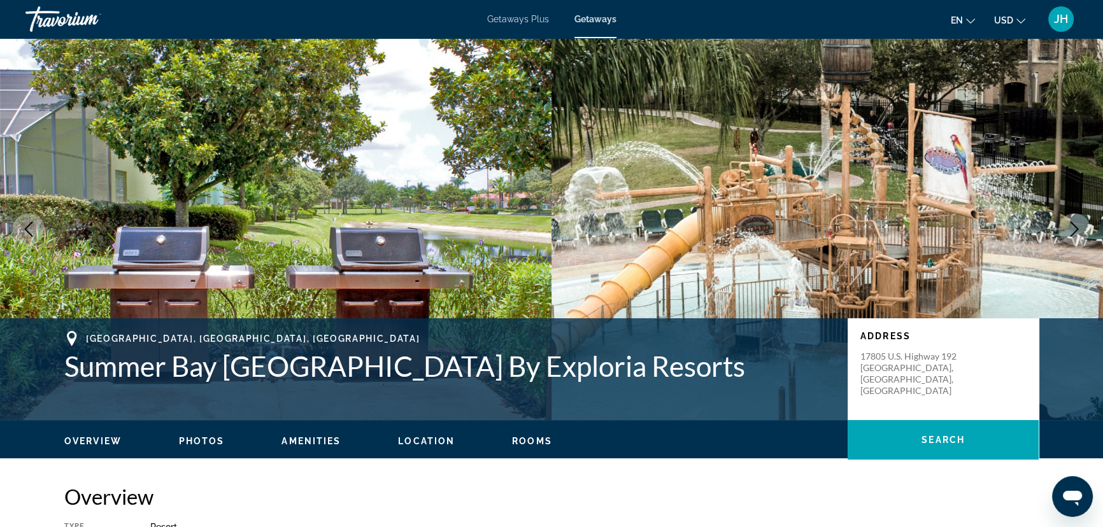
click at [1074, 227] on icon "Next image" at bounding box center [1073, 229] width 15 height 15
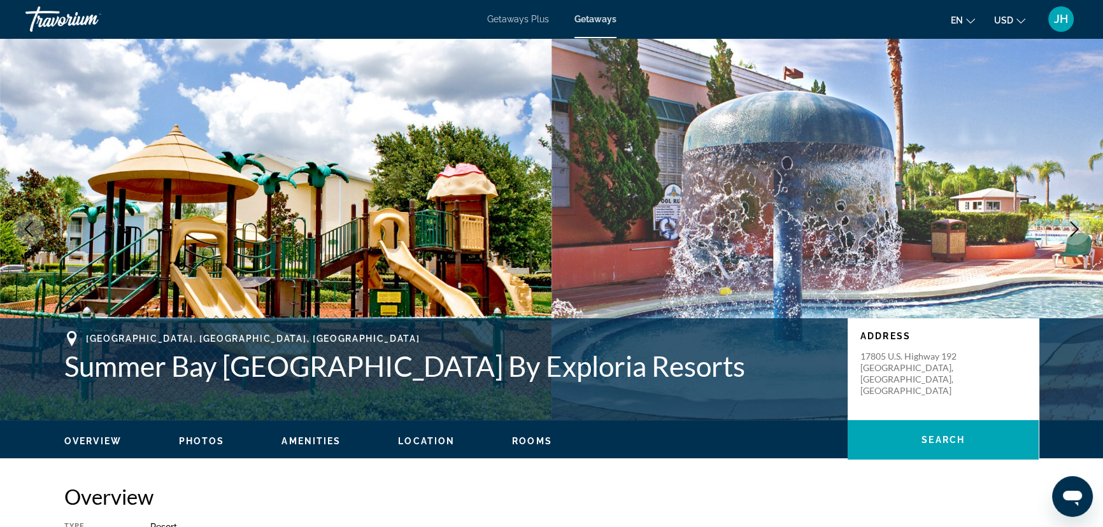
click at [1071, 232] on icon "Next image" at bounding box center [1073, 229] width 15 height 15
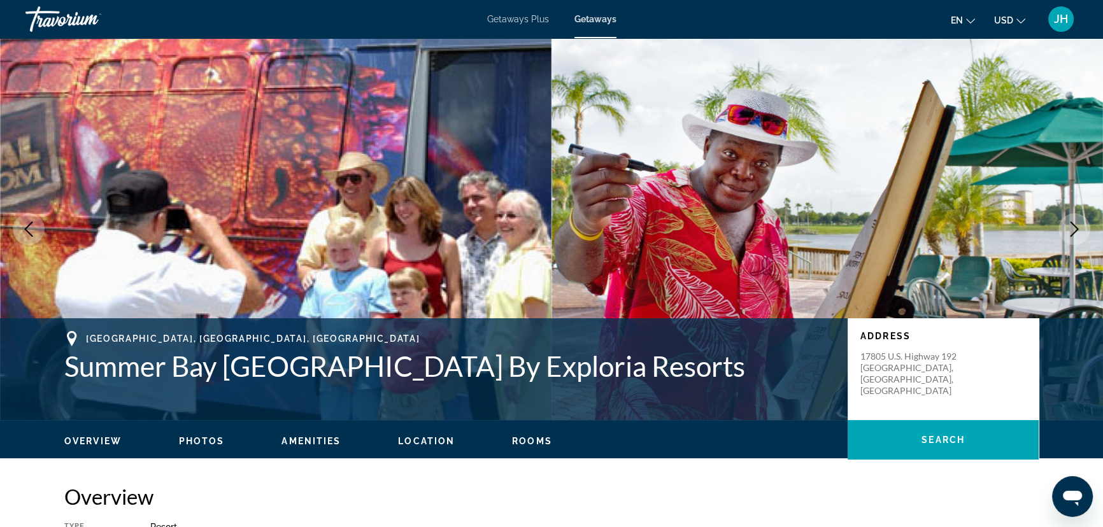
click at [1071, 232] on icon "Next image" at bounding box center [1073, 229] width 15 height 15
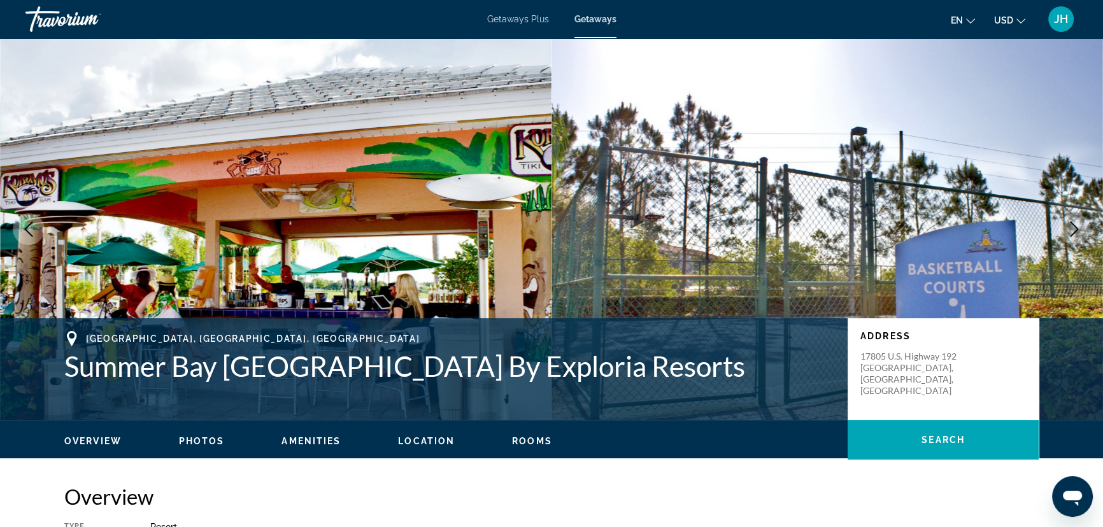
click at [1071, 232] on icon "Next image" at bounding box center [1073, 229] width 15 height 15
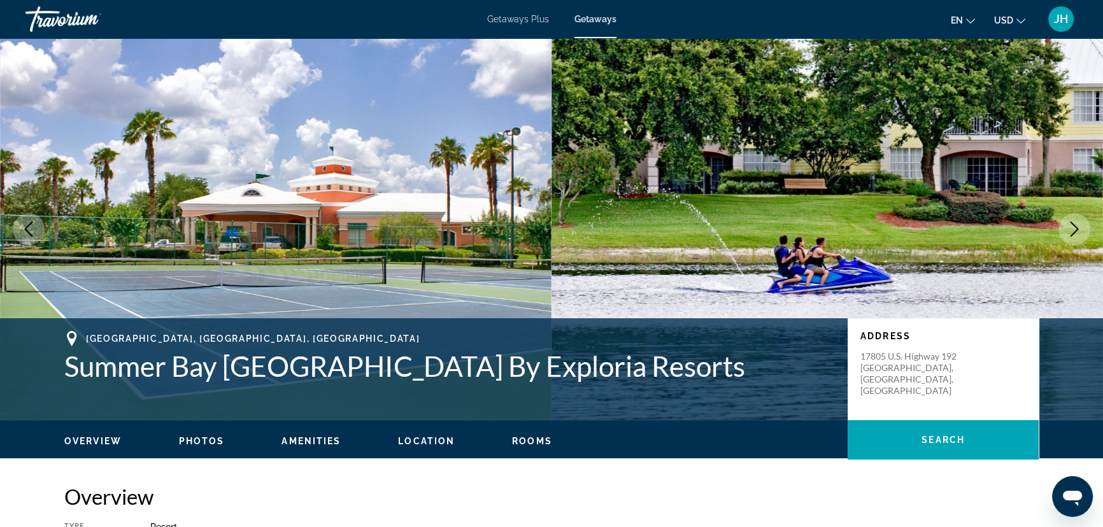
click at [1071, 232] on icon "Next image" at bounding box center [1073, 229] width 15 height 15
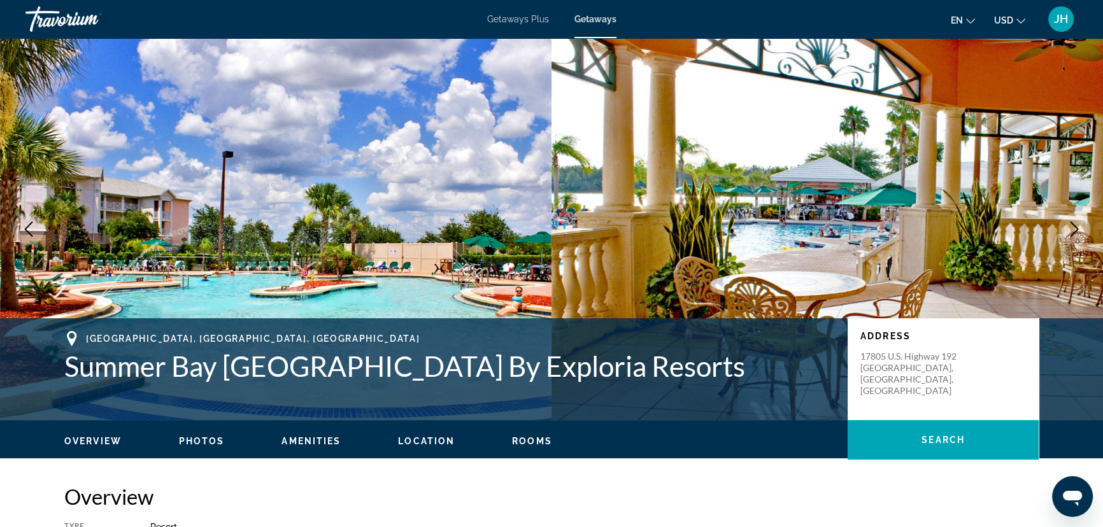
click at [1071, 232] on icon "Next image" at bounding box center [1073, 229] width 15 height 15
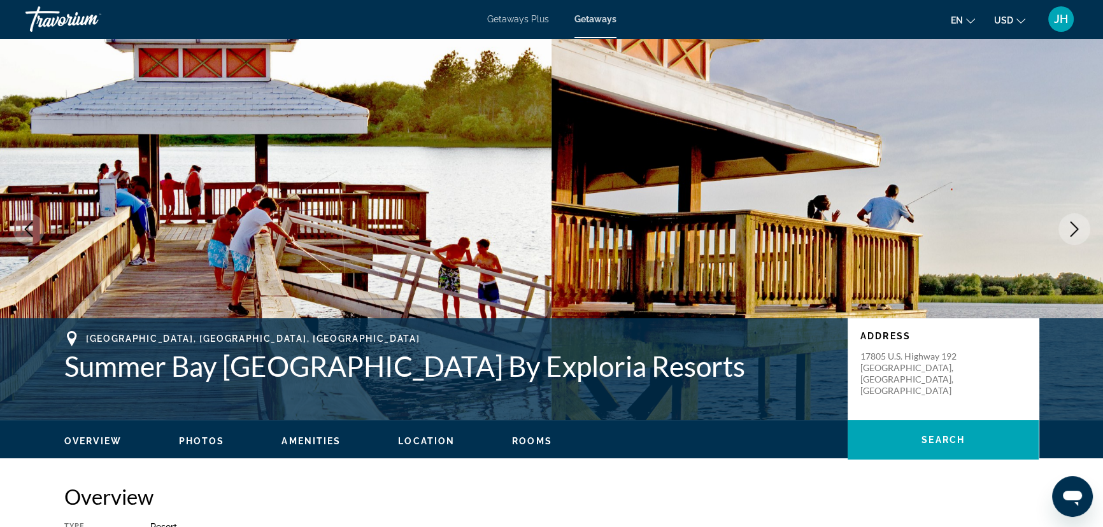
click at [1062, 218] on button "Next image" at bounding box center [1074, 229] width 32 height 32
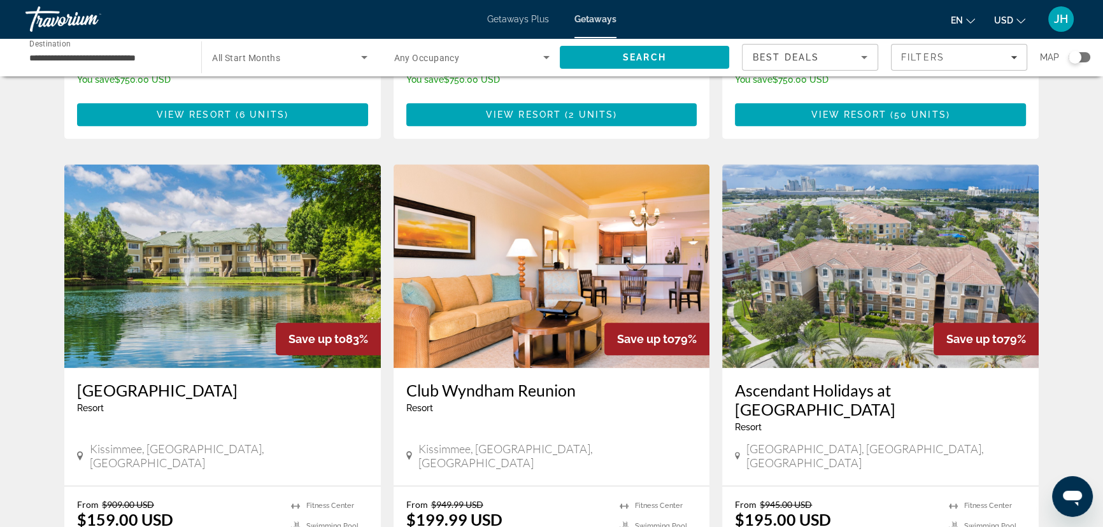
scroll to position [1376, 0]
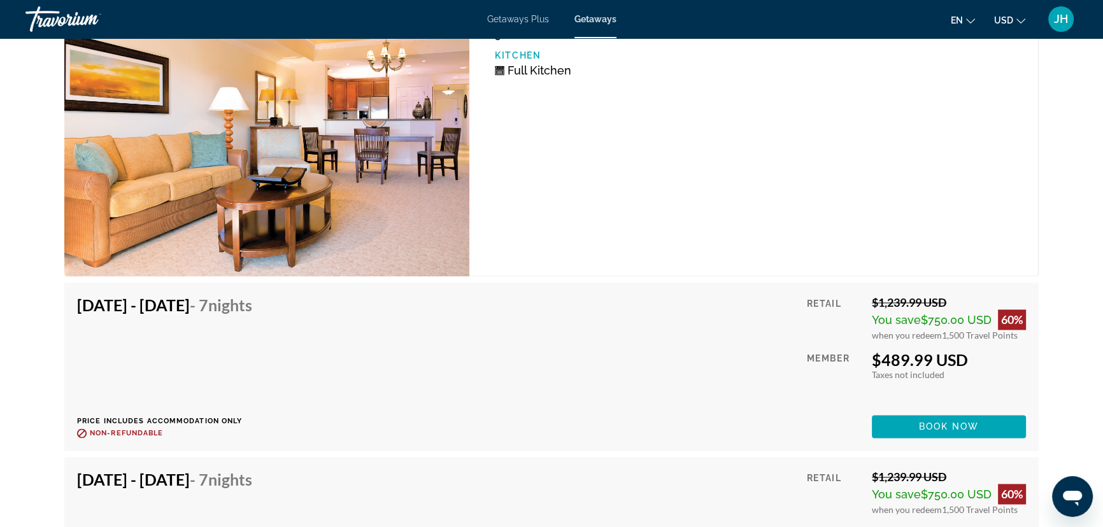
scroll to position [1298, 0]
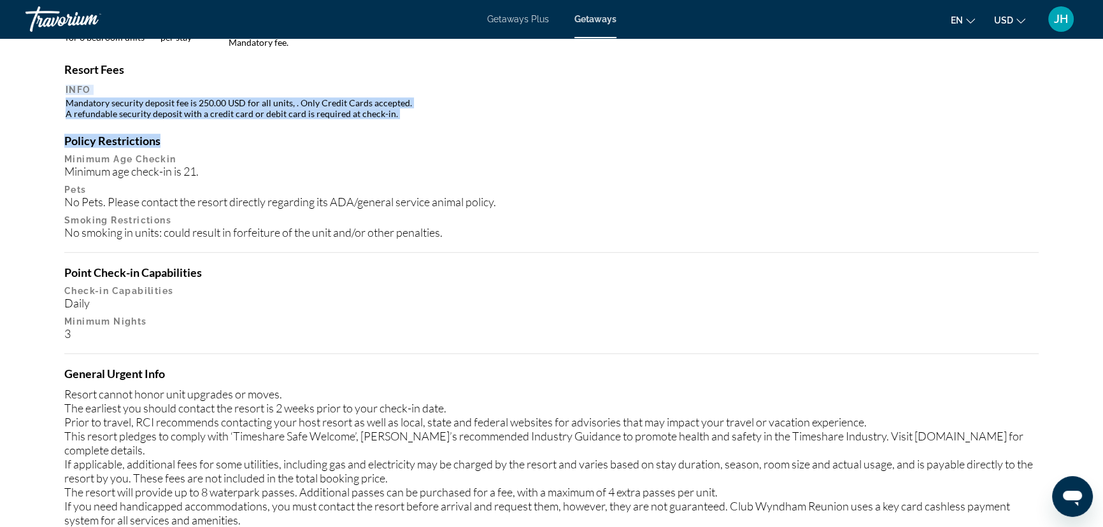
drag, startPoint x: 1094, startPoint y: 136, endPoint x: 1099, endPoint y: 52, distance: 84.2
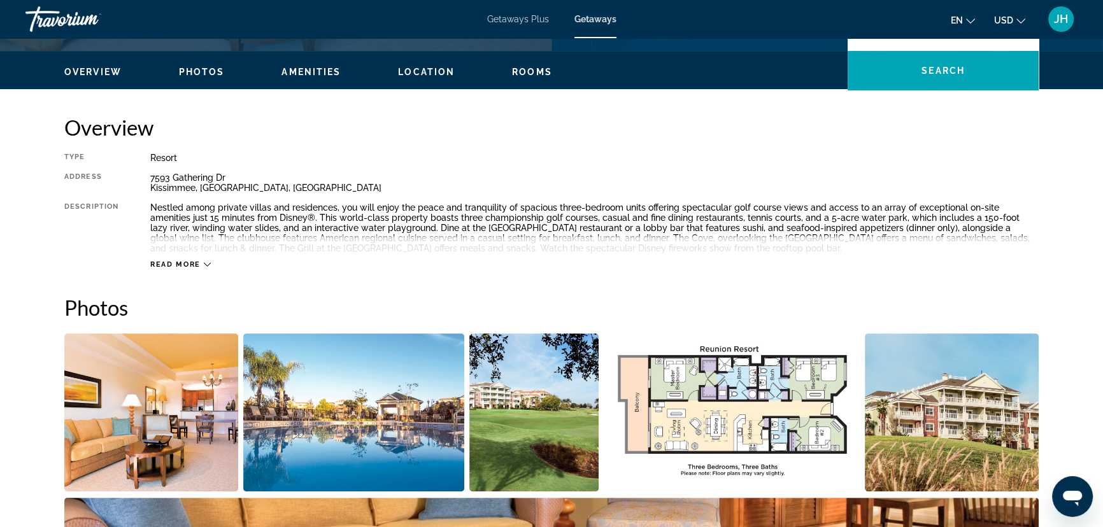
scroll to position [0, 0]
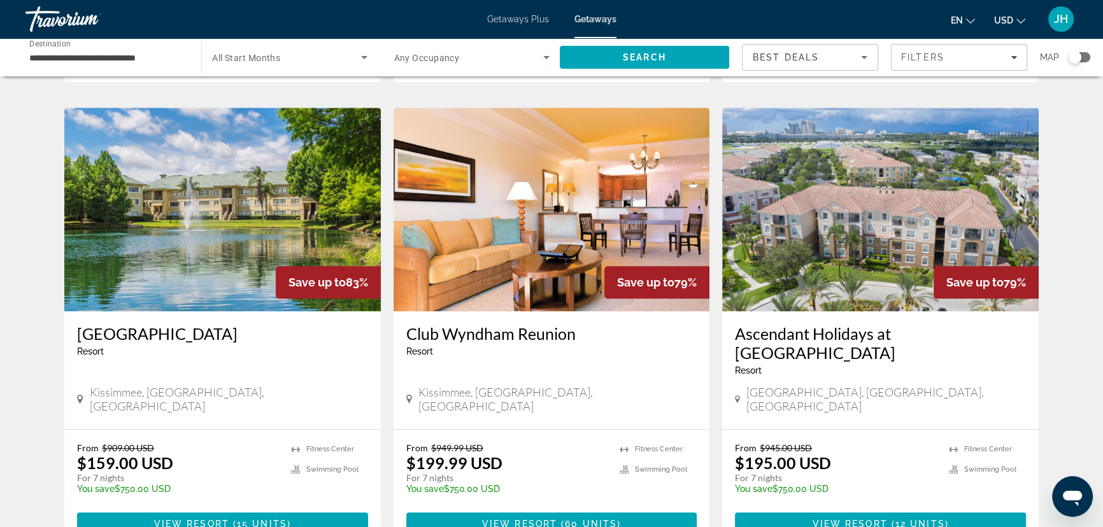
scroll to position [1431, 0]
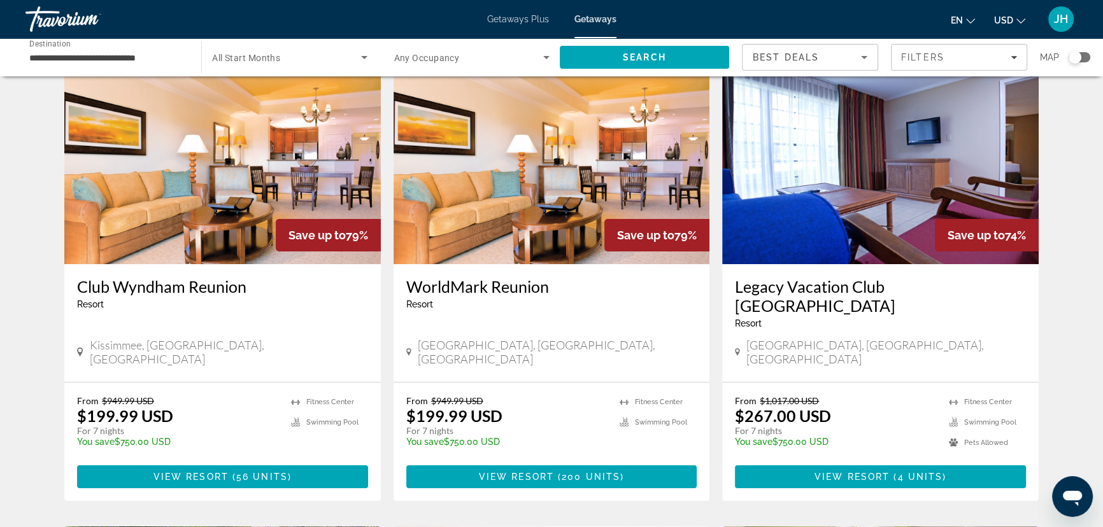
scroll to position [57, 0]
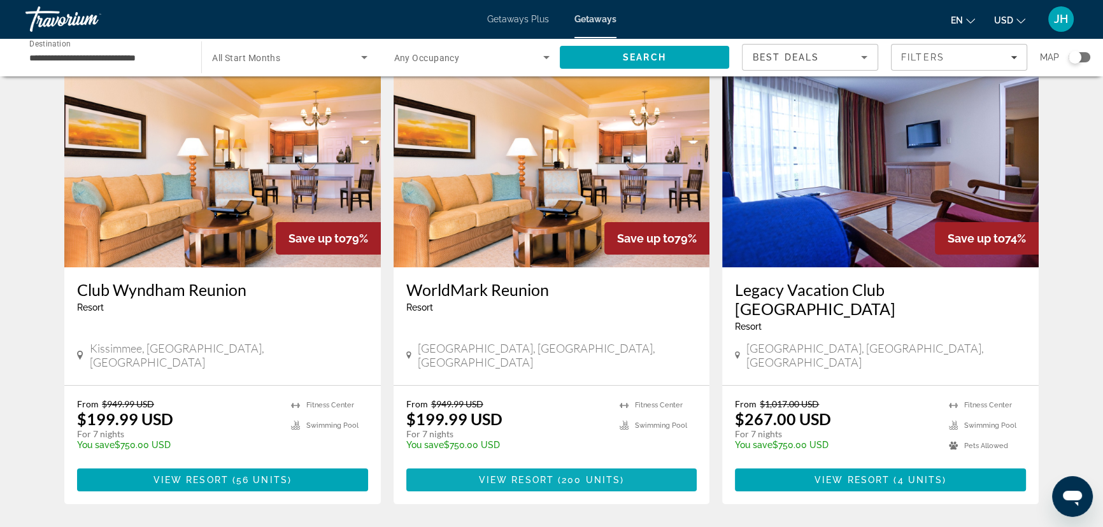
click at [561, 465] on span "Main content" at bounding box center [551, 480] width 291 height 31
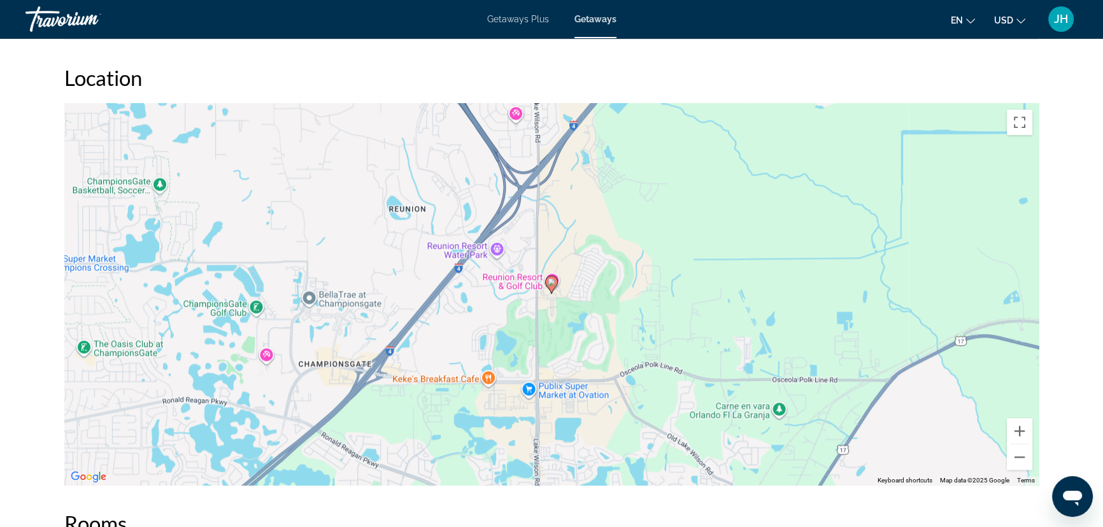
scroll to position [1676, 0]
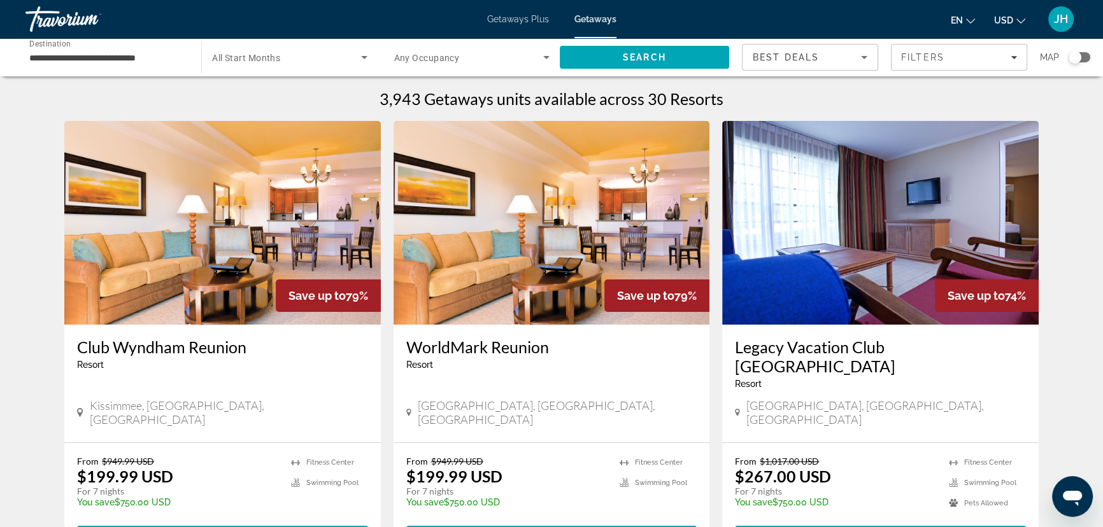
click at [1056, 21] on span "JH" at bounding box center [1061, 19] width 14 height 13
